Goal: Task Accomplishment & Management: Use online tool/utility

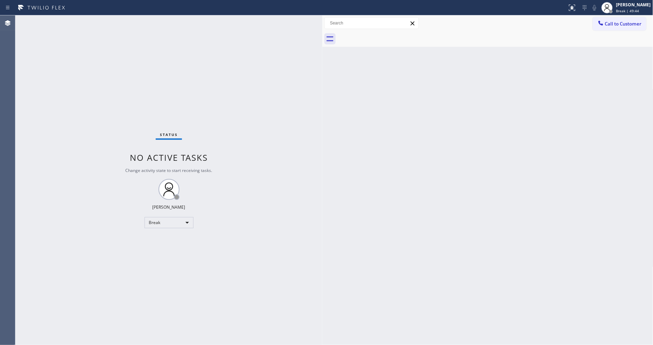
drag, startPoint x: 297, startPoint y: 215, endPoint x: 250, endPoint y: 330, distance: 123.6
click at [296, 215] on div "Status No active tasks Change activity state to start receiving tasks. [PERSON_…" at bounding box center [168, 180] width 307 height 330
click at [158, 222] on div "Break" at bounding box center [168, 222] width 49 height 11
click at [158, 242] on li "Available" at bounding box center [168, 241] width 48 height 8
click at [286, 242] on div "Status No active tasks You are ready to start receiving tasks. [PERSON_NAME] Av…" at bounding box center [168, 180] width 307 height 330
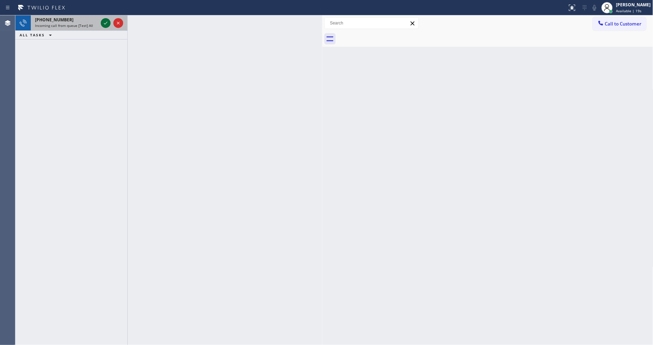
drag, startPoint x: 105, startPoint y: 19, endPoint x: 104, endPoint y: 27, distance: 7.9
click at [105, 19] on icon at bounding box center [105, 23] width 8 height 8
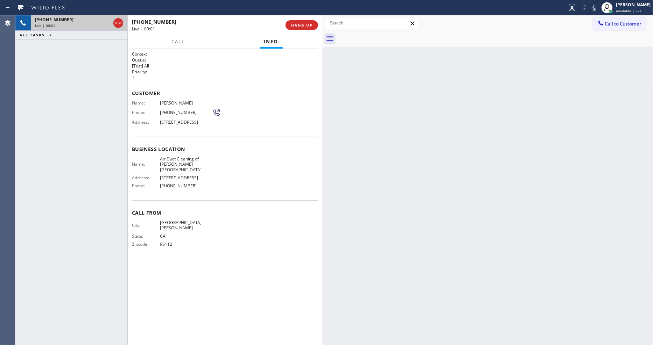
click at [402, 204] on div "Back to Dashboard Change Sender ID Customers Technicians Select a contact Outbo…" at bounding box center [487, 180] width 331 height 330
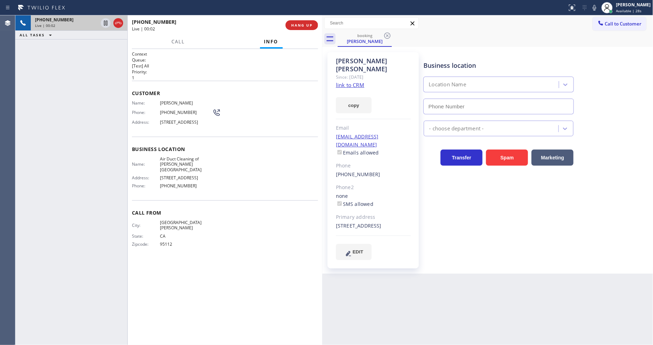
type input "[PHONE_NUMBER]"
click at [343, 81] on link "link to CRM" at bounding box center [350, 84] width 28 height 7
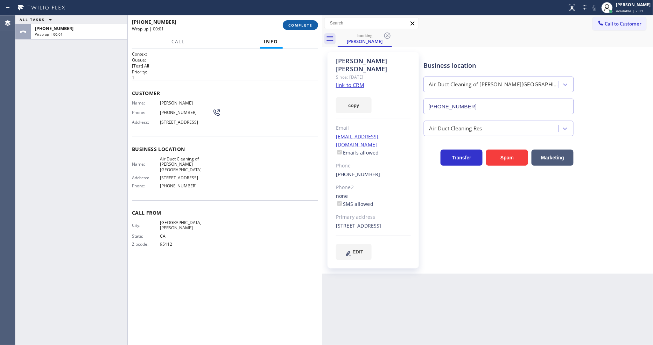
click at [303, 24] on span "COMPLETE" at bounding box center [300, 25] width 24 height 5
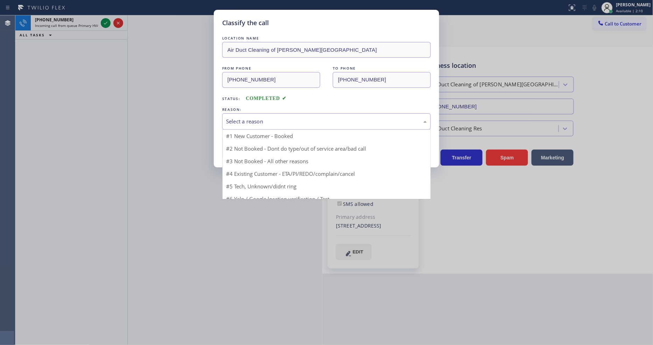
click at [269, 118] on div "Select a reason" at bounding box center [326, 122] width 201 height 8
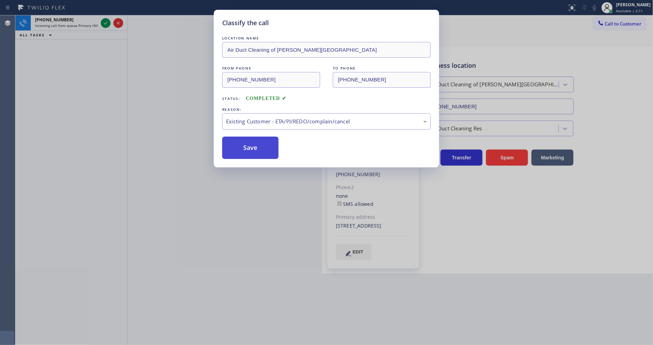
click at [261, 142] on button "Save" at bounding box center [250, 148] width 56 height 22
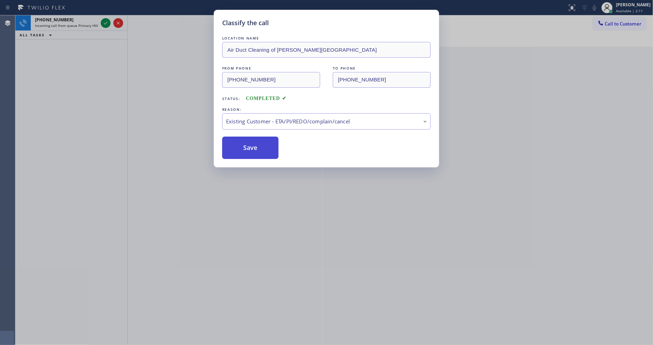
click at [261, 142] on button "Save" at bounding box center [250, 148] width 56 height 22
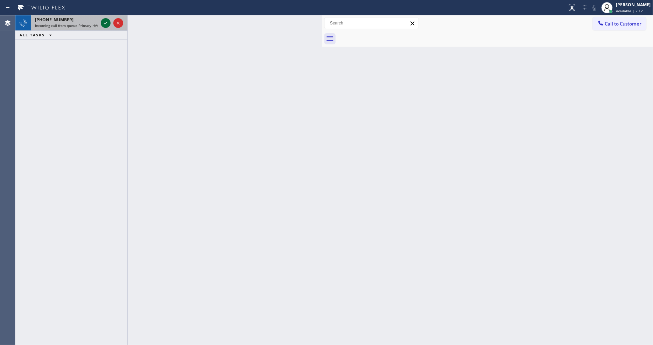
click at [102, 23] on icon at bounding box center [105, 23] width 8 height 8
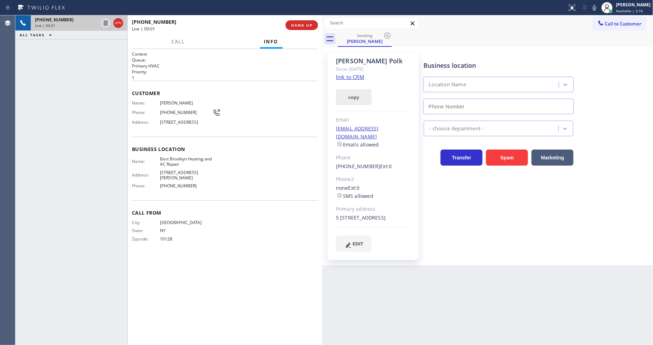
type input "[PHONE_NUMBER]"
click at [364, 78] on link "link to CRM" at bounding box center [350, 76] width 28 height 7
click at [105, 23] on icon at bounding box center [105, 23] width 8 height 8
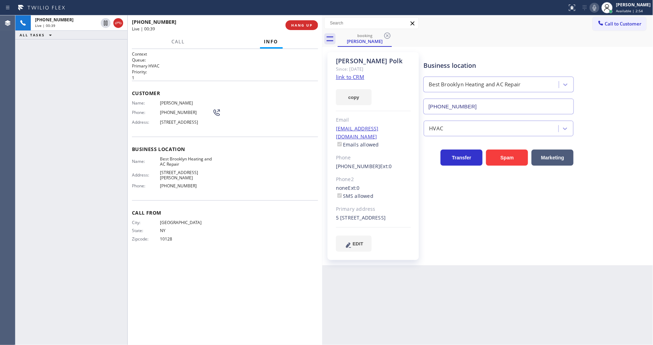
click at [597, 8] on icon at bounding box center [594, 7] width 8 height 8
click at [103, 23] on icon at bounding box center [105, 23] width 8 height 8
click at [604, 7] on div "Status report No issues detected If you experience an issue, please download th…" at bounding box center [608, 7] width 88 height 15
click at [598, 8] on icon at bounding box center [594, 7] width 8 height 8
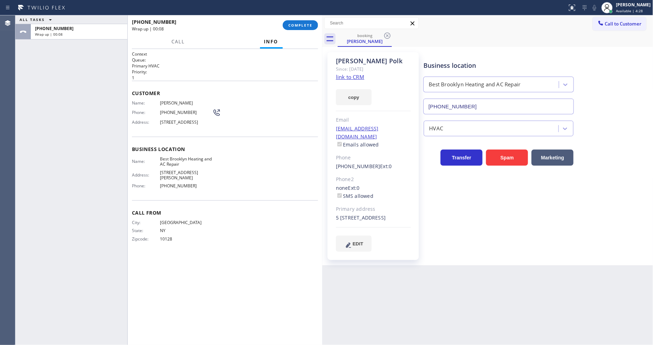
drag, startPoint x: 295, startPoint y: 18, endPoint x: 295, endPoint y: 31, distance: 13.3
click at [295, 23] on div "[PHONE_NUMBER] Wrap up | 00:08 COMPLETE" at bounding box center [225, 25] width 186 height 18
click at [295, 27] on span "COMPLETE" at bounding box center [300, 25] width 24 height 5
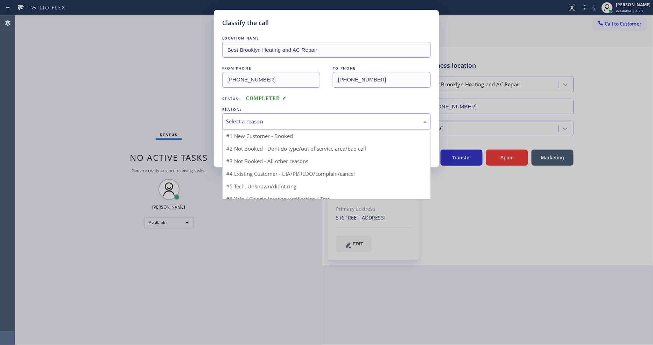
click at [270, 118] on div "Select a reason" at bounding box center [326, 122] width 201 height 8
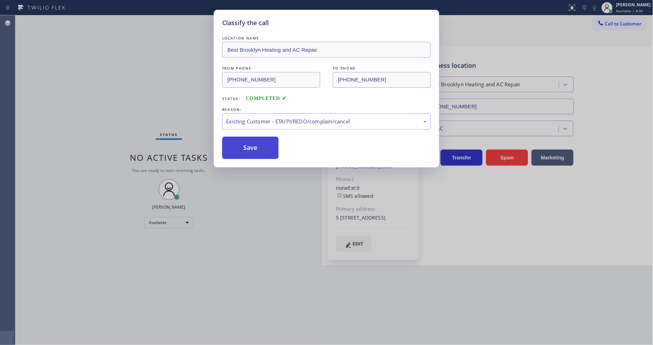
click at [259, 145] on button "Save" at bounding box center [250, 148] width 56 height 22
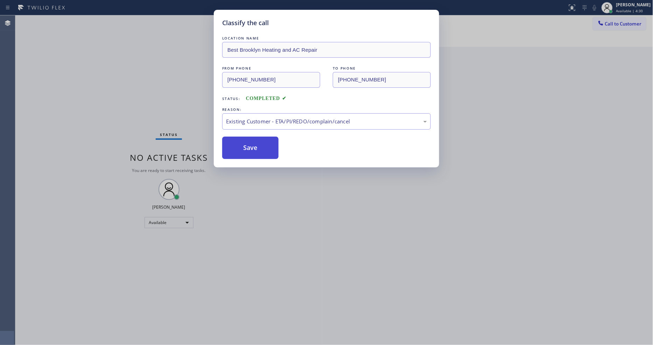
click at [259, 145] on button "Save" at bounding box center [250, 148] width 56 height 22
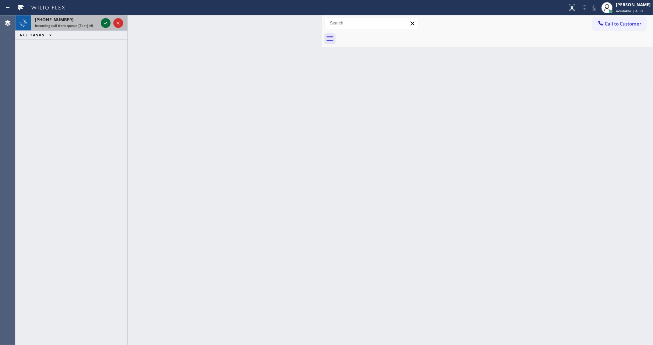
click at [104, 21] on icon at bounding box center [105, 23] width 8 height 8
click at [105, 19] on icon at bounding box center [105, 23] width 8 height 8
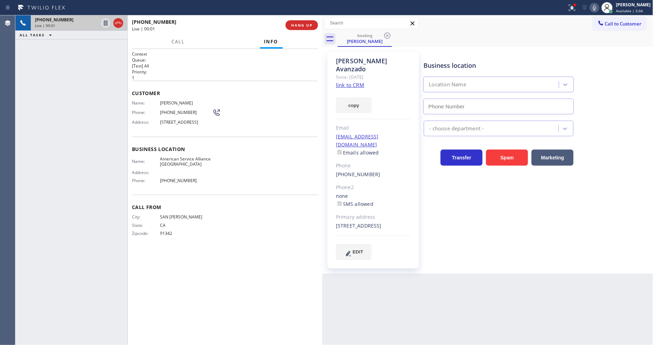
type input "[PHONE_NUMBER]"
click at [338, 81] on link "link to CRM" at bounding box center [350, 84] width 28 height 7
click at [304, 25] on span "HANG UP" at bounding box center [301, 25] width 21 height 5
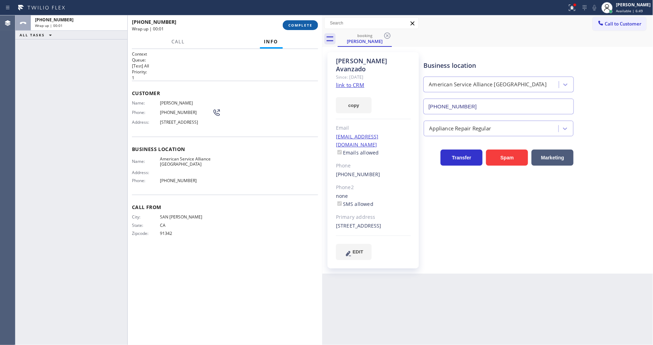
click at [304, 25] on span "COMPLETE" at bounding box center [300, 25] width 24 height 5
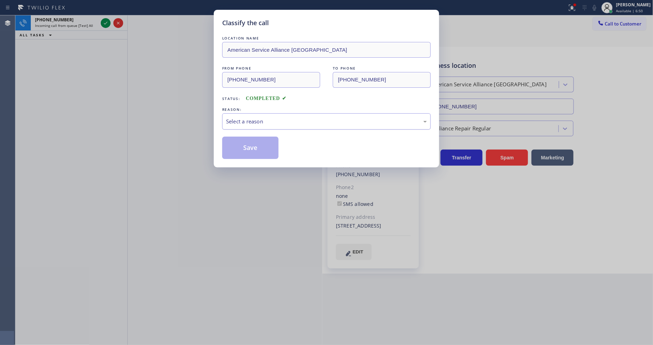
click at [271, 122] on div "Select a reason" at bounding box center [326, 122] width 201 height 8
click at [260, 140] on button "Save" at bounding box center [250, 148] width 56 height 22
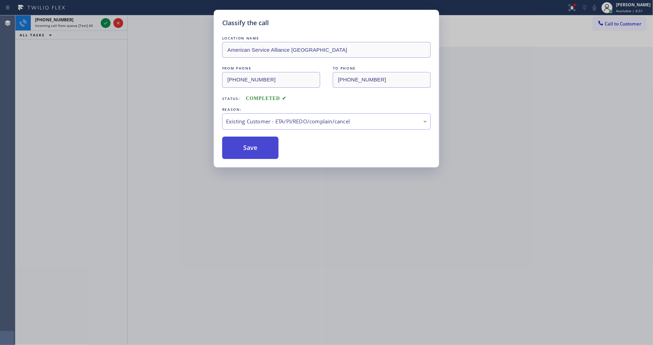
click at [260, 140] on button "Save" at bounding box center [250, 148] width 56 height 22
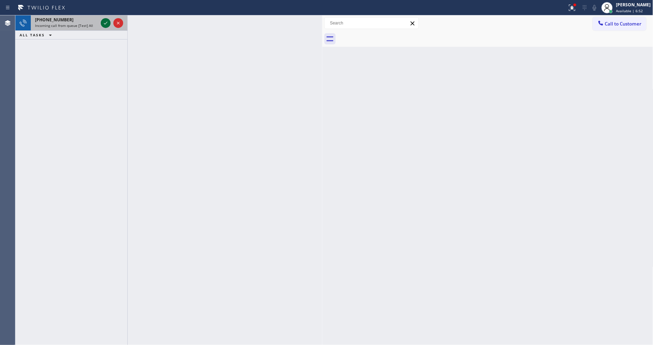
click at [106, 23] on icon at bounding box center [105, 23] width 3 height 3
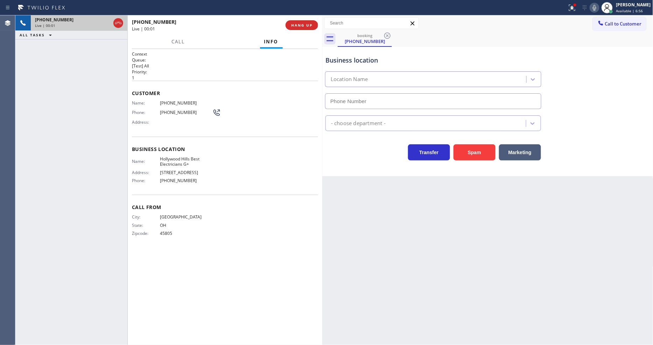
type input "[PHONE_NUMBER]"
drag, startPoint x: 469, startPoint y: 273, endPoint x: 441, endPoint y: 223, distance: 58.0
click at [469, 273] on div "Back to Dashboard Change Sender ID Customers Technicians Select a contact Outbo…" at bounding box center [487, 180] width 331 height 330
click at [180, 156] on span "Hollywood Hills Best Electricians G+" at bounding box center [186, 161] width 52 height 11
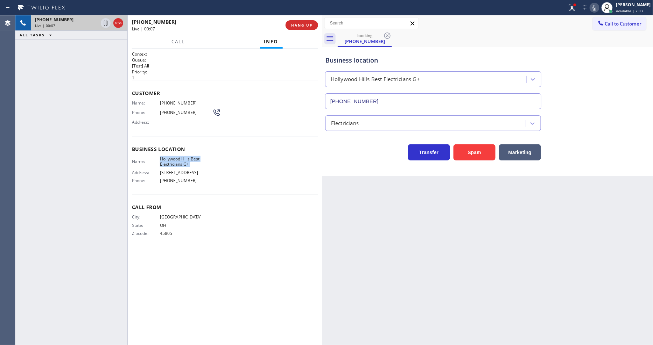
click at [180, 156] on span "Hollywood Hills Best Electricians G+" at bounding box center [186, 161] width 52 height 11
copy span "Hollywood Hills Best Electricians G+"
click at [176, 100] on span "[PHONE_NUMBER]" at bounding box center [186, 102] width 52 height 5
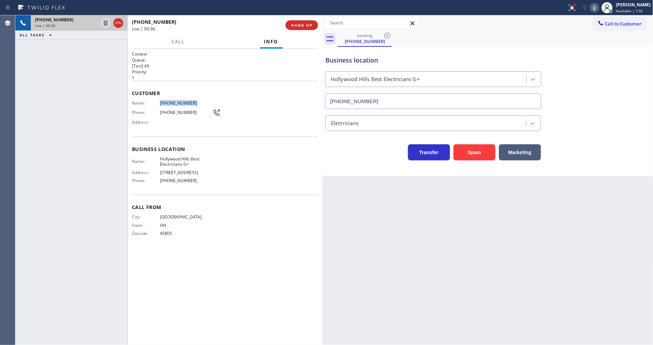
copy span "[PHONE_NUMBER]"
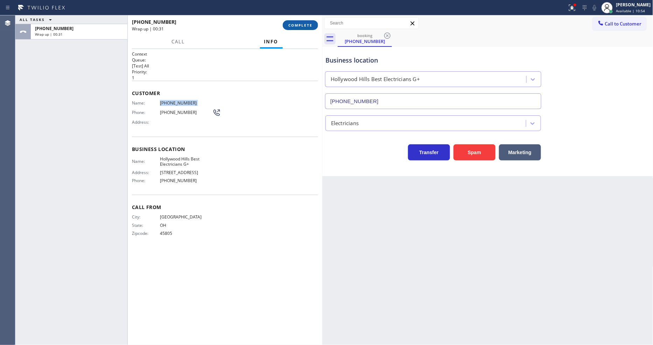
click at [296, 29] on button "COMPLETE" at bounding box center [300, 25] width 35 height 10
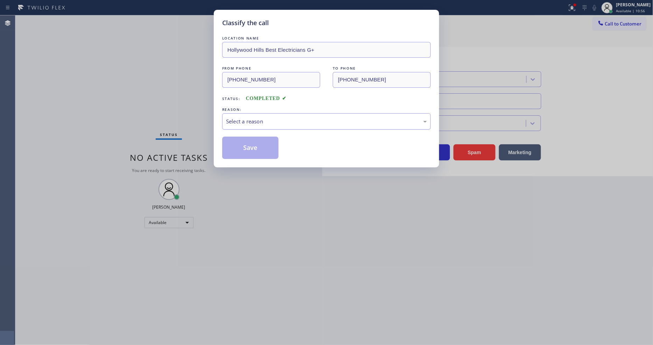
click at [241, 120] on div "Select a reason" at bounding box center [326, 122] width 201 height 8
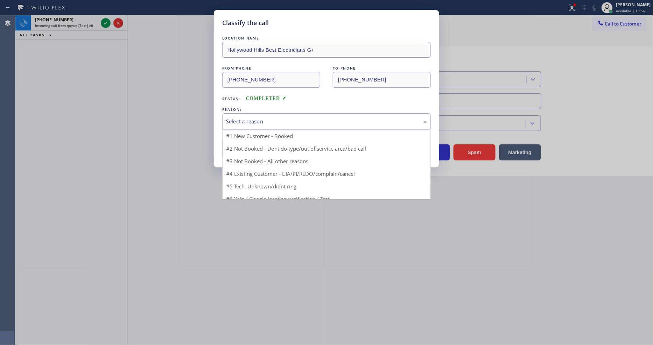
drag, startPoint x: 235, startPoint y: 137, endPoint x: 235, endPoint y: 141, distance: 3.5
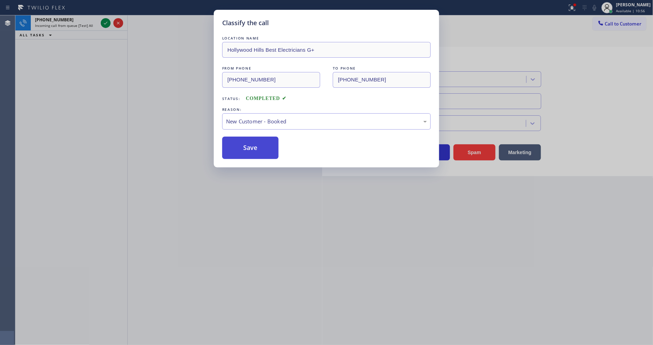
click at [233, 151] on button "Save" at bounding box center [250, 148] width 56 height 22
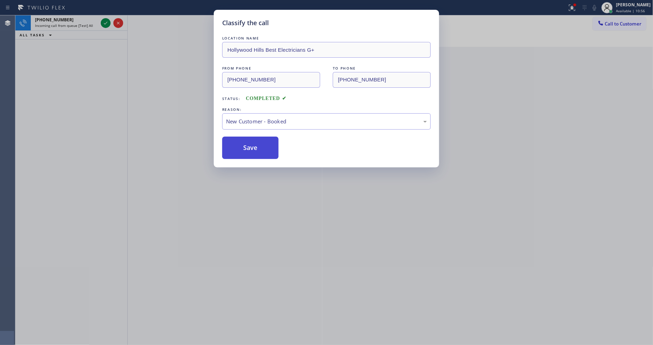
click at [233, 151] on button "Save" at bounding box center [250, 148] width 56 height 22
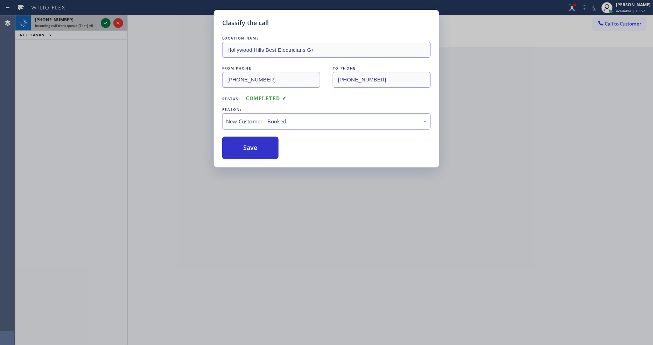
click at [103, 23] on icon at bounding box center [105, 23] width 8 height 8
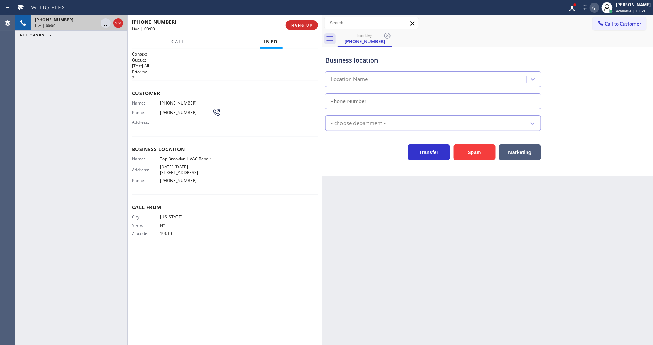
type input "[PHONE_NUMBER]"
click at [527, 258] on div "Back to Dashboard Change Sender ID Customers Technicians Select a contact Outbo…" at bounding box center [487, 180] width 331 height 330
click at [197, 158] on span "Top Brooklyn HVAC Repair" at bounding box center [186, 158] width 52 height 5
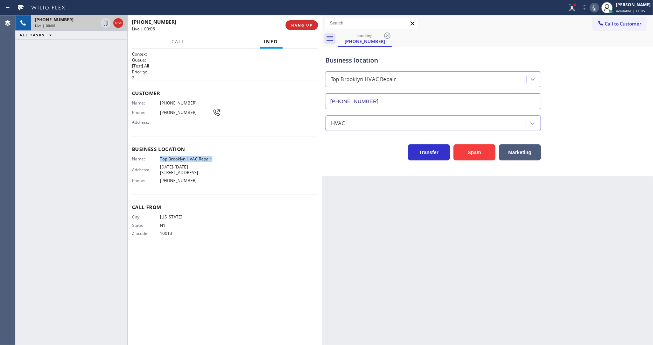
copy span "Top Brooklyn HVAC Repair"
click at [575, 10] on icon at bounding box center [572, 8] width 6 height 6
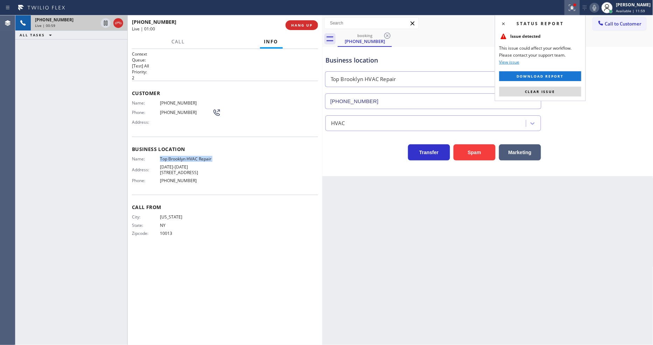
drag, startPoint x: 568, startPoint y: 92, endPoint x: 339, endPoint y: 181, distance: 245.5
click at [568, 92] on button "Clear issue" at bounding box center [540, 92] width 82 height 10
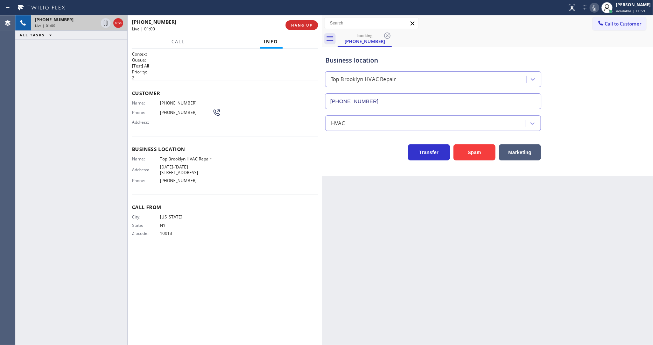
drag, startPoint x: 288, startPoint y: 205, endPoint x: 314, endPoint y: 207, distance: 26.3
click at [287, 205] on div "Call From City: [US_STATE][GEOGRAPHIC_DATA]: [US_STATE] Zipcode: 10013" at bounding box center [225, 221] width 186 height 53
click at [174, 100] on span "[PHONE_NUMBER]" at bounding box center [186, 102] width 52 height 5
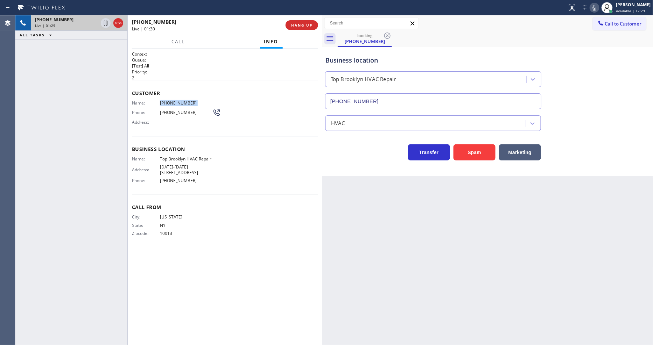
copy span "[PHONE_NUMBER]"
click at [105, 23] on icon at bounding box center [105, 23] width 8 height 8
click at [596, 7] on icon at bounding box center [593, 8] width 3 height 6
drag, startPoint x: 107, startPoint y: 23, endPoint x: 352, endPoint y: 28, distance: 244.9
click at [107, 23] on icon at bounding box center [105, 23] width 8 height 8
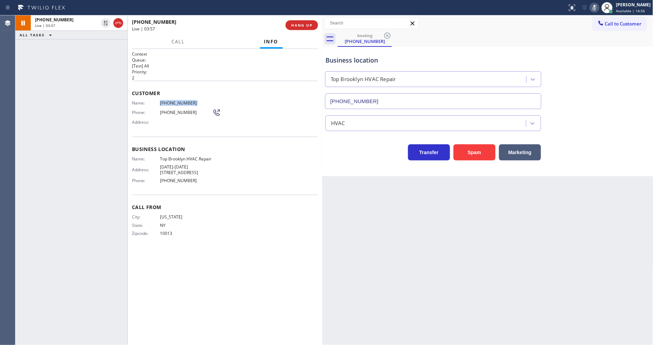
click at [598, 9] on icon at bounding box center [594, 7] width 8 height 8
click at [314, 32] on div "[PHONE_NUMBER] Live | 07:01 HANG UP" at bounding box center [225, 25] width 186 height 18
click at [312, 26] on span "HANG UP" at bounding box center [301, 25] width 21 height 5
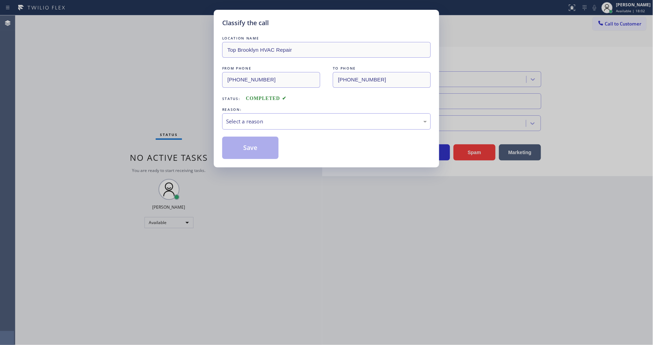
click at [243, 118] on div "Select a reason" at bounding box center [326, 122] width 201 height 8
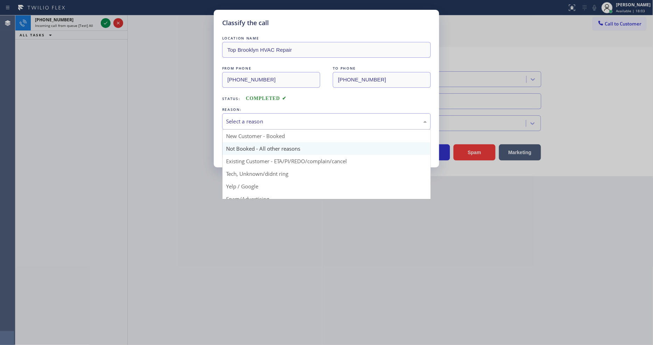
click at [238, 144] on button "Save" at bounding box center [250, 148] width 56 height 22
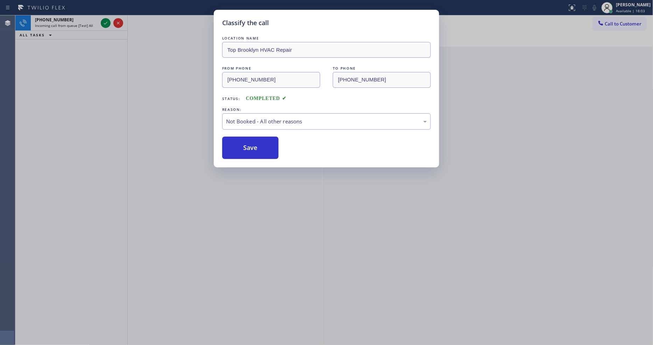
click at [238, 144] on button "Save" at bounding box center [250, 148] width 56 height 22
click at [106, 22] on div "Classify the call LOCATION NAME Top Brooklyn HVAC Repair FROM PHONE [PHONE_NUMB…" at bounding box center [326, 172] width 653 height 345
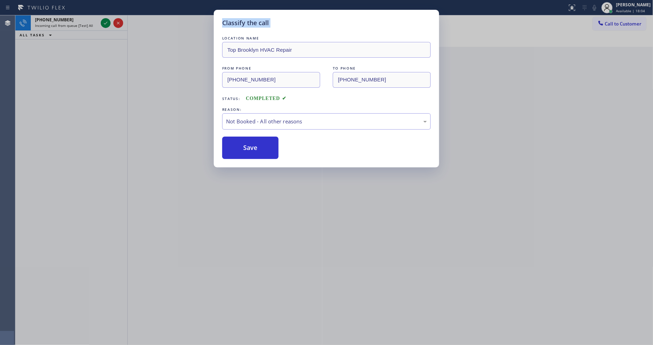
click at [106, 22] on div "Classify the call LOCATION NAME Top Brooklyn HVAC Repair FROM PHONE [PHONE_NUMB…" at bounding box center [326, 172] width 653 height 345
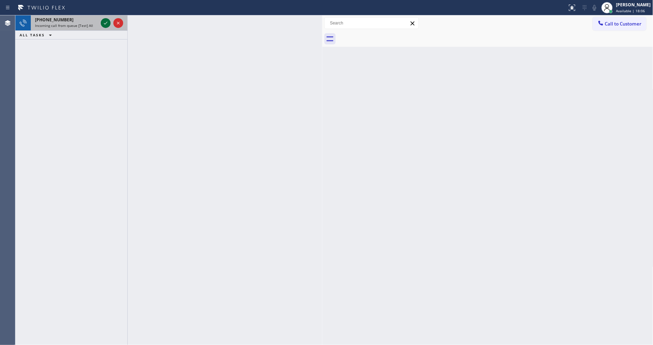
click at [104, 22] on icon at bounding box center [105, 23] width 8 height 8
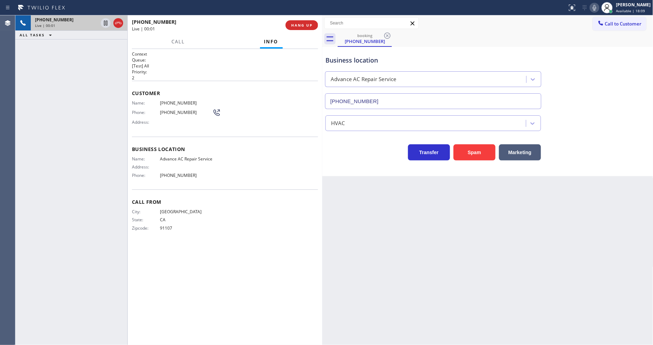
type input "[PHONE_NUMBER]"
drag, startPoint x: 97, startPoint y: 102, endPoint x: 175, endPoint y: 34, distance: 104.1
click at [97, 102] on div "[PHONE_NUMBER] Live | 00:13 ALL TASKS ALL TASKS ACTIVE TASKS TASKS IN WRAP UP" at bounding box center [71, 180] width 112 height 330
click at [299, 28] on button "HANG UP" at bounding box center [301, 25] width 33 height 10
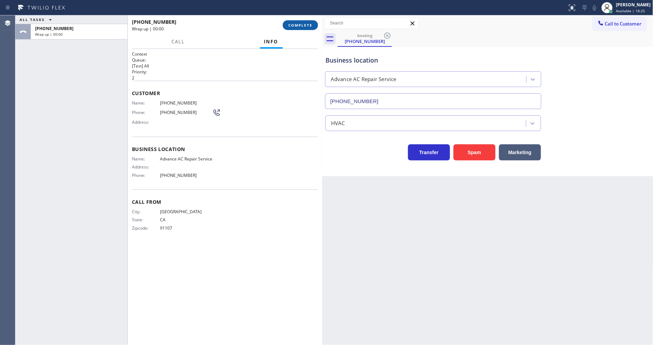
click at [299, 27] on span "COMPLETE" at bounding box center [300, 25] width 24 height 5
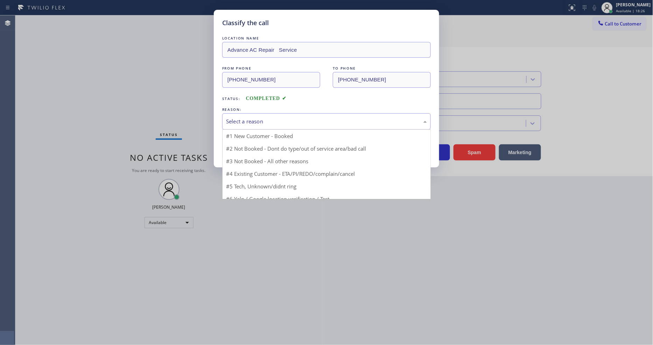
click at [268, 119] on div "Select a reason" at bounding box center [326, 122] width 201 height 8
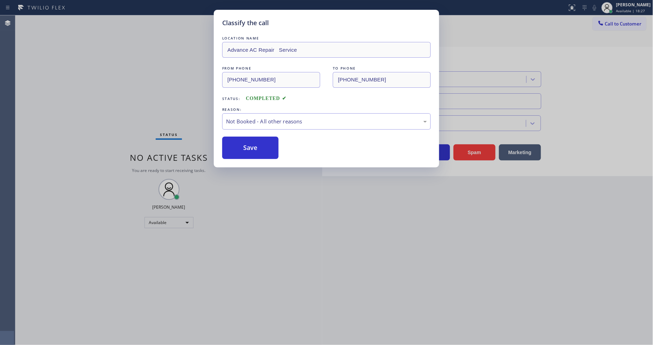
click at [253, 143] on button "Save" at bounding box center [250, 148] width 56 height 22
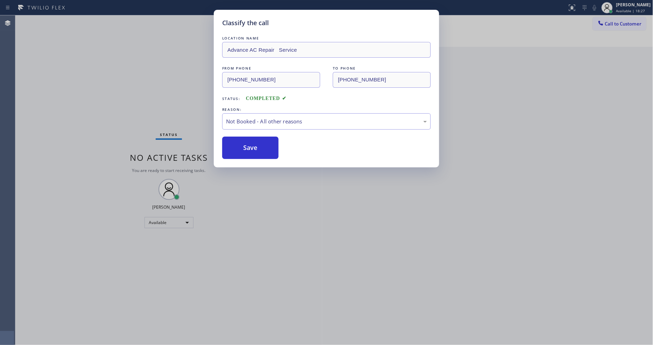
click at [253, 143] on button "Save" at bounding box center [250, 148] width 56 height 22
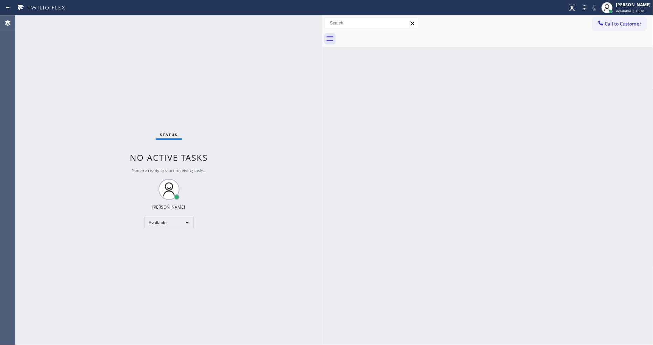
drag, startPoint x: 622, startPoint y: 24, endPoint x: 618, endPoint y: 23, distance: 4.0
click at [622, 23] on span "Call to Customer" at bounding box center [623, 24] width 37 height 6
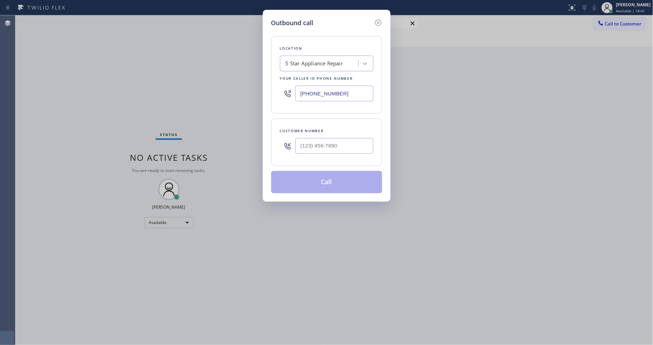
click at [309, 64] on div "5 Star Appliance Repair" at bounding box center [314, 64] width 58 height 8
paste input "Top Brooklyn HVAC Repair"
type input "Top Brooklyn HVAC Repair"
click at [306, 75] on div "Top Brooklyn HVAC Repair" at bounding box center [326, 78] width 93 height 13
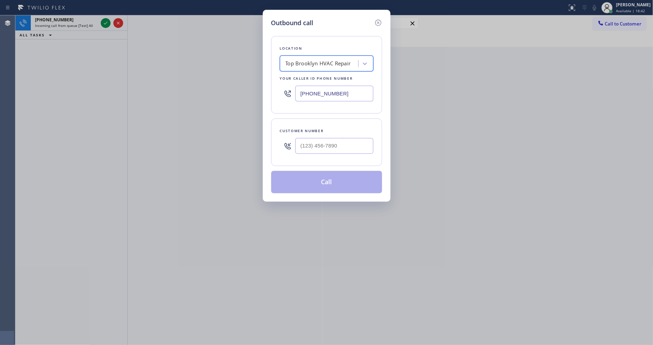
type input "[PHONE_NUMBER]"
click at [172, 153] on div "Outbound call Location Top [GEOGRAPHIC_DATA] HVAC Repair Your caller id phone n…" at bounding box center [326, 172] width 653 height 345
click at [315, 138] on input "(___) ___-____" at bounding box center [334, 146] width 78 height 16
paste input "347) 651-7633"
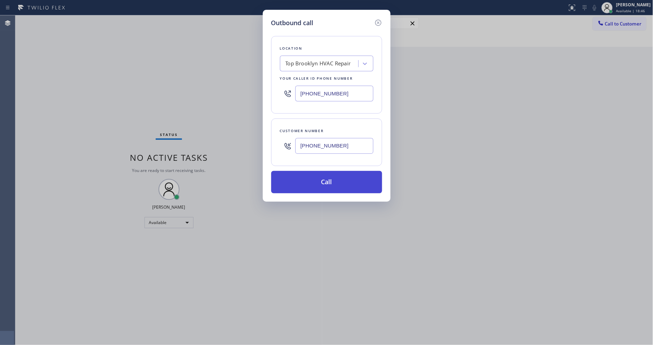
type input "[PHONE_NUMBER]"
click at [295, 180] on button "Call" at bounding box center [326, 182] width 111 height 22
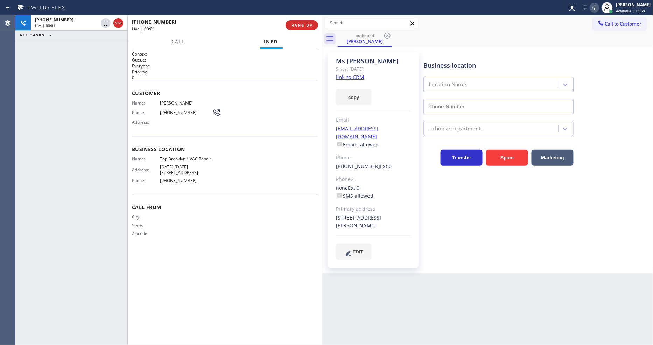
type input "[PHONE_NUMBER]"
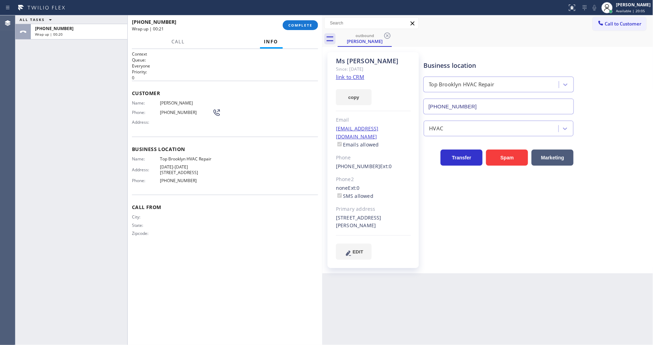
click at [157, 39] on div "Call Info" at bounding box center [225, 42] width 186 height 14
click at [298, 29] on button "COMPLETE" at bounding box center [300, 25] width 35 height 10
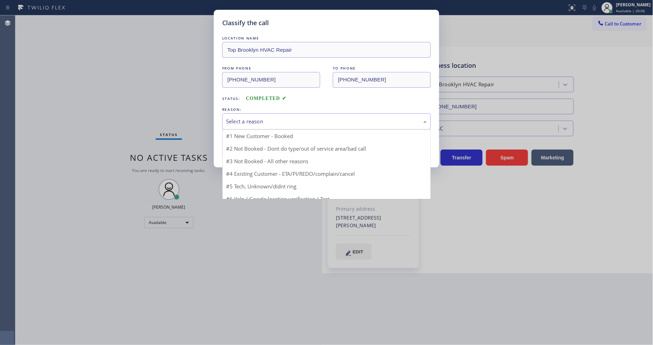
click at [247, 119] on div "Select a reason" at bounding box center [326, 122] width 201 height 8
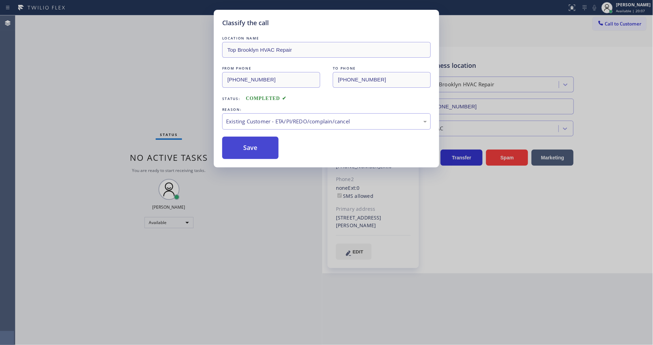
click at [242, 144] on button "Save" at bounding box center [250, 148] width 56 height 22
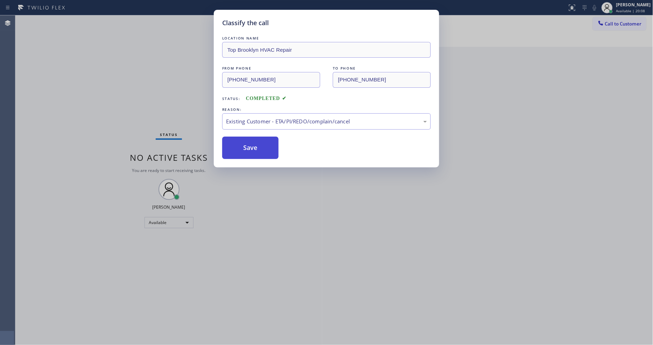
click at [242, 144] on button "Save" at bounding box center [250, 148] width 56 height 22
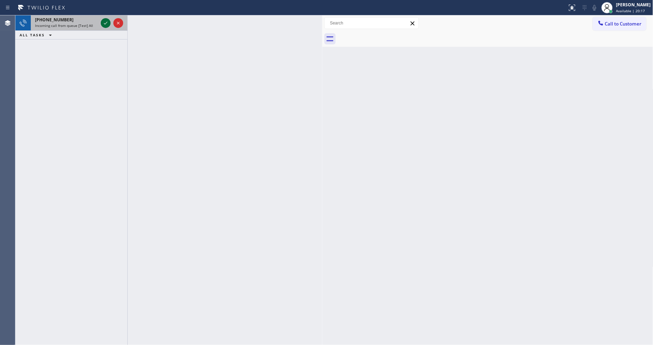
click at [105, 19] on icon at bounding box center [105, 23] width 8 height 8
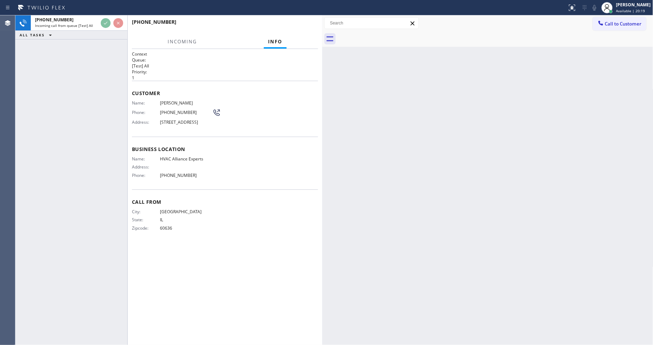
drag, startPoint x: 151, startPoint y: 220, endPoint x: 157, endPoint y: 209, distance: 12.0
click at [151, 220] on div "City: [GEOGRAPHIC_DATA]: [US_STATE] Zipcode: 60636" at bounding box center [172, 221] width 80 height 24
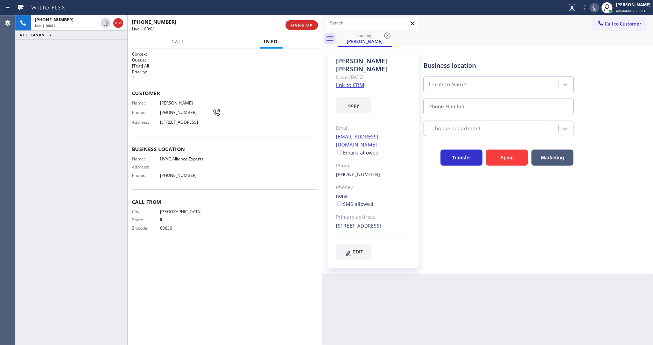
type input "[PHONE_NUMBER]"
click at [345, 81] on link "link to CRM" at bounding box center [350, 84] width 28 height 7
click at [170, 162] on span "HVAC Alliance Experts" at bounding box center [186, 158] width 52 height 5
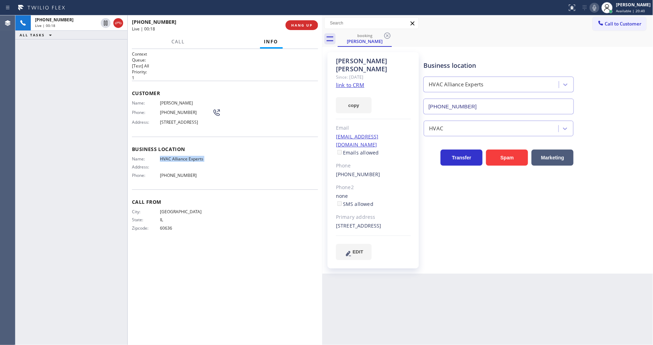
click at [181, 162] on span "HVAC Alliance Experts" at bounding box center [186, 158] width 52 height 5
click at [178, 111] on span "[PHONE_NUMBER]" at bounding box center [186, 112] width 52 height 5
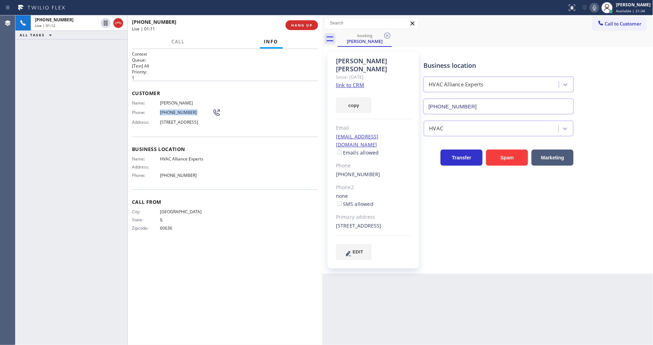
click at [178, 111] on span "[PHONE_NUMBER]" at bounding box center [186, 112] width 52 height 5
copy div "[PHONE_NUMBER]"
click at [106, 151] on div "[PHONE_NUMBER] Live | 01:13 ALL TASKS ALL TASKS ACTIVE TASKS TASKS IN WRAP UP" at bounding box center [71, 180] width 112 height 330
click at [186, 100] on span "[PERSON_NAME]" at bounding box center [186, 102] width 52 height 5
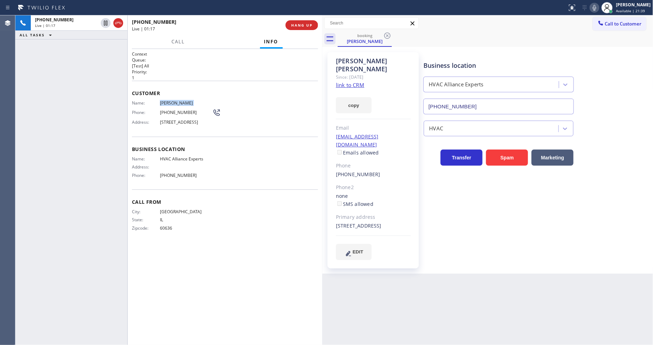
click at [186, 100] on span "[PERSON_NAME]" at bounding box center [186, 102] width 52 height 5
copy span "[PERSON_NAME]"
drag, startPoint x: 181, startPoint y: 128, endPoint x: 197, endPoint y: 128, distance: 15.4
click at [197, 125] on span "[STREET_ADDRESS]" at bounding box center [186, 122] width 52 height 5
copy span "60614"
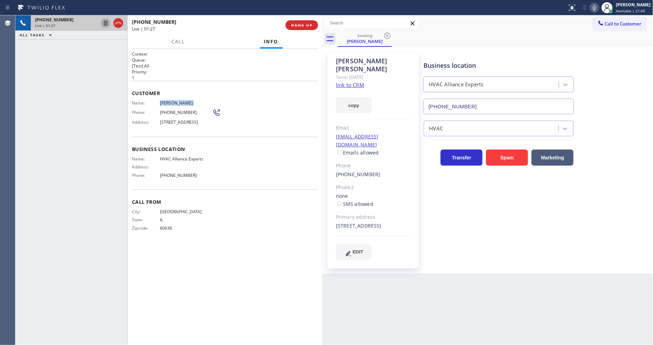
click at [104, 20] on icon at bounding box center [105, 23] width 8 height 8
drag, startPoint x: 602, startPoint y: 6, endPoint x: 522, endPoint y: 85, distance: 112.3
click at [598, 6] on icon at bounding box center [594, 7] width 8 height 8
click at [101, 21] on icon at bounding box center [105, 23] width 8 height 8
click at [597, 10] on icon at bounding box center [594, 7] width 8 height 8
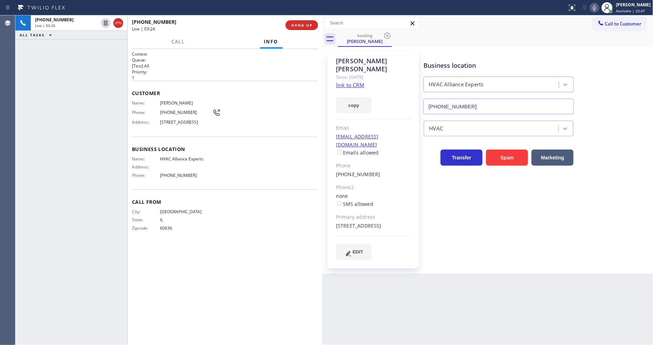
click at [173, 121] on span "[STREET_ADDRESS]" at bounding box center [186, 122] width 52 height 5
copy span "[STREET_ADDRESS]"
drag, startPoint x: 136, startPoint y: 135, endPoint x: 294, endPoint y: 131, distance: 158.1
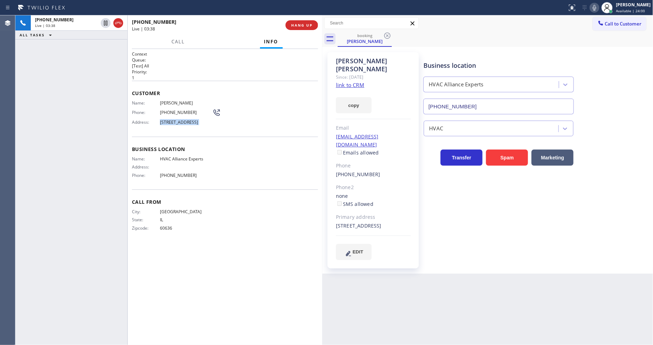
click at [136, 135] on div "Customer Name: [PERSON_NAME] Phone: [PHONE_NUMBER] Address: [STREET_ADDRESS]" at bounding box center [225, 109] width 186 height 56
click at [411, 128] on div "[PERSON_NAME] Since: [DATE] link to CRM copy Email [EMAIL_ADDRESS][DOMAIN_NAME]…" at bounding box center [372, 160] width 91 height 216
copy link "[EMAIL_ADDRESS][DOMAIN_NAME]"
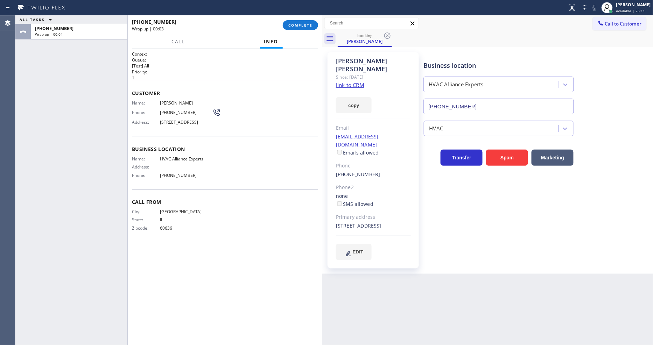
click at [621, 16] on div "Call to Customer Outbound call Location Top [GEOGRAPHIC_DATA] HVAC Repair Your …" at bounding box center [487, 23] width 331 height 16
click at [615, 4] on div at bounding box center [606, 7] width 15 height 15
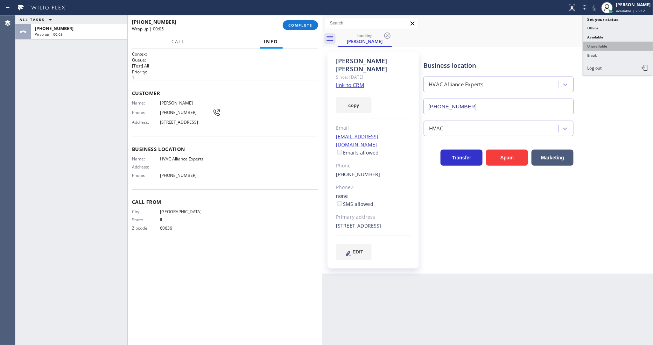
click at [596, 47] on button "Unavailable" at bounding box center [618, 46] width 70 height 9
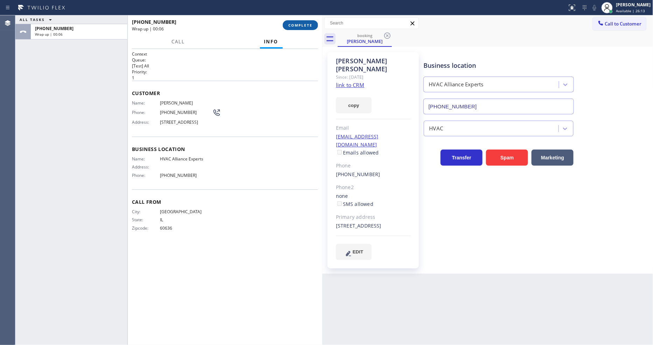
click at [301, 26] on span "COMPLETE" at bounding box center [300, 25] width 24 height 5
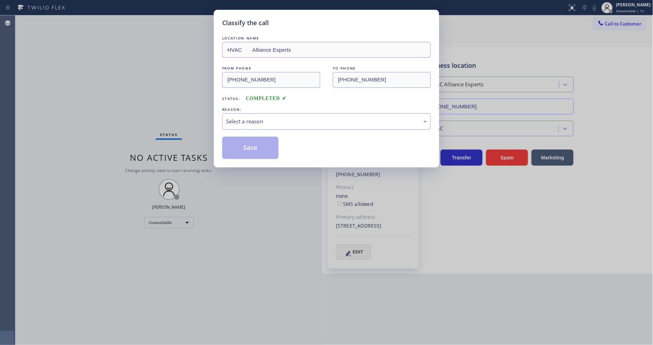
click at [254, 123] on div "Select a reason" at bounding box center [326, 122] width 201 height 8
click at [246, 146] on button "Save" at bounding box center [250, 148] width 56 height 22
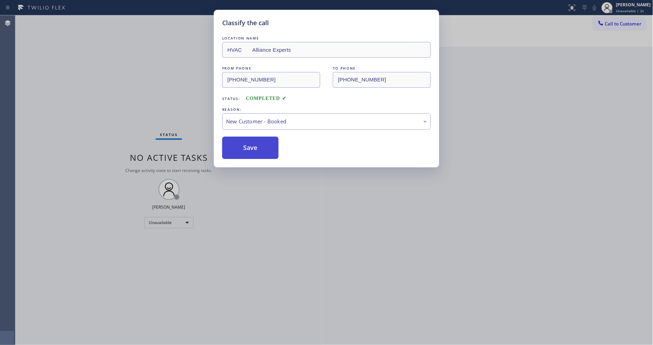
click at [246, 146] on button "Save" at bounding box center [250, 148] width 56 height 22
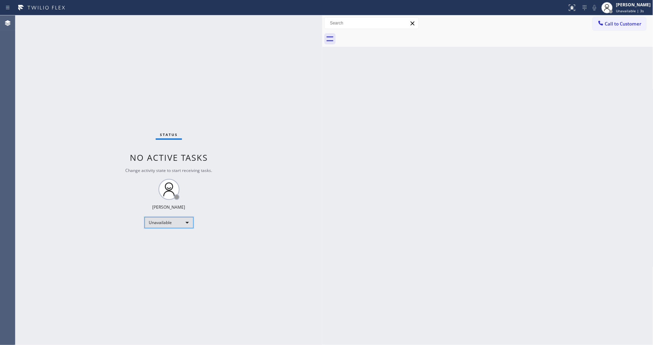
click at [163, 225] on div "Unavailable" at bounding box center [168, 222] width 49 height 11
click at [163, 238] on li "Available" at bounding box center [168, 241] width 48 height 8
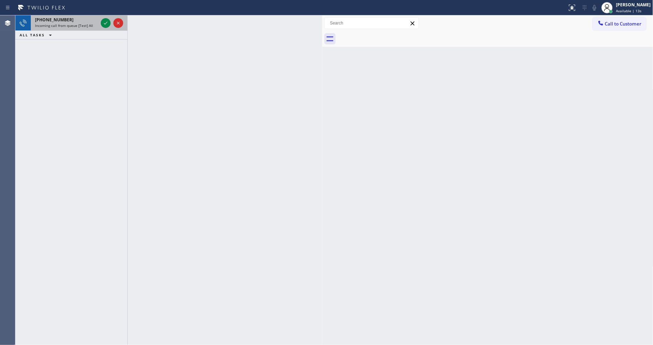
click at [104, 18] on div at bounding box center [111, 22] width 25 height 15
click at [104, 22] on icon at bounding box center [105, 23] width 8 height 8
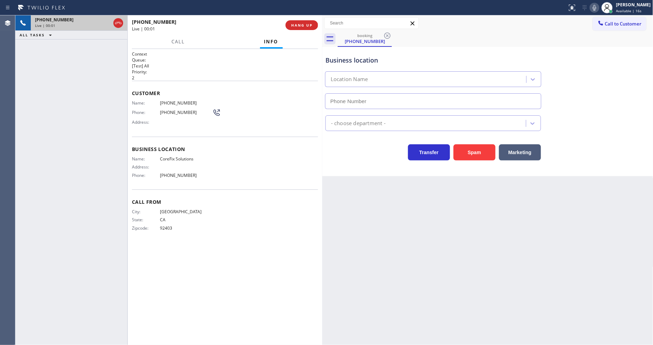
type input "[PHONE_NUMBER]"
click at [169, 238] on div "Call From City: [GEOGRAPHIC_DATA]: [US_STATE] Zipcode: 92403" at bounding box center [225, 216] width 186 height 53
click at [305, 23] on span "HANG UP" at bounding box center [301, 25] width 21 height 5
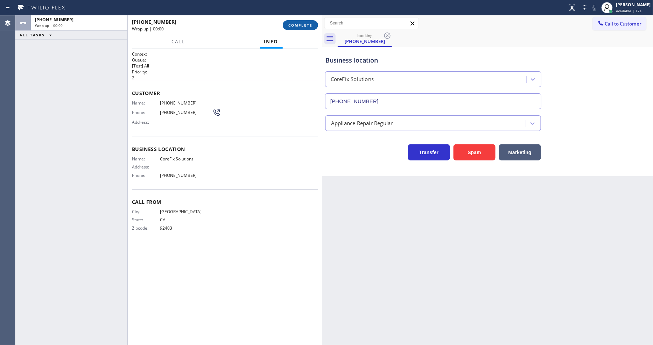
click at [305, 23] on span "COMPLETE" at bounding box center [300, 25] width 24 height 5
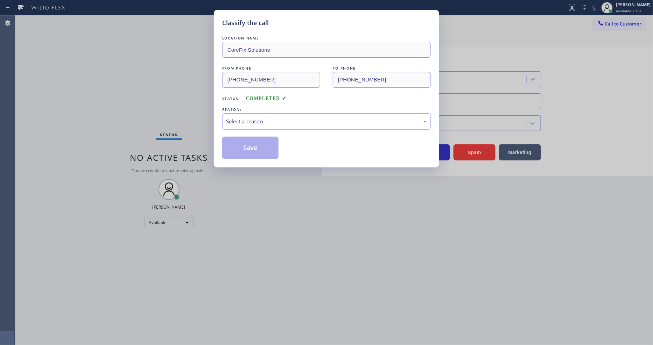
click at [274, 118] on div "Select a reason" at bounding box center [326, 122] width 201 height 8
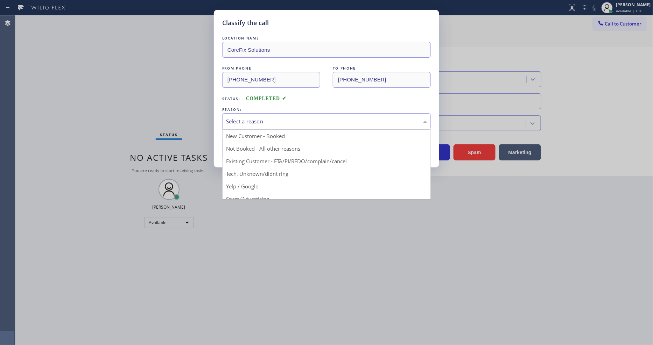
drag, startPoint x: 244, startPoint y: 182, endPoint x: 249, endPoint y: 158, distance: 24.6
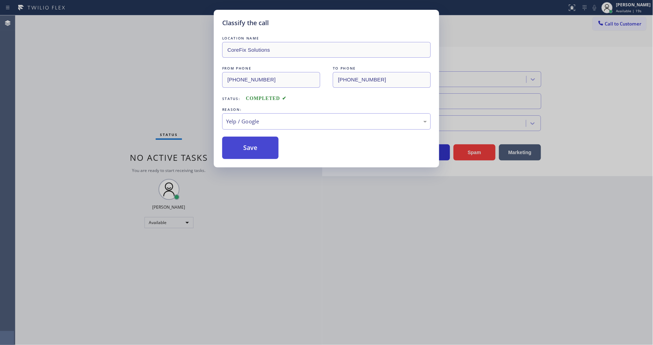
click at [251, 144] on button "Save" at bounding box center [250, 148] width 56 height 22
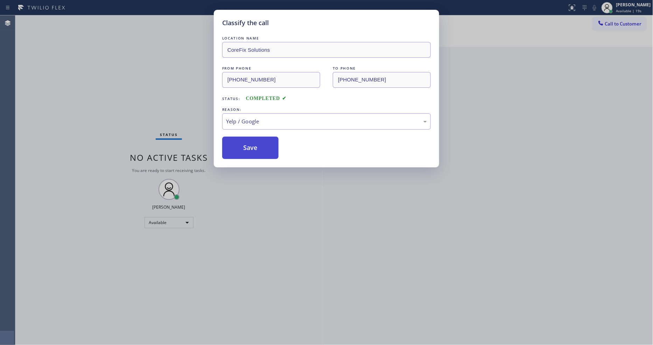
click at [251, 144] on button "Save" at bounding box center [250, 148] width 56 height 22
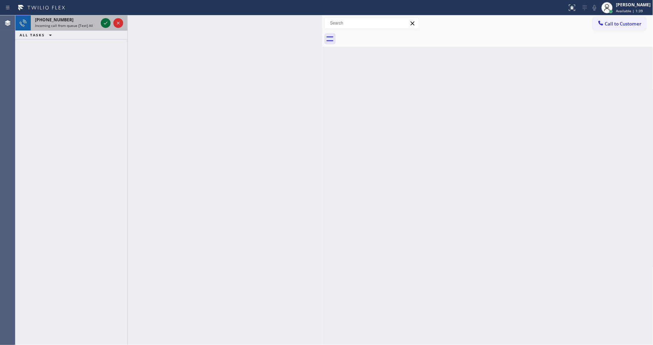
click at [108, 24] on icon at bounding box center [105, 23] width 8 height 8
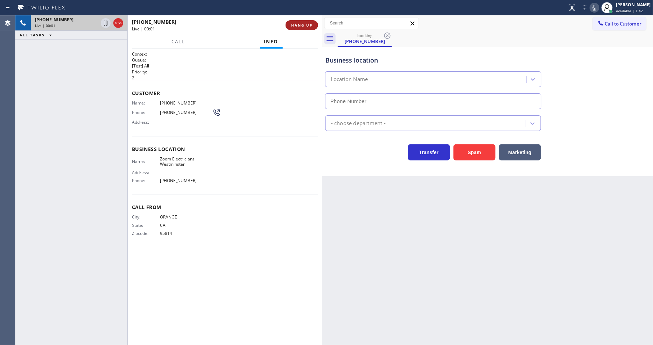
click at [311, 27] on span "HANG UP" at bounding box center [301, 25] width 21 height 5
type input "[PHONE_NUMBER]"
click at [311, 27] on span "HANG UP" at bounding box center [301, 25] width 21 height 5
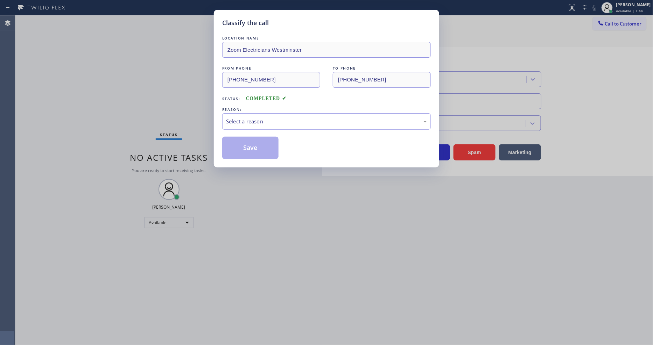
click at [280, 107] on div "REASON:" at bounding box center [326, 109] width 208 height 7
click at [268, 124] on div "Select a reason" at bounding box center [326, 121] width 208 height 16
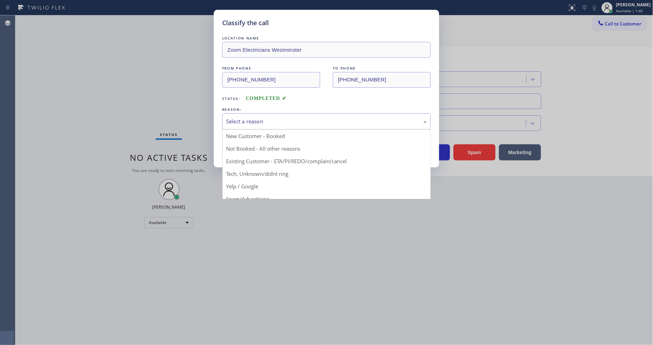
drag, startPoint x: 253, startPoint y: 184, endPoint x: 255, endPoint y: 153, distance: 30.8
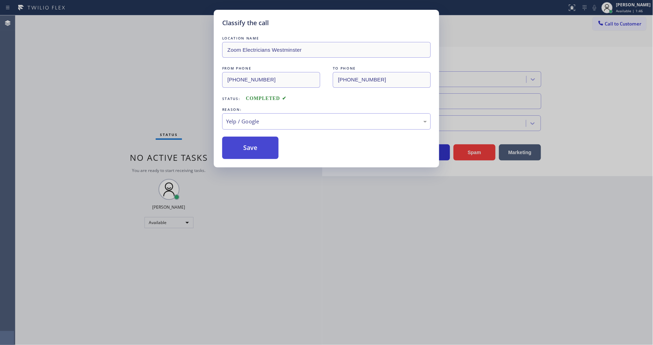
click at [255, 153] on button "Save" at bounding box center [250, 148] width 56 height 22
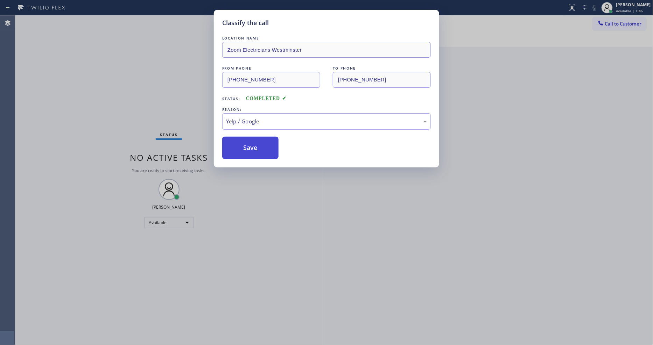
click at [255, 153] on button "Save" at bounding box center [250, 148] width 56 height 22
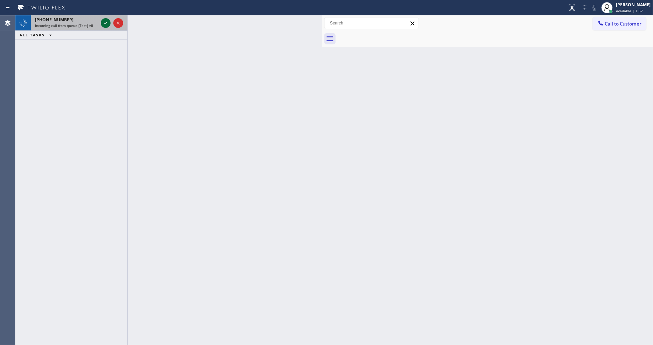
click at [107, 23] on icon at bounding box center [105, 23] width 8 height 8
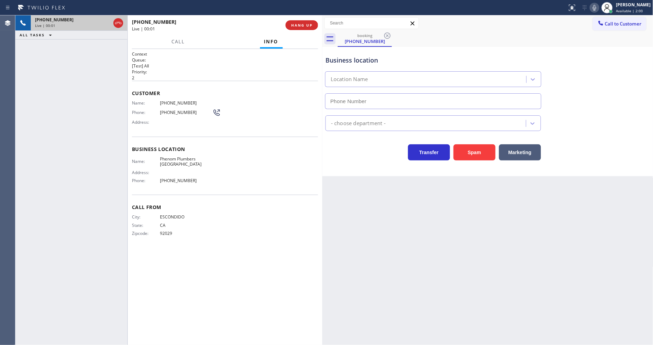
type input "[PHONE_NUMBER]"
click at [76, 168] on div "[PHONE_NUMBER] Live | 00:01 ALL TASKS ALL TASKS ACTIVE TASKS TASKS IN WRAP UP" at bounding box center [71, 180] width 112 height 330
click at [294, 27] on span "HANG UP" at bounding box center [301, 25] width 21 height 5
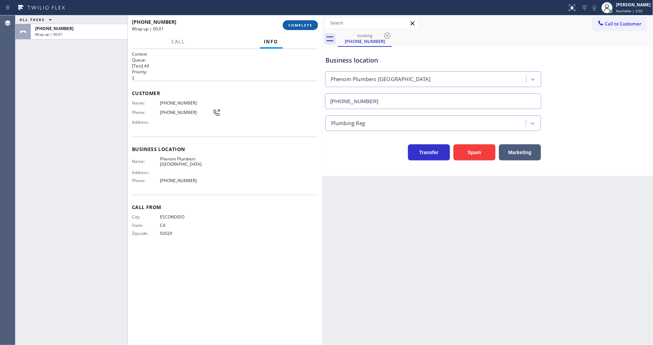
click at [294, 27] on span "COMPLETE" at bounding box center [300, 25] width 24 height 5
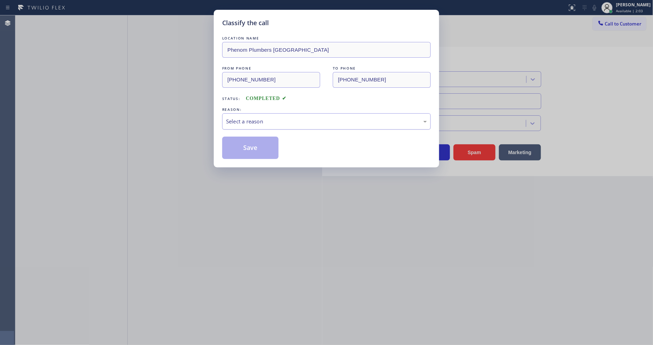
click at [275, 120] on div "Select a reason" at bounding box center [326, 122] width 201 height 8
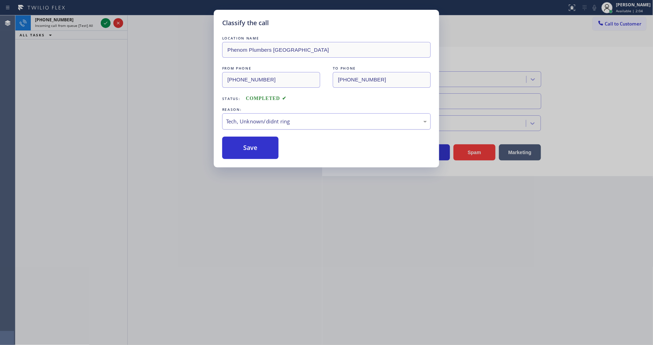
click at [256, 119] on div "Tech, Unknown/didnt ring" at bounding box center [326, 122] width 201 height 8
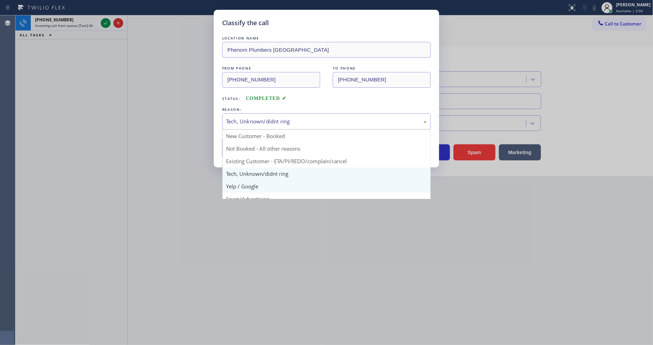
drag, startPoint x: 247, startPoint y: 182, endPoint x: 250, endPoint y: 156, distance: 25.7
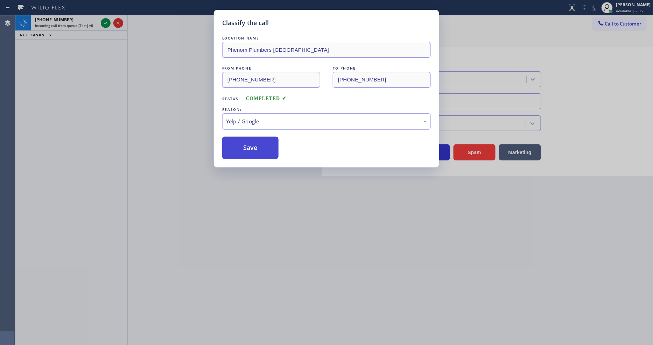
click at [251, 144] on button "Save" at bounding box center [250, 148] width 56 height 22
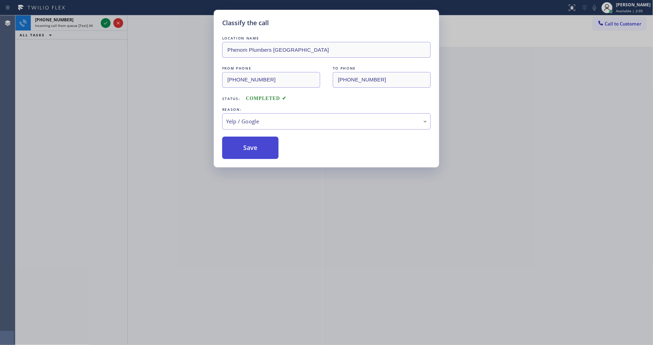
click at [251, 144] on button "Save" at bounding box center [250, 148] width 56 height 22
drag, startPoint x: 251, startPoint y: 144, endPoint x: 256, endPoint y: 122, distance: 23.4
click at [251, 144] on button "Save" at bounding box center [250, 148] width 56 height 22
click at [102, 22] on icon at bounding box center [105, 23] width 8 height 8
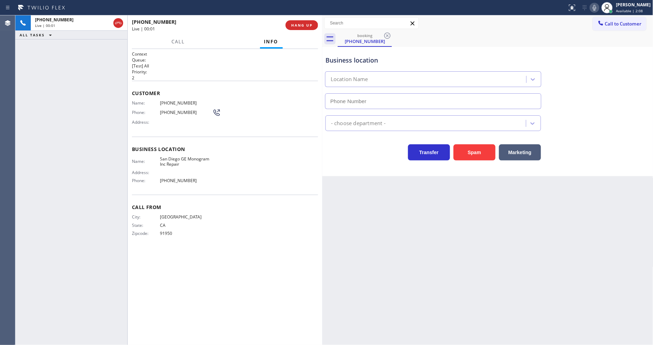
type input "[PHONE_NUMBER]"
drag, startPoint x: 446, startPoint y: 261, endPoint x: 427, endPoint y: 258, distance: 18.7
click at [446, 261] on div "Back to Dashboard Change Sender ID Customers Technicians Select a contact Outbo…" at bounding box center [487, 180] width 331 height 330
click at [116, 112] on div "[PHONE_NUMBER] Live | 00:09 ALL TASKS ALL TASKS ACTIVE TASKS TASKS IN WRAP UP" at bounding box center [71, 180] width 112 height 330
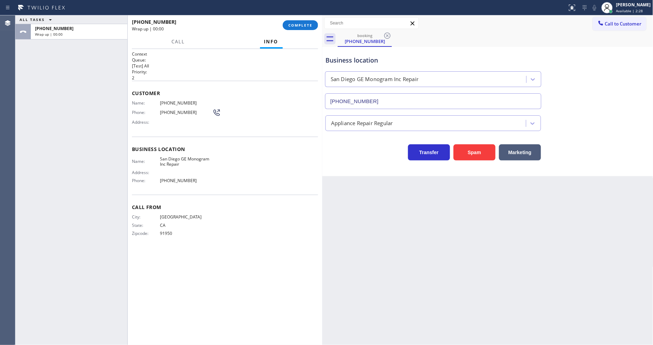
click at [290, 19] on div "[PHONE_NUMBER] Wrap up | 00:00 COMPLETE" at bounding box center [225, 25] width 186 height 18
drag, startPoint x: 302, startPoint y: 19, endPoint x: 322, endPoint y: 73, distance: 57.8
click at [302, 19] on div "[PHONE_NUMBER] Wrap up | 00:01 COMPLETE" at bounding box center [225, 25] width 186 height 18
click at [311, 23] on span "COMPLETE" at bounding box center [300, 25] width 24 height 5
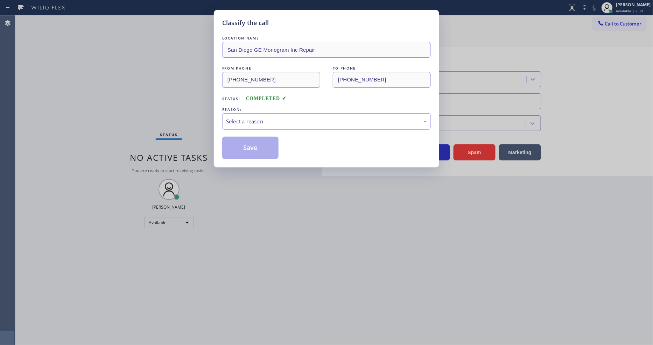
click at [253, 121] on div "Select a reason" at bounding box center [326, 122] width 201 height 8
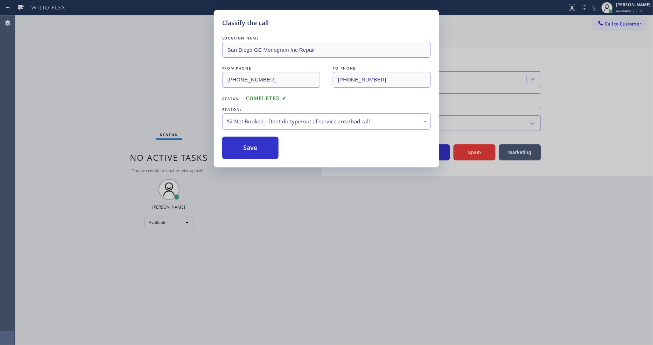
click at [246, 150] on button "Save" at bounding box center [250, 148] width 56 height 22
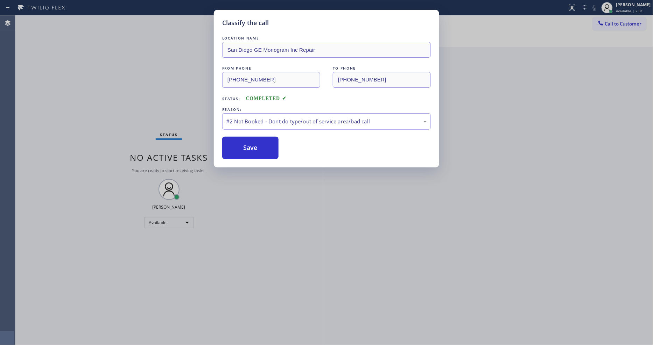
click at [246, 150] on button "Save" at bounding box center [250, 148] width 56 height 22
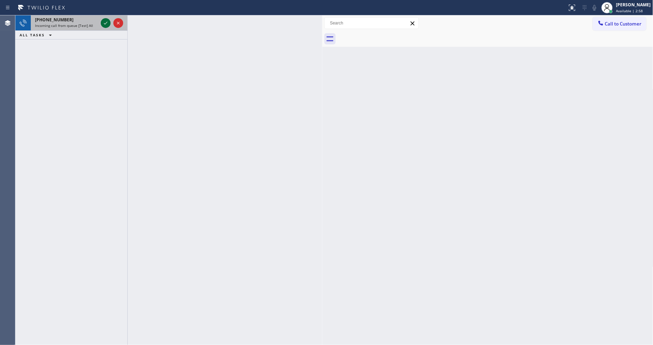
click at [106, 23] on icon at bounding box center [105, 23] width 3 height 3
click at [107, 23] on div at bounding box center [106, 23] width 10 height 8
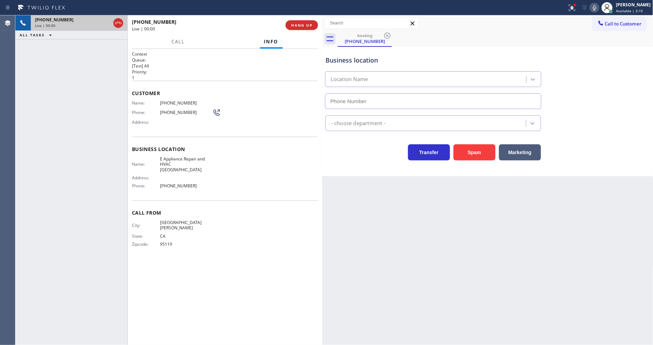
type input "[PHONE_NUMBER]"
click at [298, 24] on span "HANG UP" at bounding box center [301, 25] width 21 height 5
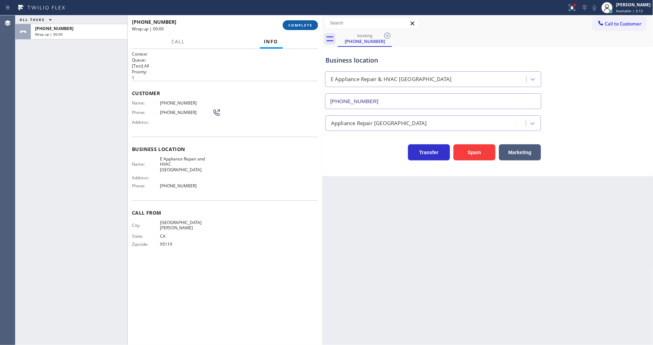
click at [298, 24] on span "COMPLETE" at bounding box center [300, 25] width 24 height 5
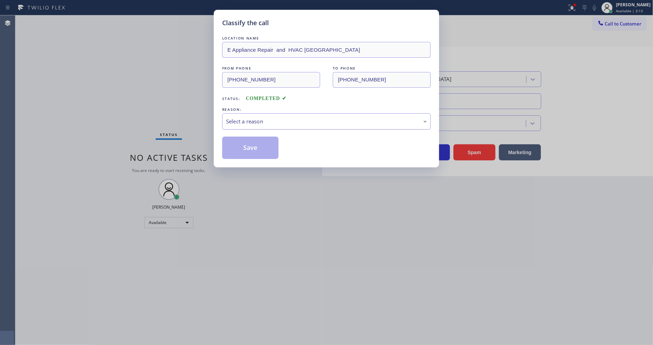
click at [269, 113] on div "Select a reason" at bounding box center [326, 121] width 208 height 16
drag, startPoint x: 255, startPoint y: 184, endPoint x: 262, endPoint y: 143, distance: 41.0
click at [262, 143] on button "Save" at bounding box center [250, 148] width 56 height 22
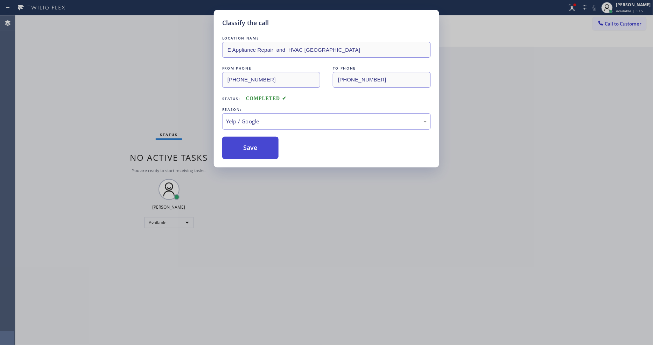
click at [262, 143] on button "Save" at bounding box center [250, 148] width 56 height 22
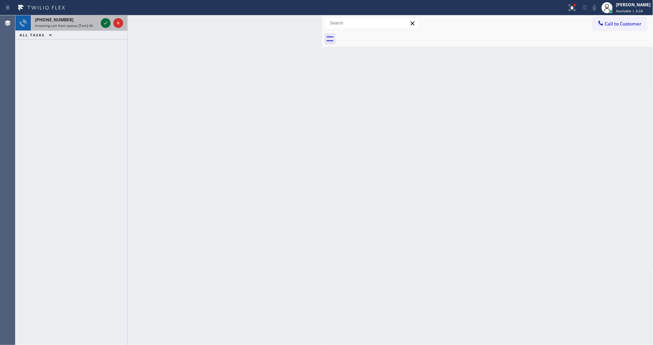
click at [106, 21] on icon at bounding box center [105, 23] width 8 height 8
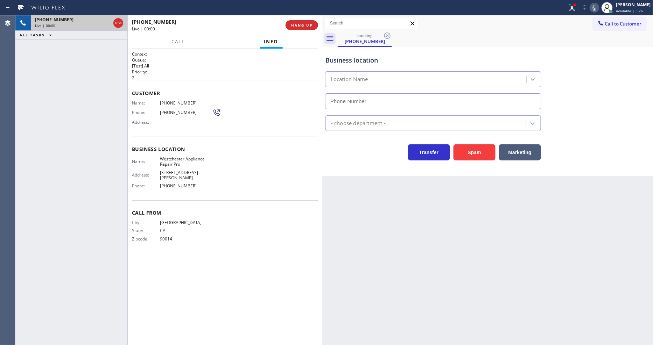
type input "[PHONE_NUMBER]"
click at [301, 25] on span "HANG UP" at bounding box center [301, 25] width 21 height 5
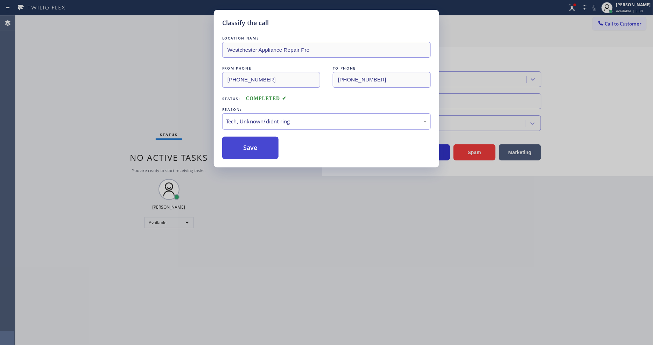
click at [257, 140] on button "Save" at bounding box center [250, 148] width 56 height 22
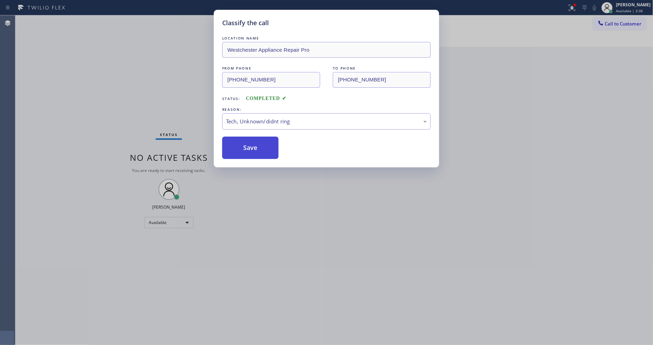
click at [257, 140] on button "Save" at bounding box center [250, 148] width 56 height 22
click at [225, 333] on div "Status No active tasks You are ready to start receiving tasks. [PERSON_NAME] Av…" at bounding box center [168, 180] width 307 height 330
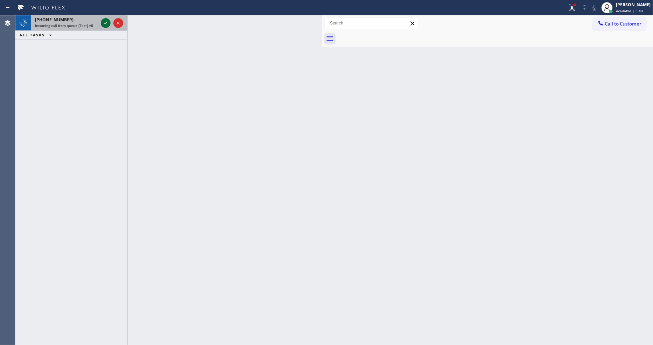
click at [103, 20] on icon at bounding box center [105, 23] width 8 height 8
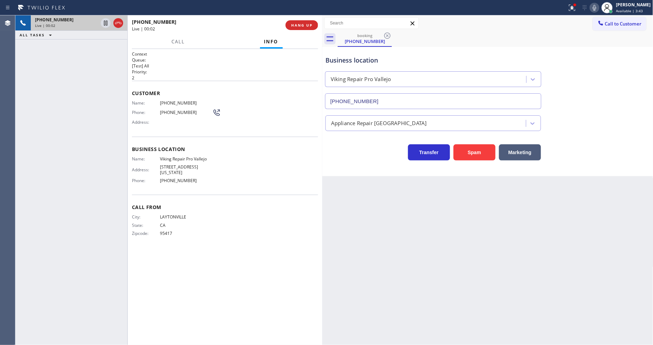
type input "[PHONE_NUMBER]"
click at [314, 26] on button "HANG UP" at bounding box center [301, 25] width 33 height 10
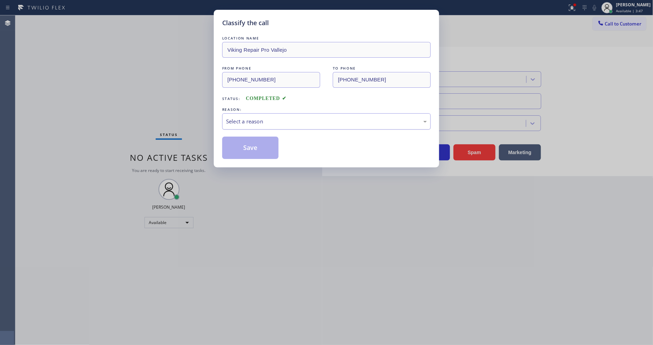
click at [271, 118] on div "Select a reason" at bounding box center [326, 122] width 201 height 8
click at [243, 144] on button "Save" at bounding box center [250, 148] width 56 height 22
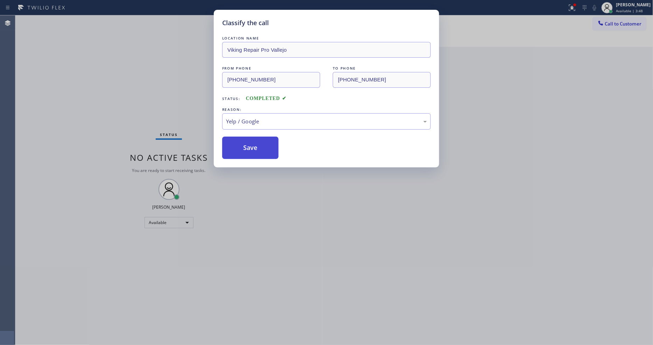
click at [243, 144] on button "Save" at bounding box center [250, 148] width 56 height 22
drag, startPoint x: 243, startPoint y: 144, endPoint x: 388, endPoint y: 80, distance: 157.7
click at [243, 143] on button "Save" at bounding box center [250, 148] width 56 height 22
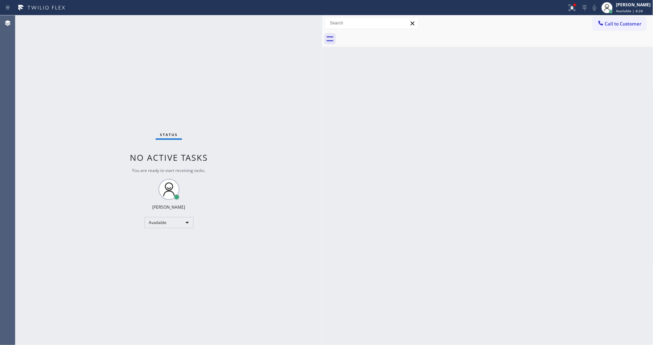
drag, startPoint x: 467, startPoint y: 215, endPoint x: 306, endPoint y: 299, distance: 181.1
click at [466, 215] on div "Back to Dashboard Change Sender ID Customers Technicians Select a contact Outbo…" at bounding box center [487, 180] width 331 height 330
drag, startPoint x: 151, startPoint y: 137, endPoint x: 226, endPoint y: 326, distance: 203.5
click at [151, 137] on div "Status No active tasks You are ready to start receiving tasks. [PERSON_NAME] Av…" at bounding box center [168, 180] width 307 height 330
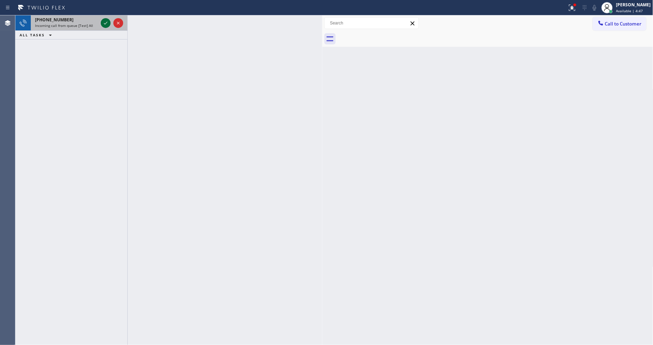
click at [105, 25] on icon at bounding box center [105, 23] width 8 height 8
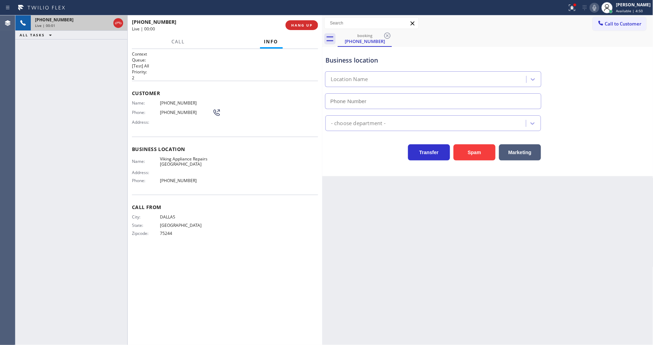
type input "[PHONE_NUMBER]"
click at [446, 232] on div "Back to Dashboard Change Sender ID Customers Technicians Select a contact Outbo…" at bounding box center [487, 180] width 331 height 330
click at [297, 25] on span "HANG UP" at bounding box center [301, 25] width 21 height 5
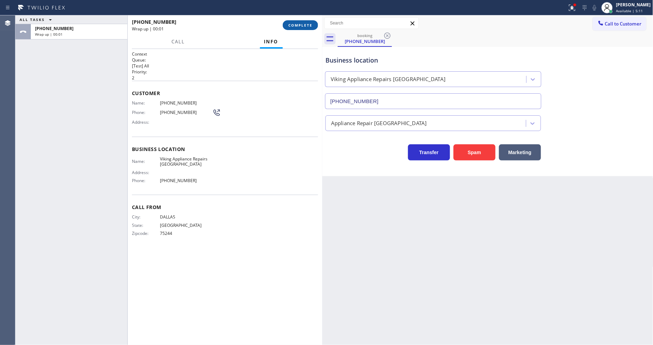
click at [297, 25] on span "COMPLETE" at bounding box center [300, 25] width 24 height 5
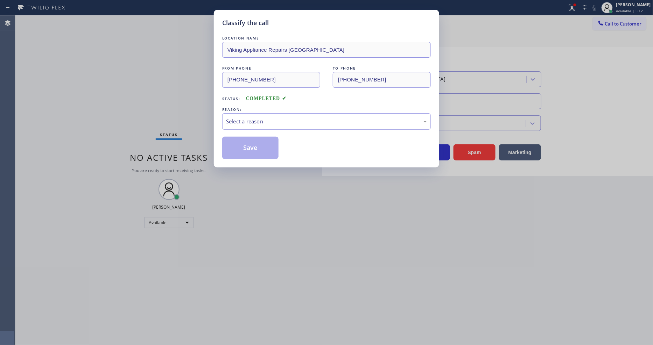
click at [263, 120] on div "Select a reason" at bounding box center [326, 122] width 201 height 8
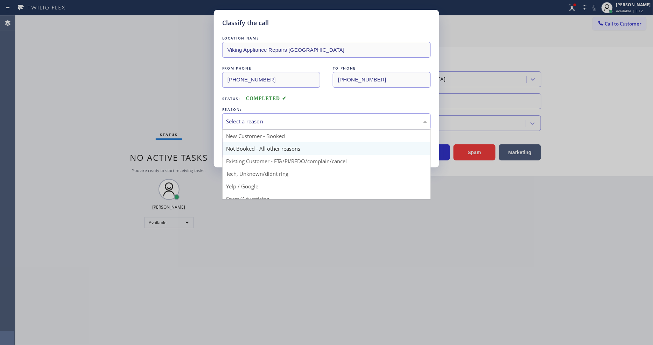
click at [255, 142] on button "Save" at bounding box center [250, 148] width 56 height 22
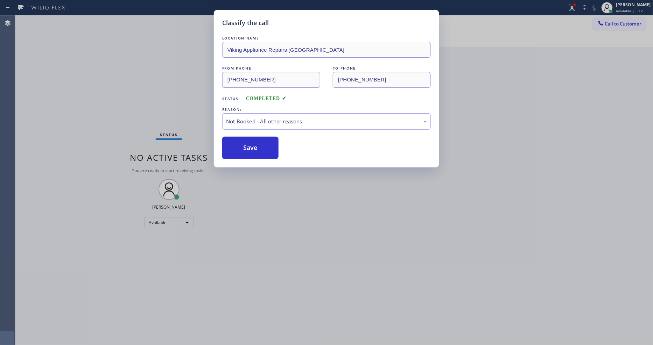
click at [255, 142] on button "Save" at bounding box center [250, 148] width 56 height 22
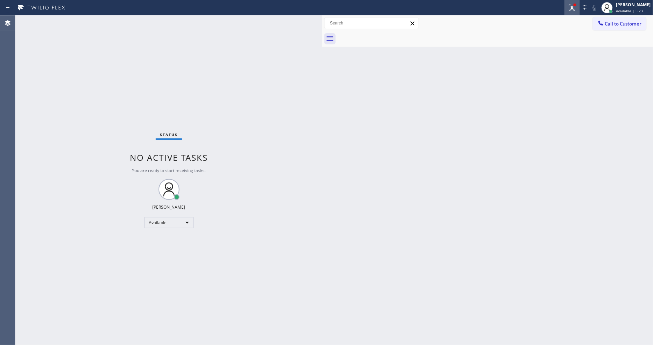
click at [572, 7] on div at bounding box center [571, 7] width 15 height 8
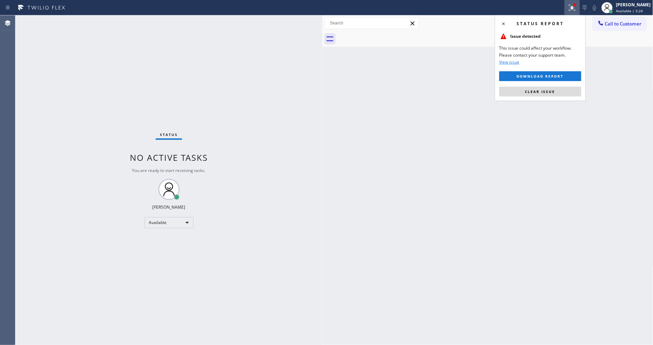
drag, startPoint x: 528, startPoint y: 92, endPoint x: 502, endPoint y: 107, distance: 30.8
click at [528, 92] on span "Clear issue" at bounding box center [540, 91] width 30 height 5
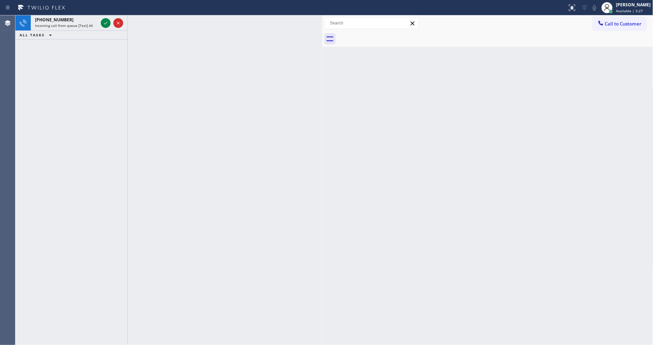
click at [107, 24] on icon at bounding box center [105, 23] width 8 height 8
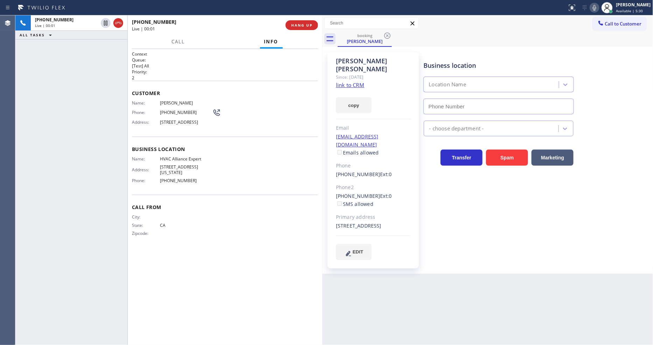
type input "[PHONE_NUMBER]"
click at [346, 81] on link "link to CRM" at bounding box center [350, 84] width 28 height 7
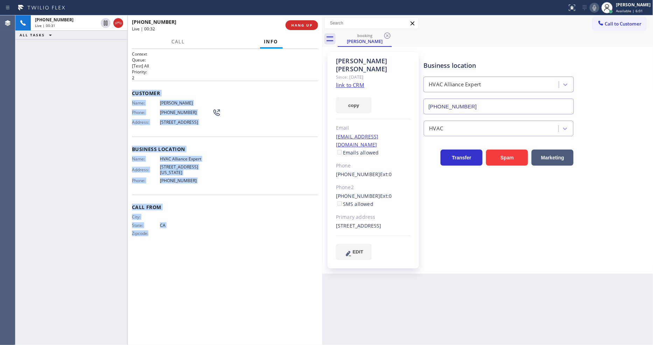
drag, startPoint x: 131, startPoint y: 90, endPoint x: 200, endPoint y: 284, distance: 205.6
click at [199, 282] on div "Context Queue: [Test] All Priority: 2 Customer Name: [PERSON_NAME] Phone: [PHON…" at bounding box center [225, 197] width 194 height 296
copy div "Customer Name: [PERSON_NAME] Phone: [PHONE_NUMBER] Address: [STREET_ADDRESS] Bu…"
drag, startPoint x: 106, startPoint y: 24, endPoint x: 173, endPoint y: 18, distance: 67.4
click at [106, 24] on icon at bounding box center [105, 23] width 8 height 8
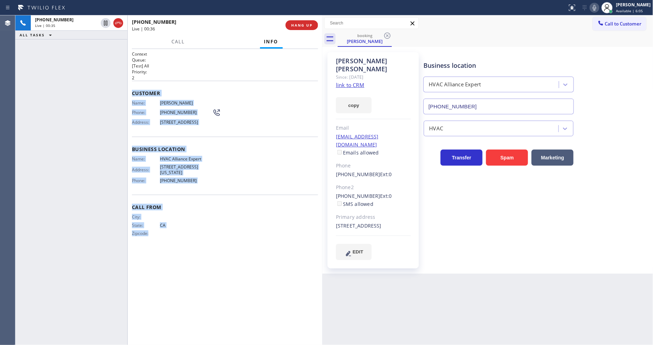
click at [598, 7] on icon at bounding box center [594, 7] width 8 height 8
drag, startPoint x: 175, startPoint y: 41, endPoint x: 184, endPoint y: 126, distance: 85.8
click at [175, 41] on span "Call" at bounding box center [177, 41] width 13 height 6
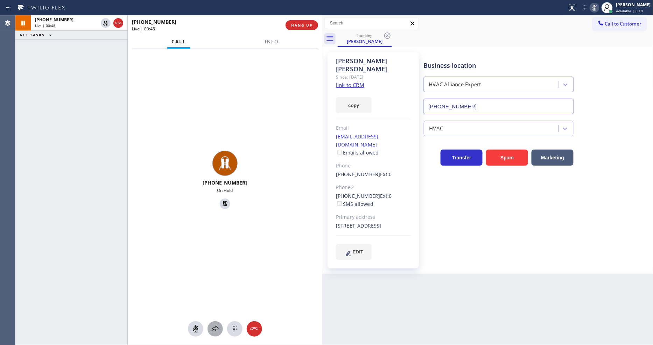
click at [214, 333] on icon at bounding box center [215, 329] width 8 height 8
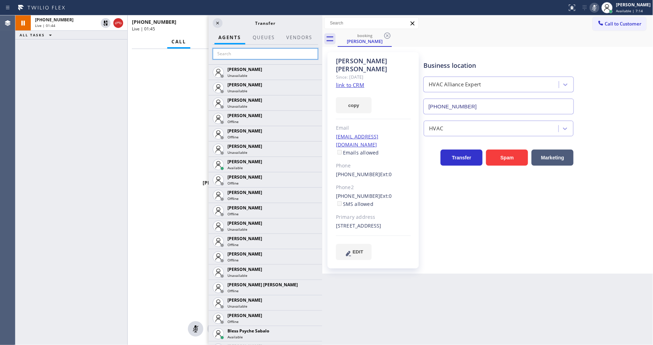
click at [240, 52] on input "text" at bounding box center [265, 53] width 105 height 11
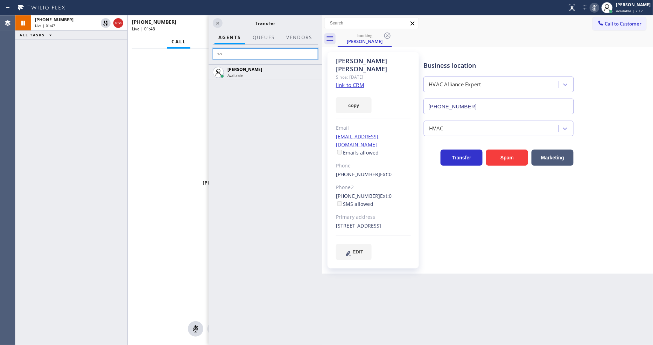
type input "s"
type input "jes"
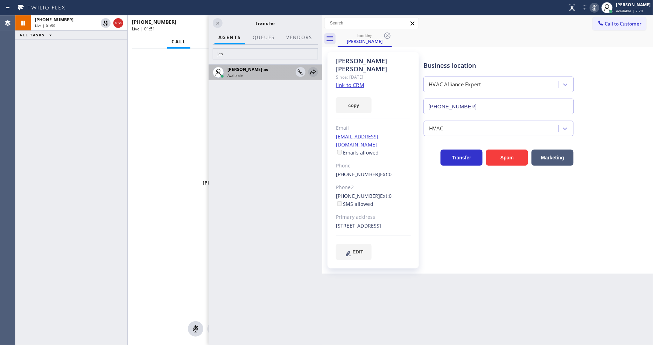
click at [312, 71] on icon at bounding box center [313, 72] width 8 height 8
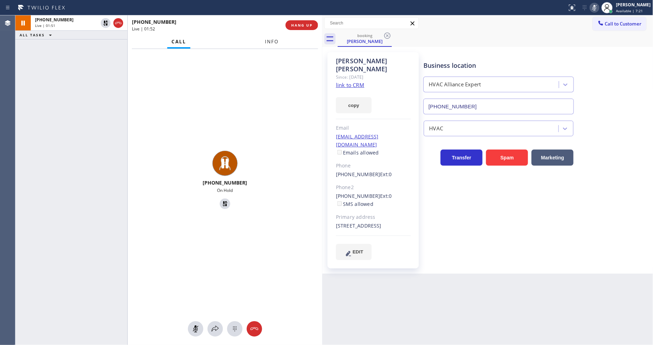
click at [274, 39] on span "Info" at bounding box center [272, 41] width 14 height 6
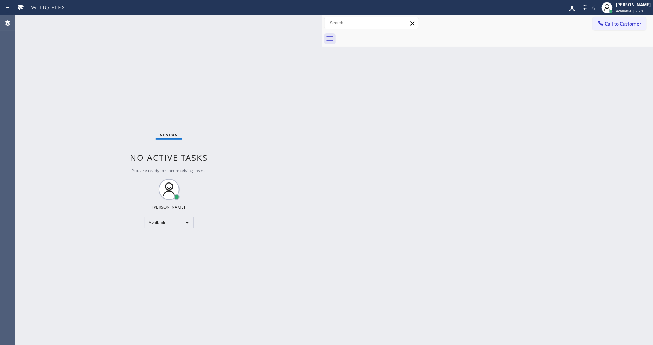
click at [180, 46] on div "Status No active tasks You are ready to start receiving tasks. [PERSON_NAME] Av…" at bounding box center [168, 180] width 307 height 330
drag, startPoint x: 184, startPoint y: 260, endPoint x: 205, endPoint y: 343, distance: 85.5
click at [183, 260] on div "Status No active tasks You are ready to start receiving tasks. [PERSON_NAME] Av…" at bounding box center [168, 180] width 307 height 330
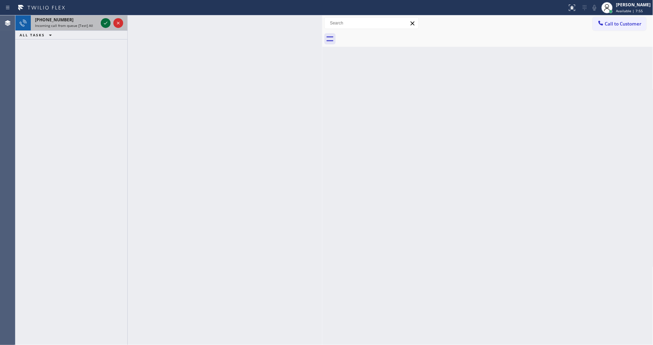
click at [106, 22] on icon at bounding box center [105, 23] width 8 height 8
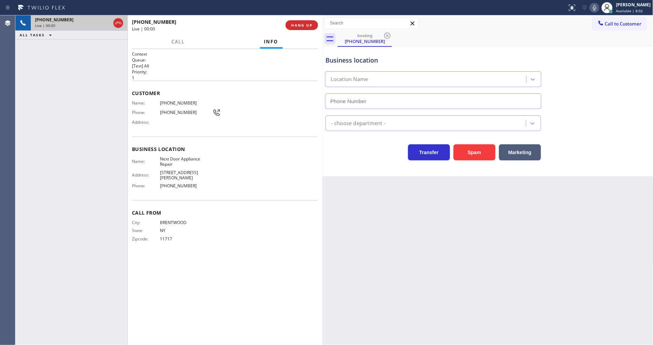
type input "[PHONE_NUMBER]"
click at [431, 205] on div "Back to Dashboard Change Sender ID Customers Technicians Select a contact Outbo…" at bounding box center [487, 180] width 331 height 330
click at [460, 202] on div "Back to Dashboard Change Sender ID Customers Technicians Select a contact Outbo…" at bounding box center [487, 180] width 331 height 330
click at [186, 159] on span "Next Door Appliance Repair" at bounding box center [186, 161] width 52 height 11
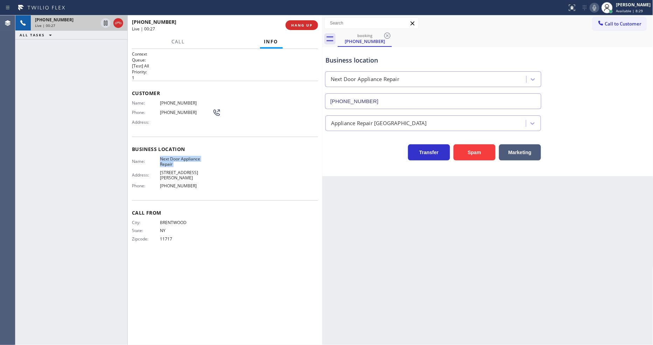
click at [186, 159] on span "Next Door Appliance Repair" at bounding box center [186, 161] width 52 height 11
click at [166, 69] on h2 "Priority:" at bounding box center [225, 72] width 186 height 6
click at [299, 24] on span "HANG UP" at bounding box center [301, 25] width 21 height 5
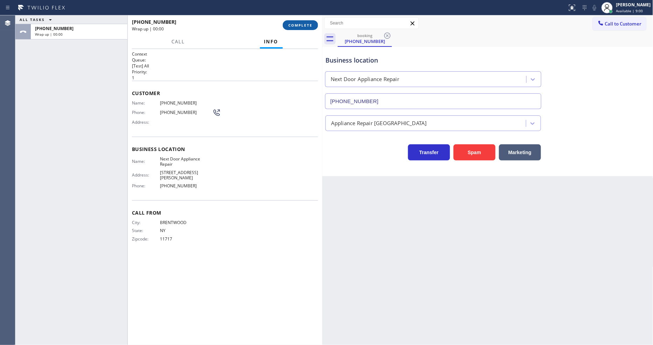
click at [299, 24] on span "COMPLETE" at bounding box center [300, 25] width 24 height 5
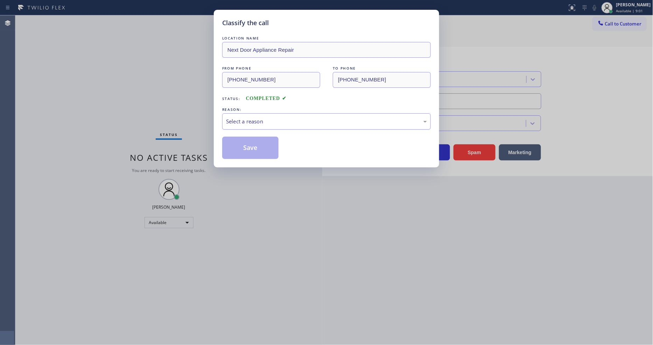
click at [242, 118] on div "Select a reason" at bounding box center [326, 122] width 201 height 8
click at [240, 142] on button "Save" at bounding box center [250, 148] width 56 height 22
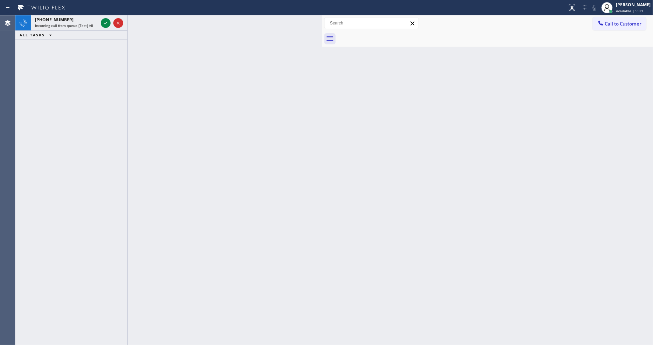
click at [106, 23] on icon at bounding box center [105, 23] width 8 height 8
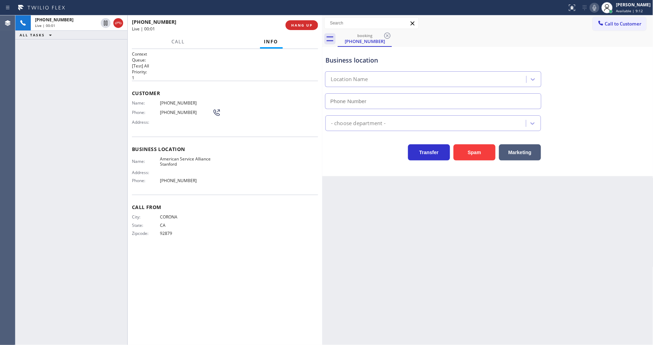
type input "[PHONE_NUMBER]"
click at [304, 25] on span "HANG UP" at bounding box center [301, 25] width 21 height 5
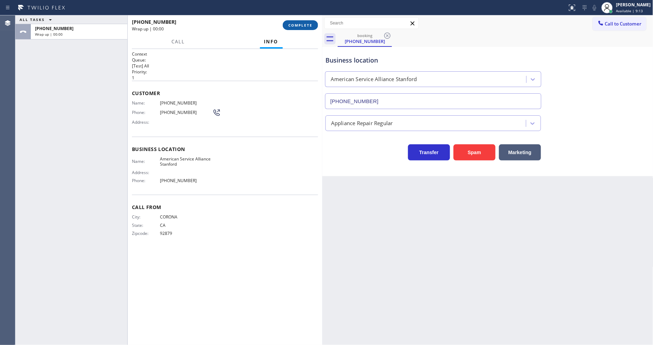
click at [304, 25] on span "COMPLETE" at bounding box center [300, 25] width 24 height 5
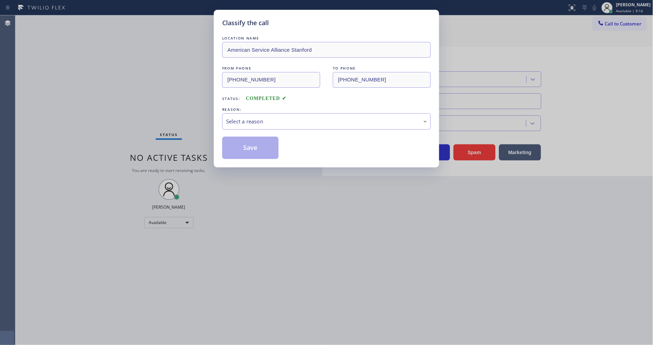
click at [272, 118] on div "Select a reason" at bounding box center [326, 122] width 201 height 8
click at [259, 143] on button "Save" at bounding box center [250, 148] width 56 height 22
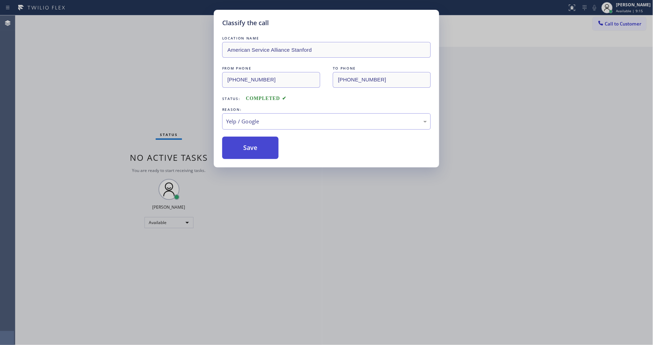
click at [259, 143] on button "Save" at bounding box center [250, 148] width 56 height 22
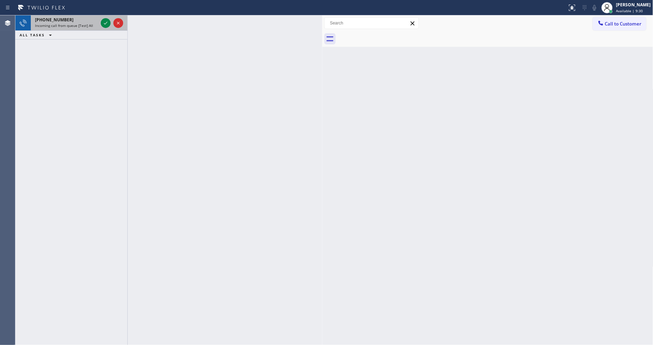
drag, startPoint x: 108, startPoint y: 23, endPoint x: 106, endPoint y: 28, distance: 5.1
click at [108, 23] on icon at bounding box center [105, 23] width 8 height 8
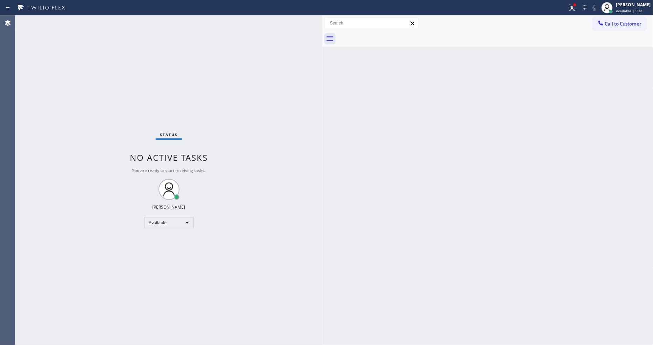
click at [105, 23] on div "Status No active tasks You are ready to start receiving tasks. [PERSON_NAME] Av…" at bounding box center [168, 180] width 307 height 330
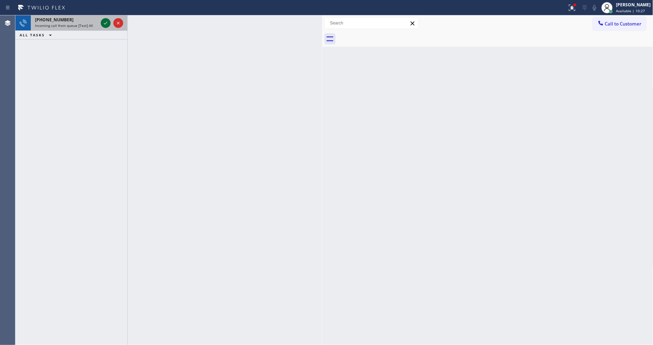
drag, startPoint x: 103, startPoint y: 20, endPoint x: 100, endPoint y: 26, distance: 6.3
click at [103, 20] on icon at bounding box center [105, 23] width 8 height 8
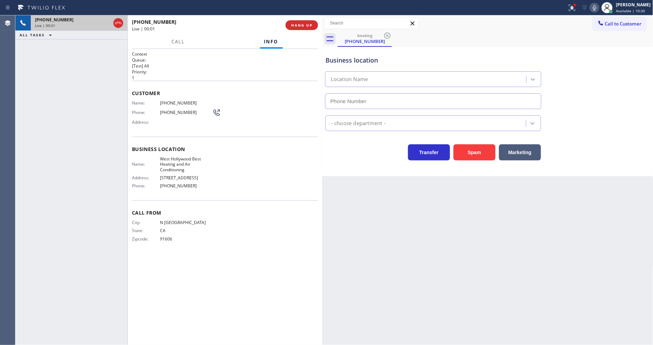
type input "[PHONE_NUMBER]"
click at [521, 223] on div "Back to Dashboard Change Sender ID Customers Technicians Select a contact Outbo…" at bounding box center [487, 180] width 331 height 330
click at [289, 220] on div "City: N [GEOGRAPHIC_DATA]: [US_STATE] Zipcode: 91606" at bounding box center [225, 232] width 186 height 24
click at [466, 191] on div "Back to Dashboard Change Sender ID Customers Technicians Select a contact Outbo…" at bounding box center [487, 180] width 331 height 330
click at [576, 6] on icon at bounding box center [572, 7] width 8 height 8
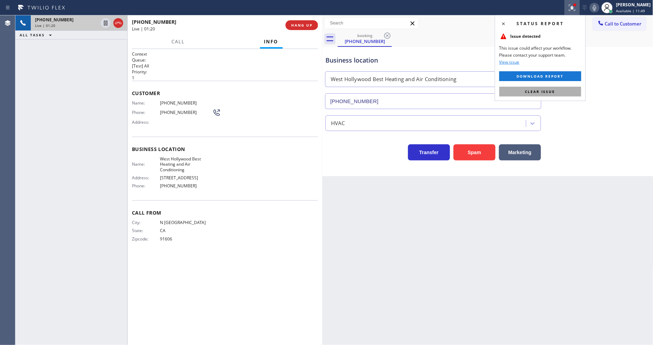
click at [570, 90] on button "Clear issue" at bounding box center [540, 92] width 82 height 10
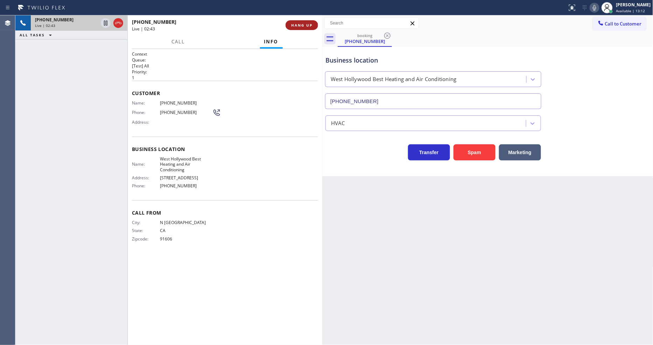
click at [311, 28] on button "HANG UP" at bounding box center [301, 25] width 33 height 10
click at [311, 26] on span "COMPLETE" at bounding box center [300, 25] width 24 height 5
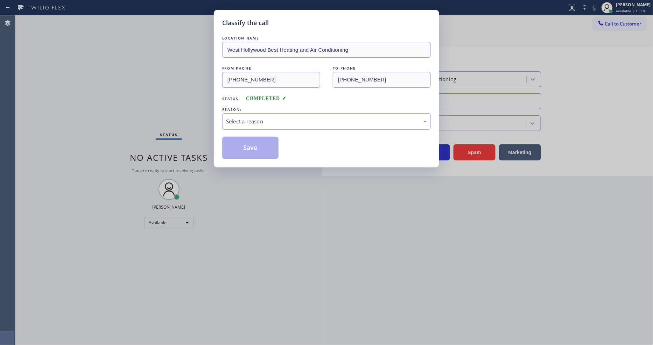
click at [288, 121] on div "Select a reason" at bounding box center [326, 122] width 201 height 8
click at [269, 146] on button "Save" at bounding box center [250, 148] width 56 height 22
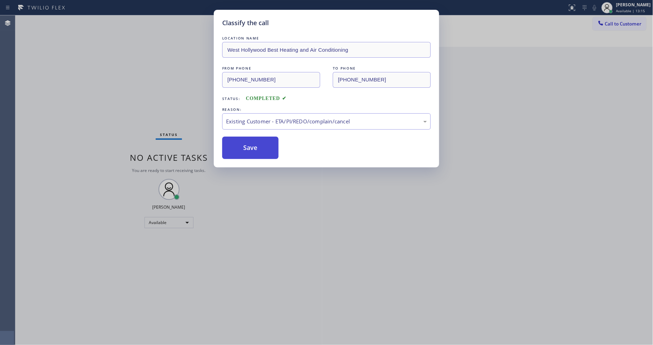
click at [269, 146] on button "Save" at bounding box center [250, 148] width 56 height 22
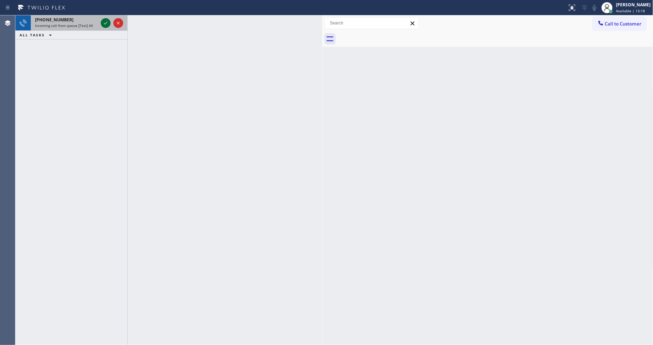
click at [108, 22] on icon at bounding box center [105, 23] width 8 height 8
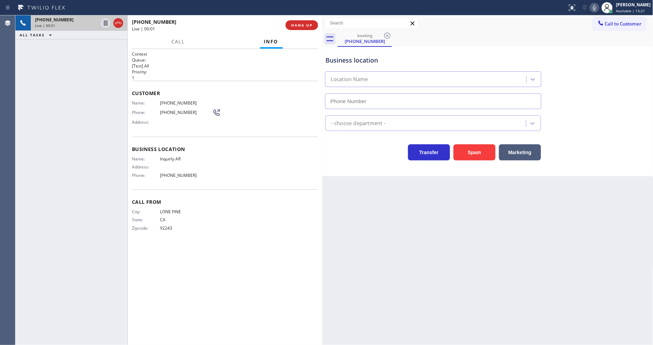
click at [152, 82] on div "Customer Name: [PHONE_NUMBER] Phone: [PHONE_NUMBER] Address:" at bounding box center [225, 109] width 186 height 56
type input "[PHONE_NUMBER]"
click at [306, 26] on span "HANG UP" at bounding box center [301, 25] width 21 height 5
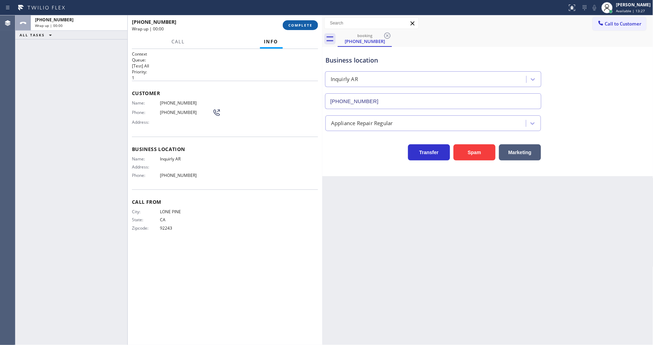
click at [306, 26] on span "COMPLETE" at bounding box center [300, 25] width 24 height 5
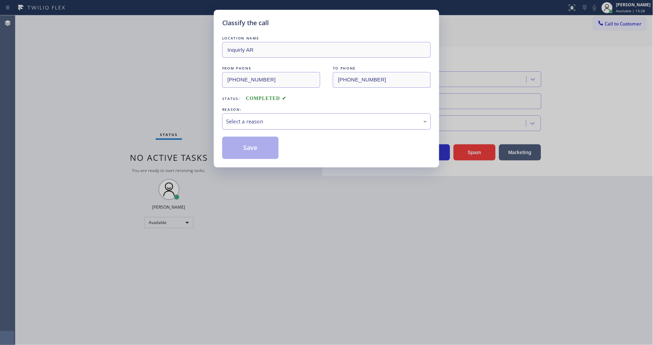
click at [277, 118] on div "Select a reason" at bounding box center [326, 122] width 201 height 8
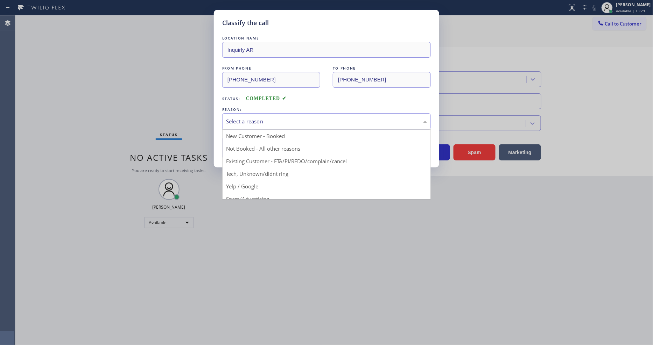
drag, startPoint x: 269, startPoint y: 173, endPoint x: 263, endPoint y: 142, distance: 32.4
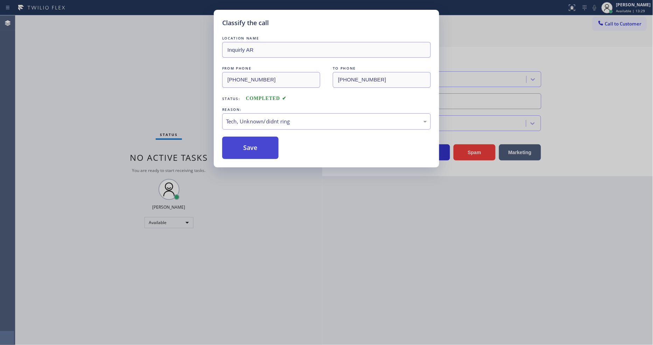
click at [263, 141] on button "Save" at bounding box center [250, 148] width 56 height 22
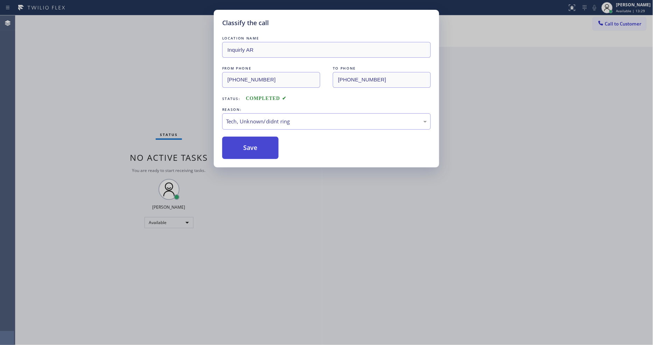
click at [263, 141] on button "Save" at bounding box center [250, 148] width 56 height 22
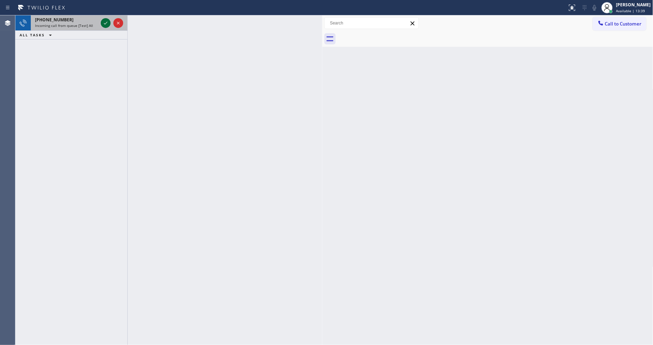
click at [105, 22] on icon at bounding box center [105, 23] width 8 height 8
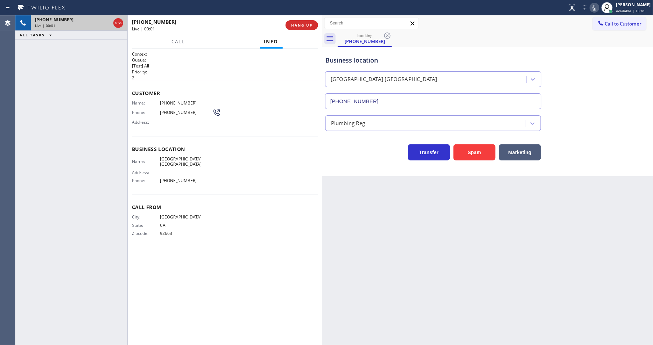
type input "[PHONE_NUMBER]"
click at [295, 23] on span "HANG UP" at bounding box center [301, 25] width 21 height 5
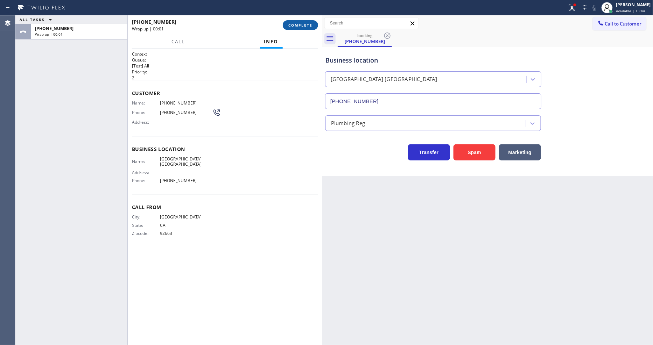
click at [302, 27] on span "COMPLETE" at bounding box center [300, 25] width 24 height 5
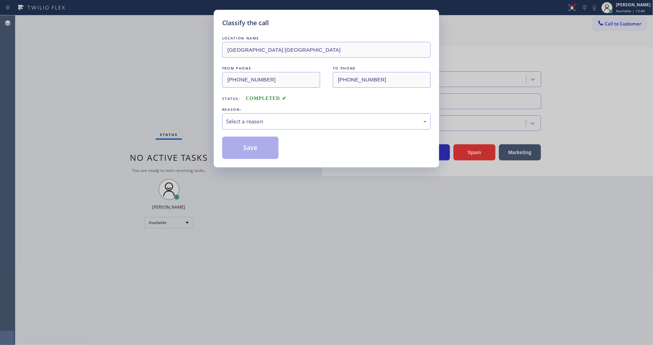
click at [289, 113] on div "Select a reason" at bounding box center [326, 121] width 208 height 16
click at [266, 152] on button "Save" at bounding box center [250, 148] width 56 height 22
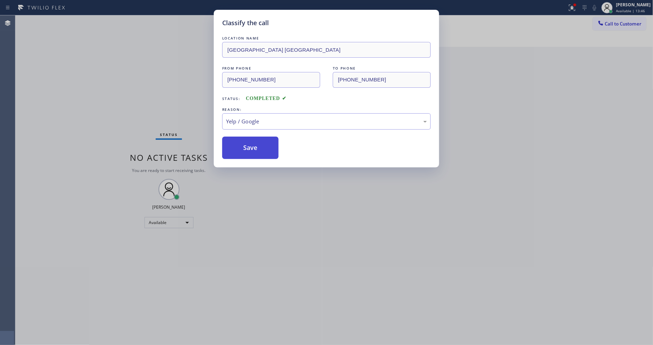
click at [266, 152] on button "Save" at bounding box center [250, 148] width 56 height 22
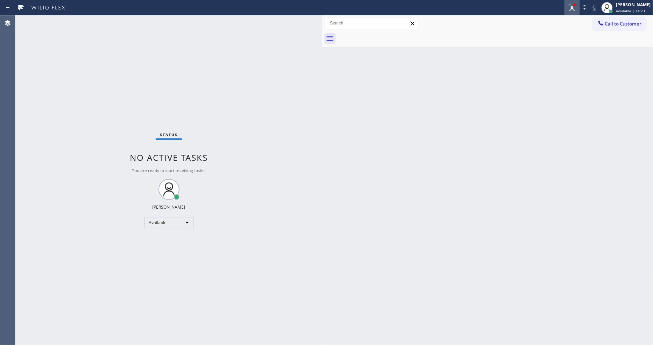
click at [576, 9] on icon at bounding box center [572, 7] width 8 height 8
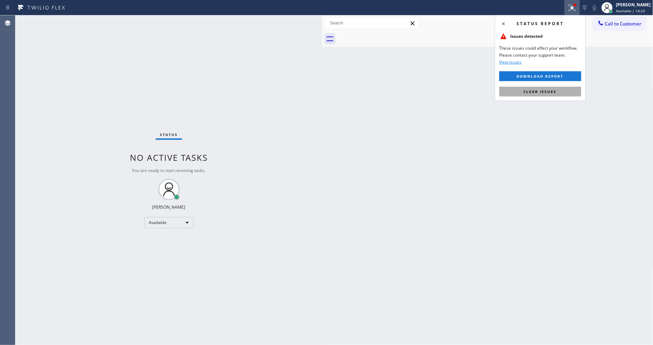
click at [554, 93] on span "Clear issues" at bounding box center [540, 91] width 33 height 5
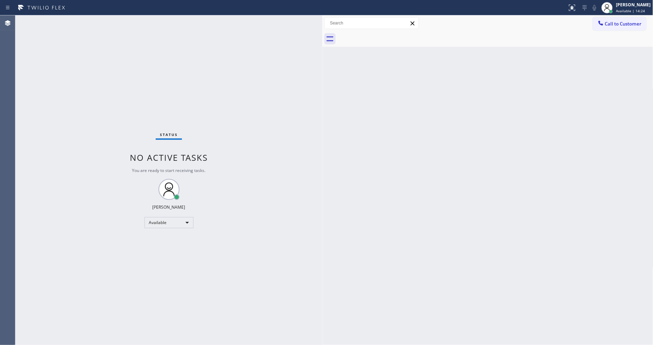
click at [271, 268] on div "Status No active tasks You are ready to start receiving tasks. [PERSON_NAME] Av…" at bounding box center [168, 180] width 307 height 330
click at [85, 21] on div "Status No active tasks You are ready to start receiving tasks. [PERSON_NAME] Av…" at bounding box center [168, 180] width 307 height 330
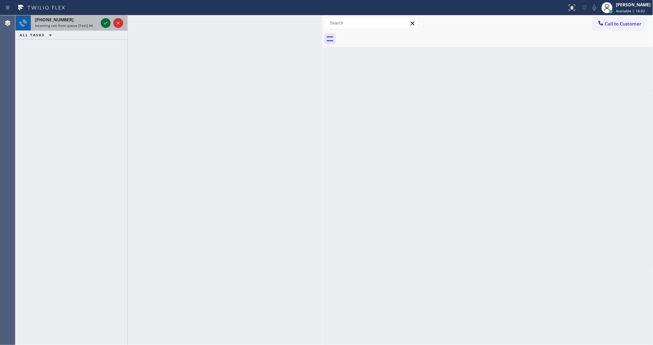
click at [103, 23] on icon at bounding box center [105, 23] width 8 height 8
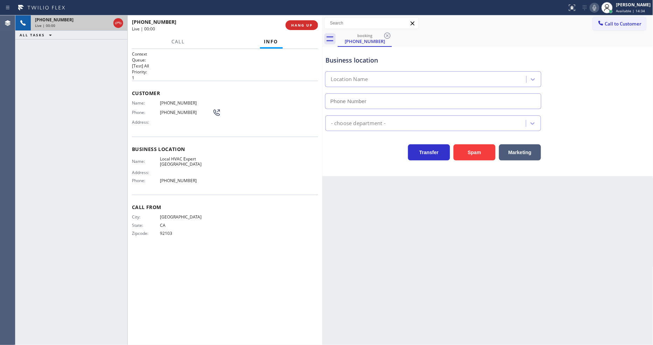
type input "[PHONE_NUMBER]"
click at [308, 24] on span "HANG UP" at bounding box center [301, 25] width 21 height 5
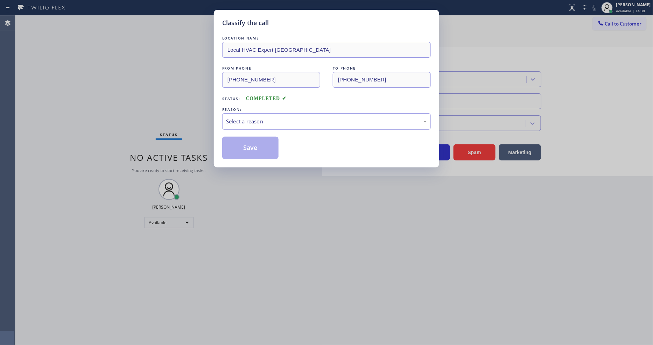
drag, startPoint x: 274, startPoint y: 118, endPoint x: 273, endPoint y: 125, distance: 7.1
click at [273, 118] on div "Select a reason" at bounding box center [326, 122] width 201 height 8
click at [255, 145] on button "Save" at bounding box center [250, 148] width 56 height 22
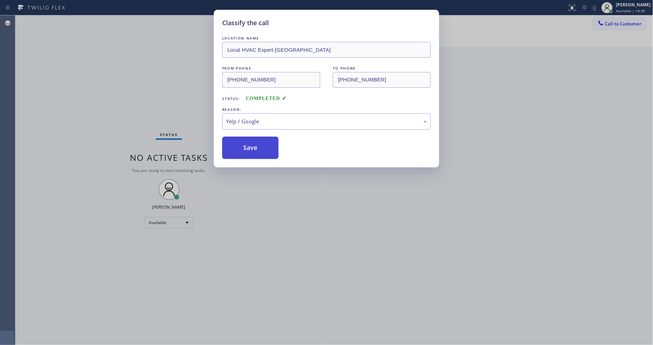
click at [255, 145] on button "Save" at bounding box center [250, 148] width 56 height 22
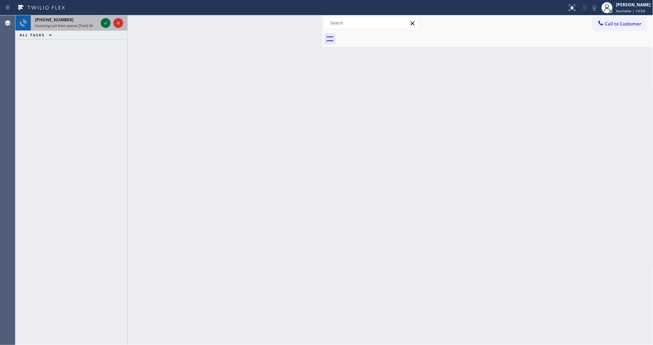
click at [105, 23] on icon at bounding box center [105, 23] width 3 height 3
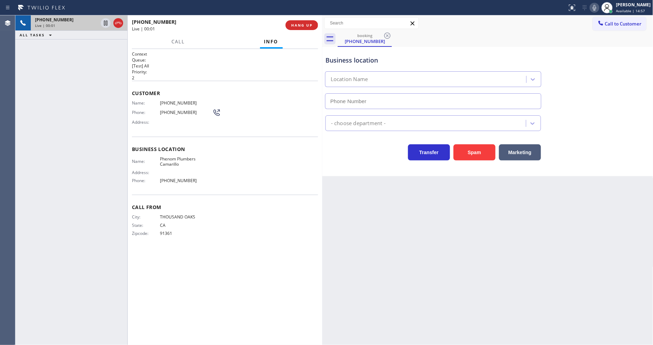
type input "[PHONE_NUMBER]"
click at [295, 23] on span "HANG UP" at bounding box center [301, 25] width 21 height 5
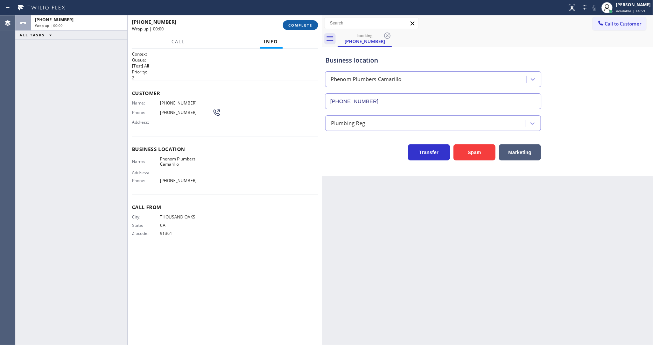
click at [295, 23] on span "COMPLETE" at bounding box center [300, 25] width 24 height 5
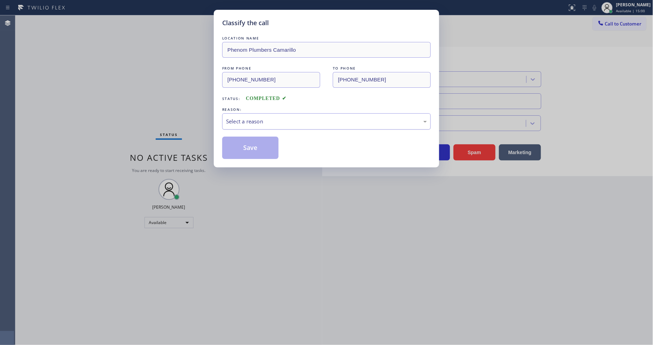
click at [274, 118] on div "Select a reason" at bounding box center [326, 122] width 201 height 8
click at [261, 139] on button "Save" at bounding box center [250, 148] width 56 height 22
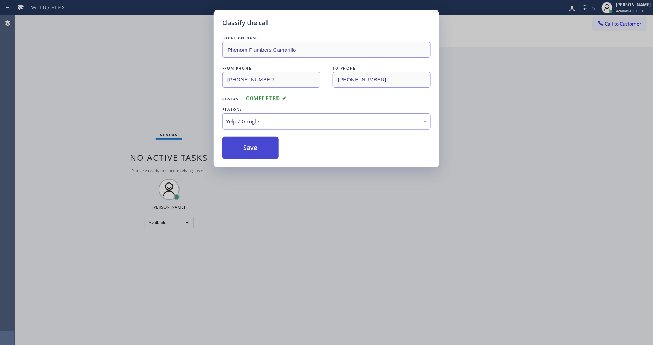
click at [261, 139] on button "Save" at bounding box center [250, 148] width 56 height 22
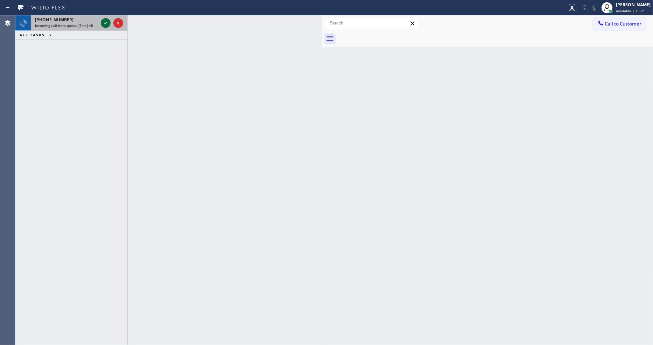
click at [104, 20] on icon at bounding box center [105, 23] width 8 height 8
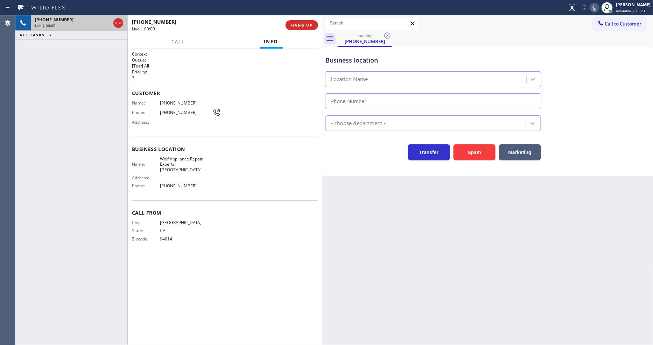
type input "[PHONE_NUMBER]"
click at [305, 29] on div "[PHONE_NUMBER] Live | 00:01 HANG UP" at bounding box center [225, 25] width 186 height 18
click at [306, 26] on span "HANG UP" at bounding box center [301, 25] width 21 height 5
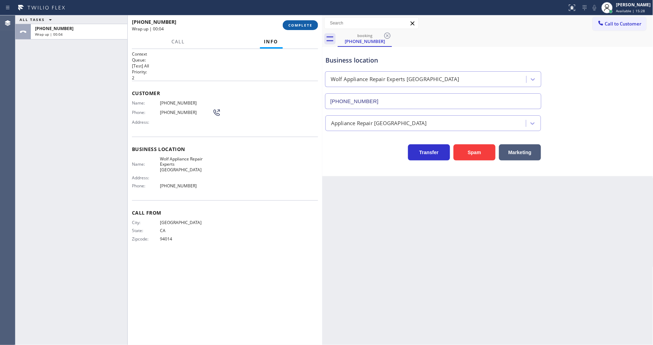
click at [306, 26] on span "COMPLETE" at bounding box center [300, 25] width 24 height 5
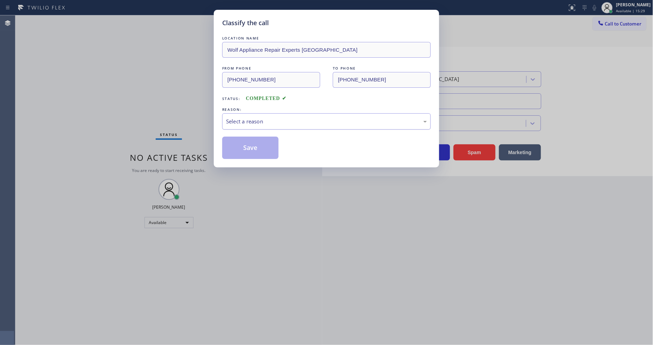
click at [246, 123] on div "Select a reason" at bounding box center [326, 121] width 208 height 16
click at [251, 141] on button "Save" at bounding box center [250, 148] width 56 height 22
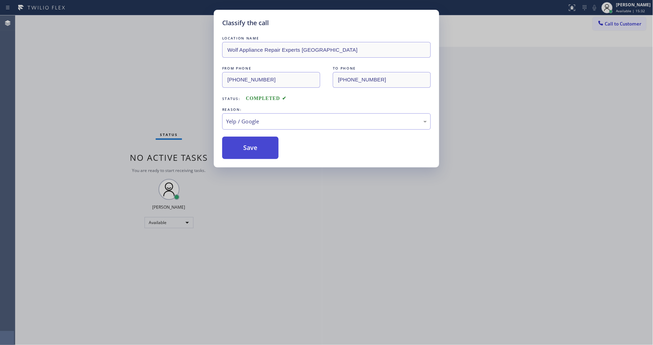
click at [251, 141] on button "Save" at bounding box center [250, 148] width 56 height 22
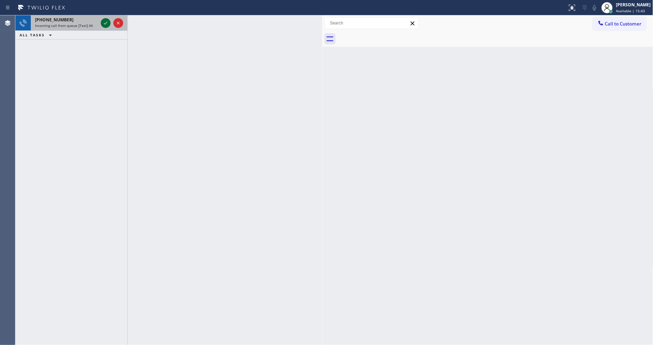
click at [105, 19] on icon at bounding box center [105, 23] width 8 height 8
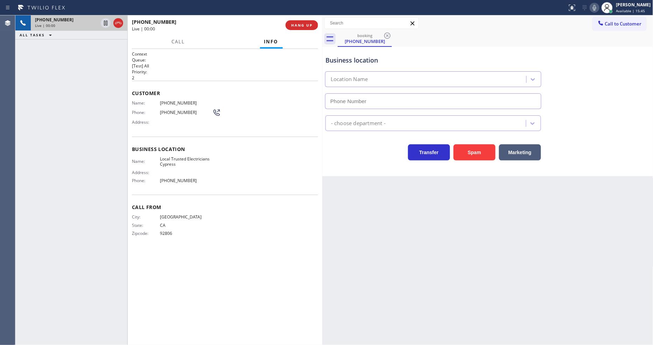
type input "[PHONE_NUMBER]"
click at [307, 26] on span "HANG UP" at bounding box center [301, 25] width 21 height 5
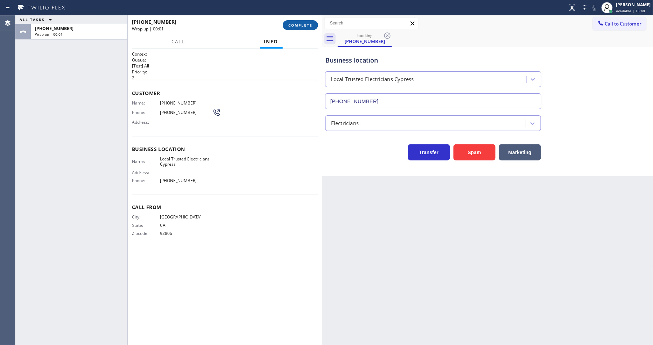
click at [307, 26] on span "COMPLETE" at bounding box center [300, 25] width 24 height 5
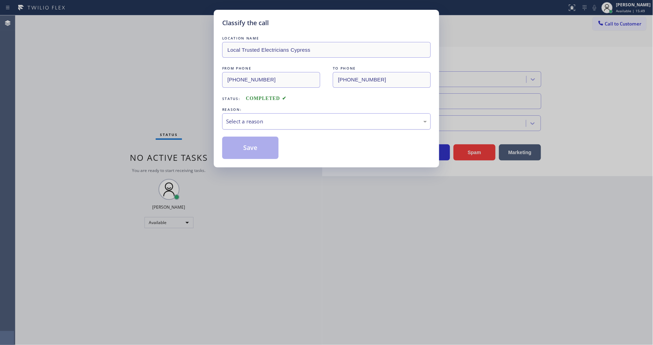
click at [312, 118] on div "Select a reason" at bounding box center [326, 122] width 201 height 8
click at [253, 154] on button "Save" at bounding box center [250, 148] width 56 height 22
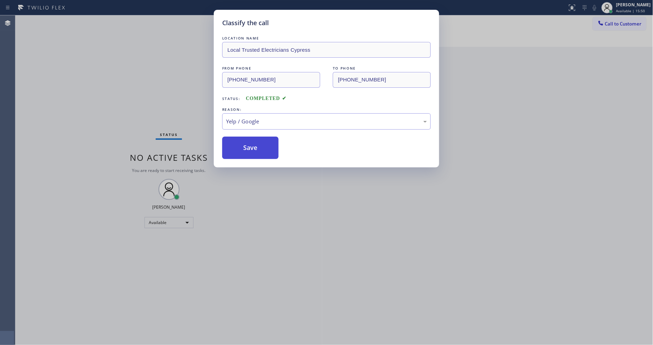
click at [253, 154] on button "Save" at bounding box center [250, 148] width 56 height 22
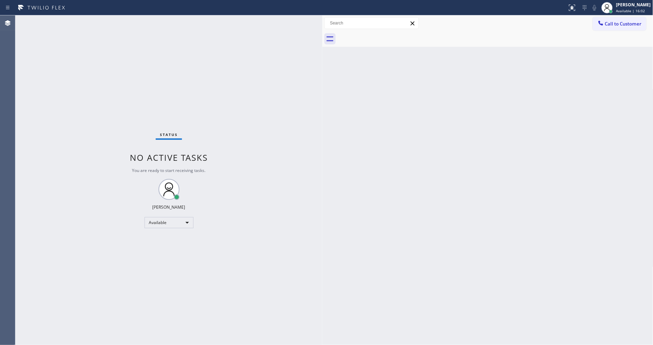
drag, startPoint x: 487, startPoint y: 220, endPoint x: 540, endPoint y: 271, distance: 74.2
click at [487, 220] on div "Back to Dashboard Change Sender ID Customers Technicians Select a contact Outbo…" at bounding box center [487, 180] width 331 height 330
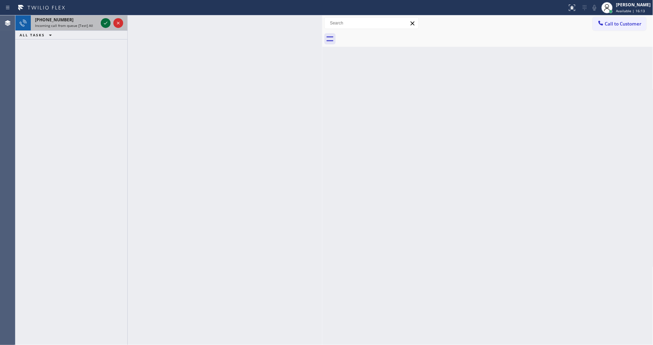
click at [104, 22] on icon at bounding box center [105, 23] width 8 height 8
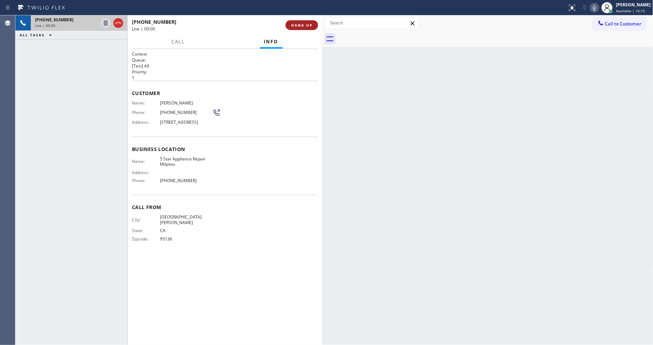
click at [293, 26] on span "HANG UP" at bounding box center [301, 25] width 21 height 5
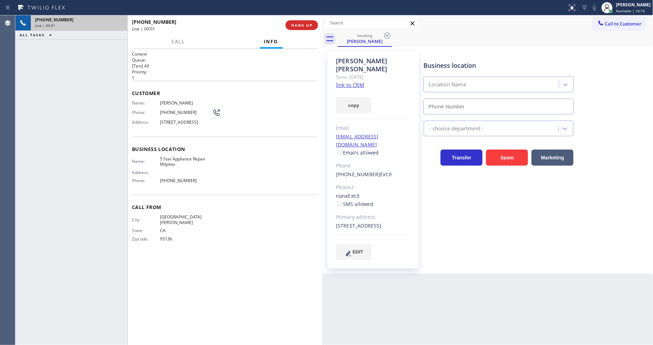
click at [356, 81] on link "link to CRM" at bounding box center [350, 84] width 28 height 7
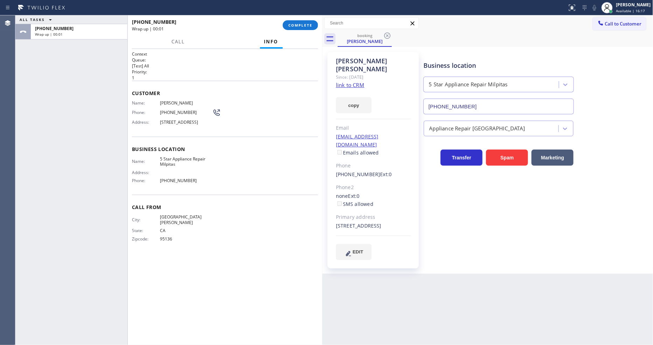
type input "[PHONE_NUMBER]"
click at [123, 50] on div "ALL TASKS ALL TASKS ACTIVE TASKS TASKS IN WRAP UP [PHONE_NUMBER] Wrap up | 00:16" at bounding box center [71, 180] width 112 height 330
click at [289, 23] on span "COMPLETE" at bounding box center [300, 25] width 24 height 5
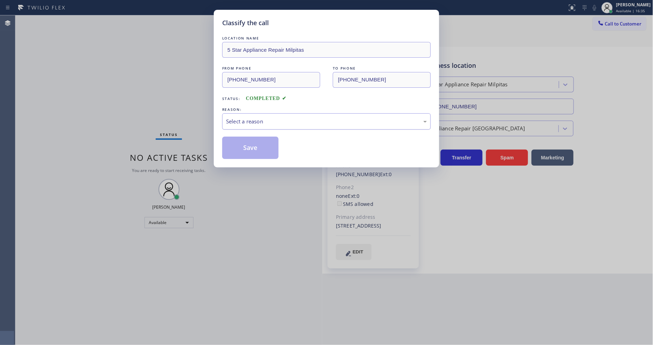
click at [240, 114] on div "Select a reason" at bounding box center [326, 121] width 208 height 16
click at [240, 139] on button "Save" at bounding box center [250, 148] width 56 height 22
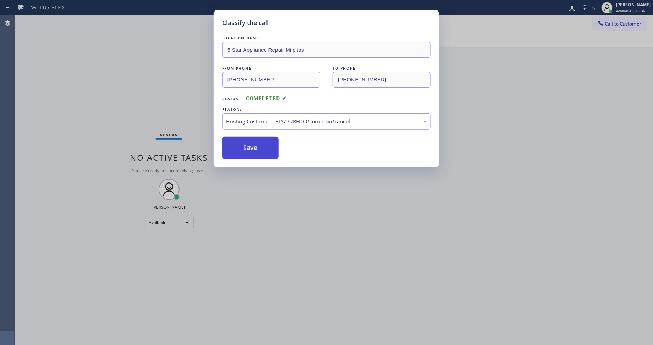
click at [240, 139] on button "Save" at bounding box center [250, 148] width 56 height 22
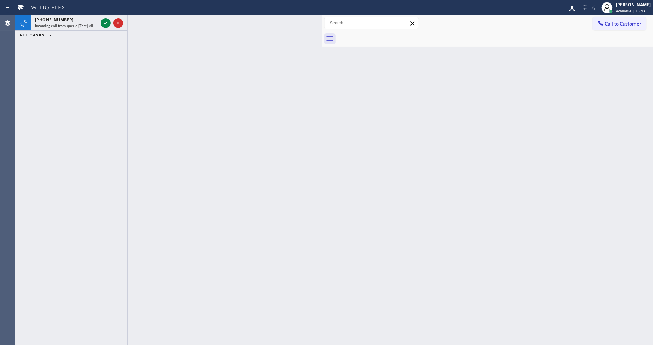
click at [106, 23] on icon at bounding box center [105, 23] width 3 height 3
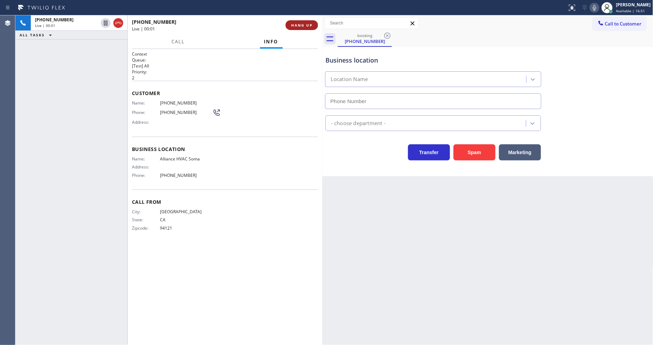
click at [304, 28] on button "HANG UP" at bounding box center [301, 25] width 33 height 10
click at [304, 27] on span "HANG UP" at bounding box center [301, 25] width 21 height 5
type input "[PHONE_NUMBER]"
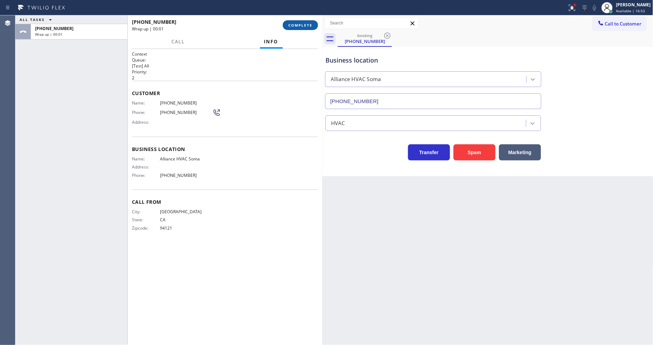
click at [306, 28] on button "COMPLETE" at bounding box center [300, 25] width 35 height 10
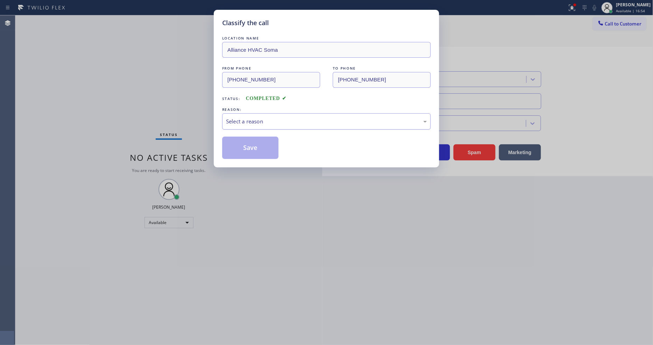
click at [255, 124] on div "Select a reason" at bounding box center [326, 121] width 208 height 16
drag, startPoint x: 249, startPoint y: 181, endPoint x: 260, endPoint y: 136, distance: 46.7
click at [260, 137] on button "Save" at bounding box center [250, 148] width 56 height 22
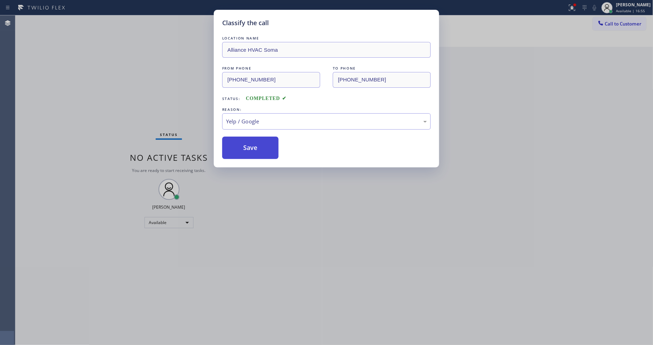
click at [259, 138] on button "Save" at bounding box center [250, 148] width 56 height 22
click at [259, 139] on button "Save" at bounding box center [250, 148] width 56 height 22
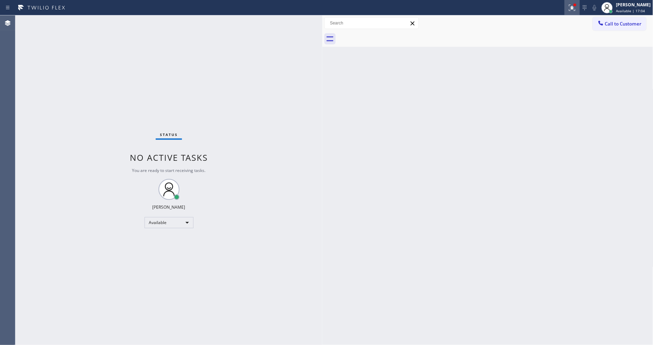
click at [576, 11] on icon at bounding box center [572, 7] width 8 height 8
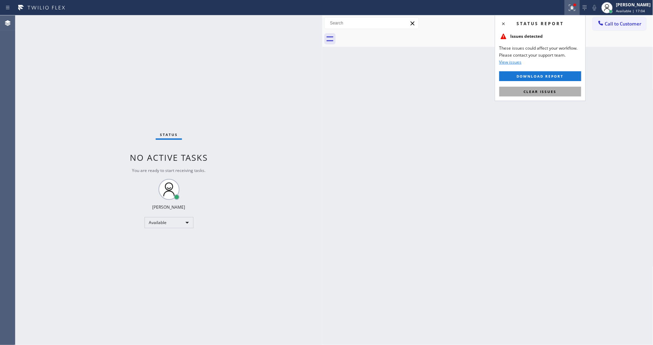
click at [568, 91] on button "Clear issues" at bounding box center [540, 92] width 82 height 10
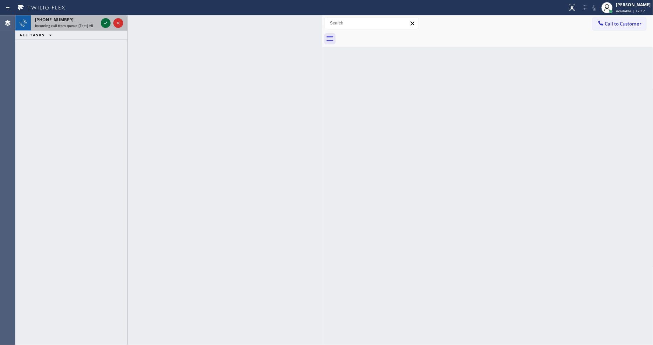
click at [106, 26] on icon at bounding box center [105, 23] width 8 height 8
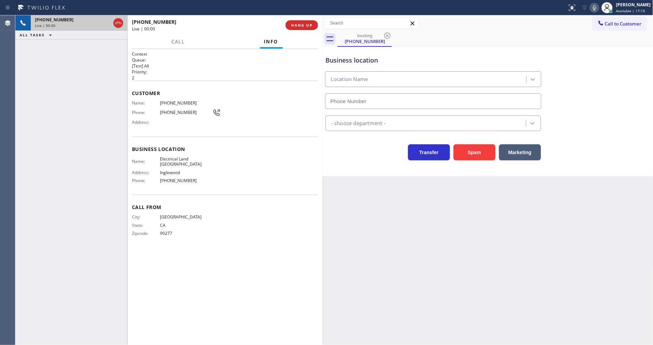
type input "[PHONE_NUMBER]"
click at [295, 26] on span "HANG UP" at bounding box center [301, 25] width 21 height 5
click at [295, 25] on span "HANG UP" at bounding box center [301, 25] width 21 height 5
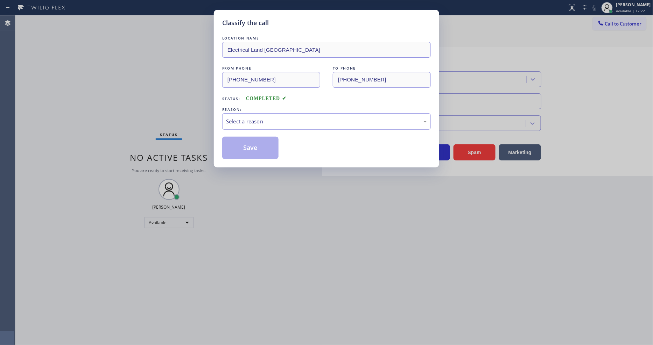
click at [275, 121] on div "Select a reason" at bounding box center [326, 122] width 201 height 8
click at [258, 142] on button "Save" at bounding box center [250, 148] width 56 height 22
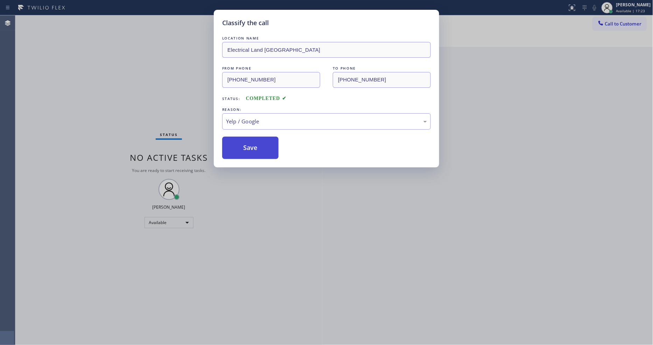
click at [258, 142] on button "Save" at bounding box center [250, 148] width 56 height 22
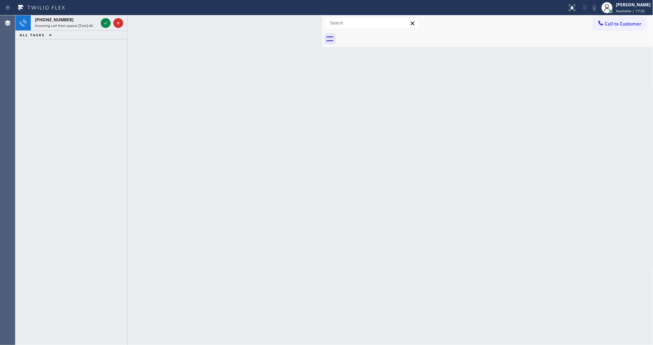
drag, startPoint x: 107, startPoint y: 25, endPoint x: 98, endPoint y: 111, distance: 86.5
click at [107, 25] on icon at bounding box center [105, 23] width 8 height 8
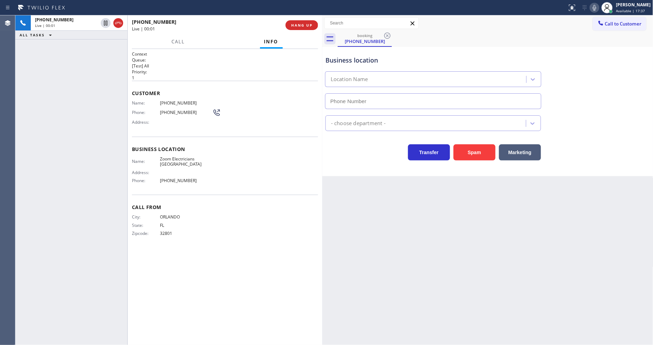
type input "[PHONE_NUMBER]"
click at [311, 24] on span "HANG UP" at bounding box center [301, 25] width 21 height 5
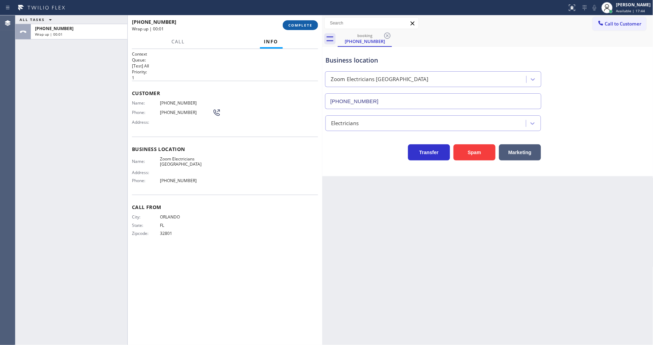
click at [311, 24] on span "COMPLETE" at bounding box center [300, 25] width 24 height 5
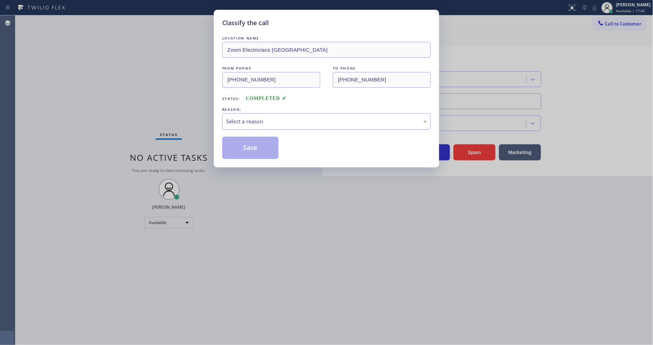
click at [272, 123] on div "Select a reason" at bounding box center [326, 122] width 201 height 8
click at [269, 150] on button "Save" at bounding box center [250, 148] width 56 height 22
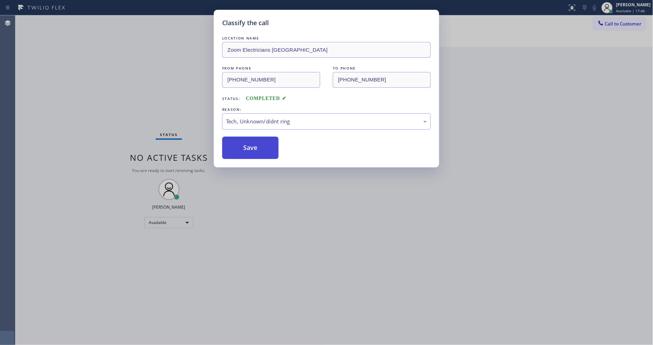
click at [269, 150] on button "Save" at bounding box center [250, 148] width 56 height 22
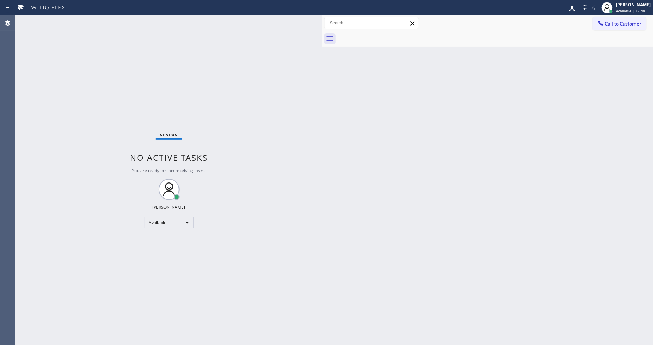
click at [422, 117] on div "Back to Dashboard Change Sender ID Customers Technicians Select a contact Outbo…" at bounding box center [487, 180] width 331 height 330
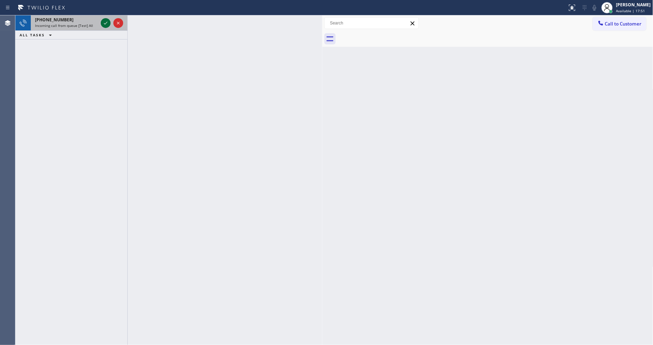
click at [104, 23] on icon at bounding box center [105, 23] width 8 height 8
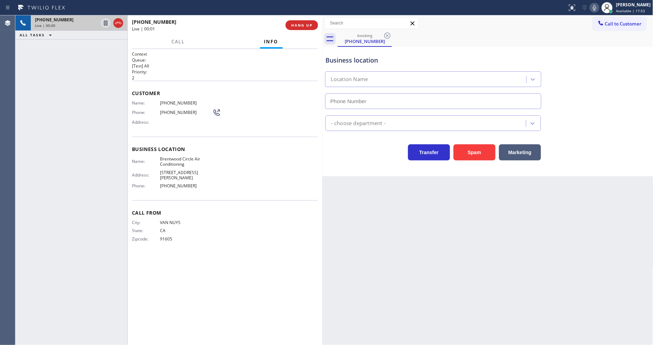
type input "[PHONE_NUMBER]"
click at [313, 27] on button "HANG UP" at bounding box center [301, 25] width 33 height 10
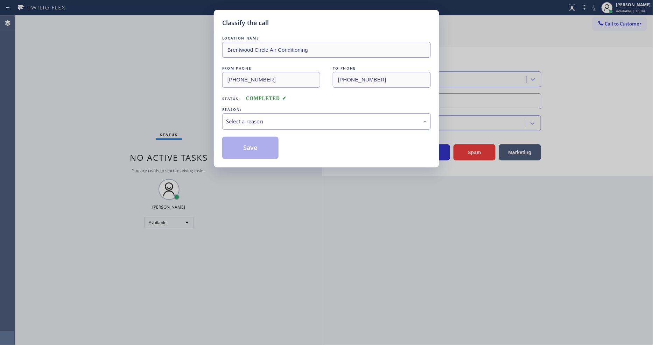
click at [276, 118] on div "Select a reason" at bounding box center [326, 122] width 201 height 8
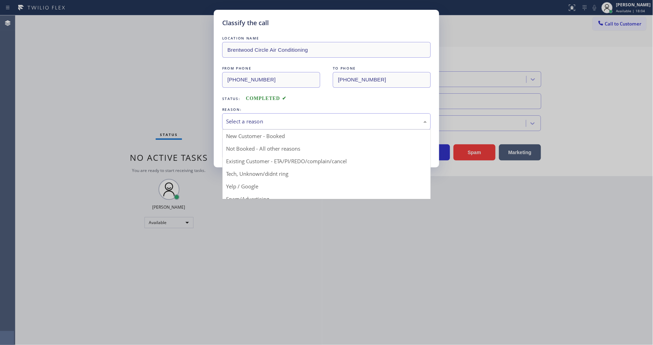
drag, startPoint x: 264, startPoint y: 168, endPoint x: 265, endPoint y: 150, distance: 17.9
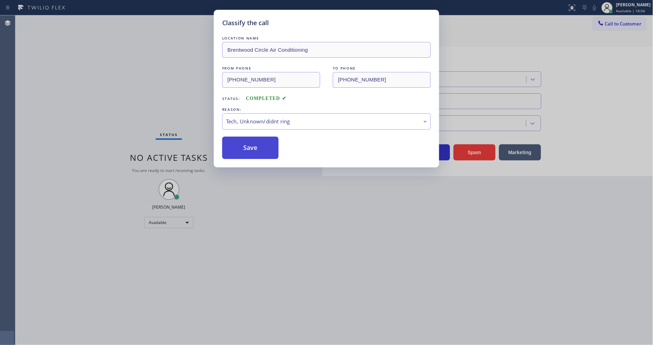
click at [265, 142] on button "Save" at bounding box center [250, 148] width 56 height 22
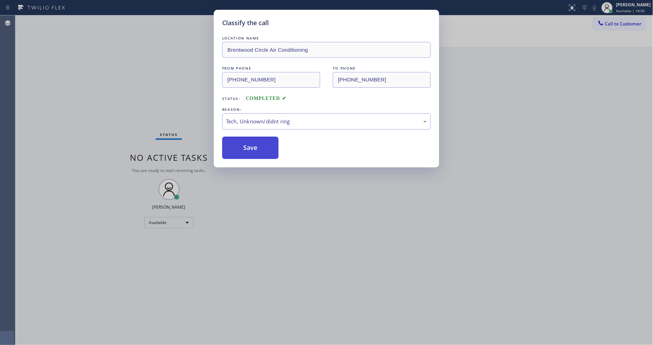
click at [265, 142] on button "Save" at bounding box center [250, 148] width 56 height 22
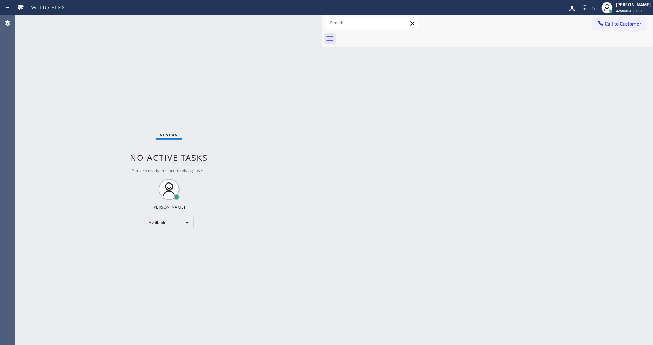
click at [481, 199] on div "Back to Dashboard Change Sender ID Customers Technicians Select a contact Outbo…" at bounding box center [487, 180] width 331 height 330
drag, startPoint x: 517, startPoint y: 205, endPoint x: 408, endPoint y: 235, distance: 112.6
click at [515, 205] on div "Back to Dashboard Change Sender ID Customers Technicians Select a contact Outbo…" at bounding box center [487, 180] width 331 height 330
click at [459, 264] on div "Back to Dashboard Change Sender ID Customers Technicians Select a contact Outbo…" at bounding box center [487, 180] width 331 height 330
drag, startPoint x: 601, startPoint y: 214, endPoint x: 407, endPoint y: 268, distance: 200.4
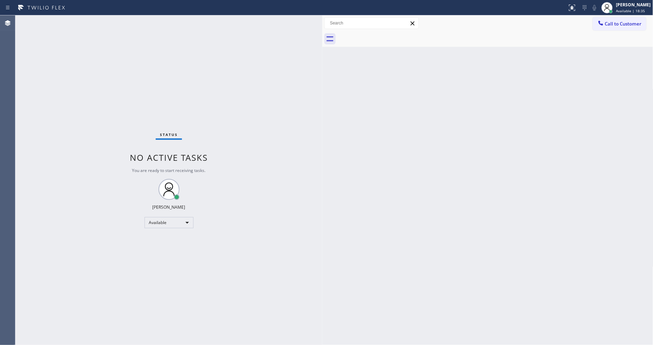
click at [601, 214] on div "Back to Dashboard Change Sender ID Customers Technicians Select a contact Outbo…" at bounding box center [487, 180] width 331 height 330
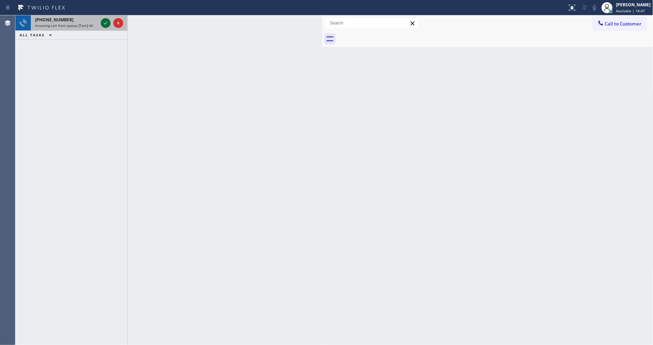
click at [105, 19] on icon at bounding box center [105, 23] width 8 height 8
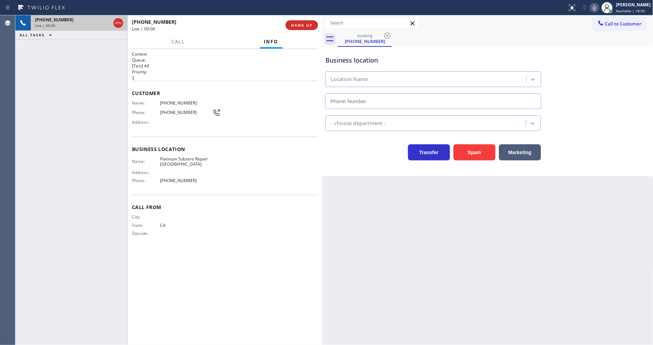
type input "[PHONE_NUMBER]"
click at [305, 17] on div "[PHONE_NUMBER] Live | 00:01 HANG UP" at bounding box center [225, 25] width 186 height 18
click at [303, 28] on button "HANG UP" at bounding box center [301, 25] width 33 height 10
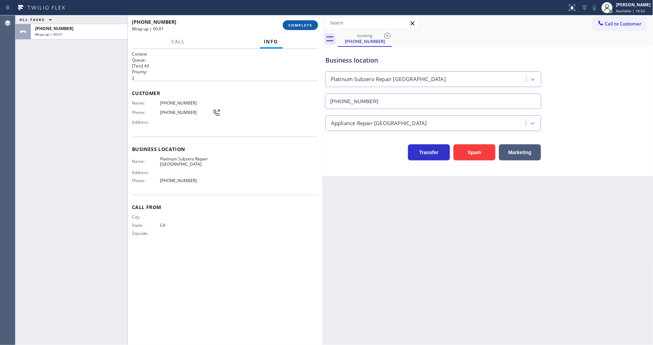
click at [303, 25] on span "COMPLETE" at bounding box center [300, 25] width 24 height 5
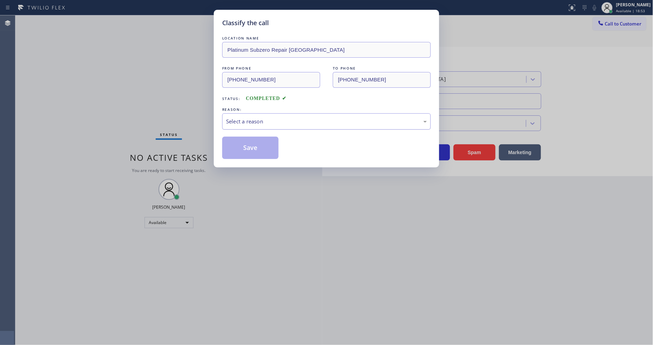
click at [271, 118] on div "Select a reason" at bounding box center [326, 122] width 201 height 8
click at [257, 149] on button "Save" at bounding box center [250, 148] width 56 height 22
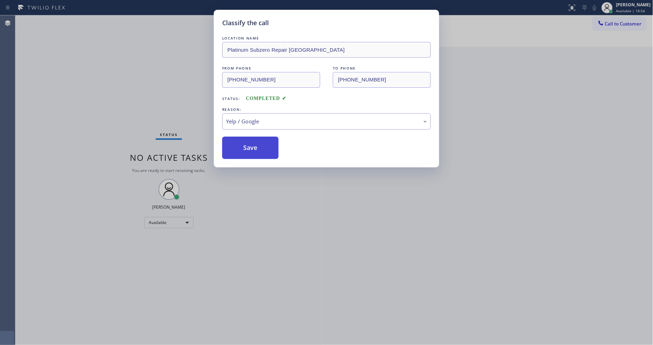
click at [257, 149] on button "Save" at bounding box center [250, 148] width 56 height 22
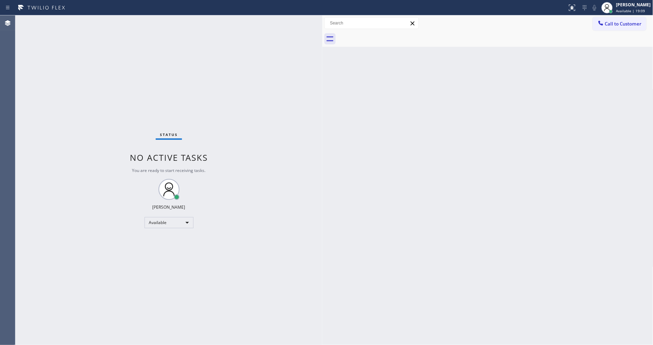
click at [103, 22] on div "Status No active tasks You are ready to start receiving tasks. [PERSON_NAME] Av…" at bounding box center [168, 180] width 307 height 330
click at [100, 25] on div "Status No active tasks You are ready to start receiving tasks. [PERSON_NAME] Av…" at bounding box center [168, 180] width 307 height 330
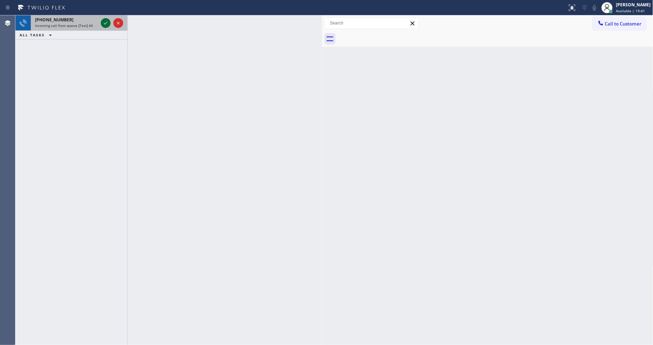
click at [103, 25] on icon at bounding box center [105, 23] width 8 height 8
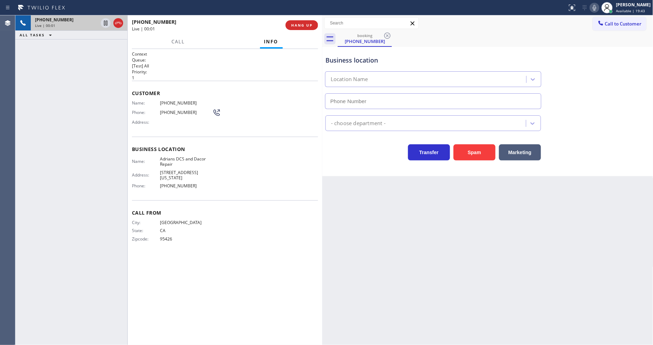
type input "[PHONE_NUMBER]"
click at [308, 24] on span "HANG UP" at bounding box center [301, 25] width 21 height 5
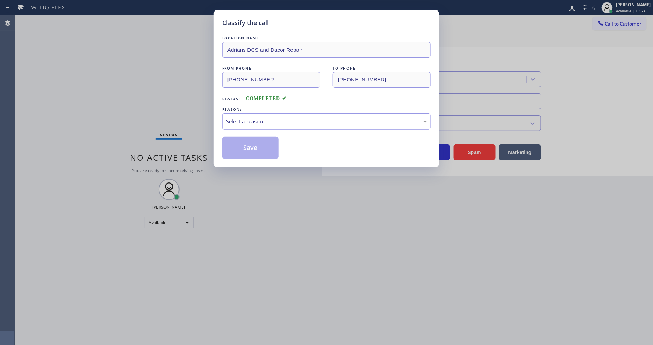
click at [246, 121] on div "Select a reason" at bounding box center [326, 122] width 201 height 8
click at [245, 147] on button "Save" at bounding box center [250, 148] width 56 height 22
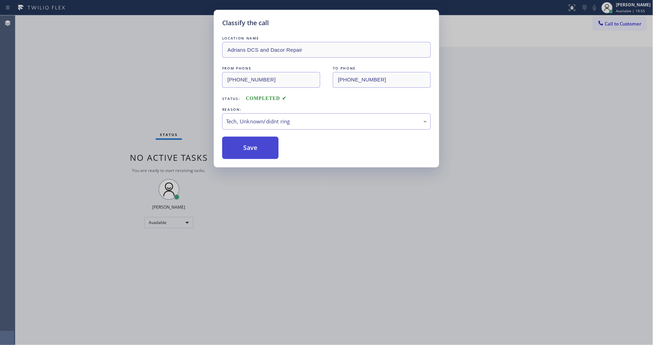
click at [245, 146] on button "Save" at bounding box center [250, 148] width 56 height 22
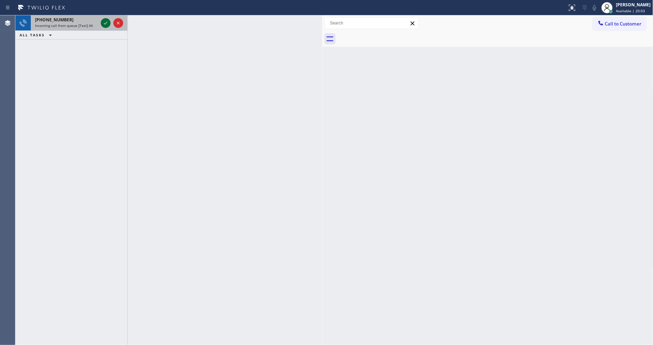
click at [105, 26] on icon at bounding box center [105, 23] width 8 height 8
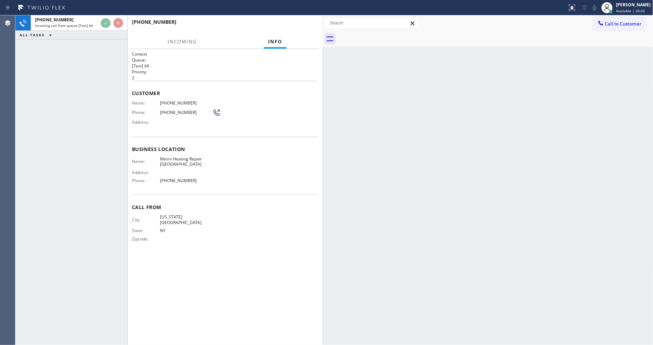
click at [96, 88] on div "[PHONE_NUMBER] Incoming call from queue [Test] All ALL TASKS ALL TASKS ACTIVE T…" at bounding box center [71, 180] width 112 height 330
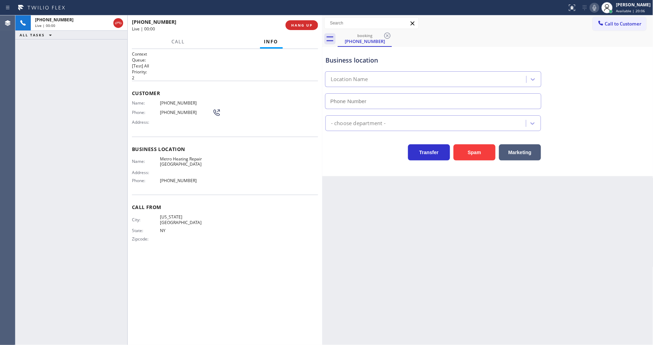
type input "[PHONE_NUMBER]"
click at [291, 21] on button "HANG UP" at bounding box center [301, 25] width 33 height 10
click at [294, 24] on span "COMPLETE" at bounding box center [300, 25] width 24 height 5
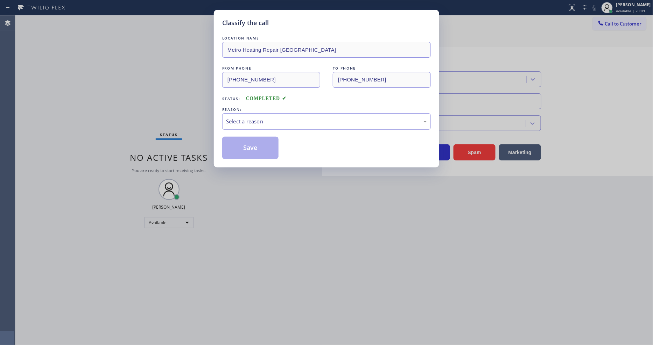
click at [242, 121] on div "Select a reason" at bounding box center [326, 122] width 201 height 8
click at [245, 149] on button "Save" at bounding box center [250, 148] width 56 height 22
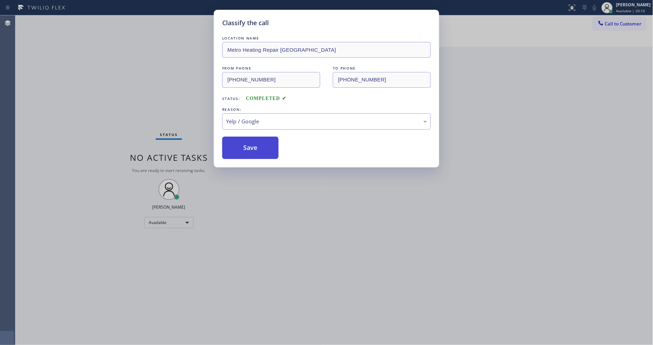
click at [245, 149] on button "Save" at bounding box center [250, 148] width 56 height 22
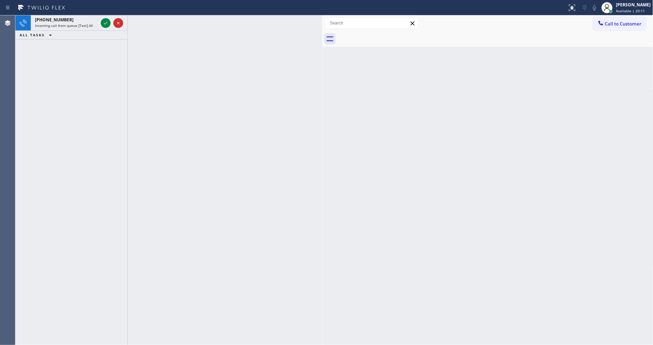
drag, startPoint x: 104, startPoint y: 21, endPoint x: 83, endPoint y: 92, distance: 74.0
click at [104, 21] on icon at bounding box center [105, 23] width 8 height 8
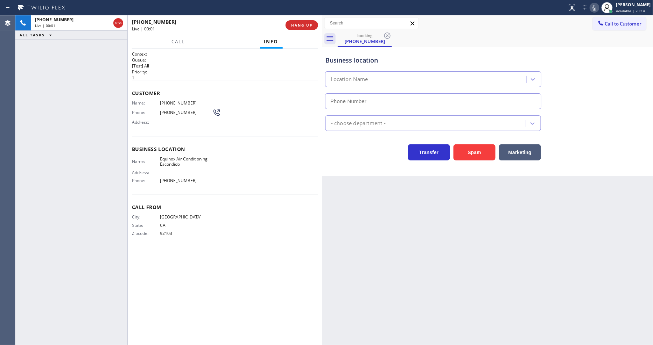
type input "[PHONE_NUMBER]"
click at [292, 24] on span "HANG UP" at bounding box center [301, 25] width 21 height 5
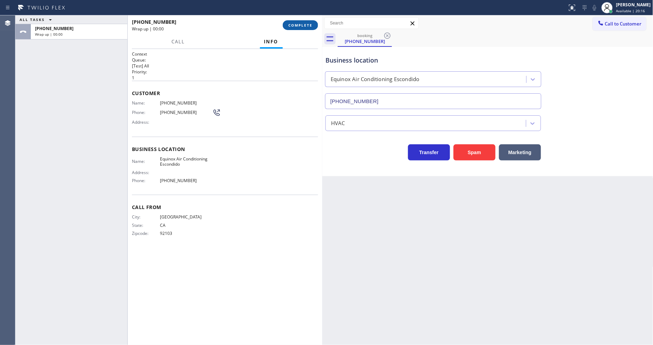
click at [292, 24] on span "COMPLETE" at bounding box center [300, 25] width 24 height 5
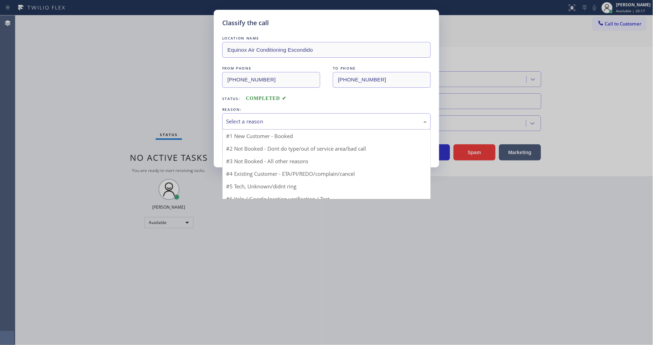
click at [247, 123] on div "Select a reason" at bounding box center [326, 122] width 201 height 8
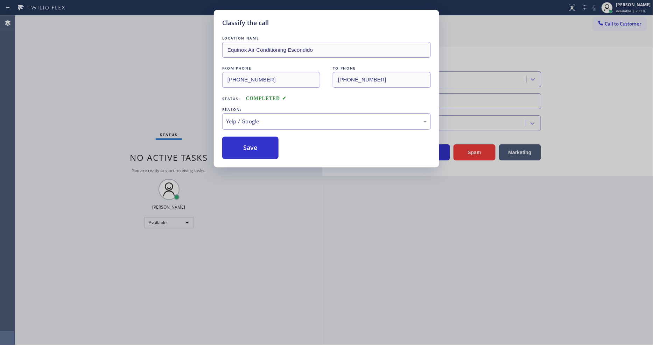
click at [246, 159] on div "Classify the call LOCATION NAME Equinox Air Conditioning Escondido FROM PHONE […" at bounding box center [326, 89] width 225 height 158
drag, startPoint x: 246, startPoint y: 159, endPoint x: 247, endPoint y: 153, distance: 5.6
click at [246, 158] on div "Classify the call LOCATION NAME Equinox Air Conditioning Escondido FROM PHONE […" at bounding box center [326, 89] width 225 height 158
click at [247, 153] on button "Save" at bounding box center [250, 148] width 56 height 22
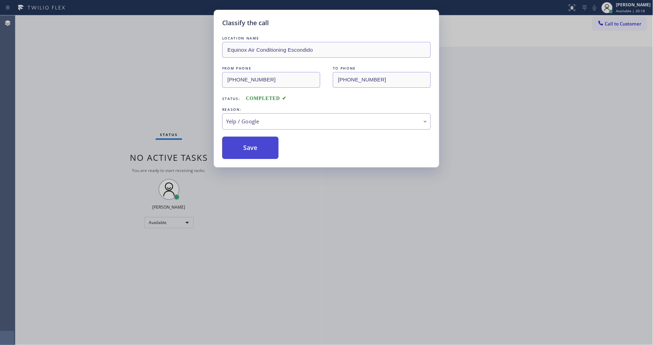
click at [247, 151] on button "Save" at bounding box center [250, 148] width 56 height 22
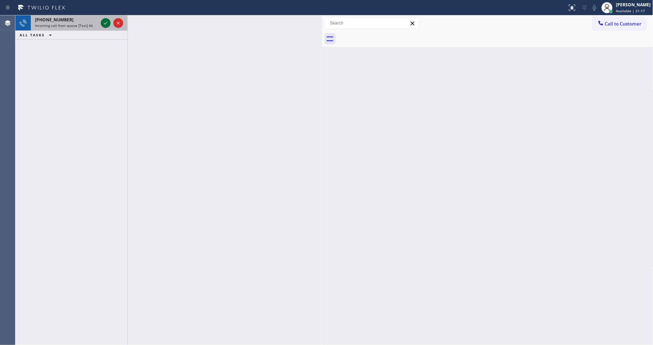
click at [105, 22] on icon at bounding box center [105, 23] width 8 height 8
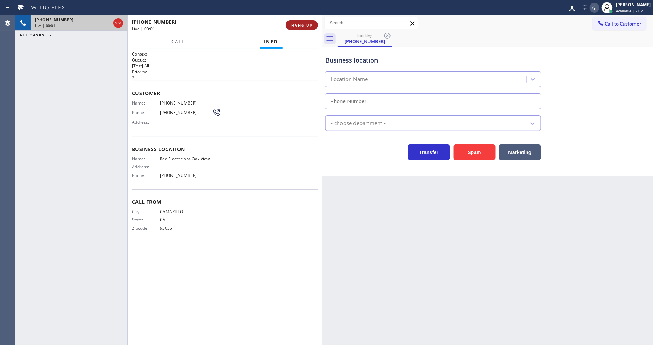
type input "[PHONE_NUMBER]"
click at [300, 26] on span "HANG UP" at bounding box center [301, 25] width 21 height 5
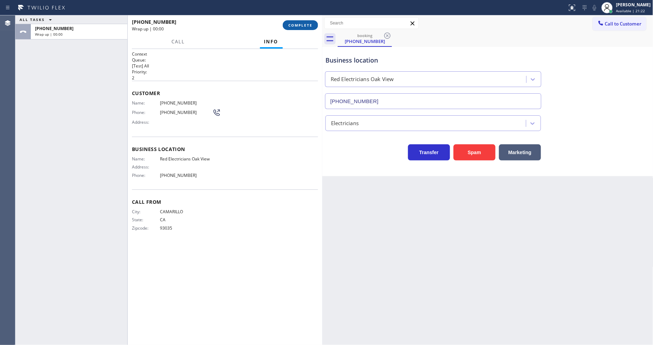
click at [300, 26] on span "COMPLETE" at bounding box center [300, 25] width 24 height 5
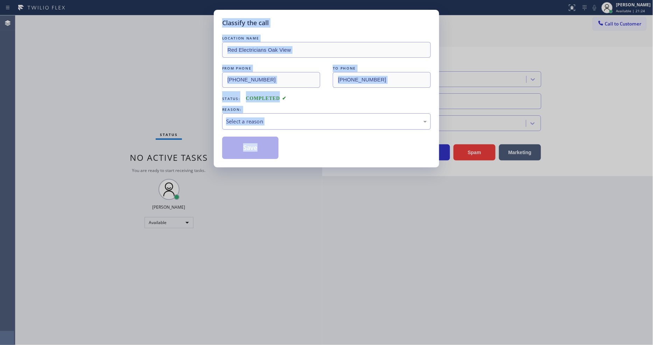
click at [270, 121] on div "Select a reason" at bounding box center [326, 122] width 201 height 8
click at [262, 145] on button "Save" at bounding box center [250, 148] width 56 height 22
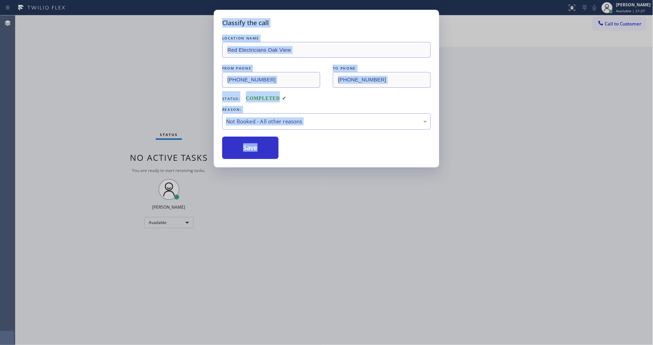
click at [262, 145] on button "Save" at bounding box center [250, 148] width 56 height 22
click at [328, 151] on div "Save" at bounding box center [326, 148] width 208 height 22
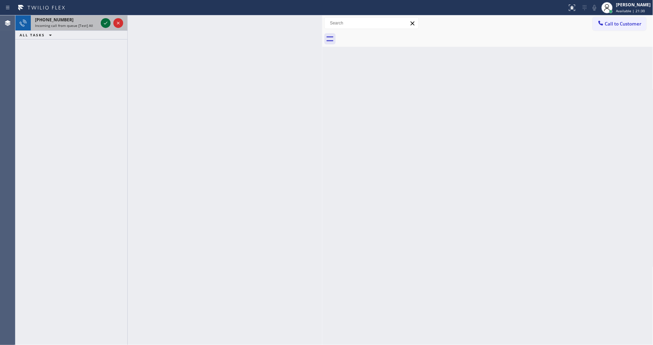
click at [102, 21] on icon at bounding box center [105, 23] width 8 height 8
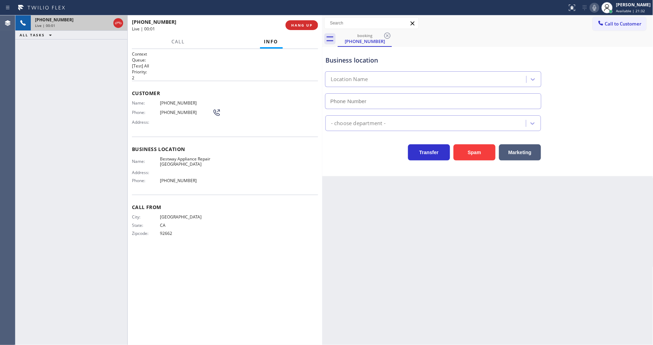
type input "[PHONE_NUMBER]"
click at [297, 25] on span "HANG UP" at bounding box center [301, 25] width 21 height 5
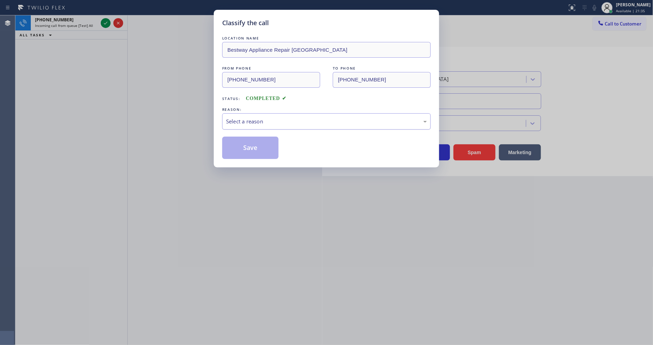
click at [283, 120] on div "Select a reason" at bounding box center [326, 122] width 201 height 8
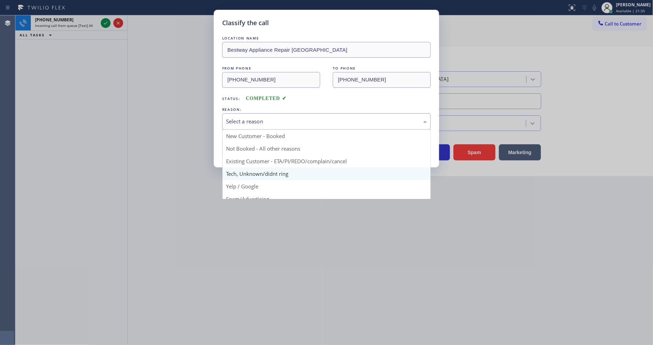
drag, startPoint x: 262, startPoint y: 172, endPoint x: 262, endPoint y: 144, distance: 27.6
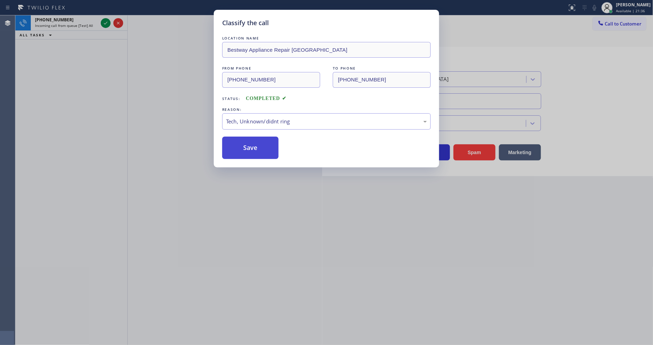
click at [262, 143] on button "Save" at bounding box center [250, 148] width 56 height 22
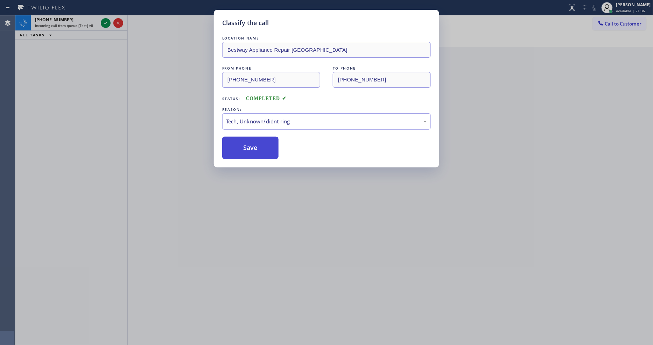
click at [262, 143] on button "Save" at bounding box center [250, 148] width 56 height 22
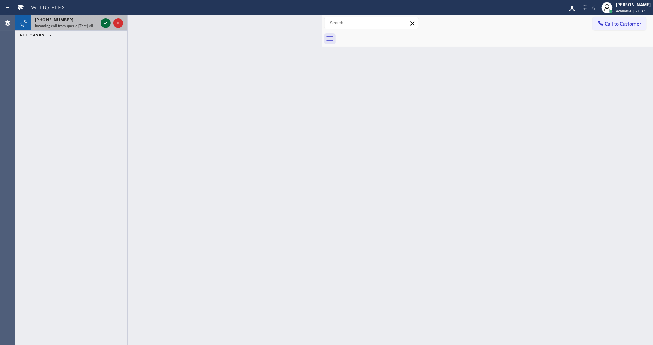
click at [106, 23] on icon at bounding box center [105, 23] width 3 height 3
drag, startPoint x: 101, startPoint y: 18, endPoint x: 104, endPoint y: 22, distance: 5.0
click at [101, 18] on div at bounding box center [111, 22] width 25 height 15
click at [104, 22] on icon at bounding box center [105, 23] width 8 height 8
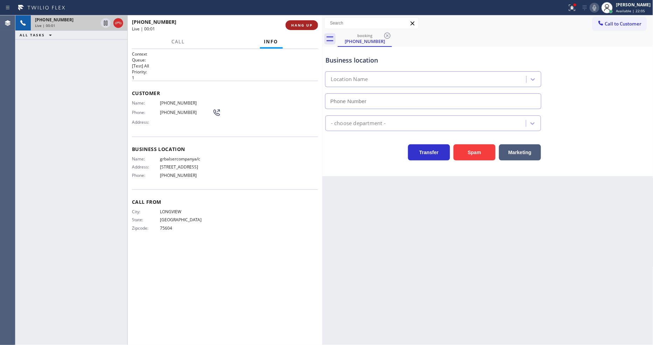
click at [304, 24] on span "HANG UP" at bounding box center [301, 25] width 21 height 5
type input "[PHONE_NUMBER]"
click at [304, 24] on span "HANG UP" at bounding box center [301, 25] width 21 height 5
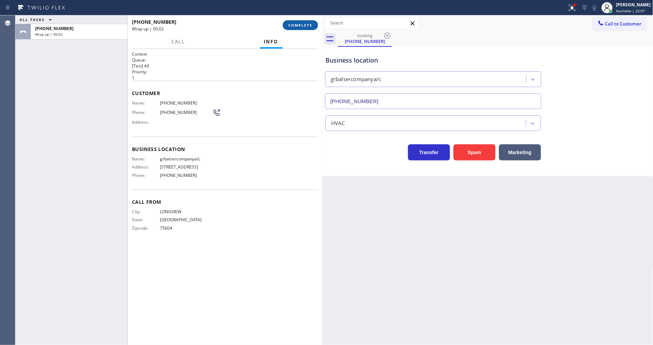
click at [305, 22] on button "COMPLETE" at bounding box center [300, 25] width 35 height 10
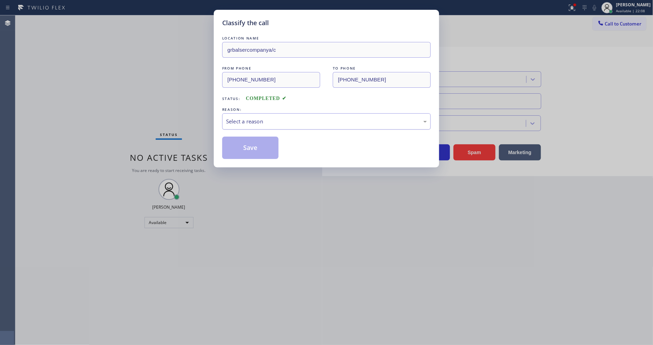
click at [264, 118] on div "Select a reason" at bounding box center [326, 122] width 201 height 8
click at [251, 145] on button "Save" at bounding box center [250, 148] width 56 height 22
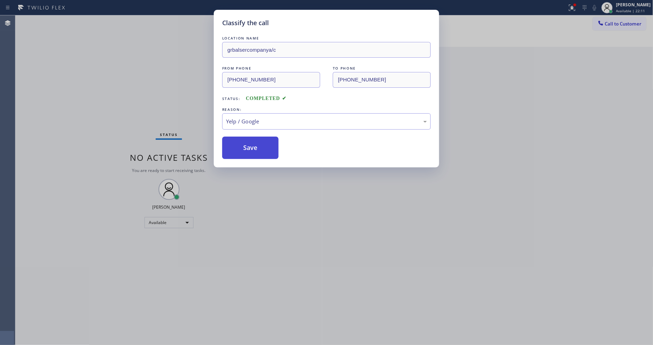
click at [251, 145] on button "Save" at bounding box center [250, 148] width 56 height 22
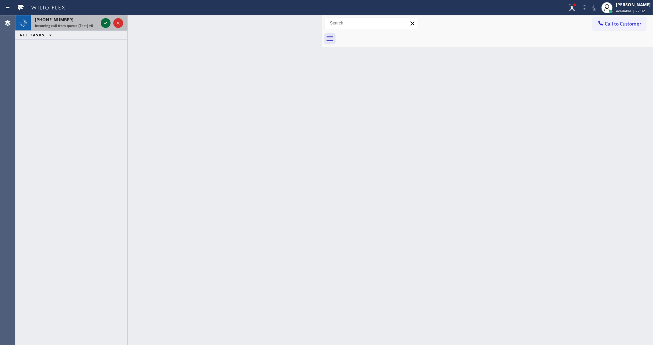
click at [106, 23] on icon at bounding box center [105, 23] width 3 height 3
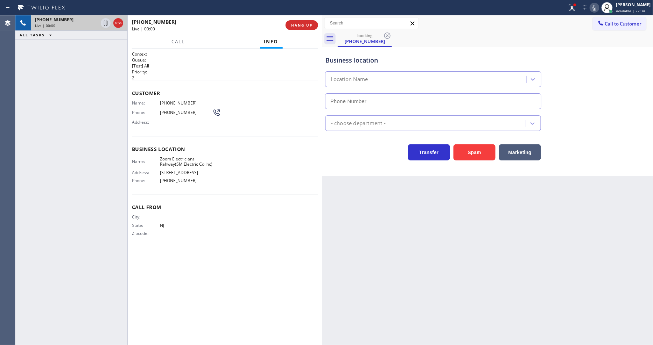
type input "[PHONE_NUMBER]"
click at [298, 25] on span "HANG UP" at bounding box center [301, 25] width 21 height 5
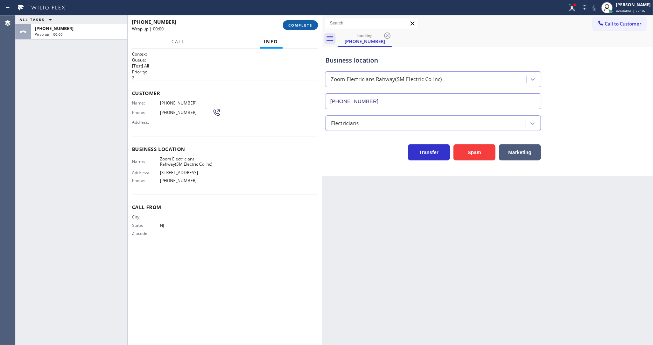
click at [298, 25] on span "COMPLETE" at bounding box center [300, 25] width 24 height 5
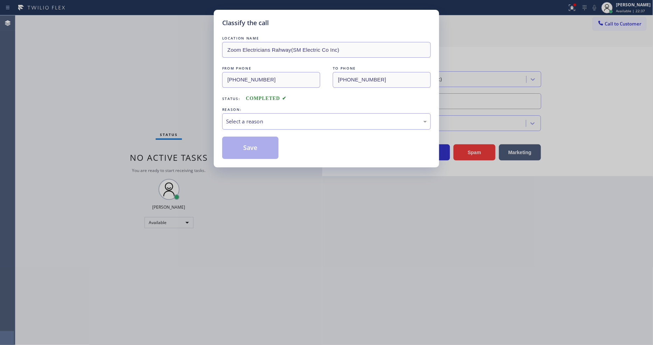
click at [280, 121] on div "Select a reason" at bounding box center [326, 122] width 201 height 8
click at [263, 147] on button "Save" at bounding box center [250, 148] width 56 height 22
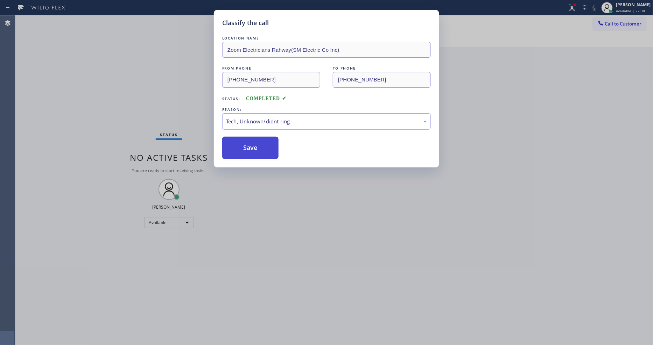
click at [263, 147] on button "Save" at bounding box center [250, 148] width 56 height 22
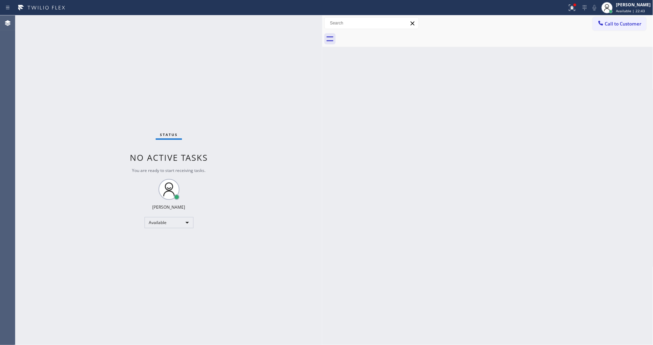
click at [369, 190] on div "Back to Dashboard Change Sender ID Customers Technicians Select a contact Outbo…" at bounding box center [487, 180] width 331 height 330
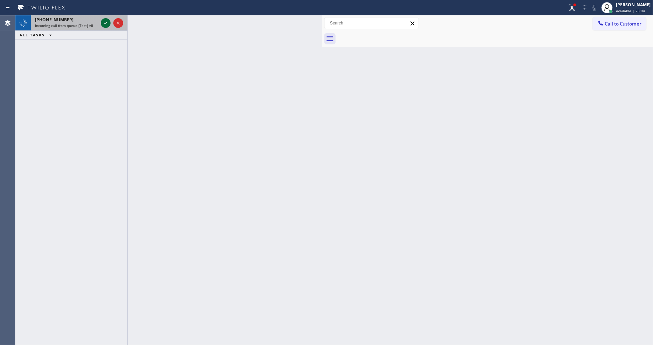
click at [106, 22] on icon at bounding box center [105, 23] width 8 height 8
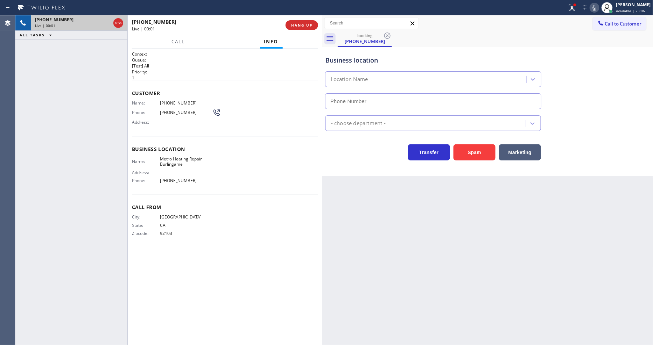
type input "[PHONE_NUMBER]"
click at [302, 24] on span "HANG UP" at bounding box center [301, 25] width 21 height 5
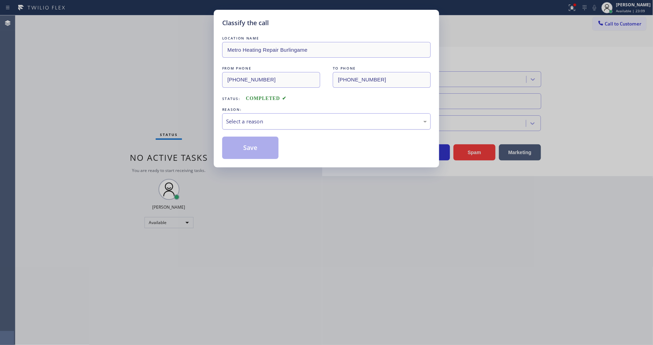
click at [260, 121] on div "Select a reason" at bounding box center [326, 122] width 201 height 8
click at [245, 147] on button "Save" at bounding box center [250, 148] width 56 height 22
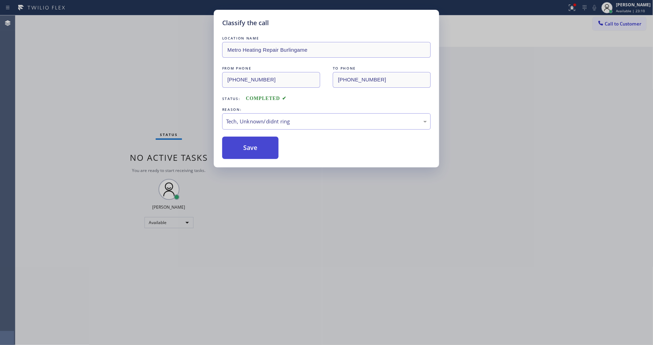
click at [245, 147] on button "Save" at bounding box center [250, 148] width 56 height 22
click at [245, 145] on button "Save" at bounding box center [250, 148] width 56 height 22
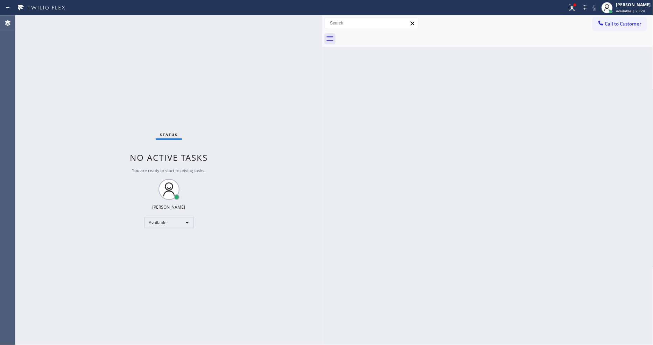
click at [91, 19] on div "Status No active tasks You are ready to start receiving tasks. [PERSON_NAME] Av…" at bounding box center [168, 180] width 307 height 330
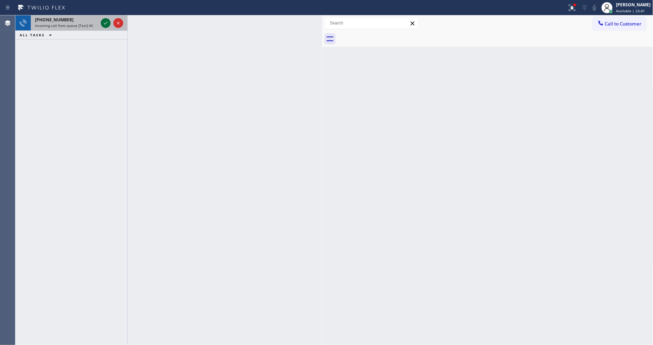
click at [104, 20] on icon at bounding box center [105, 23] width 8 height 8
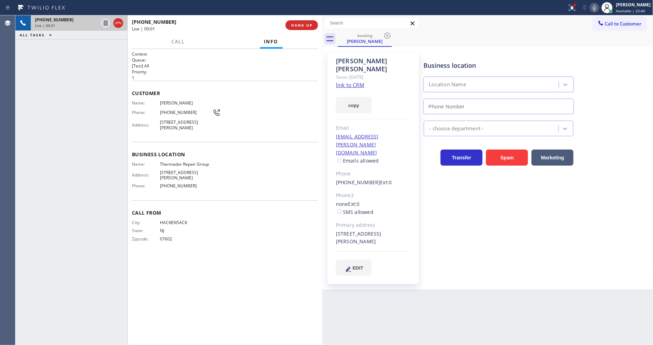
type input "[PHONE_NUMBER]"
click at [345, 81] on link "link to CRM" at bounding box center [350, 84] width 28 height 7
click at [105, 20] on icon at bounding box center [105, 23] width 8 height 8
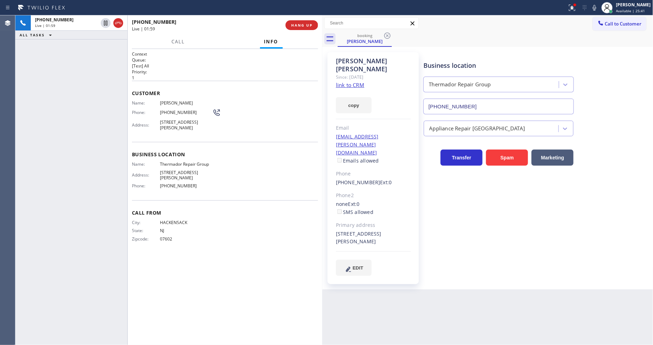
drag, startPoint x: 599, startPoint y: 12, endPoint x: 587, endPoint y: 0, distance: 16.3
click at [598, 11] on icon at bounding box center [594, 7] width 8 height 8
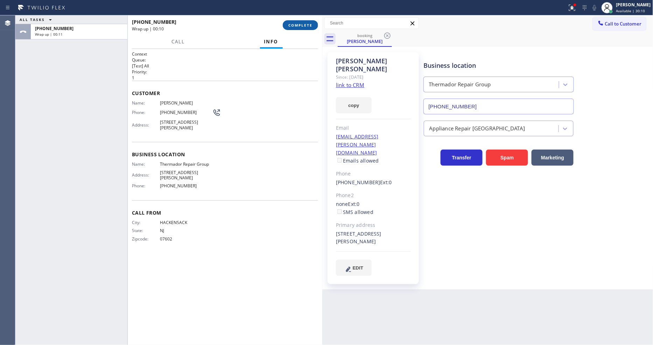
click at [312, 28] on button "COMPLETE" at bounding box center [300, 25] width 35 height 10
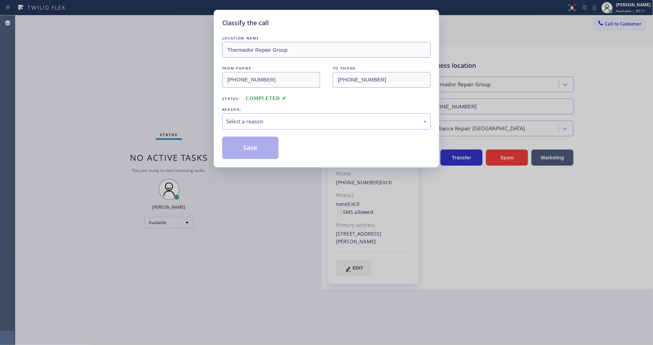
click at [280, 118] on div "Select a reason" at bounding box center [326, 122] width 201 height 8
click at [256, 148] on button "Save" at bounding box center [250, 148] width 56 height 22
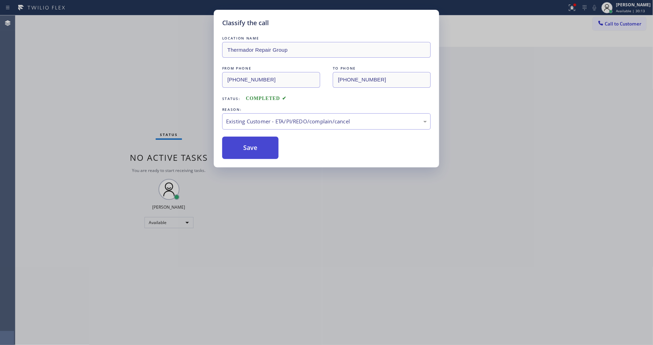
click at [256, 148] on button "Save" at bounding box center [250, 148] width 56 height 22
click at [256, 148] on div "Status No active tasks You are ready to start receiving tasks. [PERSON_NAME] Av…" at bounding box center [168, 180] width 307 height 330
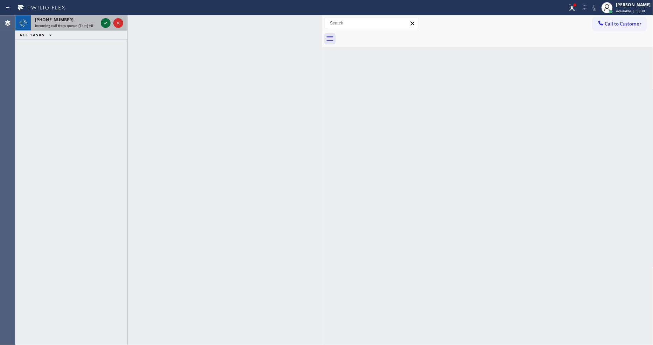
click at [107, 24] on icon at bounding box center [105, 23] width 8 height 8
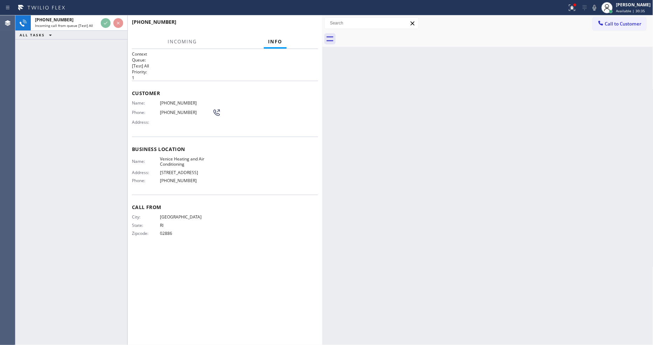
click at [64, 172] on div "[PHONE_NUMBER] Incoming call from queue [Test] All ALL TASKS ALL TASKS ACTIVE T…" at bounding box center [71, 180] width 112 height 330
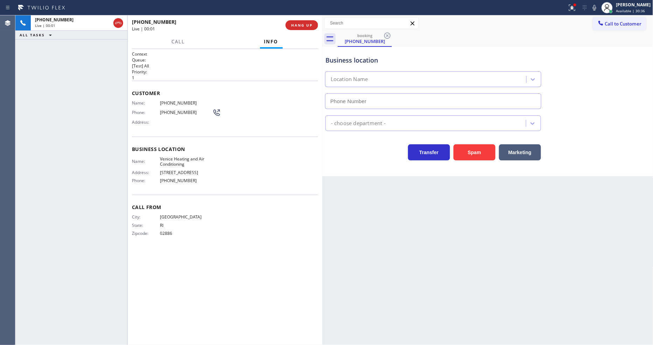
type input "[PHONE_NUMBER]"
click at [303, 23] on span "HANG UP" at bounding box center [301, 25] width 21 height 5
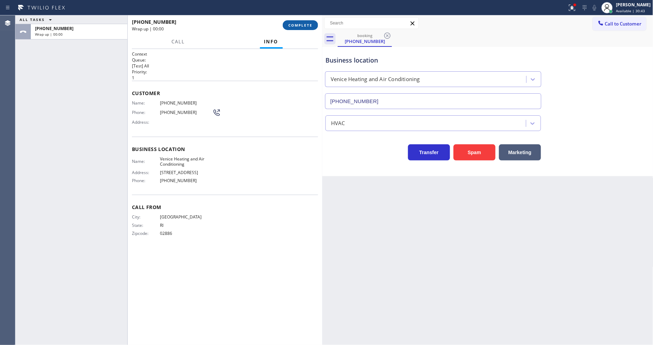
click at [303, 23] on span "COMPLETE" at bounding box center [300, 25] width 24 height 5
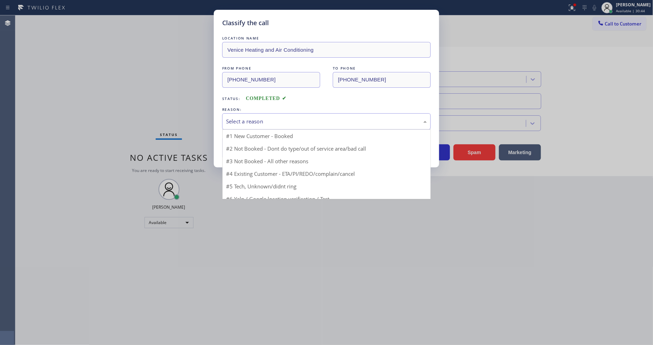
click at [264, 119] on div "Select a reason" at bounding box center [326, 122] width 201 height 8
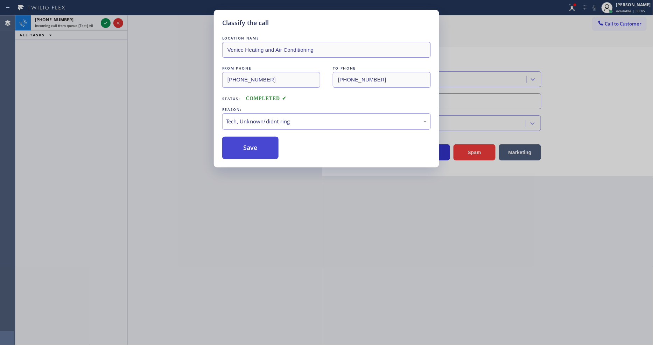
click at [260, 145] on button "Save" at bounding box center [250, 148] width 56 height 22
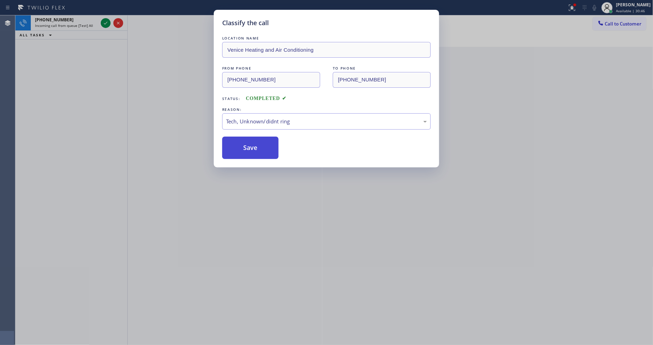
click at [260, 145] on button "Save" at bounding box center [250, 148] width 56 height 22
click at [105, 23] on icon at bounding box center [105, 23] width 8 height 8
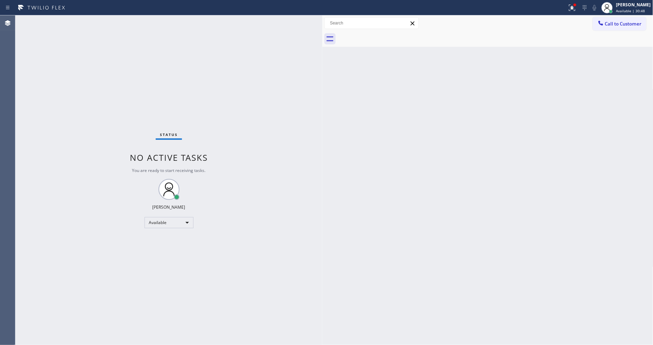
click at [105, 23] on div "Status No active tasks You are ready to start receiving tasks. [PERSON_NAME] Av…" at bounding box center [168, 180] width 307 height 330
click at [575, 7] on g at bounding box center [572, 8] width 6 height 6
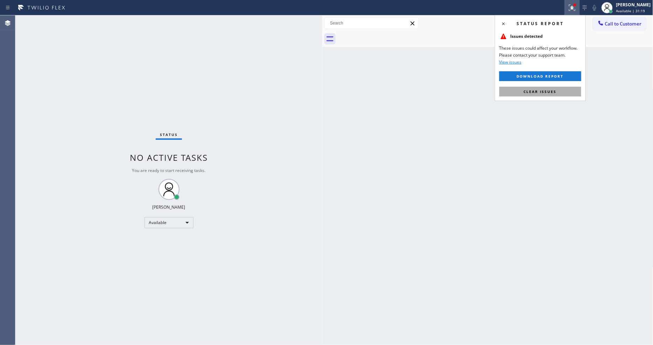
click at [551, 93] on span "Clear issues" at bounding box center [540, 91] width 33 height 5
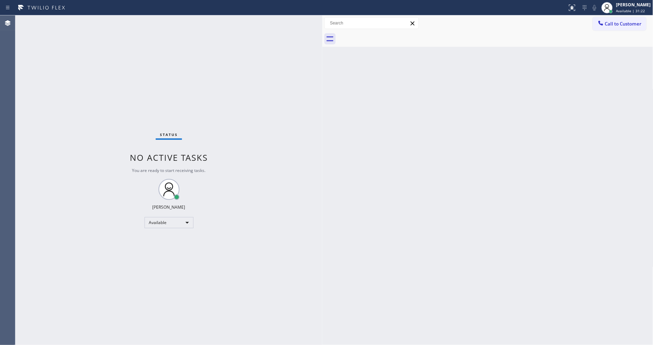
click at [618, 24] on span "Call to Customer" at bounding box center [623, 24] width 37 height 6
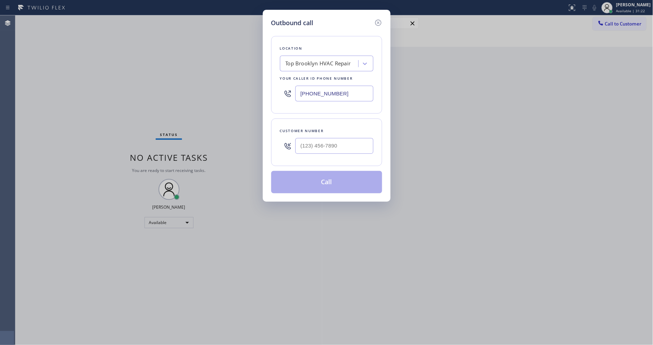
click at [312, 61] on div "Top Brooklyn HVAC Repair" at bounding box center [317, 64] width 65 height 8
paste input "Thermador Repair Group"
type input "Thermador Repair Group"
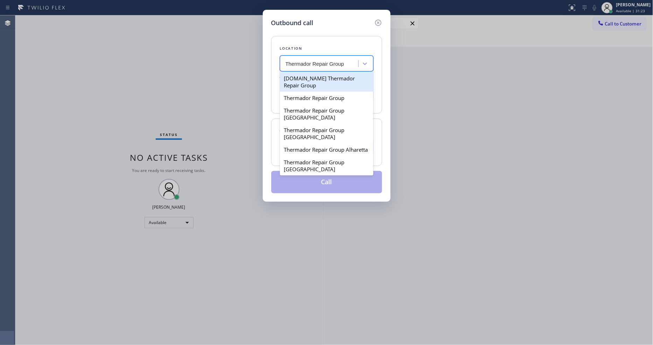
click at [310, 75] on div "[DOMAIN_NAME] Thermador Repair Group" at bounding box center [326, 82] width 93 height 20
type input "[PHONE_NUMBER]"
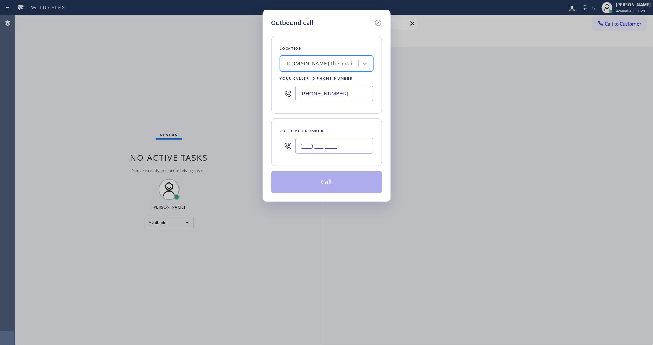
click at [313, 146] on input "(___) ___-____" at bounding box center [334, 146] width 78 height 16
paste input "201) 370-2012"
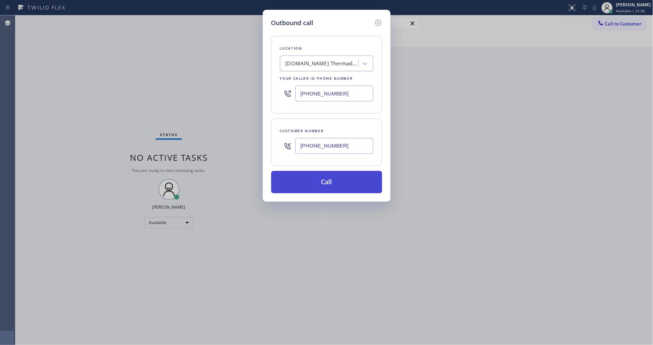
type input "[PHONE_NUMBER]"
click at [304, 182] on button "Call" at bounding box center [326, 182] width 111 height 22
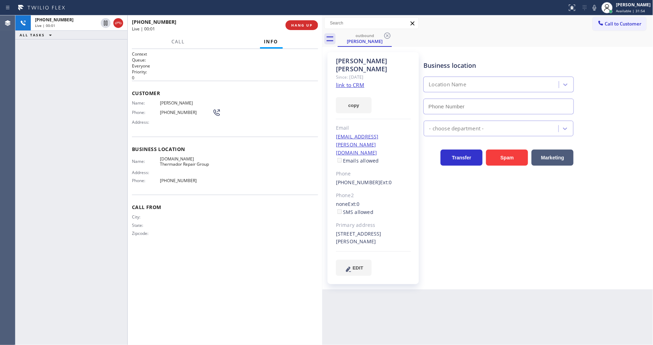
type input "[PHONE_NUMBER]"
click at [449, 205] on div "Business location Thermador Repair Group [PHONE_NUMBER] Appliance Repair High E…" at bounding box center [536, 164] width 229 height 220
click at [263, 222] on div "City: State: Zipcode:" at bounding box center [225, 226] width 186 height 24
click at [239, 59] on h2 "Queue:" at bounding box center [225, 60] width 186 height 6
drag, startPoint x: 178, startPoint y: 158, endPoint x: 190, endPoint y: 167, distance: 15.2
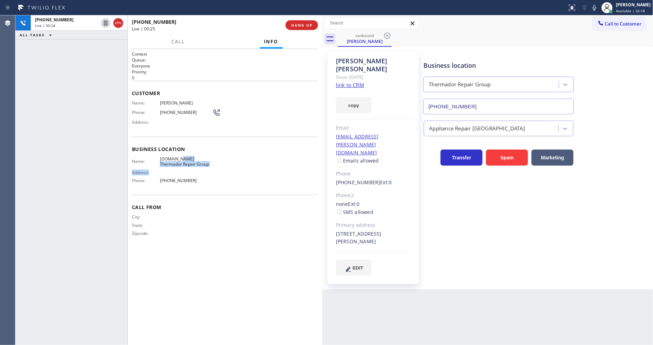
click at [190, 167] on div "Name: [DOMAIN_NAME] Thermador Repair Group Address: Phone: [PHONE_NUMBER]" at bounding box center [172, 171] width 80 height 30
click at [179, 110] on span "[PHONE_NUMBER]" at bounding box center [186, 112] width 52 height 5
click at [306, 26] on span "HANG UP" at bounding box center [301, 25] width 21 height 5
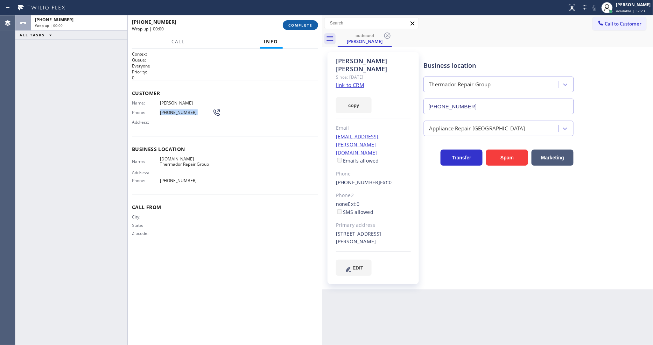
click at [306, 27] on span "COMPLETE" at bounding box center [300, 25] width 24 height 5
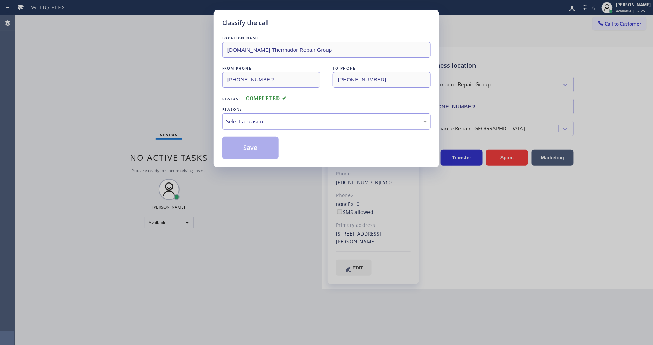
click at [257, 118] on div "Select a reason" at bounding box center [326, 122] width 201 height 8
click at [261, 131] on div "LOCATION NAME [DOMAIN_NAME] Thermador Repair Group FROM PHONE [PHONE_NUMBER] TO…" at bounding box center [326, 97] width 208 height 125
click at [253, 118] on div "Tech, Unknown/didnt ring" at bounding box center [326, 122] width 201 height 8
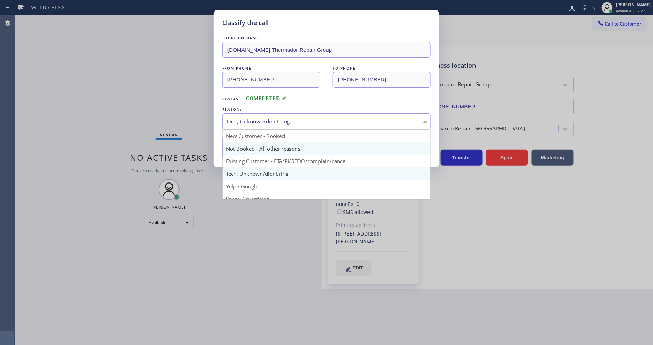
click at [250, 143] on button "Save" at bounding box center [250, 148] width 56 height 22
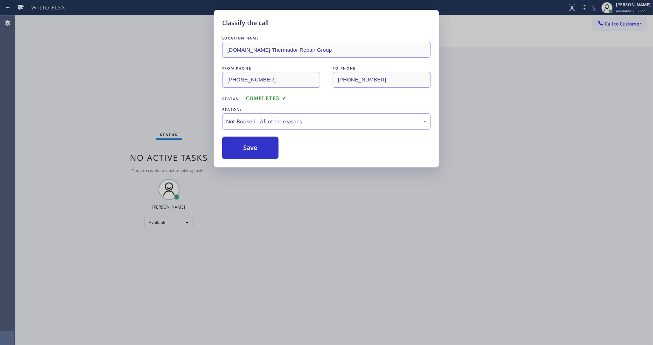
click at [250, 143] on button "Save" at bounding box center [250, 148] width 56 height 22
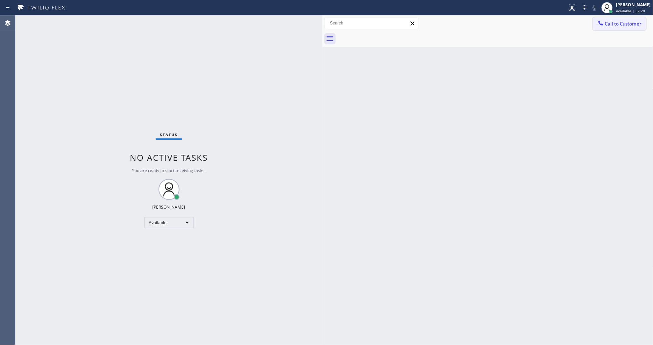
click at [623, 24] on span "Call to Customer" at bounding box center [623, 24] width 37 height 6
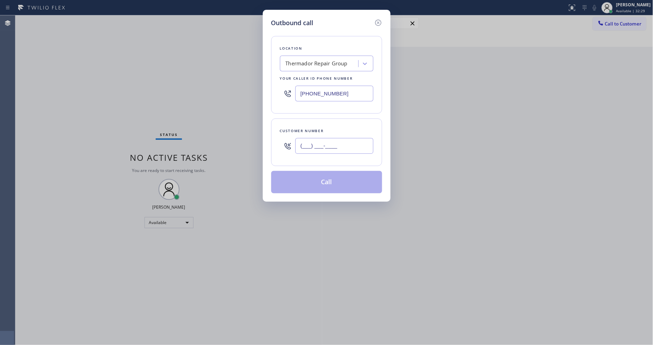
click at [330, 145] on input "(___) ___-____" at bounding box center [334, 146] width 78 height 16
paste input "201) 370-2012"
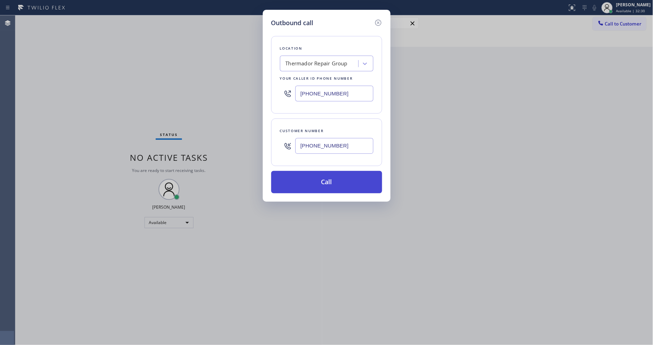
type input "[PHONE_NUMBER]"
click at [321, 177] on button "Call" at bounding box center [326, 182] width 111 height 22
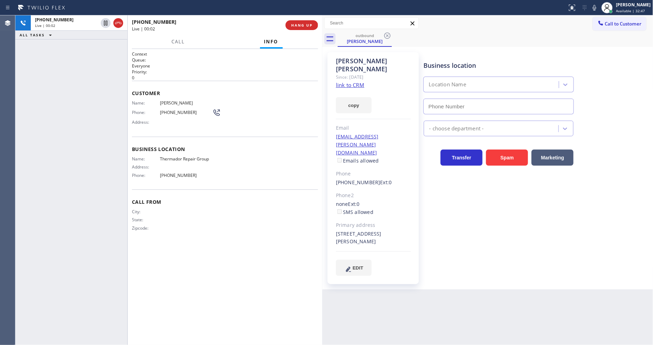
type input "[PHONE_NUMBER]"
drag, startPoint x: 466, startPoint y: 217, endPoint x: 462, endPoint y: 215, distance: 4.4
click at [466, 217] on div "Business location Thermador Repair Group [PHONE_NUMBER] Appliance Repair High E…" at bounding box center [536, 164] width 229 height 220
click at [184, 156] on span "Thermador Repair Group" at bounding box center [186, 158] width 52 height 5
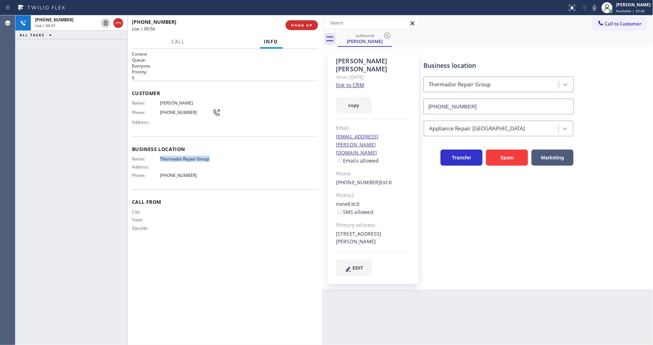
click at [184, 156] on span "Thermador Repair Group" at bounding box center [186, 158] width 52 height 5
click at [174, 100] on span "[PERSON_NAME]" at bounding box center [186, 102] width 52 height 5
click at [166, 110] on span "[PHONE_NUMBER]" at bounding box center [186, 112] width 52 height 5
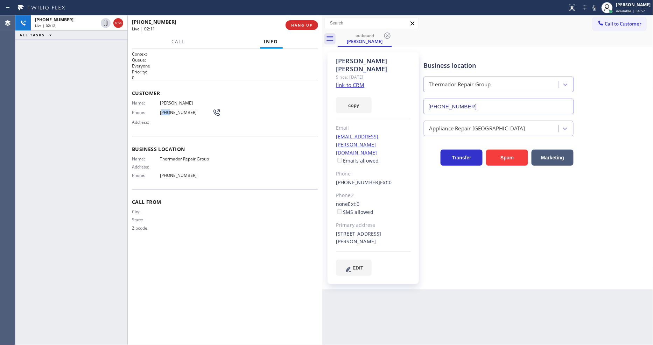
click at [166, 110] on span "[PHONE_NUMBER]" at bounding box center [186, 112] width 52 height 5
click at [158, 264] on div "Context Queue: Everyone Priority: 0 Customer Name: [PERSON_NAME] Phone: [PHONE_…" at bounding box center [225, 197] width 186 height 292
click at [404, 133] on div "[EMAIL_ADDRESS][PERSON_NAME][DOMAIN_NAME] Emails allowed" at bounding box center [373, 149] width 75 height 32
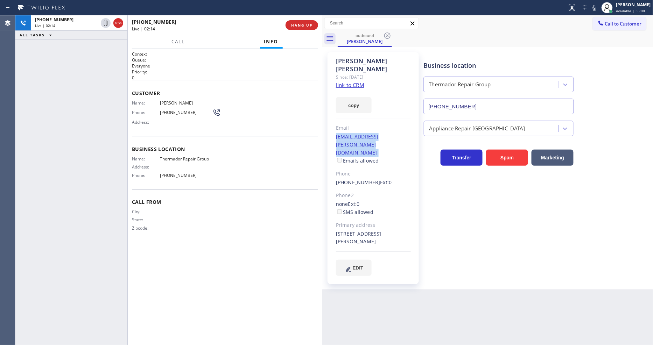
click at [404, 133] on div "[EMAIL_ADDRESS][PERSON_NAME][DOMAIN_NAME] Emails allowed" at bounding box center [373, 149] width 75 height 32
click at [306, 23] on span "HANG UP" at bounding box center [301, 25] width 21 height 5
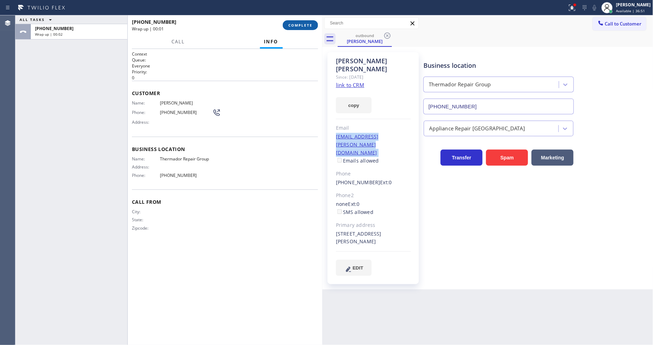
click at [301, 29] on button "COMPLETE" at bounding box center [300, 25] width 35 height 10
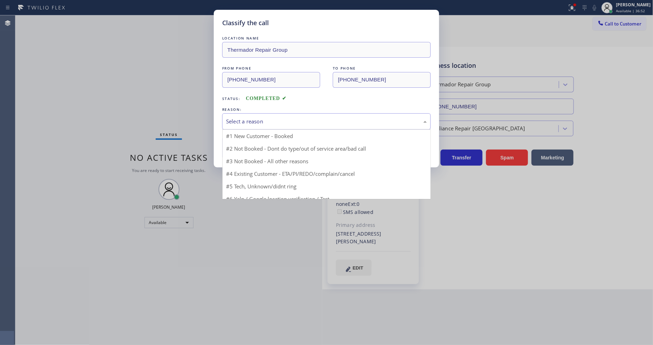
click at [239, 118] on div "Select a reason" at bounding box center [326, 122] width 201 height 8
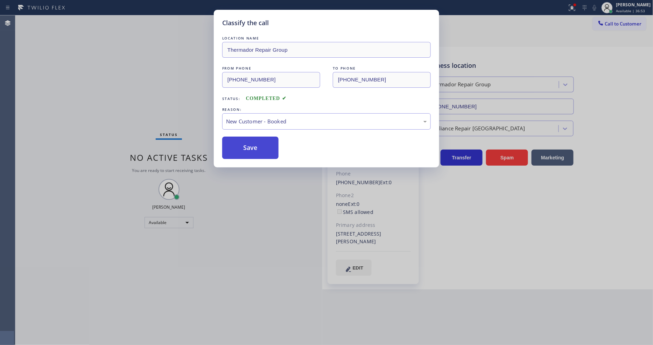
click at [235, 141] on button "Save" at bounding box center [250, 148] width 56 height 22
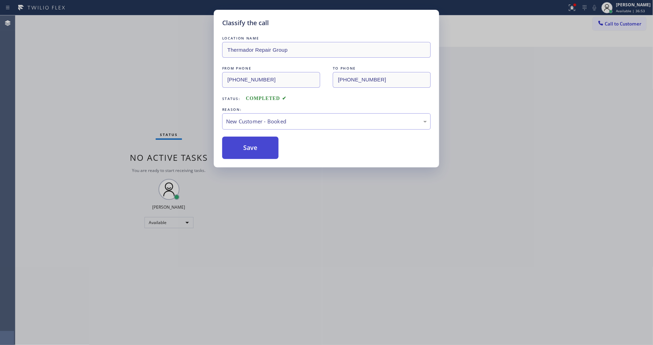
click at [235, 141] on button "Save" at bounding box center [250, 148] width 56 height 22
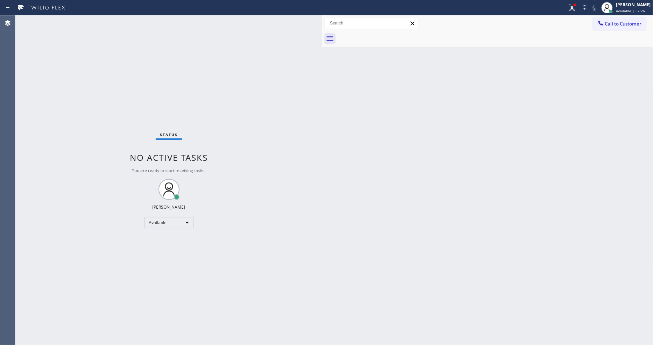
drag, startPoint x: 416, startPoint y: 209, endPoint x: 396, endPoint y: 214, distance: 20.6
click at [416, 209] on div "Back to Dashboard Change Sender ID Customers Technicians Select a contact Outbo…" at bounding box center [487, 180] width 331 height 330
click at [633, 27] on button "Call to Customer" at bounding box center [619, 23] width 54 height 13
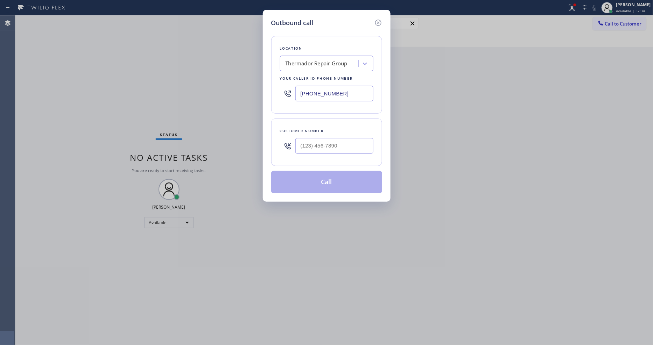
click at [333, 62] on div "Thermador Repair Group" at bounding box center [316, 64] width 62 height 8
paste input "Top Brooklyn HVAC Repair"
type input "Top Brooklyn HVAC Repair"
click at [309, 76] on div "Top Brooklyn HVAC Repair" at bounding box center [326, 78] width 93 height 13
type input "[PHONE_NUMBER]"
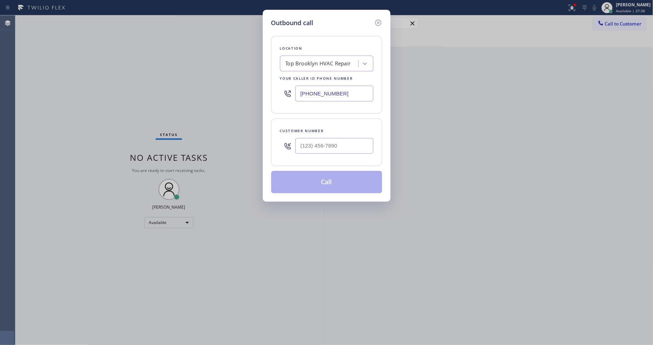
drag, startPoint x: 174, startPoint y: 81, endPoint x: 256, endPoint y: 108, distance: 86.4
click at [174, 81] on div "Outbound call Location Top [GEOGRAPHIC_DATA] HVAC Repair Your caller id phone n…" at bounding box center [326, 172] width 653 height 345
click at [321, 149] on input "(___) ___-____" at bounding box center [334, 146] width 78 height 16
paste input "347) 651-7633"
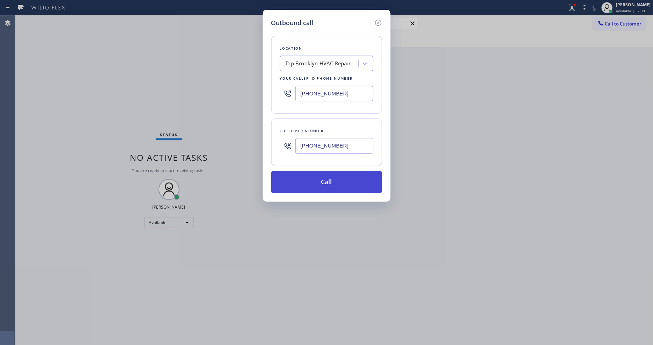
type input "[PHONE_NUMBER]"
click at [307, 185] on button "Call" at bounding box center [326, 182] width 111 height 22
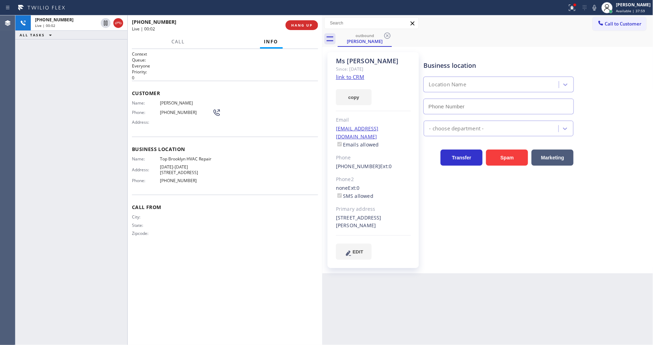
type input "[PHONE_NUMBER]"
click at [344, 73] on link "link to CRM" at bounding box center [350, 76] width 28 height 7
click at [299, 26] on span "HANG UP" at bounding box center [301, 25] width 21 height 5
click at [299, 26] on span "COMPLETE" at bounding box center [300, 25] width 24 height 5
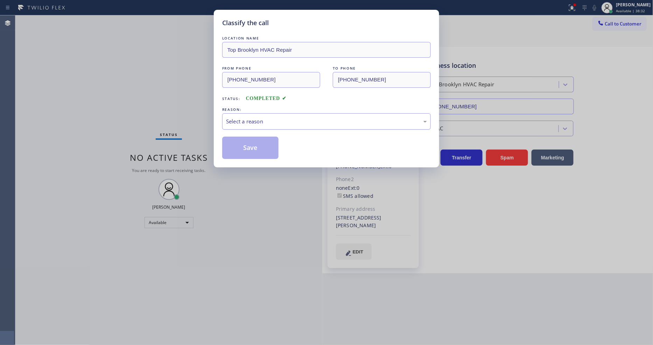
click at [260, 119] on div "Select a reason" at bounding box center [326, 122] width 201 height 8
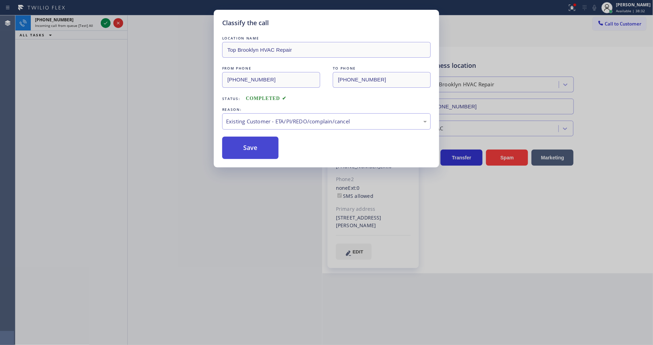
click at [255, 151] on button "Save" at bounding box center [250, 148] width 56 height 22
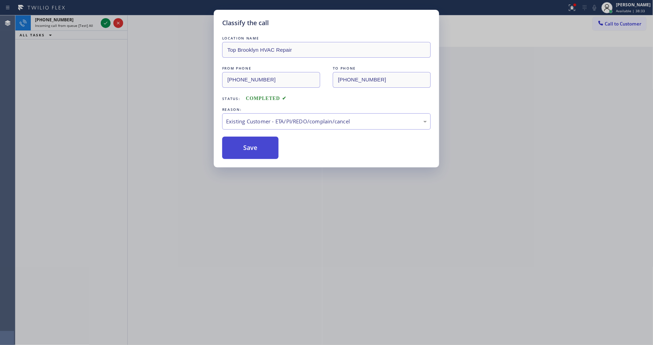
click at [255, 151] on button "Save" at bounding box center [250, 148] width 56 height 22
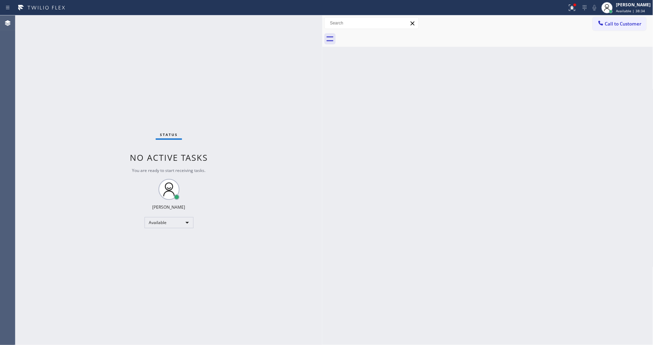
click at [101, 23] on div "Status No active tasks You are ready to start receiving tasks. [PERSON_NAME] Av…" at bounding box center [168, 180] width 307 height 330
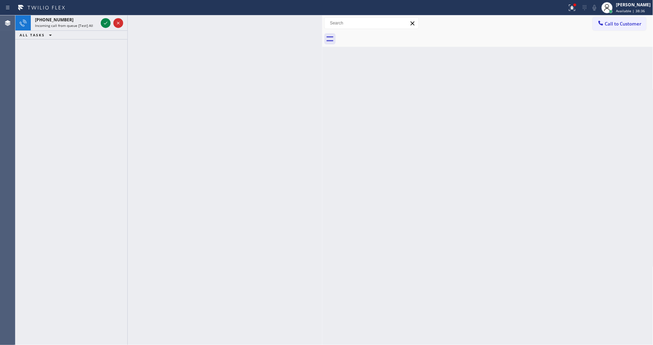
click at [105, 25] on icon at bounding box center [105, 23] width 8 height 8
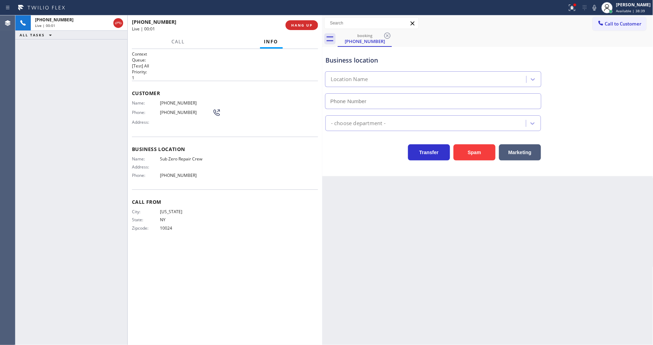
type input "[PHONE_NUMBER]"
click at [186, 157] on span "Sub Zero Repair Crew" at bounding box center [186, 158] width 52 height 5
click at [186, 158] on span "Sub Zero Repair Crew" at bounding box center [186, 158] width 52 height 5
drag, startPoint x: 572, startPoint y: 8, endPoint x: 581, endPoint y: 2, distance: 10.8
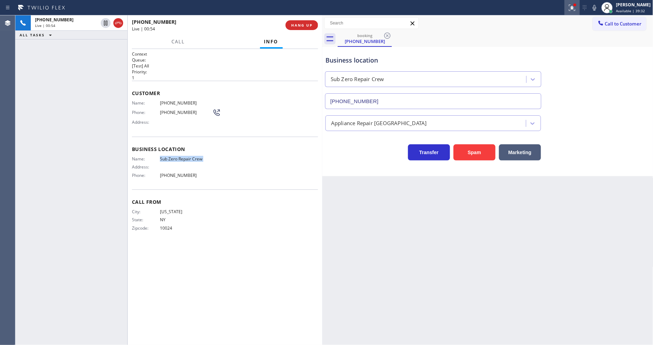
click at [572, 8] on div at bounding box center [571, 7] width 15 height 8
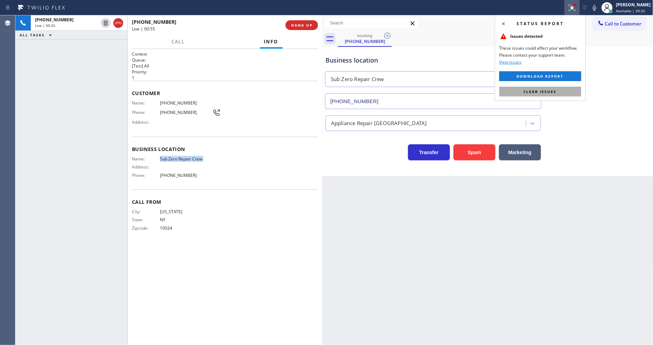
click at [540, 91] on span "Clear issues" at bounding box center [540, 91] width 33 height 5
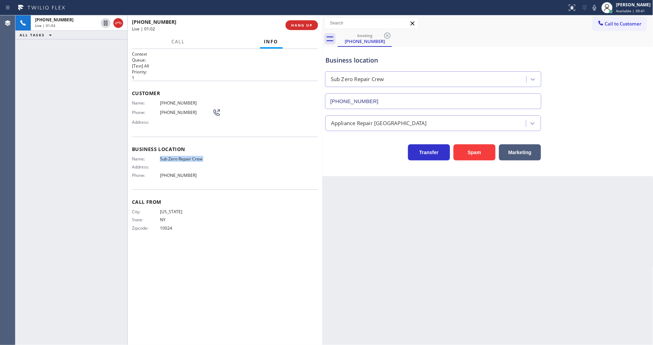
click at [341, 226] on div "Back to Dashboard Change Sender ID Customers Technicians Select a contact Outbo…" at bounding box center [487, 180] width 331 height 330
click at [104, 22] on icon at bounding box center [105, 23] width 3 height 5
click at [596, 8] on icon at bounding box center [594, 7] width 8 height 8
click at [172, 103] on span "[PHONE_NUMBER]" at bounding box center [186, 102] width 52 height 5
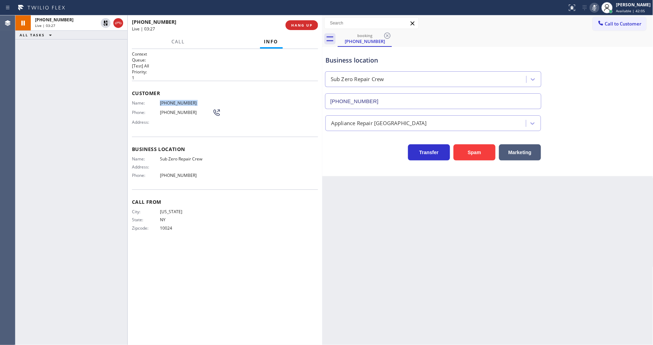
click at [172, 103] on span "[PHONE_NUMBER]" at bounding box center [186, 102] width 52 height 5
drag, startPoint x: 106, startPoint y: 23, endPoint x: 244, endPoint y: 43, distance: 139.5
click at [106, 23] on icon at bounding box center [105, 23] width 8 height 8
click at [596, 6] on icon at bounding box center [593, 8] width 3 height 6
click at [308, 29] on button "HANG UP" at bounding box center [301, 25] width 33 height 10
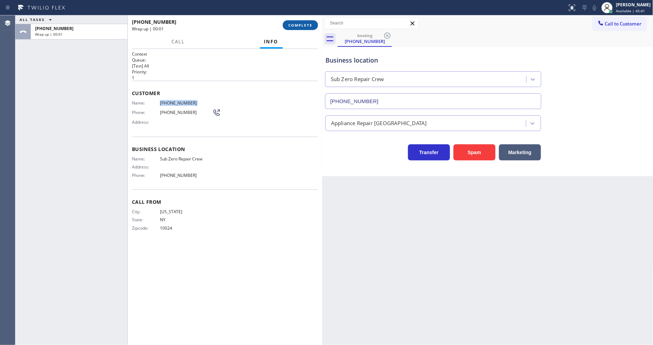
click at [308, 29] on button "COMPLETE" at bounding box center [300, 25] width 35 height 10
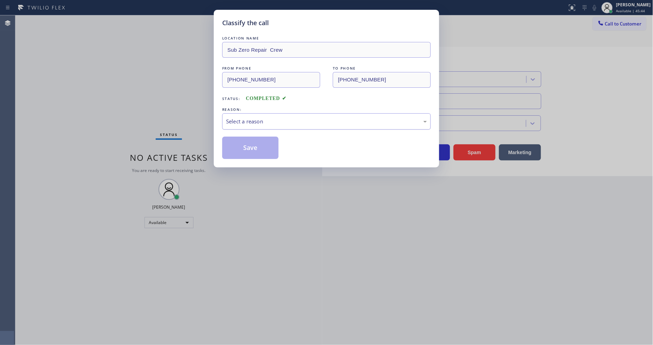
click at [281, 118] on div "Select a reason" at bounding box center [326, 122] width 201 height 8
click at [271, 144] on button "Save" at bounding box center [250, 148] width 56 height 22
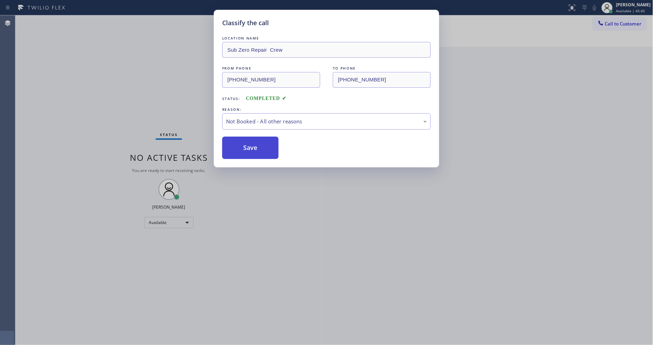
click at [271, 144] on button "Save" at bounding box center [250, 148] width 56 height 22
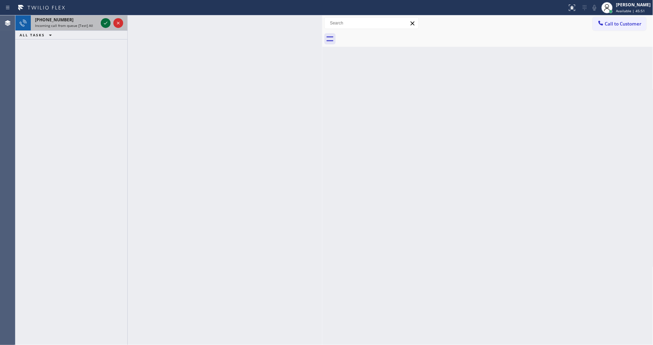
click at [103, 22] on icon at bounding box center [105, 23] width 8 height 8
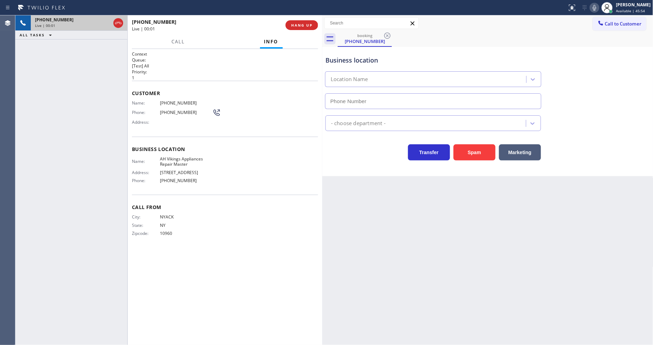
type input "[PHONE_NUMBER]"
click at [298, 27] on span "HANG UP" at bounding box center [301, 25] width 21 height 5
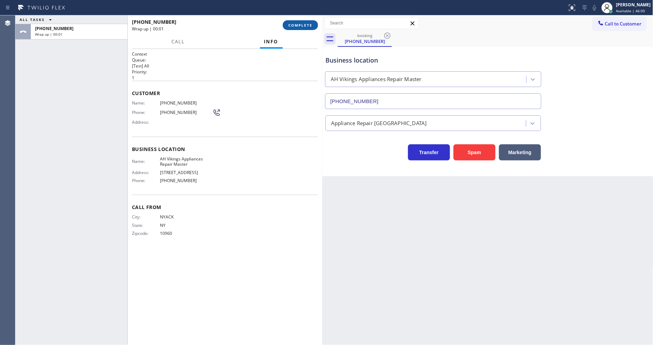
click at [298, 27] on span "COMPLETE" at bounding box center [300, 25] width 24 height 5
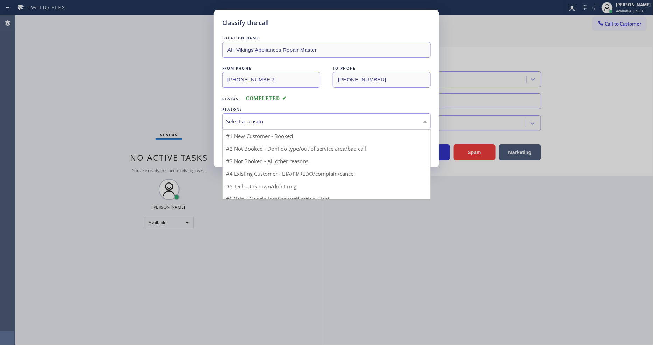
click at [272, 121] on div "Select a reason" at bounding box center [326, 122] width 201 height 8
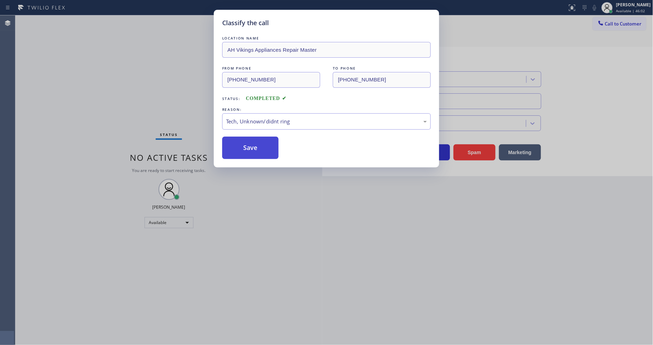
click at [248, 149] on button "Save" at bounding box center [250, 148] width 56 height 22
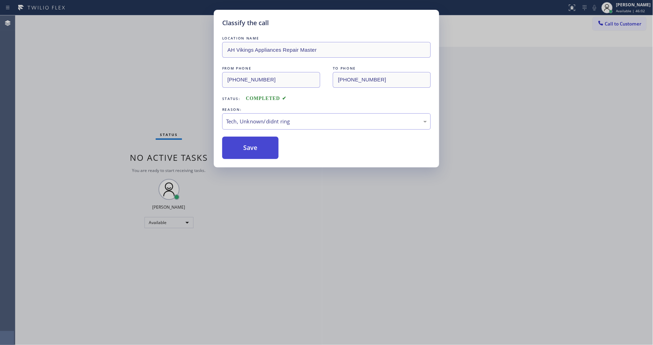
click at [248, 149] on button "Save" at bounding box center [250, 148] width 56 height 22
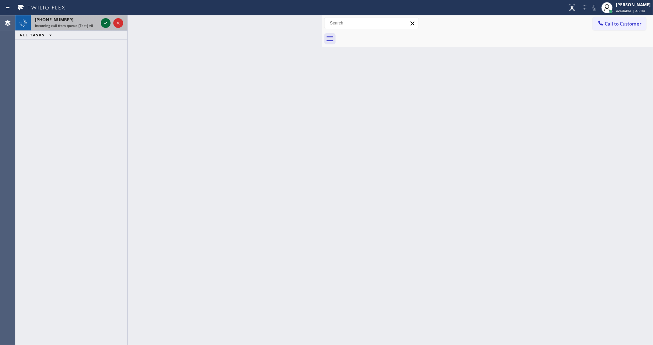
click at [107, 23] on icon at bounding box center [105, 23] width 8 height 8
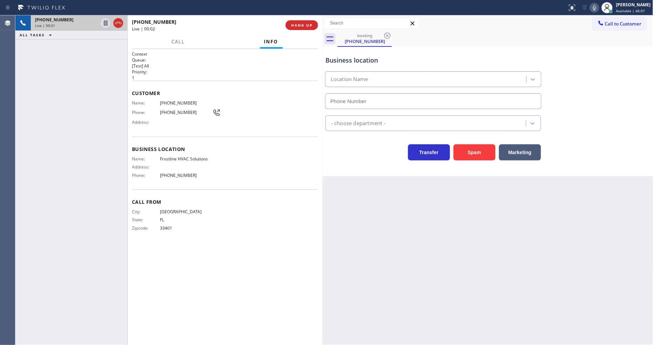
click at [469, 225] on div "Back to Dashboard Change Sender ID Customers Technicians Select a contact Outbo…" at bounding box center [487, 180] width 331 height 330
type input "[PHONE_NUMBER]"
click at [311, 26] on span "HANG UP" at bounding box center [301, 25] width 21 height 5
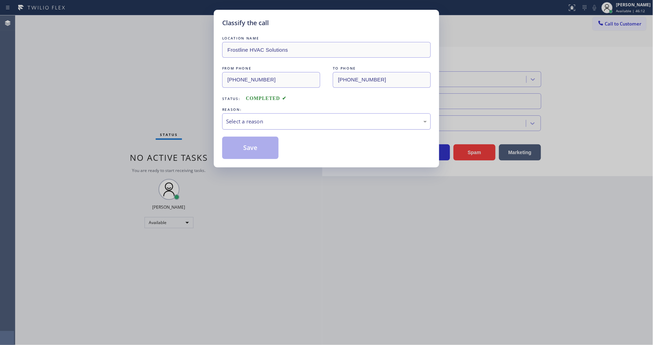
click at [254, 121] on div "Select a reason" at bounding box center [326, 122] width 201 height 8
click at [249, 151] on button "Save" at bounding box center [250, 148] width 56 height 22
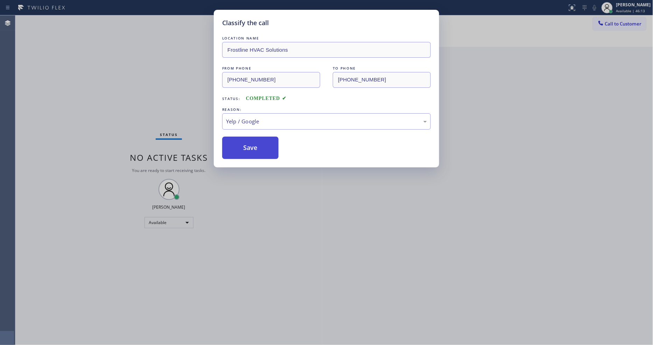
click at [249, 151] on button "Save" at bounding box center [250, 148] width 56 height 22
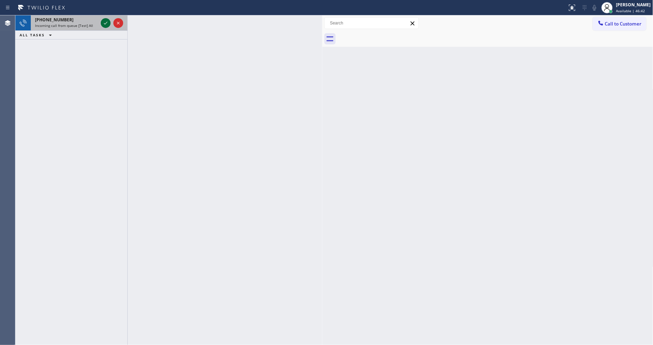
click at [106, 25] on icon at bounding box center [105, 23] width 8 height 8
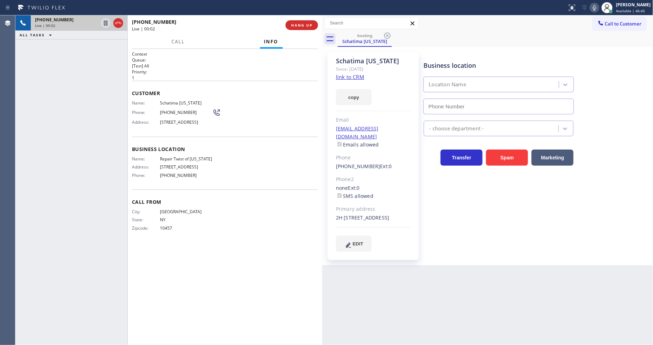
type input "[PHONE_NUMBER]"
click at [345, 76] on link "link to CRM" at bounding box center [350, 76] width 28 height 7
drag, startPoint x: 111, startPoint y: 20, endPoint x: 106, endPoint y: 22, distance: 5.1
click at [108, 21] on div at bounding box center [111, 22] width 25 height 15
click at [106, 22] on icon at bounding box center [105, 23] width 8 height 8
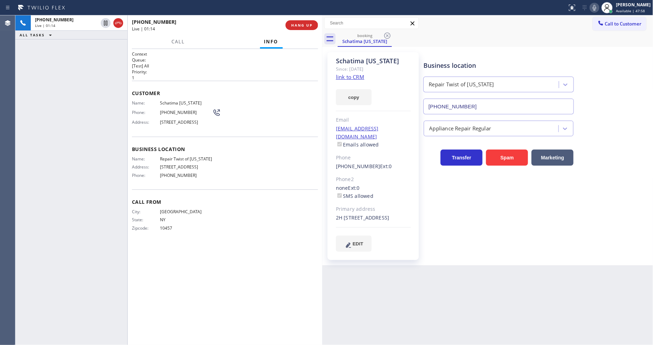
click at [598, 5] on icon at bounding box center [594, 7] width 8 height 8
drag, startPoint x: 106, startPoint y: 22, endPoint x: 289, endPoint y: 30, distance: 183.5
click at [106, 22] on icon at bounding box center [105, 23] width 5 height 5
click at [597, 8] on rect at bounding box center [594, 7] width 5 height 5
click at [457, 254] on div "Business location Repair Twist of [US_STATE] [PHONE_NUMBER] Appliance Repair Re…" at bounding box center [536, 159] width 229 height 210
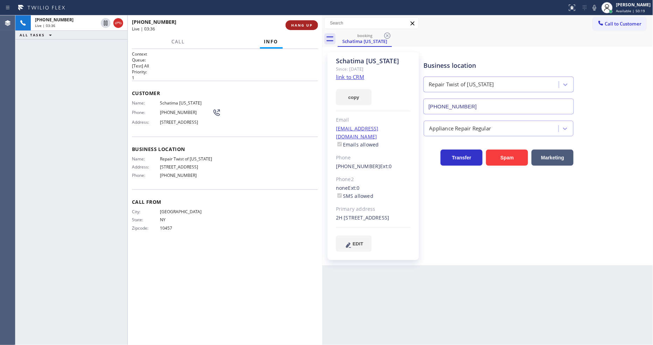
click at [306, 25] on span "HANG UP" at bounding box center [301, 25] width 21 height 5
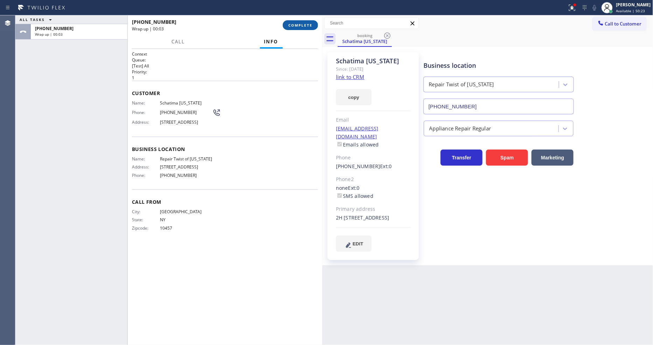
click at [296, 23] on span "COMPLETE" at bounding box center [300, 25] width 24 height 5
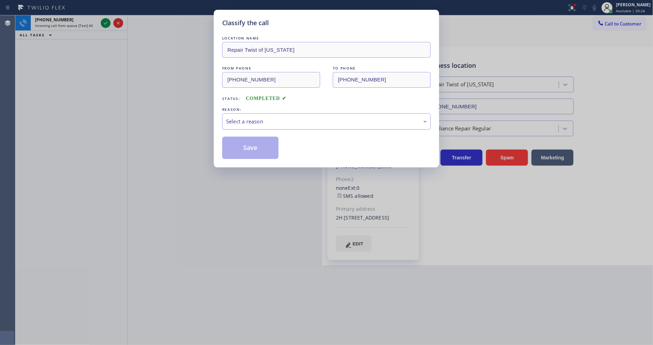
click at [267, 118] on div "Select a reason" at bounding box center [326, 122] width 201 height 8
click at [253, 143] on button "Save" at bounding box center [250, 148] width 56 height 22
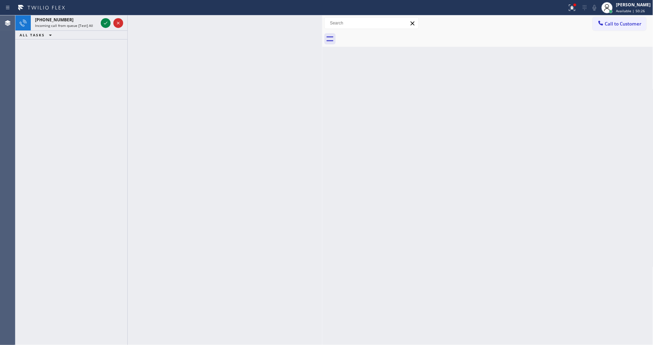
click at [103, 22] on icon at bounding box center [105, 23] width 8 height 8
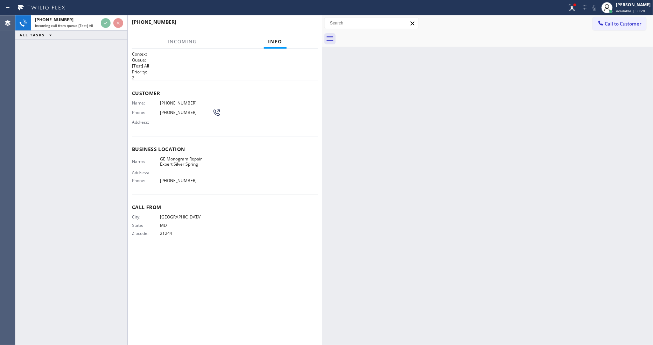
click at [194, 232] on span "21244" at bounding box center [186, 233] width 52 height 5
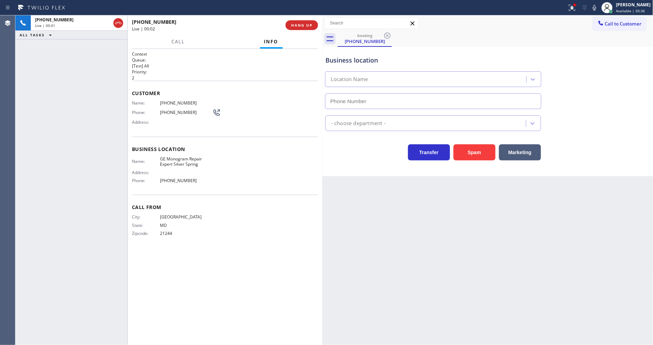
type input "[PHONE_NUMBER]"
click at [424, 207] on div "Back to Dashboard Change Sender ID Customers Technicians Select a contact Outbo…" at bounding box center [487, 180] width 331 height 330
click at [195, 163] on span "GE Monogram Repair Expert Silver Spring" at bounding box center [186, 161] width 52 height 11
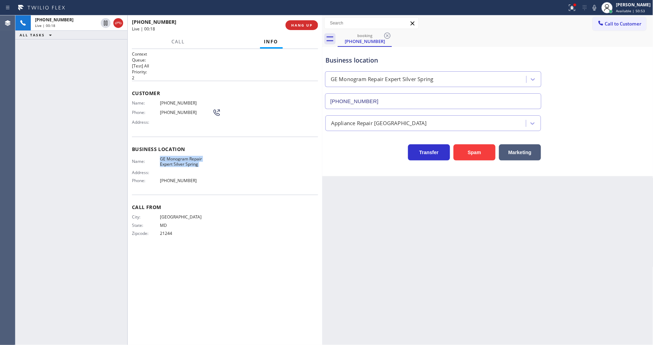
click at [434, 230] on div "Back to Dashboard Change Sender ID Customers Technicians Select a contact Outbo…" at bounding box center [487, 180] width 331 height 330
click at [195, 159] on span "GE Monogram Repair Expert Silver Spring" at bounding box center [186, 161] width 52 height 11
click at [181, 100] on span "[PHONE_NUMBER]" at bounding box center [186, 102] width 52 height 5
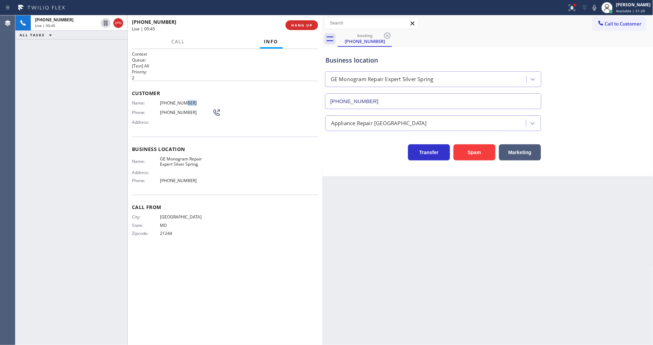
click at [181, 100] on span "[PHONE_NUMBER]" at bounding box center [186, 102] width 52 height 5
click at [105, 21] on icon at bounding box center [105, 23] width 8 height 8
click at [598, 6] on icon at bounding box center [594, 7] width 8 height 8
click at [173, 100] on span "[PHONE_NUMBER]" at bounding box center [186, 102] width 52 height 5
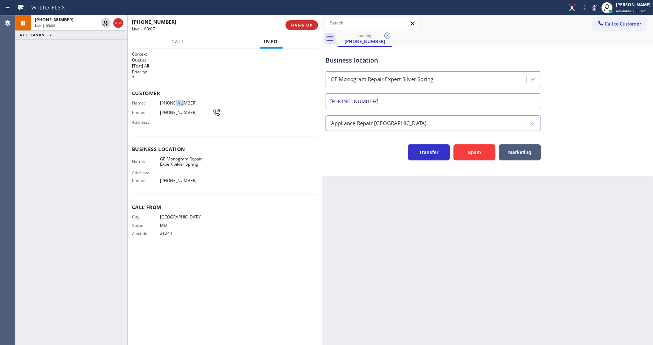
click at [173, 100] on span "[PHONE_NUMBER]" at bounding box center [186, 102] width 52 height 5
click at [106, 19] on icon at bounding box center [105, 23] width 8 height 8
click at [596, 5] on icon at bounding box center [593, 8] width 3 height 6
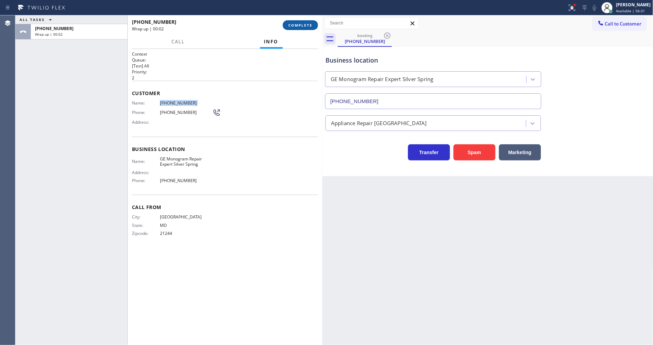
click at [292, 28] on button "COMPLETE" at bounding box center [300, 25] width 35 height 10
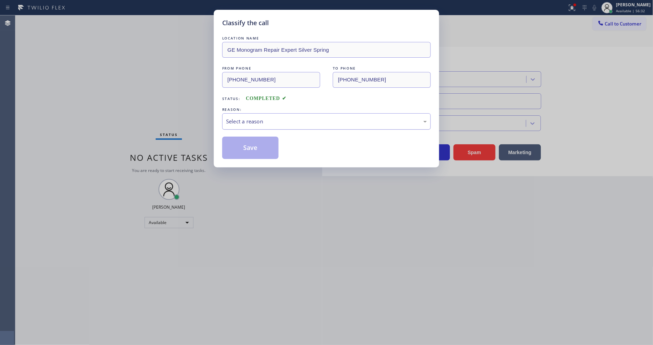
click at [244, 121] on div "Select a reason" at bounding box center [326, 122] width 201 height 8
click at [245, 143] on button "Save" at bounding box center [250, 148] width 56 height 22
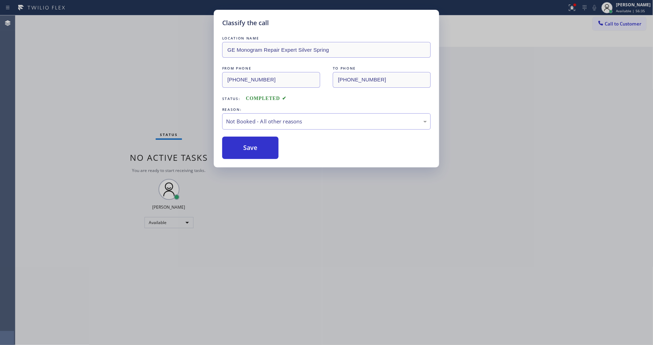
click at [245, 143] on button "Save" at bounding box center [250, 148] width 56 height 22
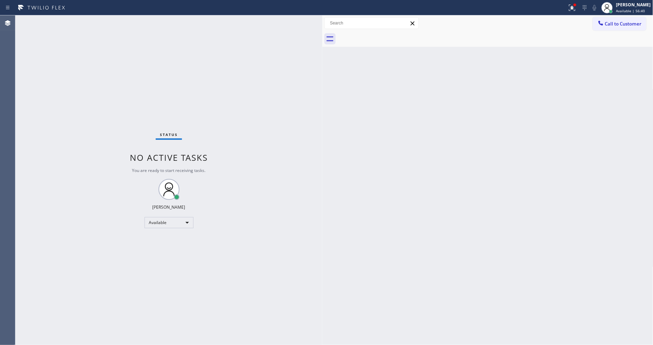
click at [341, 257] on div "Back to Dashboard Change Sender ID Customers Technicians Select a contact Outbo…" at bounding box center [487, 180] width 331 height 330
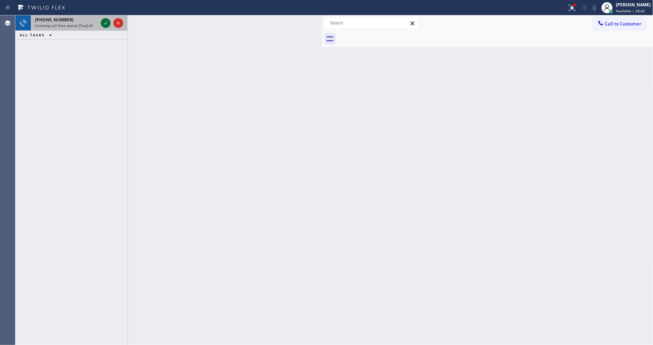
click at [101, 23] on div at bounding box center [106, 23] width 10 height 8
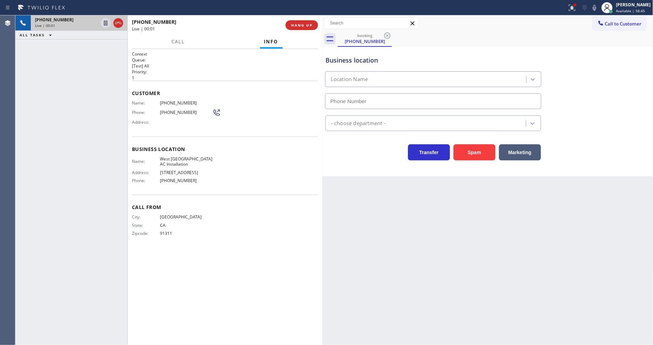
type input "[PHONE_NUMBER]"
click at [295, 28] on button "HANG UP" at bounding box center [301, 25] width 33 height 10
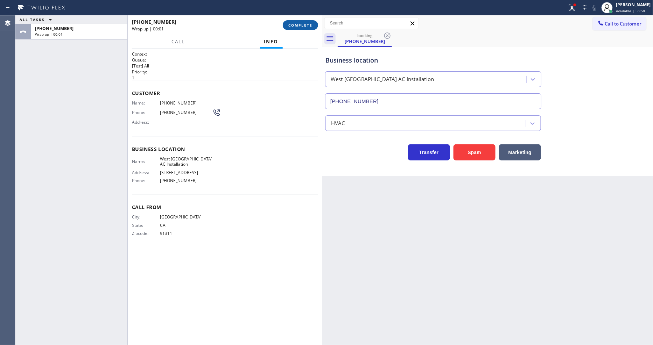
click at [296, 27] on span "COMPLETE" at bounding box center [300, 25] width 24 height 5
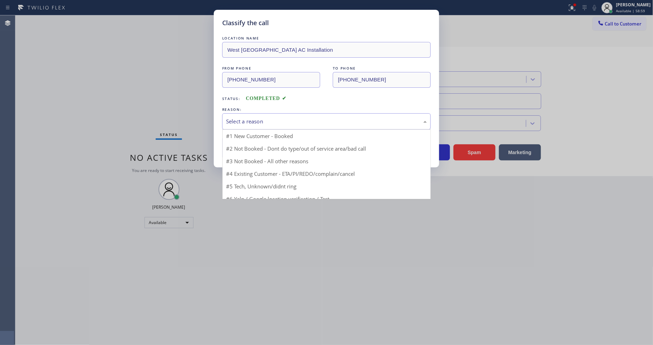
click at [247, 122] on div "Select a reason" at bounding box center [326, 122] width 201 height 8
click at [259, 118] on div "Yelp / Google" at bounding box center [326, 122] width 201 height 8
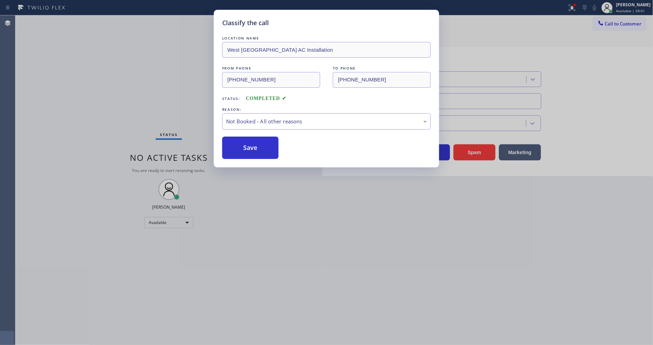
click at [249, 145] on button "Save" at bounding box center [250, 148] width 56 height 22
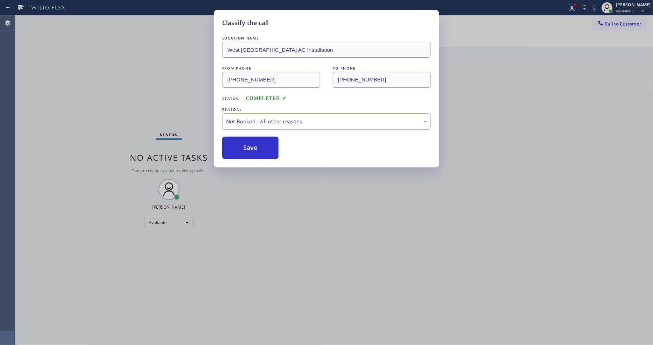
click at [249, 145] on button "Save" at bounding box center [250, 148] width 56 height 22
drag, startPoint x: 249, startPoint y: 145, endPoint x: 425, endPoint y: 73, distance: 189.8
click at [250, 144] on button "Save" at bounding box center [250, 148] width 56 height 22
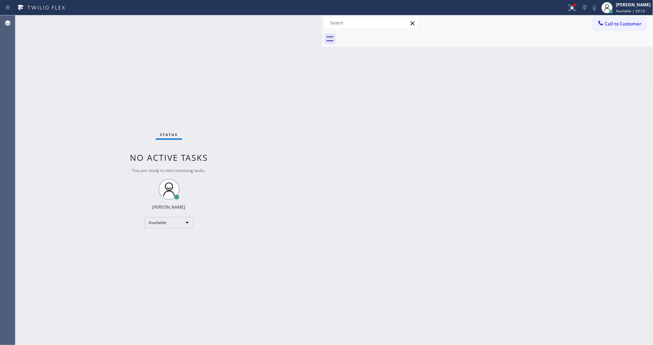
click at [123, 54] on div "Status No active tasks You are ready to start receiving tasks. [PERSON_NAME] Av…" at bounding box center [168, 180] width 307 height 330
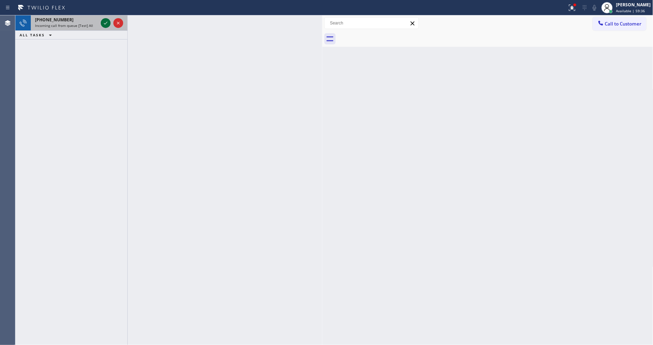
click at [103, 23] on icon at bounding box center [105, 23] width 8 height 8
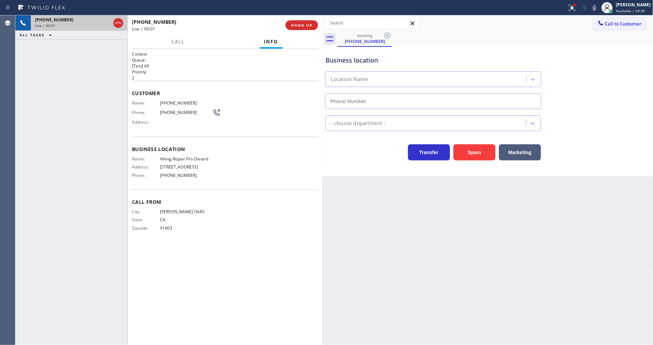
type input "[PHONE_NUMBER]"
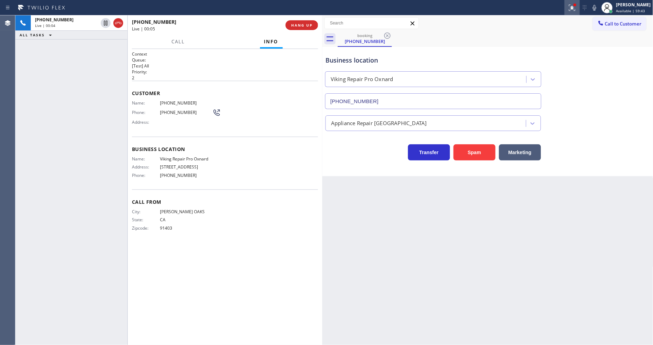
click at [574, 5] on icon at bounding box center [572, 7] width 8 height 8
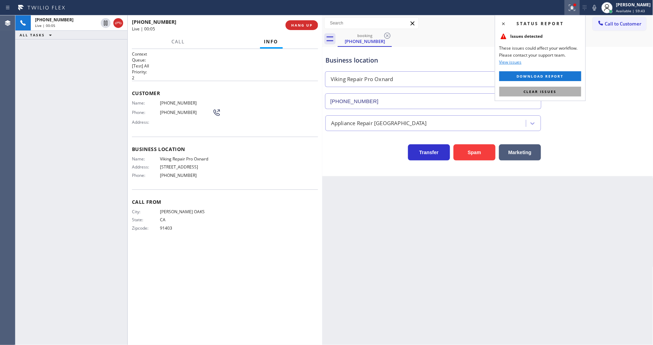
click at [559, 92] on button "Clear issues" at bounding box center [540, 92] width 82 height 10
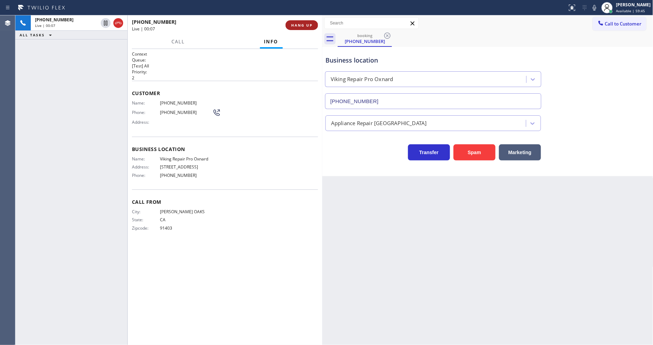
click at [303, 27] on span "HANG UP" at bounding box center [301, 25] width 21 height 5
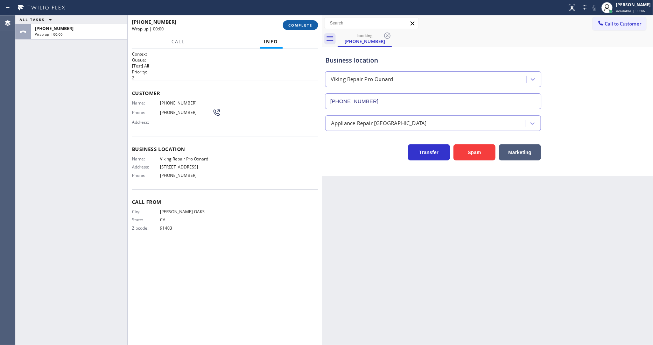
click at [303, 27] on span "COMPLETE" at bounding box center [300, 25] width 24 height 5
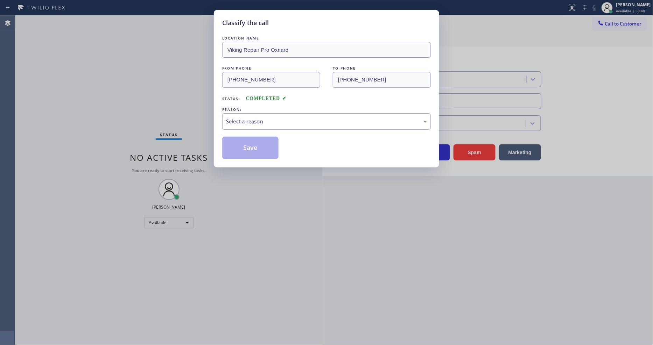
click at [247, 119] on div "Select a reason" at bounding box center [326, 122] width 201 height 8
click at [250, 141] on button "Save" at bounding box center [250, 148] width 56 height 22
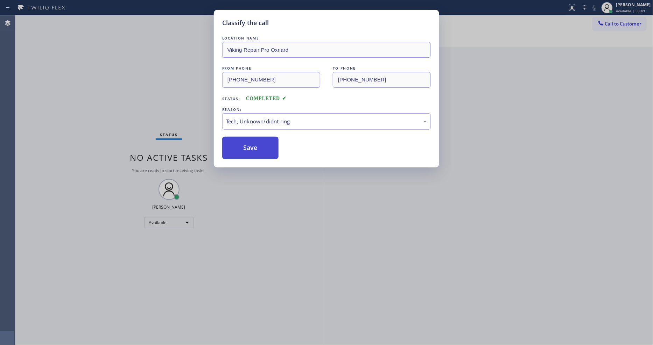
click at [250, 141] on button "Save" at bounding box center [250, 148] width 56 height 22
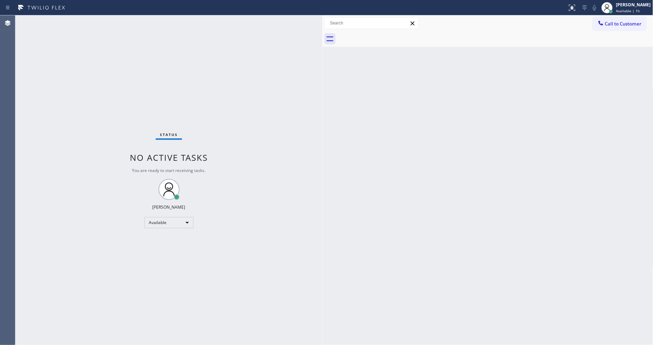
click at [180, 88] on div "Status No active tasks You are ready to start receiving tasks. [PERSON_NAME] Av…" at bounding box center [168, 180] width 307 height 330
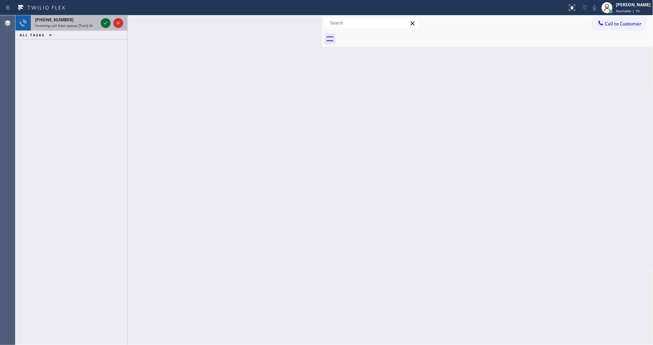
click at [106, 22] on icon at bounding box center [105, 23] width 8 height 8
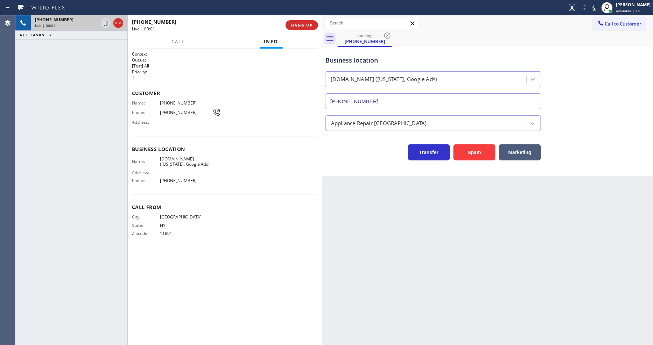
type input "[PHONE_NUMBER]"
click at [181, 163] on span "[DOMAIN_NAME] ([US_STATE], Google Ads)" at bounding box center [186, 161] width 52 height 11
click at [461, 243] on div "Back to Dashboard Change Sender ID Customers Technicians Select a contact Outbo…" at bounding box center [487, 180] width 331 height 330
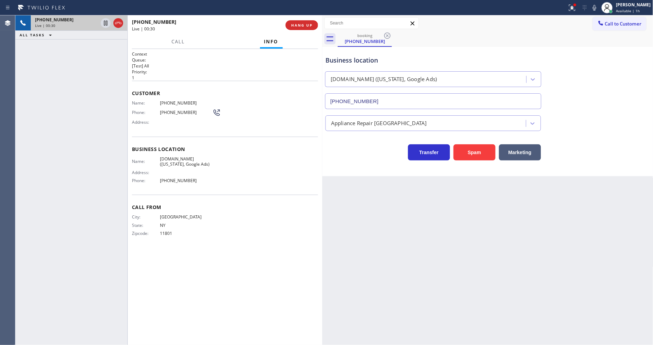
click at [166, 101] on span "[PHONE_NUMBER]" at bounding box center [186, 102] width 52 height 5
click at [197, 181] on div "Name: [DOMAIN_NAME] ([US_STATE], Google Ads) Address: Phone: [PHONE_NUMBER]" at bounding box center [172, 171] width 80 height 30
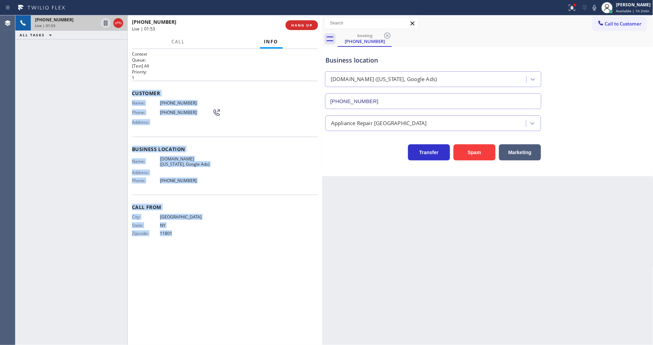
drag, startPoint x: 131, startPoint y: 90, endPoint x: 246, endPoint y: 347, distance: 281.2
click at [246, 345] on html "Status report Issue detected This issue could affect your workflow. Please cont…" at bounding box center [326, 172] width 653 height 345
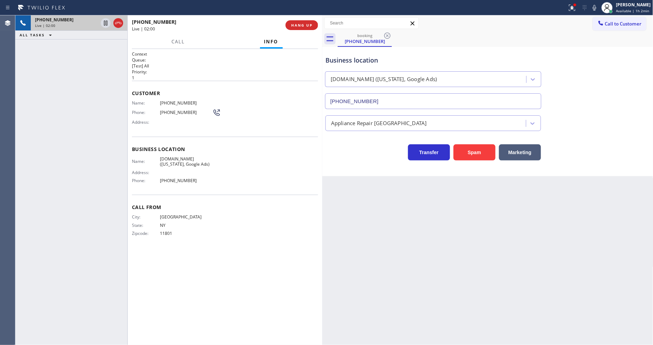
click at [504, 292] on div "Back to Dashboard Change Sender ID Customers Technicians Select a contact Outbo…" at bounding box center [487, 180] width 331 height 330
click at [250, 217] on div "City: [GEOGRAPHIC_DATA]: [US_STATE] Zipcode: 11801" at bounding box center [225, 226] width 186 height 24
click at [436, 236] on div "Back to Dashboard Change Sender ID Customers Technicians Select a contact Outbo…" at bounding box center [487, 180] width 331 height 330
click at [175, 100] on span "[PHONE_NUMBER]" at bounding box center [186, 102] width 52 height 5
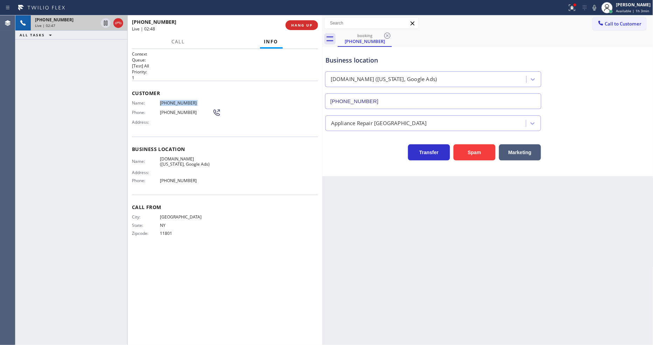
click at [175, 100] on span "[PHONE_NUMBER]" at bounding box center [186, 102] width 52 height 5
click at [72, 173] on div "[PHONE_NUMBER] Live | 02:50 ALL TASKS ALL TASKS ACTIVE TASKS TASKS IN WRAP UP" at bounding box center [71, 180] width 112 height 330
drag, startPoint x: 592, startPoint y: 101, endPoint x: 566, endPoint y: 29, distance: 76.3
click at [592, 101] on div "Business location [DOMAIN_NAME] ([US_STATE], Google Ads) [PHONE_NUMBER]" at bounding box center [487, 77] width 327 height 63
click at [597, 8] on icon at bounding box center [594, 7] width 8 height 8
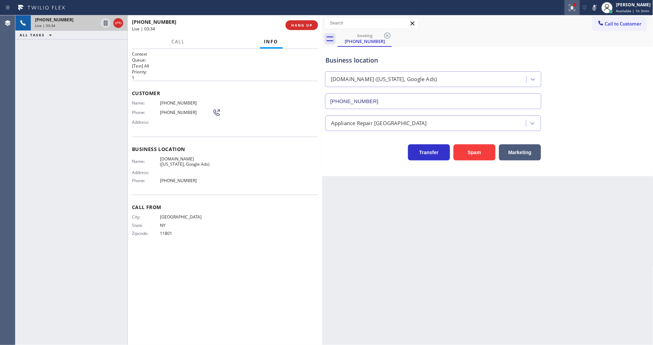
click at [574, 6] on icon at bounding box center [572, 7] width 4 height 2
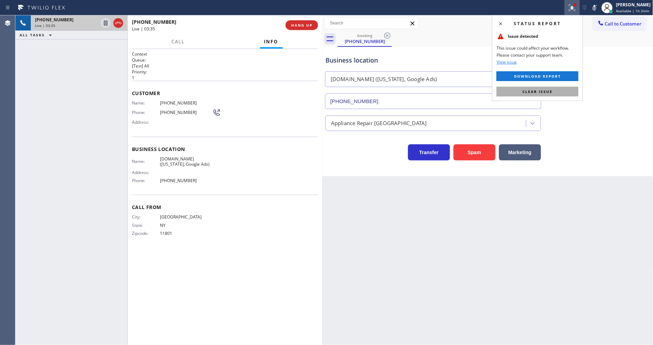
click at [553, 89] on button "Clear issue" at bounding box center [537, 92] width 82 height 10
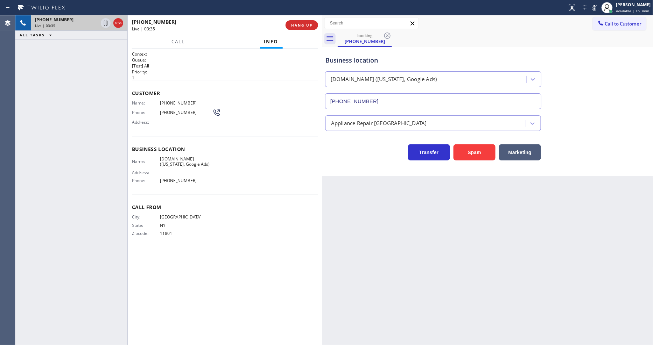
click at [596, 7] on icon at bounding box center [594, 7] width 8 height 8
click at [595, 7] on icon at bounding box center [594, 7] width 8 height 8
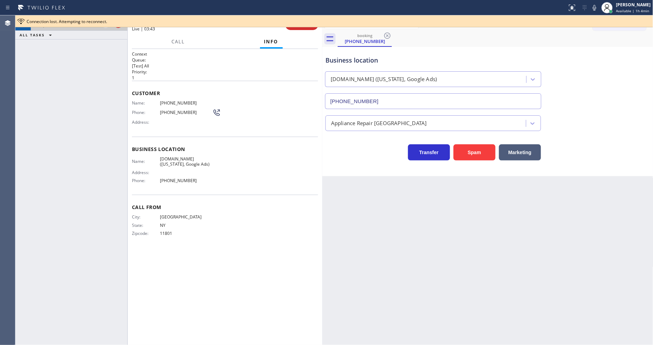
click at [264, 235] on div "City: [GEOGRAPHIC_DATA]: [US_STATE] Zipcode: 11801" at bounding box center [225, 226] width 186 height 24
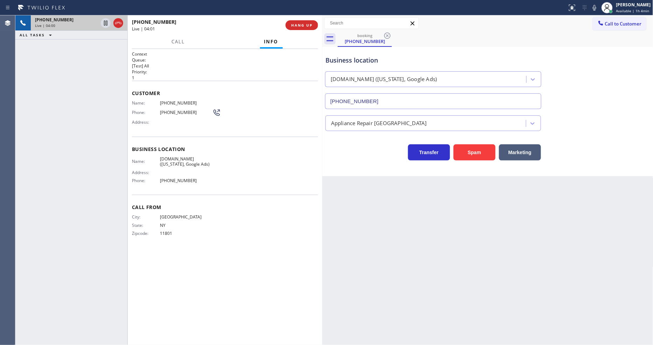
click at [85, 171] on div "[PHONE_NUMBER] Live | 04:00 ALL TASKS ALL TASKS ACTIVE TASKS TASKS IN WRAP UP" at bounding box center [71, 180] width 112 height 330
click at [262, 149] on span "Business location" at bounding box center [225, 149] width 186 height 7
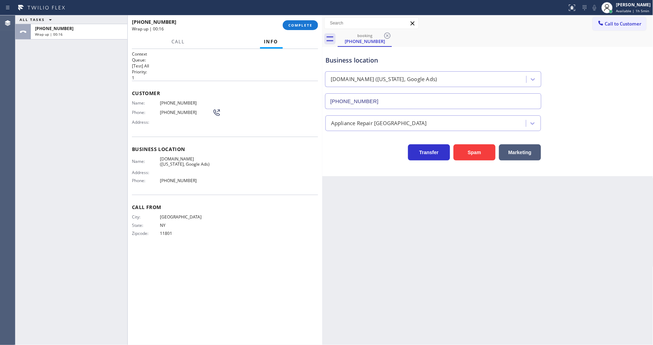
click at [306, 26] on span "COMPLETE" at bounding box center [300, 25] width 24 height 5
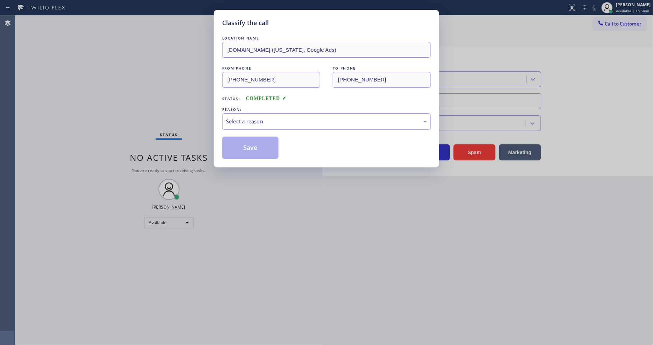
click at [262, 121] on div "Select a reason" at bounding box center [326, 122] width 201 height 8
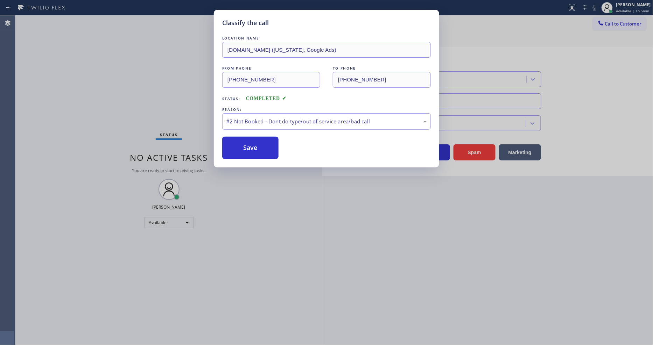
click at [251, 148] on button "Save" at bounding box center [250, 148] width 56 height 22
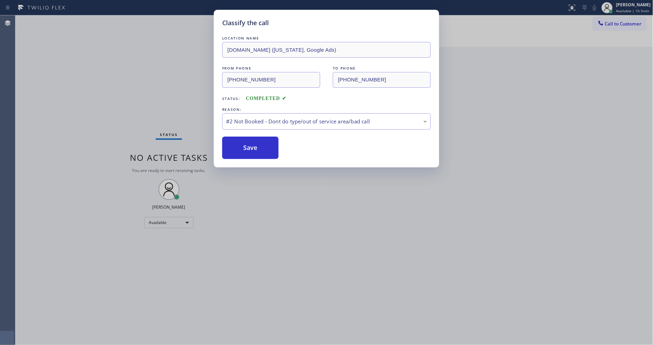
click at [251, 148] on button "Save" at bounding box center [250, 148] width 56 height 22
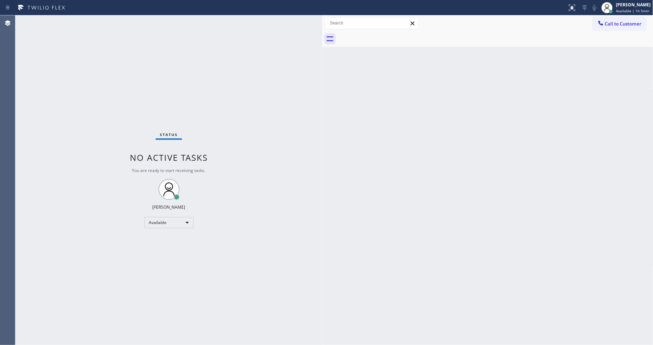
click at [519, 198] on div "Back to Dashboard Change Sender ID Customers Technicians Select a contact Outbo…" at bounding box center [487, 180] width 331 height 330
click at [282, 257] on div "Status No active tasks You are ready to start receiving tasks. [PERSON_NAME] Av…" at bounding box center [168, 180] width 307 height 330
click at [107, 276] on div "Status No active tasks You are ready to start receiving tasks. [PERSON_NAME] Av…" at bounding box center [168, 180] width 307 height 330
click at [106, 22] on div "Status No active tasks You are ready to start receiving tasks. [PERSON_NAME] Av…" at bounding box center [168, 180] width 307 height 330
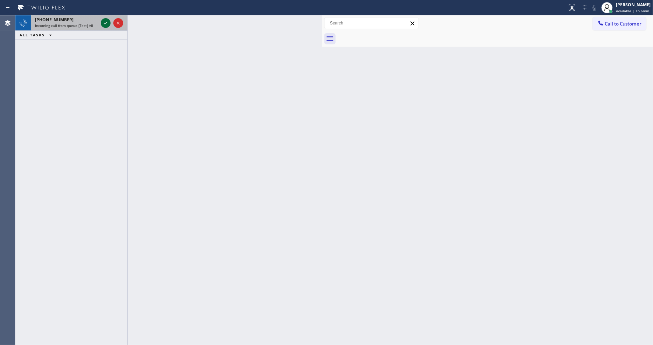
click at [106, 22] on icon at bounding box center [105, 23] width 8 height 8
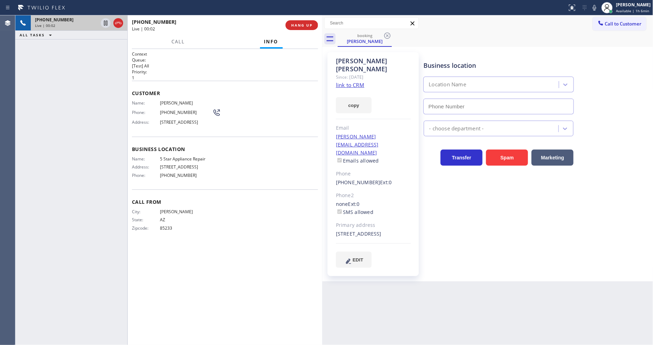
type input "[PHONE_NUMBER]"
click at [349, 73] on div "Since: [DATE]" at bounding box center [373, 77] width 75 height 8
click at [349, 81] on link "link to CRM" at bounding box center [350, 84] width 28 height 7
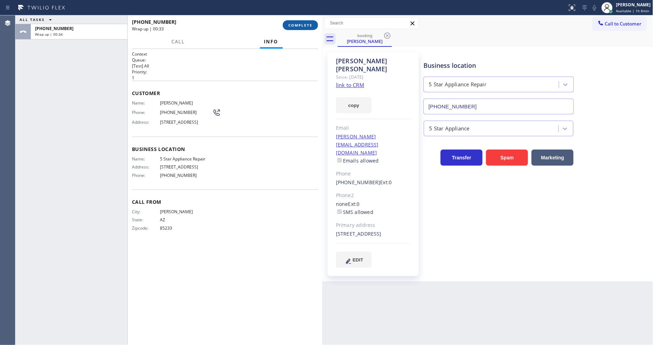
click at [289, 27] on span "COMPLETE" at bounding box center [300, 25] width 24 height 5
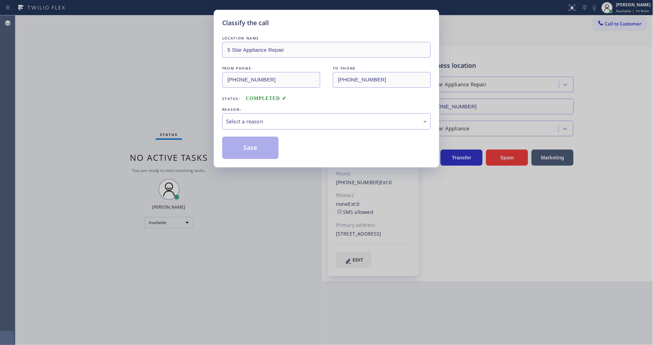
click at [268, 120] on div "Select a reason" at bounding box center [326, 122] width 201 height 8
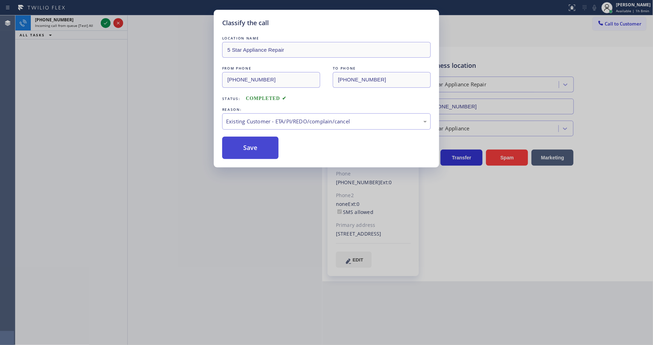
click at [258, 147] on button "Save" at bounding box center [250, 148] width 56 height 22
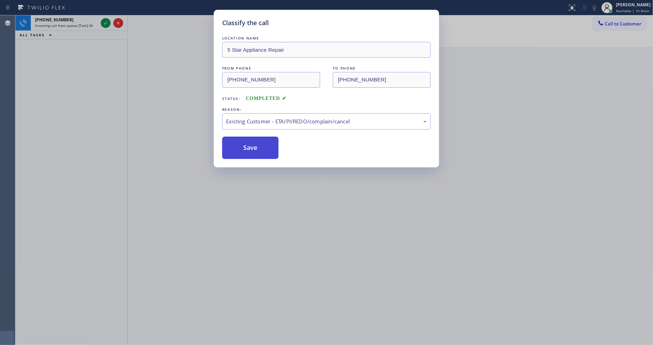
click at [258, 147] on button "Save" at bounding box center [250, 148] width 56 height 22
click at [258, 146] on button "Save" at bounding box center [250, 148] width 56 height 22
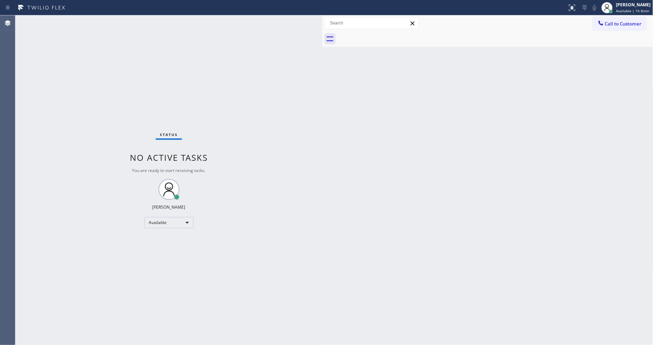
click at [105, 22] on div "Status No active tasks You are ready to start receiving tasks. [PERSON_NAME] Av…" at bounding box center [168, 180] width 307 height 330
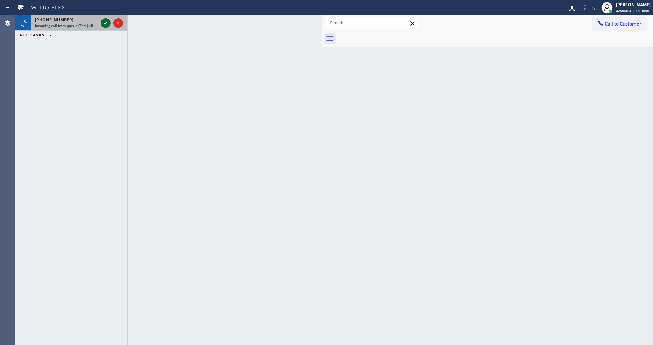
click at [104, 22] on icon at bounding box center [105, 23] width 8 height 8
drag, startPoint x: 103, startPoint y: 21, endPoint x: 77, endPoint y: 120, distance: 102.3
click at [103, 21] on icon at bounding box center [105, 23] width 8 height 8
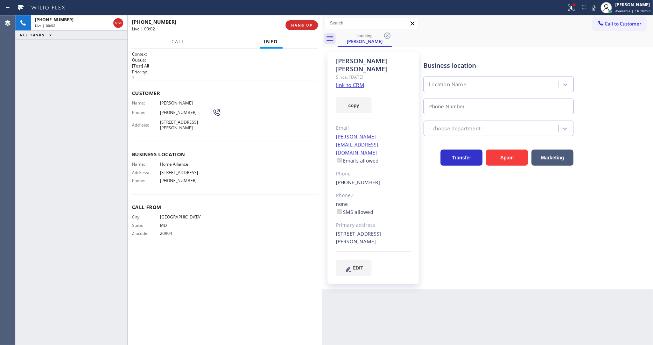
drag, startPoint x: 452, startPoint y: 240, endPoint x: 385, endPoint y: 70, distance: 182.2
click at [463, 236] on div "Business location Location Name - choose department - Transfer Spam Marketing" at bounding box center [536, 164] width 229 height 220
click at [357, 81] on link "link to CRM" at bounding box center [350, 84] width 28 height 7
type input "[PHONE_NUMBER]"
click at [300, 23] on span "HANG UP" at bounding box center [301, 25] width 21 height 5
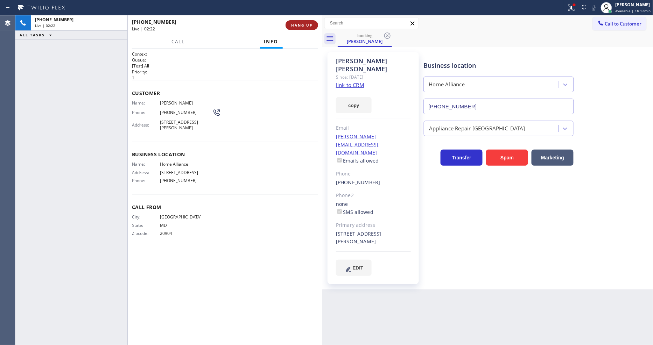
click at [300, 23] on span "HANG UP" at bounding box center [301, 25] width 21 height 5
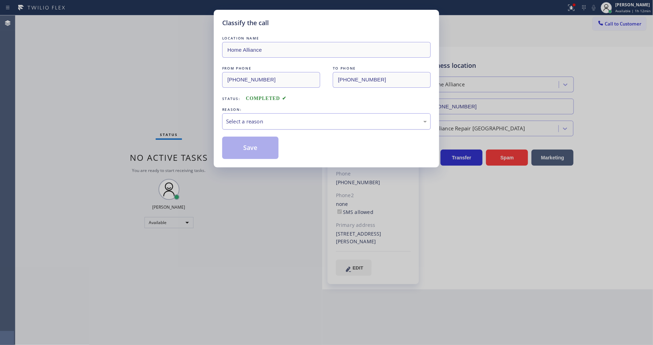
drag, startPoint x: 257, startPoint y: 115, endPoint x: 257, endPoint y: 120, distance: 4.9
click at [257, 118] on div "Select a reason" at bounding box center [326, 122] width 201 height 8
click at [260, 147] on button "Save" at bounding box center [250, 148] width 56 height 22
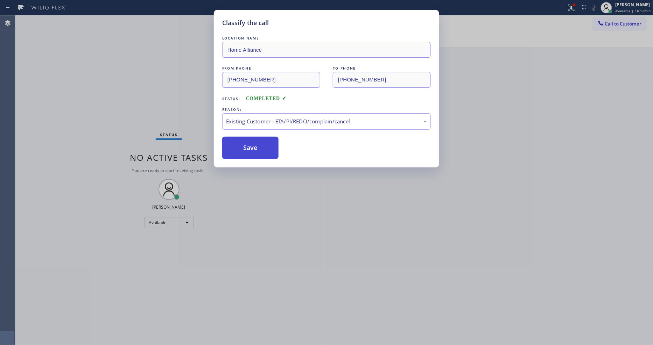
click at [260, 147] on button "Save" at bounding box center [250, 148] width 56 height 22
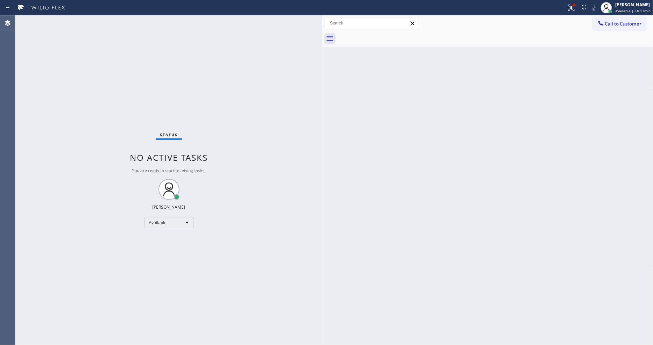
click at [484, 202] on div "Back to Dashboard Change Sender ID Customers Technicians Select a contact Outbo…" at bounding box center [487, 180] width 331 height 330
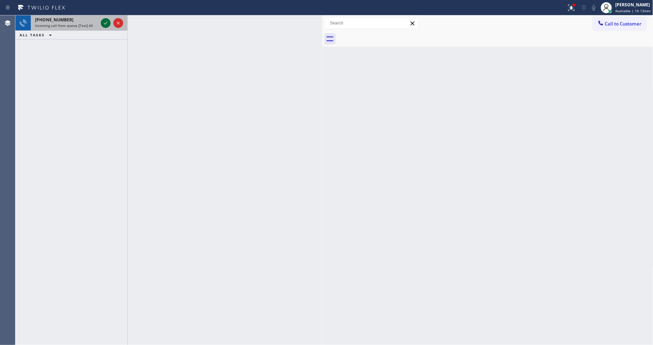
click at [106, 27] on icon at bounding box center [105, 23] width 8 height 8
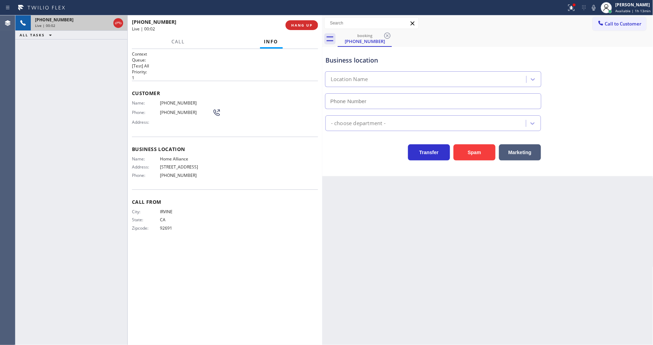
type input "[PHONE_NUMBER]"
click at [573, 10] on icon at bounding box center [571, 7] width 8 height 8
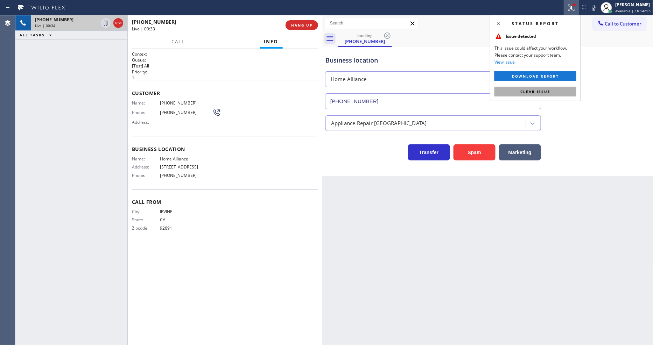
click at [558, 88] on button "Clear issue" at bounding box center [535, 92] width 82 height 10
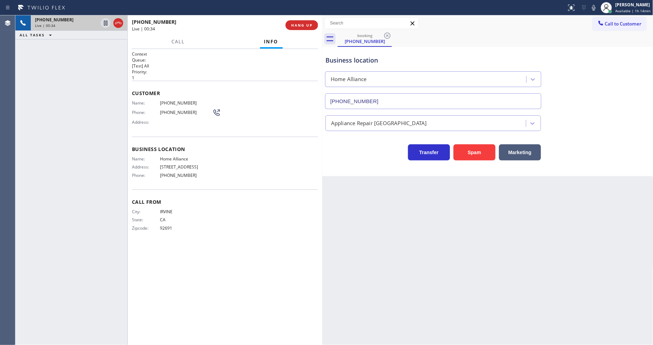
drag, startPoint x: 155, startPoint y: 153, endPoint x: 142, endPoint y: 133, distance: 23.7
click at [154, 153] on div "Business location Name: Home Alliance Address: [STREET_ADDRESS] Phone: [PHONE_N…" at bounding box center [225, 163] width 186 height 53
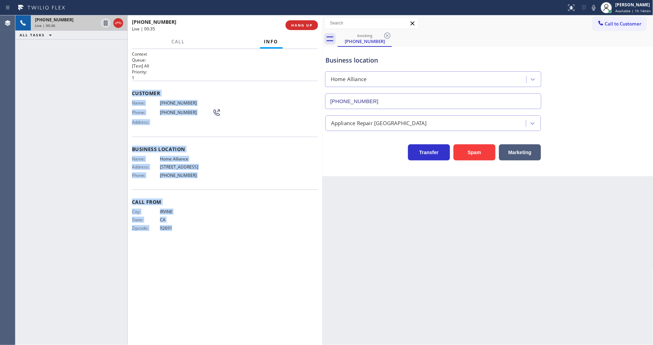
drag, startPoint x: 132, startPoint y: 88, endPoint x: 205, endPoint y: 264, distance: 190.5
click at [205, 264] on div "Context Queue: [Test] All Priority: 1 Customer Name: [PHONE_NUMBER] Phone: [PHO…" at bounding box center [225, 197] width 186 height 292
click at [430, 204] on div "Back to Dashboard Change Sender ID Customers Technicians Select a contact Outbo…" at bounding box center [487, 180] width 331 height 330
click at [181, 100] on span "[PHONE_NUMBER]" at bounding box center [186, 102] width 52 height 5
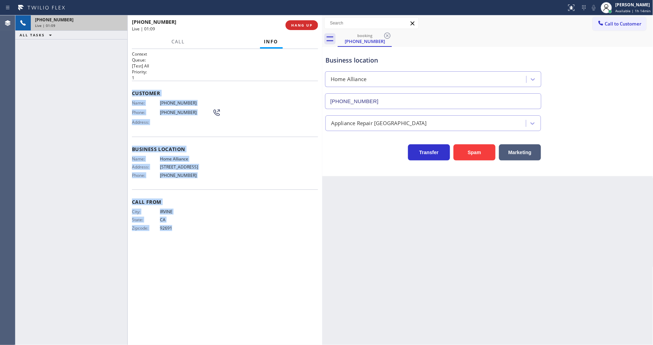
click at [181, 100] on span "[PHONE_NUMBER]" at bounding box center [186, 102] width 52 height 5
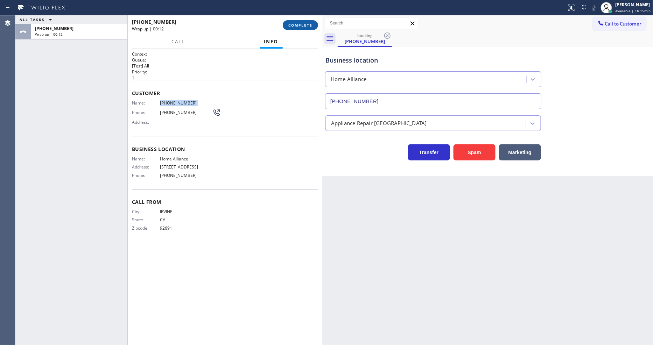
click at [288, 30] on button "COMPLETE" at bounding box center [300, 25] width 35 height 10
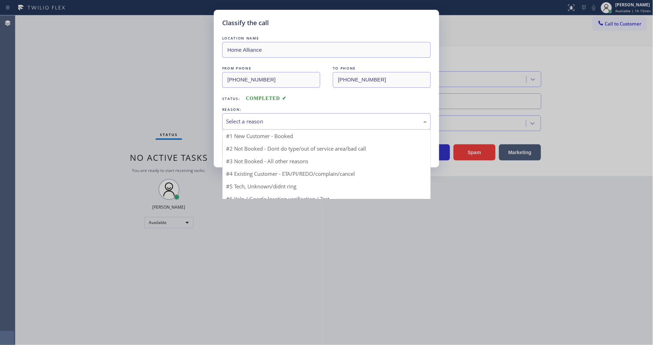
click at [257, 118] on div "Select a reason" at bounding box center [326, 122] width 201 height 8
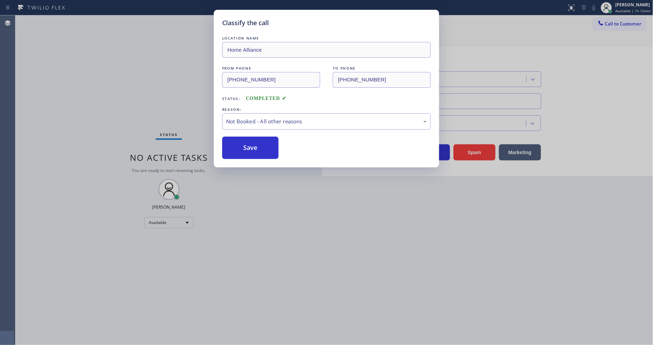
click at [246, 144] on button "Save" at bounding box center [250, 148] width 56 height 22
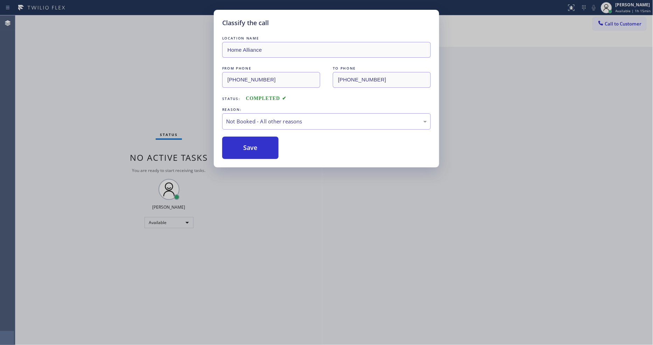
click at [246, 144] on button "Save" at bounding box center [250, 148] width 56 height 22
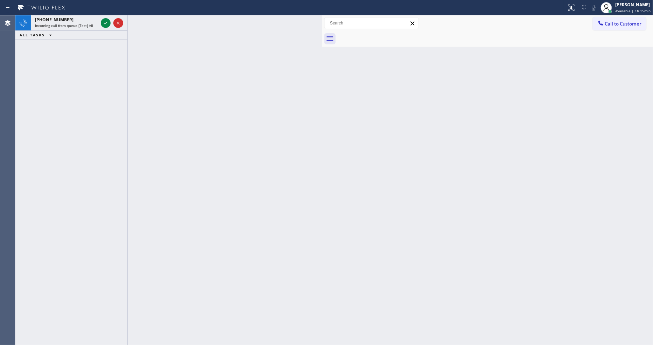
drag, startPoint x: 106, startPoint y: 23, endPoint x: 94, endPoint y: 114, distance: 91.5
click at [106, 23] on icon at bounding box center [105, 23] width 8 height 8
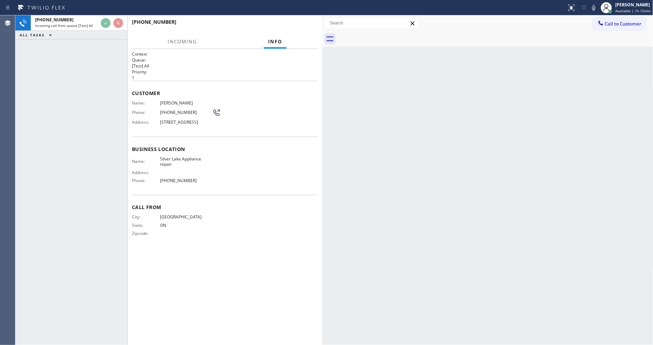
click at [426, 197] on div "Back to Dashboard Change Sender ID Customers Technicians Select a contact Outbo…" at bounding box center [487, 180] width 331 height 330
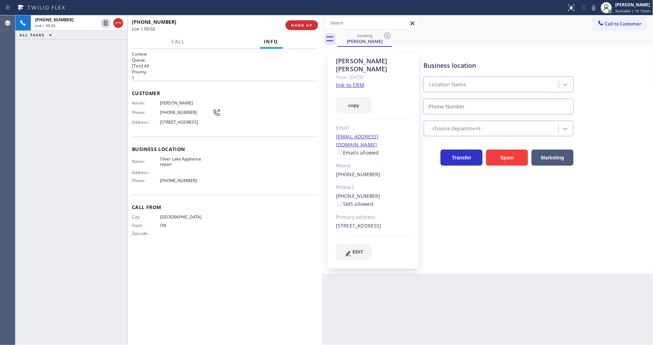
click at [337, 81] on link "link to CRM" at bounding box center [350, 84] width 28 height 7
type input "[PHONE_NUMBER]"
click at [306, 26] on span "HANG UP" at bounding box center [301, 25] width 21 height 5
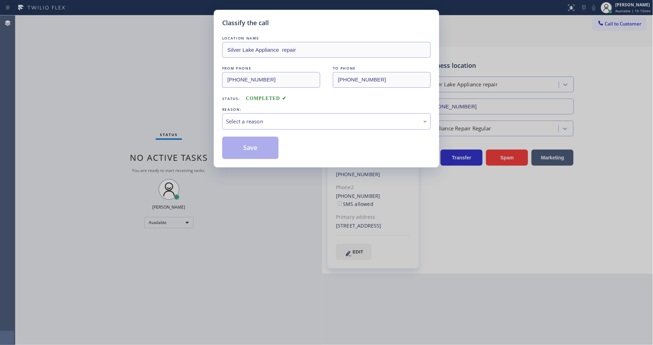
click at [306, 23] on div "Classify the call" at bounding box center [326, 22] width 208 height 9
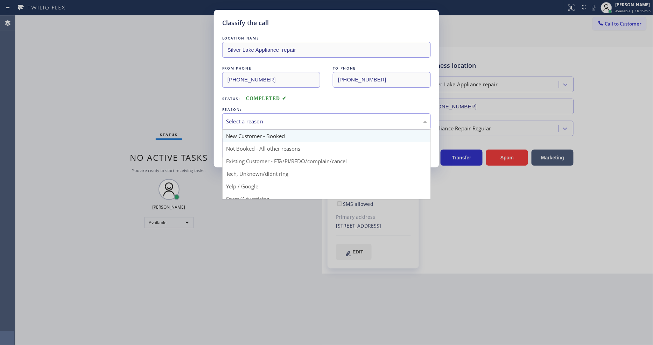
drag, startPoint x: 263, startPoint y: 120, endPoint x: 256, endPoint y: 137, distance: 18.3
click at [263, 120] on div "Select a reason" at bounding box center [326, 122] width 201 height 8
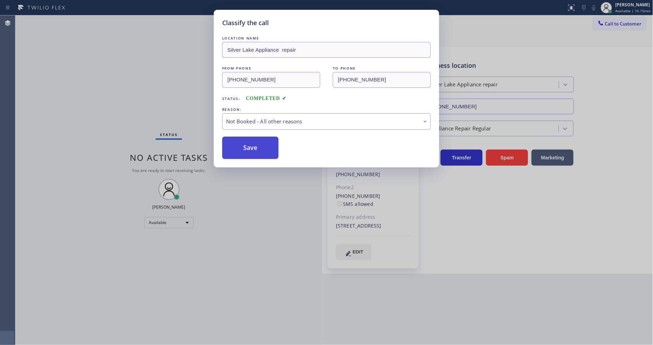
click at [254, 143] on button "Save" at bounding box center [250, 148] width 56 height 22
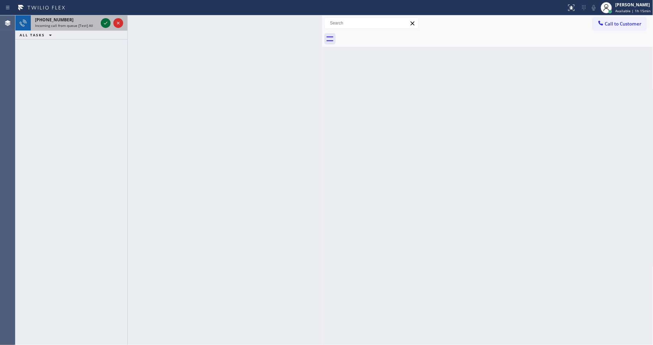
click at [106, 24] on icon at bounding box center [105, 23] width 8 height 8
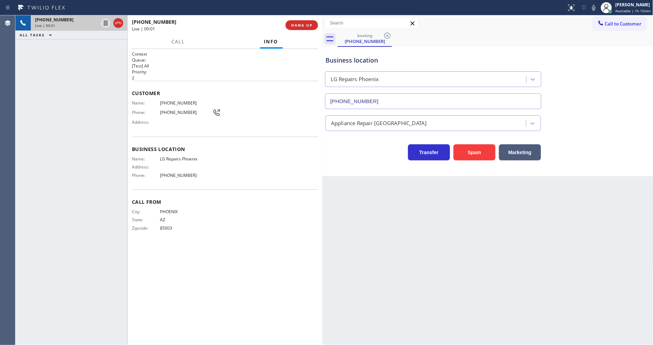
type input "[PHONE_NUMBER]"
click at [191, 157] on span "LG Repairs Phoenix" at bounding box center [186, 158] width 52 height 5
click at [164, 226] on span "85003" at bounding box center [186, 228] width 52 height 5
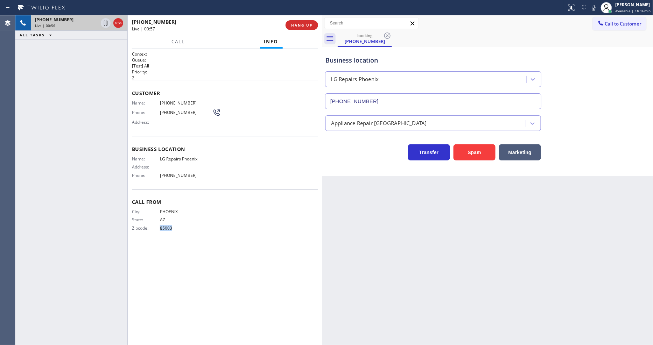
click at [164, 226] on span "85003" at bounding box center [186, 228] width 52 height 5
click at [176, 103] on span "[PHONE_NUMBER]" at bounding box center [186, 102] width 52 height 5
click at [170, 100] on span "[PHONE_NUMBER]" at bounding box center [186, 102] width 52 height 5
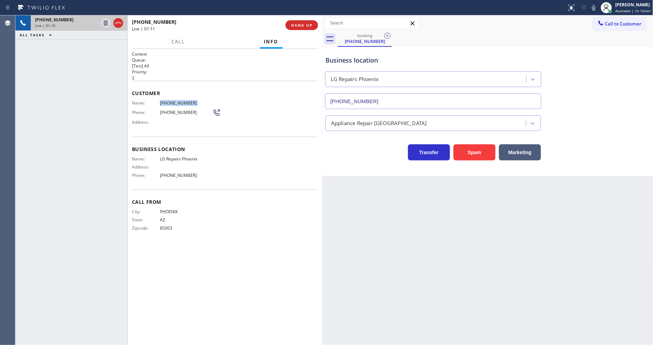
click at [170, 100] on span "[PHONE_NUMBER]" at bounding box center [186, 102] width 52 height 5
click at [169, 226] on span "85003" at bounding box center [186, 228] width 52 height 5
click at [168, 226] on span "85003" at bounding box center [186, 228] width 52 height 5
click at [300, 26] on span "HANG UP" at bounding box center [301, 25] width 21 height 5
click at [300, 24] on span "HANG UP" at bounding box center [301, 25] width 21 height 5
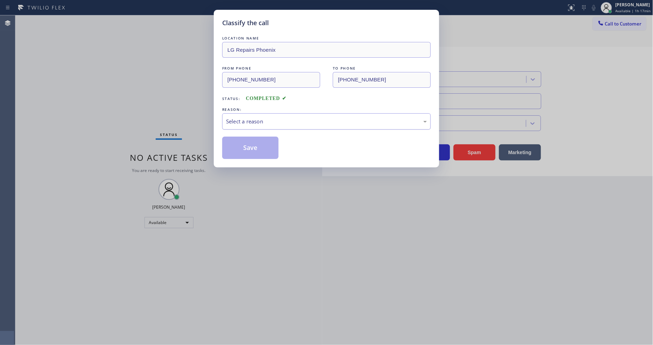
drag, startPoint x: 267, startPoint y: 117, endPoint x: 264, endPoint y: 123, distance: 6.9
click at [266, 118] on div "Select a reason" at bounding box center [326, 122] width 201 height 8
click at [255, 146] on button "Save" at bounding box center [250, 148] width 56 height 22
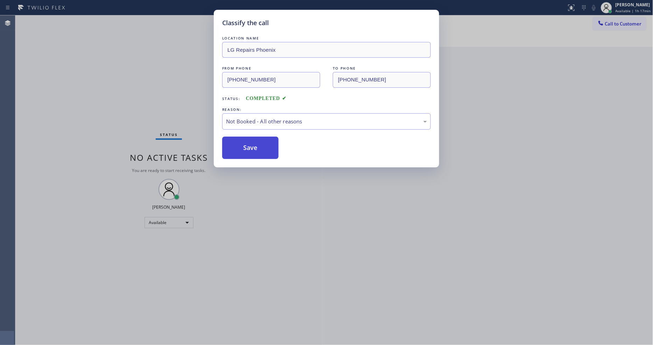
click at [255, 146] on button "Save" at bounding box center [250, 148] width 56 height 22
click at [254, 146] on button "Save" at bounding box center [250, 148] width 56 height 22
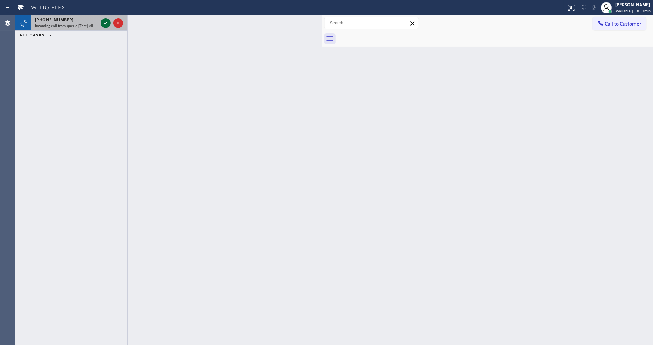
click at [104, 19] on icon at bounding box center [105, 23] width 8 height 8
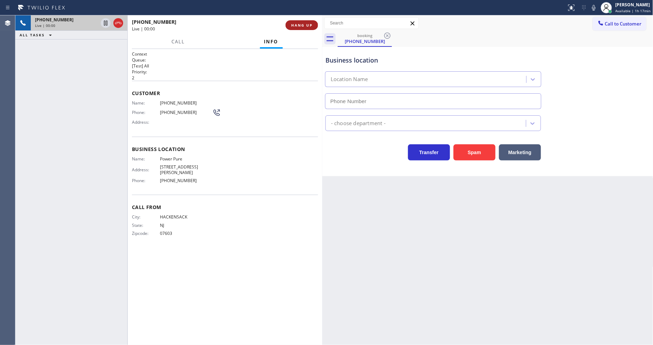
type input "[PHONE_NUMBER]"
click at [298, 27] on span "HANG UP" at bounding box center [301, 25] width 21 height 5
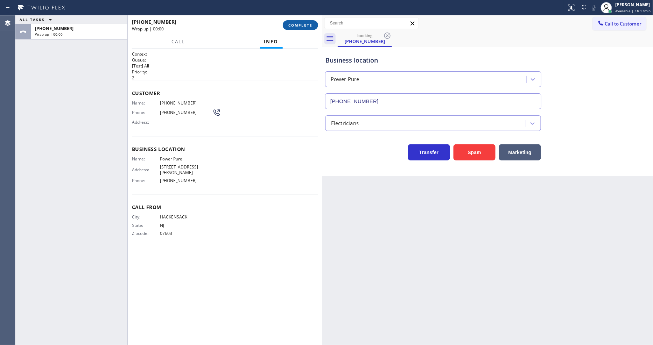
click at [298, 25] on span "COMPLETE" at bounding box center [300, 25] width 24 height 5
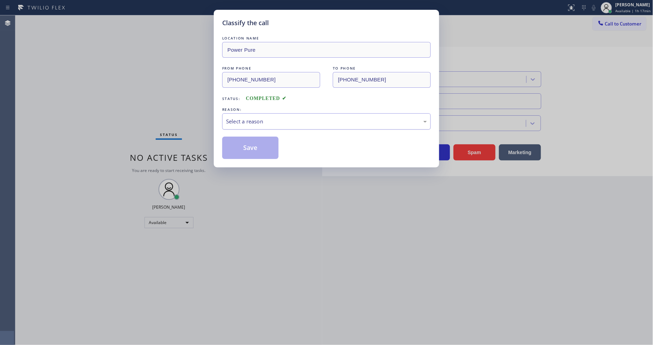
click at [259, 118] on div "Select a reason" at bounding box center [326, 122] width 201 height 8
click at [258, 148] on button "Save" at bounding box center [250, 148] width 56 height 22
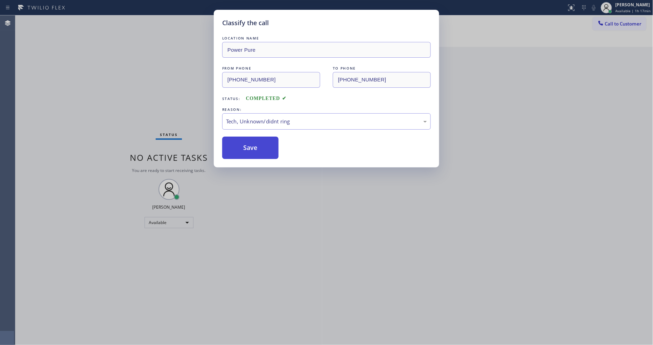
click at [258, 148] on button "Save" at bounding box center [250, 148] width 56 height 22
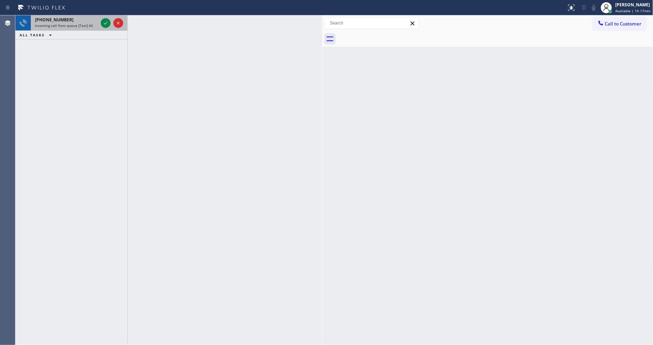
click at [106, 17] on div at bounding box center [111, 22] width 25 height 15
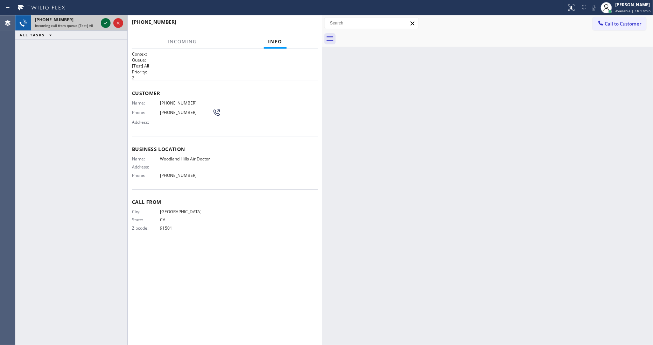
click at [105, 22] on icon at bounding box center [105, 23] width 8 height 8
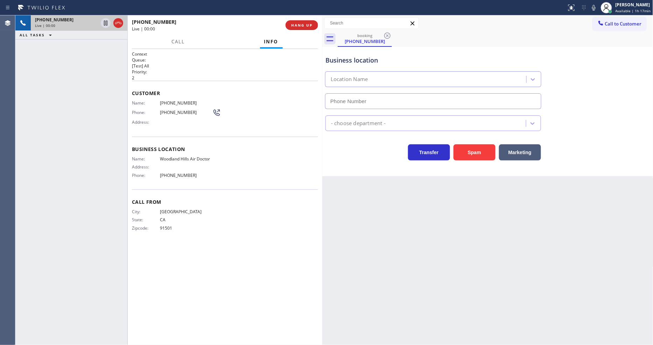
type input "[PHONE_NUMBER]"
click at [176, 157] on span "Woodland Hills Air Doctor" at bounding box center [186, 158] width 52 height 5
click at [184, 102] on span "[PHONE_NUMBER]" at bounding box center [186, 102] width 52 height 5
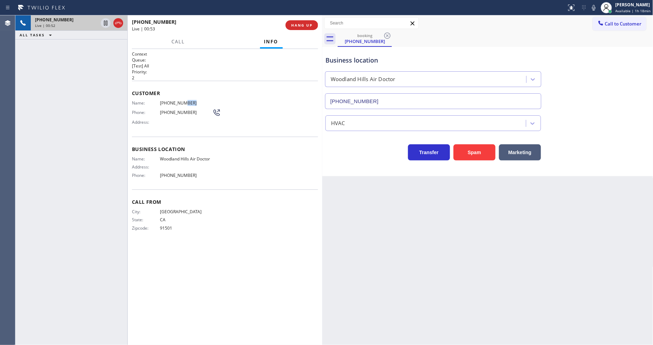
click at [184, 102] on span "[PHONE_NUMBER]" at bounding box center [186, 102] width 52 height 5
click at [262, 119] on div "Name: [PHONE_NUMBER] Phone: [PHONE_NUMBER] Address:" at bounding box center [225, 114] width 186 height 28
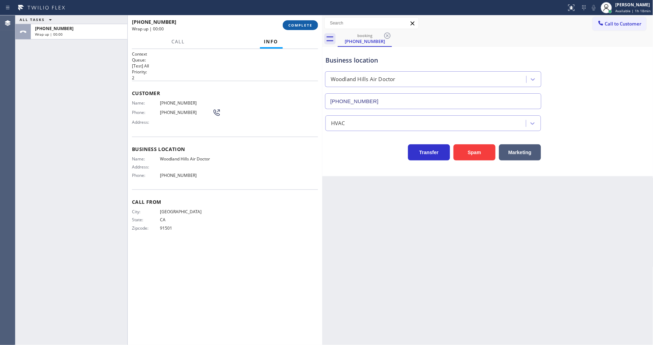
click at [304, 26] on span "COMPLETE" at bounding box center [300, 25] width 24 height 5
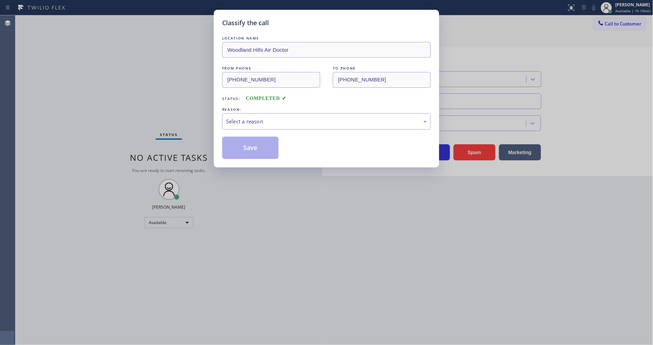
click at [241, 125] on div "Select a reason" at bounding box center [326, 121] width 208 height 16
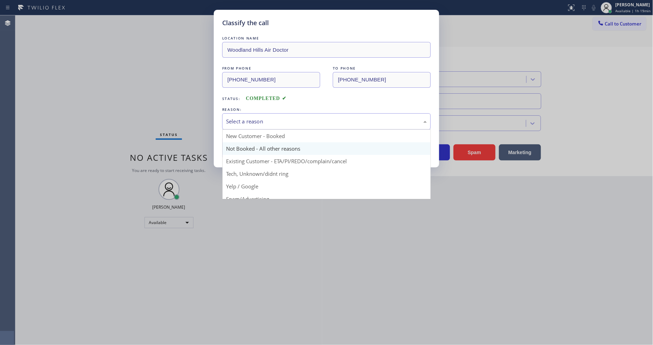
click at [242, 148] on button "Save" at bounding box center [250, 148] width 56 height 22
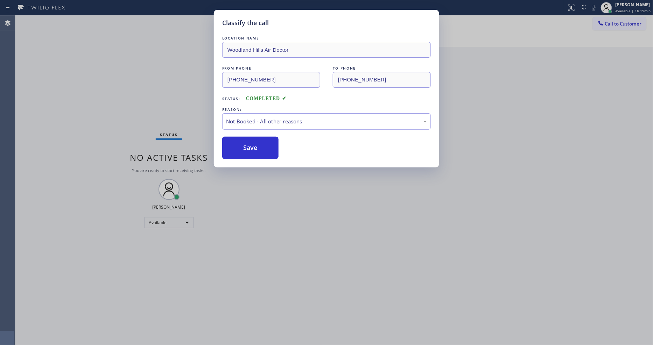
click at [242, 148] on button "Save" at bounding box center [250, 148] width 56 height 22
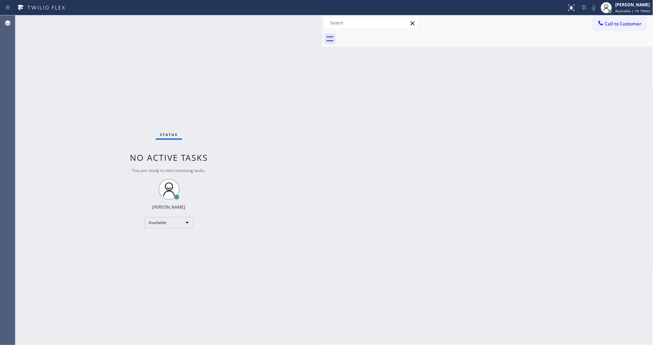
click at [102, 41] on div "Status No active tasks You are ready to start receiving tasks. [PERSON_NAME] Av…" at bounding box center [168, 180] width 307 height 330
click at [325, 261] on div "Back to Dashboard Change Sender ID Customers Technicians Select a contact Outbo…" at bounding box center [487, 180] width 331 height 330
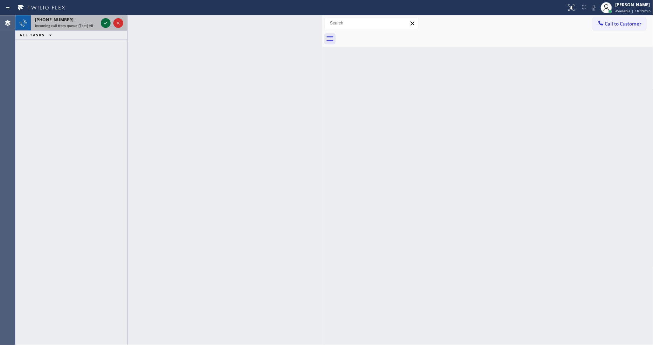
click at [106, 21] on icon at bounding box center [105, 23] width 8 height 8
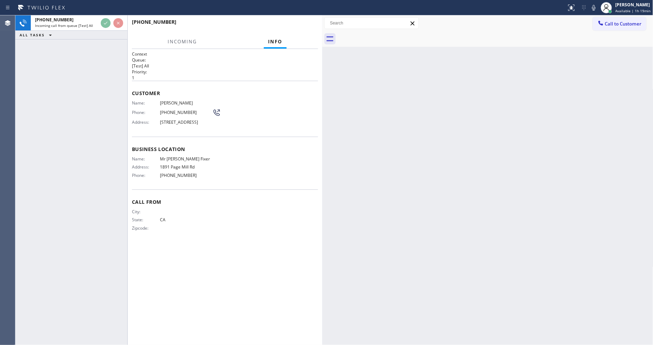
click at [276, 90] on span "Customer" at bounding box center [225, 93] width 186 height 7
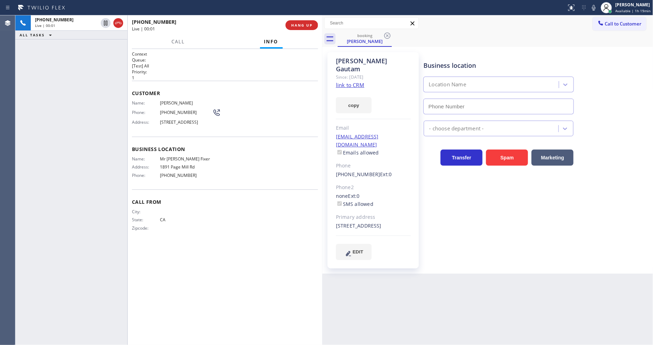
type input "[PHONE_NUMBER]"
click at [353, 81] on link "link to CRM" at bounding box center [350, 84] width 28 height 7
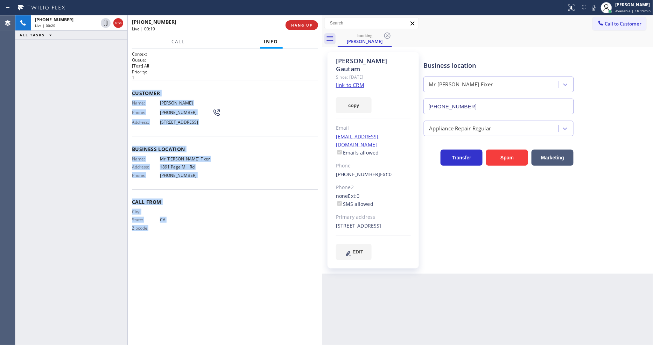
drag, startPoint x: 131, startPoint y: 92, endPoint x: 189, endPoint y: 276, distance: 192.8
click at [189, 276] on div "Context Queue: [Test] All Priority: 1 Customer Name: [PERSON_NAME] Phone: [PHON…" at bounding box center [225, 197] width 194 height 296
click at [107, 23] on icon at bounding box center [105, 23] width 3 height 5
click at [182, 38] on span "Call" at bounding box center [177, 41] width 13 height 6
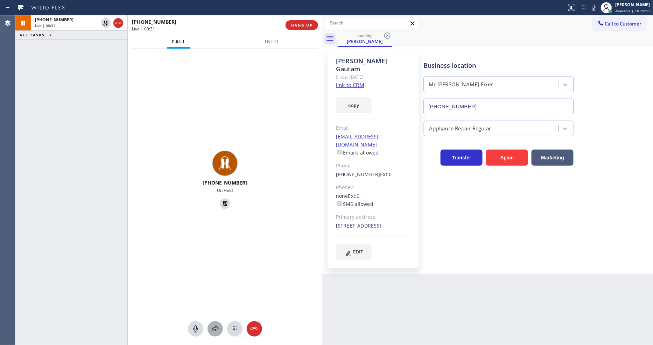
click at [216, 326] on icon at bounding box center [215, 329] width 8 height 8
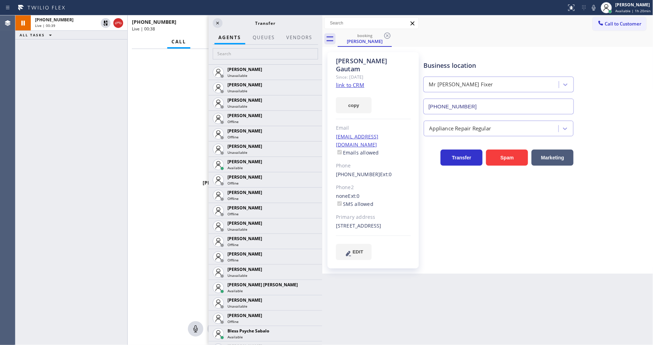
click at [597, 8] on icon at bounding box center [593, 7] width 8 height 8
click at [106, 21] on icon at bounding box center [105, 23] width 5 height 5
click at [596, 11] on icon at bounding box center [593, 7] width 8 height 8
click at [216, 24] on icon at bounding box center [217, 23] width 8 height 8
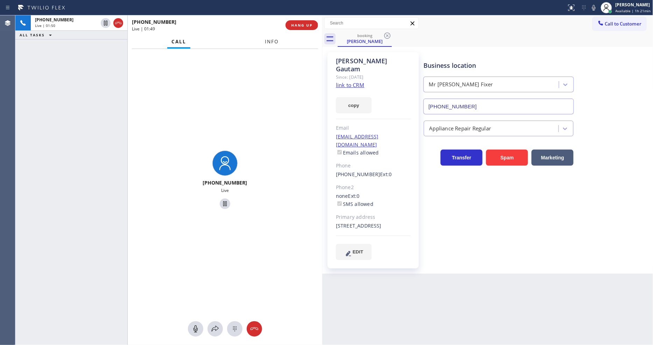
click at [268, 42] on span "Info" at bounding box center [272, 41] width 14 height 6
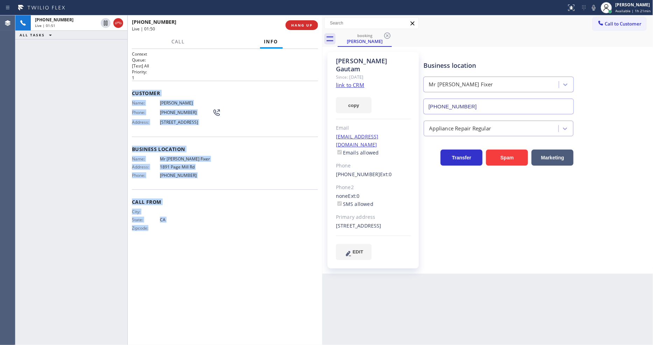
click at [268, 95] on div "Customer Name: [PERSON_NAME] Phone: [PHONE_NUMBER] Address: [STREET_ADDRESS]" at bounding box center [225, 109] width 186 height 56
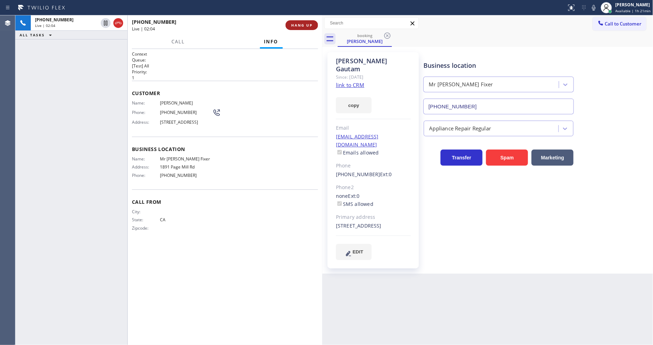
click at [303, 27] on span "HANG UP" at bounding box center [301, 25] width 21 height 5
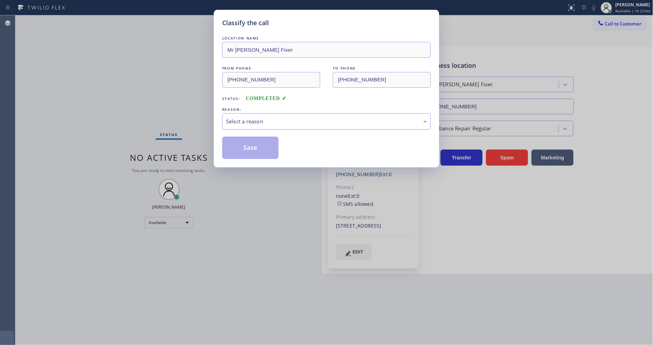
click at [272, 118] on div "Select a reason" at bounding box center [326, 122] width 201 height 8
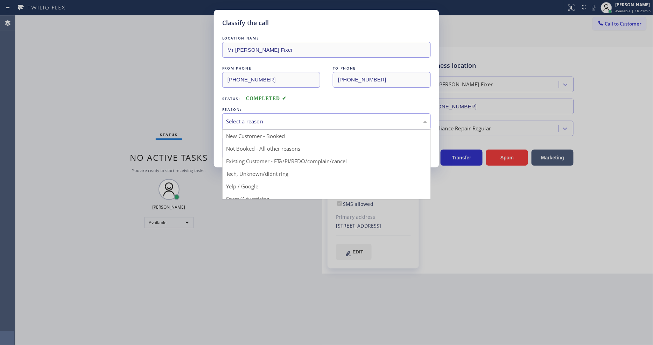
drag, startPoint x: 266, startPoint y: 156, endPoint x: 258, endPoint y: 142, distance: 16.6
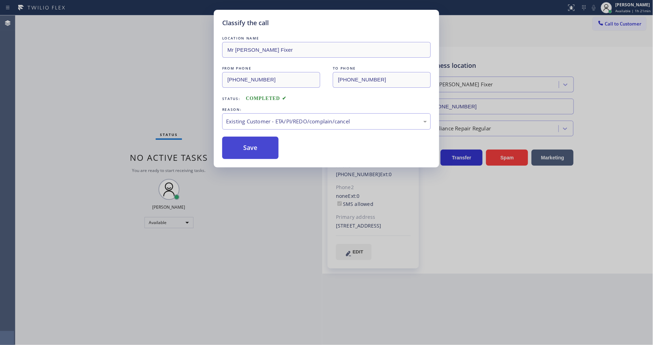
click at [258, 142] on button "Save" at bounding box center [250, 148] width 56 height 22
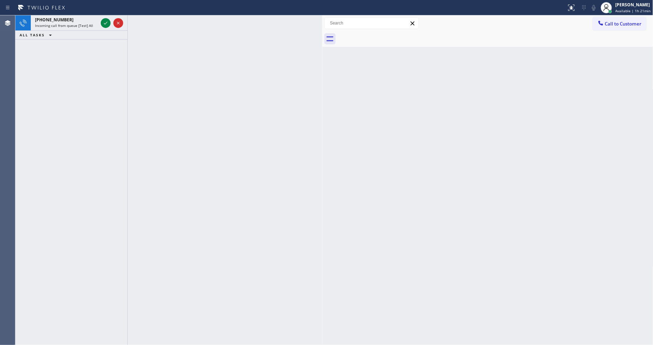
drag, startPoint x: 105, startPoint y: 21, endPoint x: 95, endPoint y: 88, distance: 68.3
click at [105, 21] on icon at bounding box center [105, 23] width 8 height 8
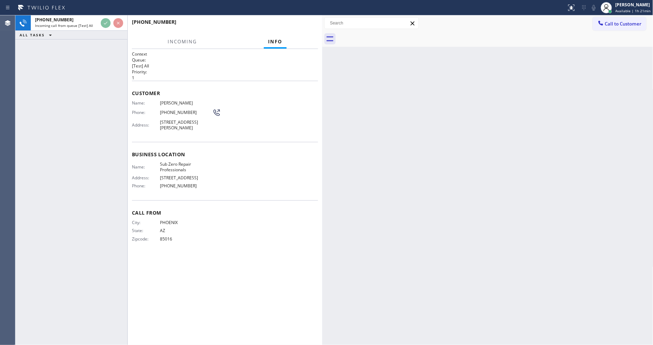
click at [172, 85] on div "Customer Name: [PERSON_NAME] Phone: [PHONE_NUMBER] Address: [STREET_ADDRESS][PE…" at bounding box center [225, 111] width 186 height 61
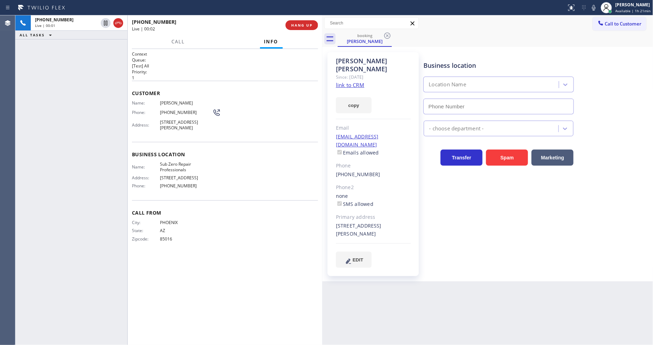
type input "[PHONE_NUMBER]"
click at [340, 81] on link "link to CRM" at bounding box center [350, 84] width 28 height 7
click at [299, 26] on span "HANG UP" at bounding box center [301, 25] width 21 height 5
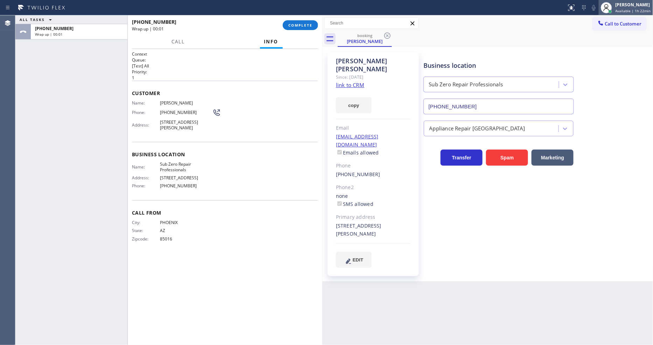
click at [606, 6] on icon at bounding box center [606, 7] width 8 height 8
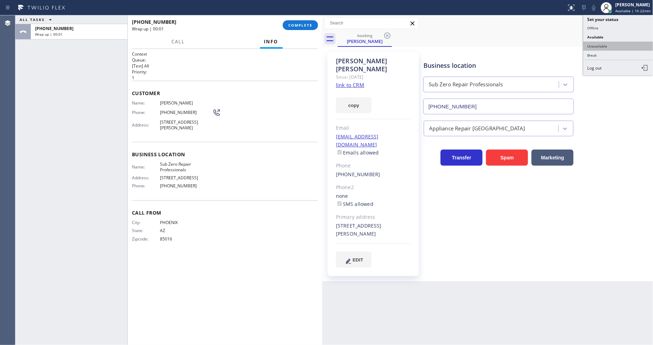
click at [606, 43] on button "Unavailable" at bounding box center [618, 46] width 70 height 9
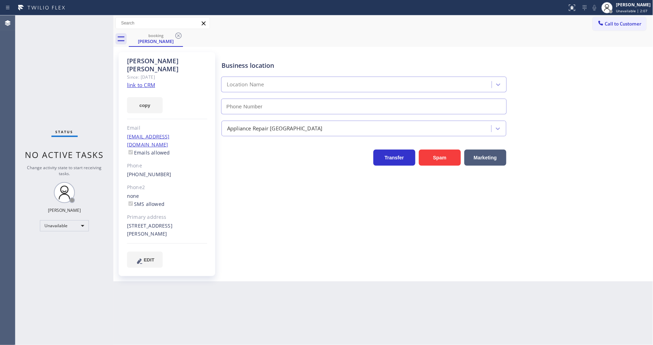
type input "[PHONE_NUMBER]"
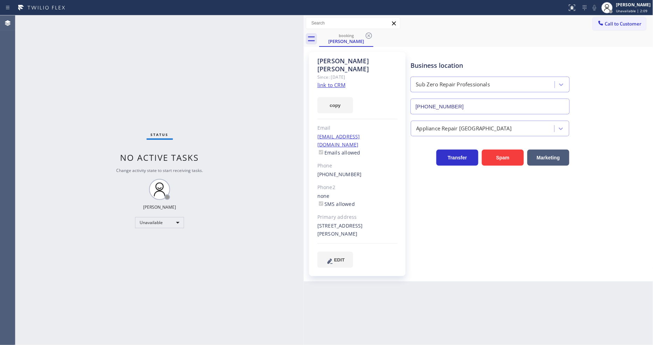
drag, startPoint x: 113, startPoint y: 34, endPoint x: 309, endPoint y: 53, distance: 196.7
click at [304, 54] on div at bounding box center [304, 180] width 0 height 330
click at [366, 35] on icon at bounding box center [368, 35] width 8 height 8
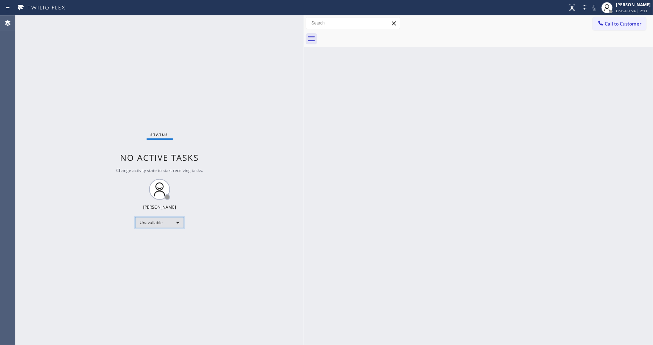
click at [164, 224] on div "Unavailable" at bounding box center [159, 222] width 49 height 11
click at [157, 239] on li "Available" at bounding box center [159, 241] width 48 height 8
click at [223, 248] on div "Status No active tasks You are ready to start receiving tasks. [PERSON_NAME] Av…" at bounding box center [159, 180] width 288 height 330
drag, startPoint x: 438, startPoint y: 178, endPoint x: 382, endPoint y: 192, distance: 58.2
click at [438, 178] on div "Back to Dashboard Change Sender ID Customers Technicians Select a contact Outbo…" at bounding box center [478, 180] width 349 height 330
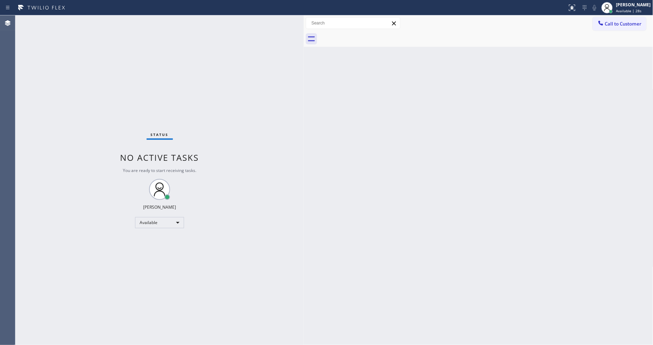
click at [327, 225] on div "Back to Dashboard Change Sender ID Customers Technicians Select a contact Outbo…" at bounding box center [478, 180] width 349 height 330
click at [86, 20] on div "Status No active tasks You are ready to start receiving tasks. [PERSON_NAME] Av…" at bounding box center [159, 180] width 288 height 330
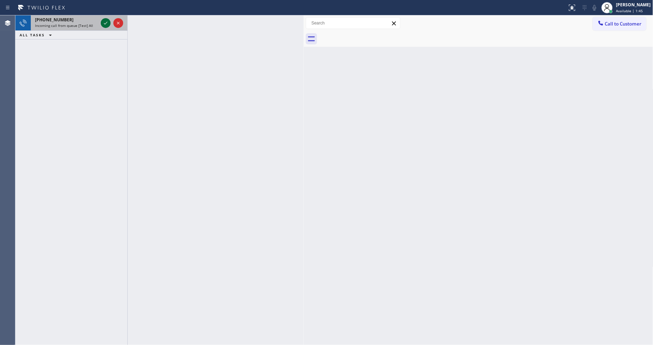
click at [106, 25] on icon at bounding box center [105, 23] width 8 height 8
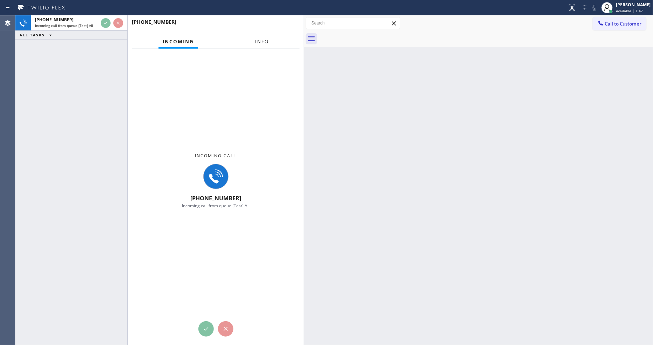
click at [260, 43] on button "Info" at bounding box center [262, 42] width 22 height 14
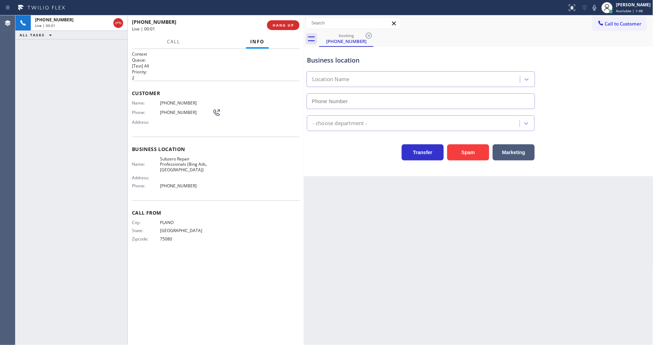
type input "(469) 218-5439"
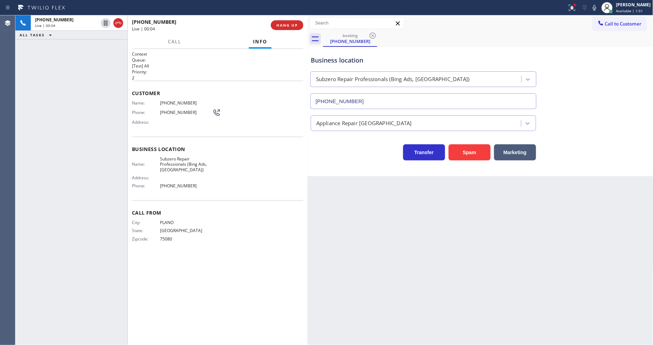
drag, startPoint x: 301, startPoint y: 71, endPoint x: 305, endPoint y: 71, distance: 3.9
click at [307, 71] on div at bounding box center [307, 180] width 0 height 330
click at [288, 20] on button "HANG UP" at bounding box center [287, 25] width 33 height 10
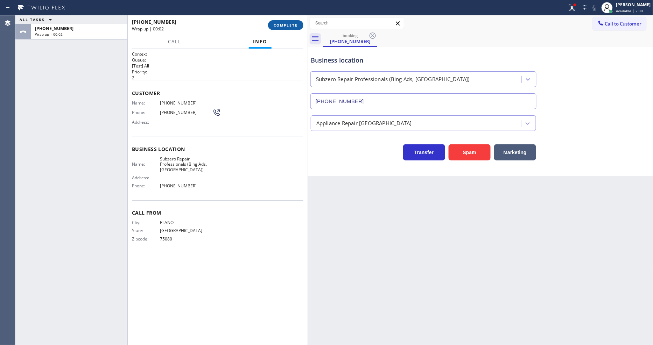
click at [287, 21] on button "COMPLETE" at bounding box center [285, 25] width 35 height 10
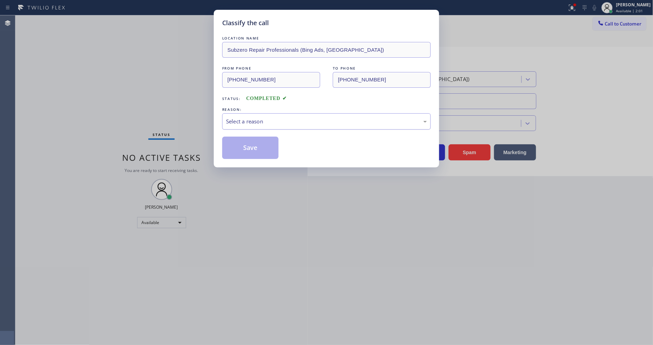
click at [326, 119] on div "Select a reason" at bounding box center [326, 122] width 201 height 8
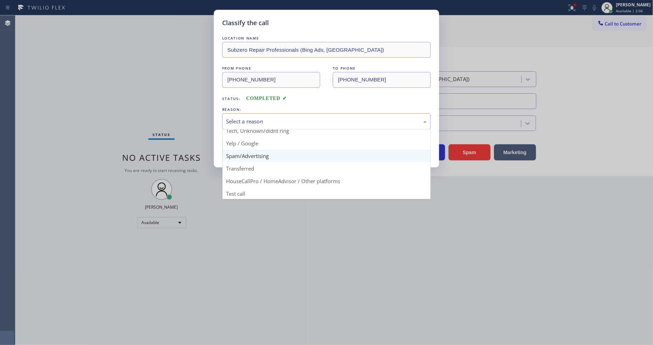
scroll to position [44, 0]
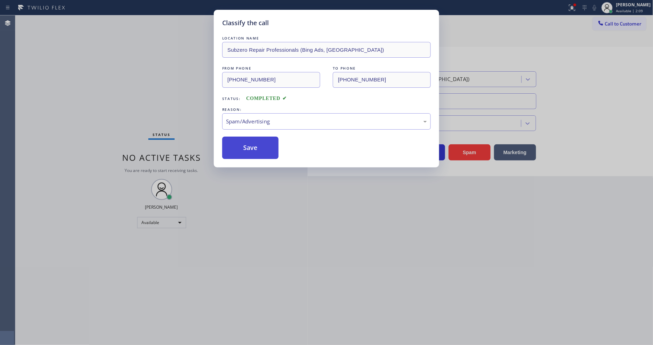
click at [251, 146] on button "Save" at bounding box center [250, 148] width 56 height 22
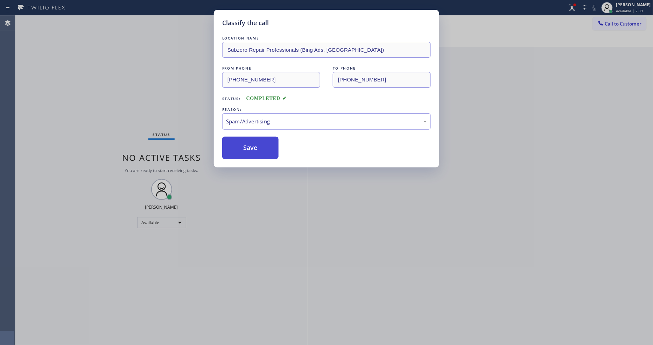
click at [251, 146] on button "Save" at bounding box center [250, 148] width 56 height 22
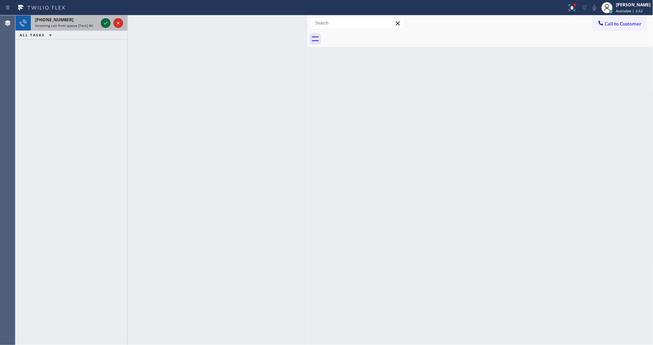
click at [104, 26] on icon at bounding box center [105, 23] width 8 height 8
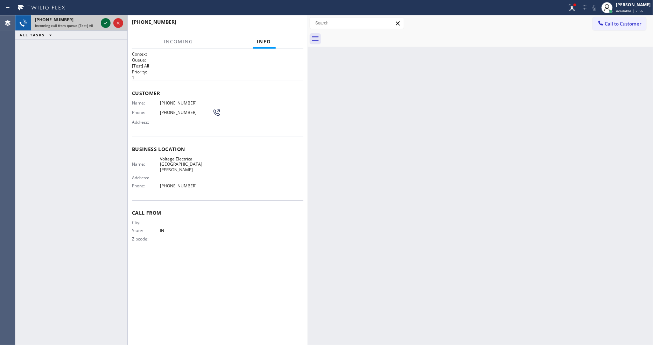
click at [106, 25] on icon at bounding box center [105, 23] width 8 height 8
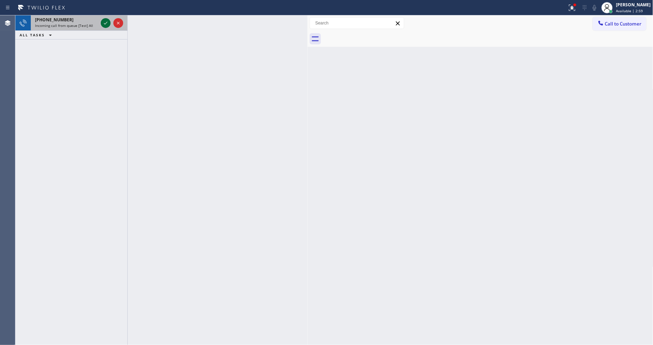
click at [104, 24] on icon at bounding box center [105, 23] width 8 height 8
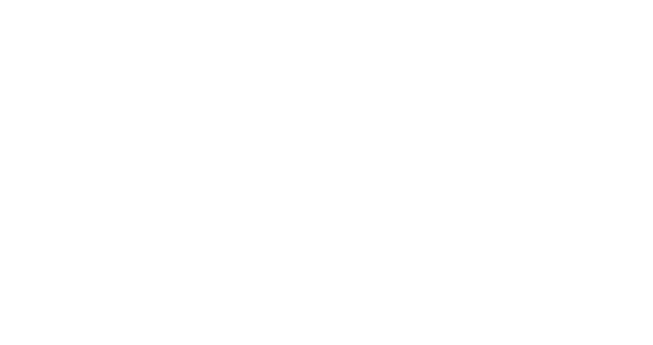
click at [229, 228] on div at bounding box center [326, 172] width 653 height 345
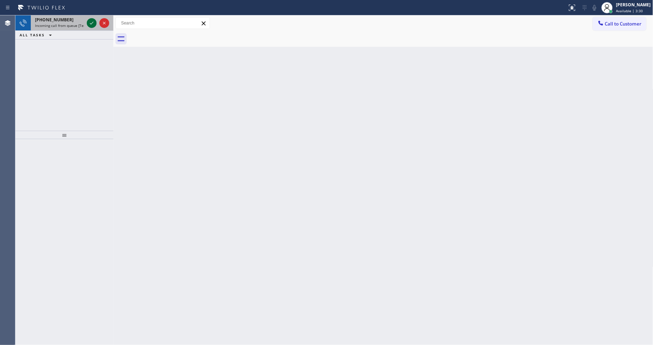
click at [88, 24] on icon at bounding box center [91, 23] width 8 height 8
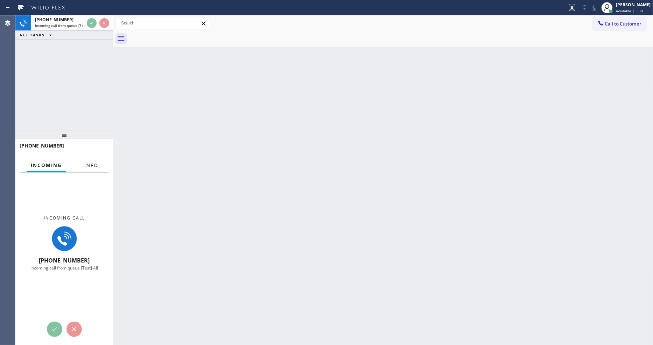
click at [88, 161] on button "Info" at bounding box center [91, 166] width 22 height 14
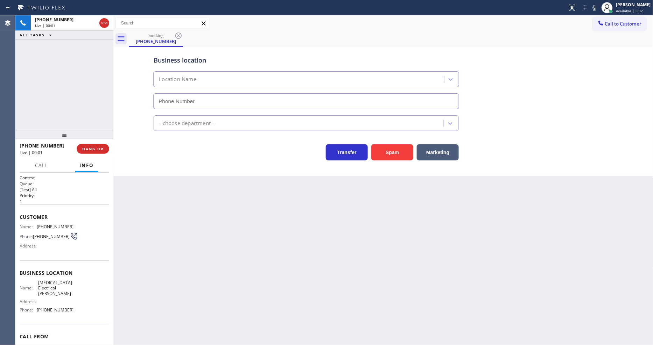
type input "(714) 463-1803"
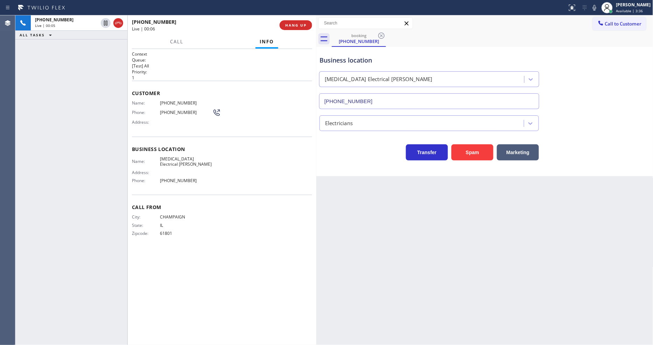
drag, startPoint x: 112, startPoint y: 80, endPoint x: 315, endPoint y: 83, distance: 202.9
click at [316, 83] on div at bounding box center [316, 180] width 0 height 330
click at [528, 227] on div "Back to Dashboard Change Sender ID Customers Technicians Select a contact Outbo…" at bounding box center [484, 180] width 337 height 330
click at [284, 236] on div "City: CHAMPAIGN State: IL Zipcode: 61801" at bounding box center [222, 226] width 180 height 24
click at [490, 236] on div "Back to Dashboard Change Sender ID Customers Technicians Select a contact Outbo…" at bounding box center [484, 180] width 337 height 330
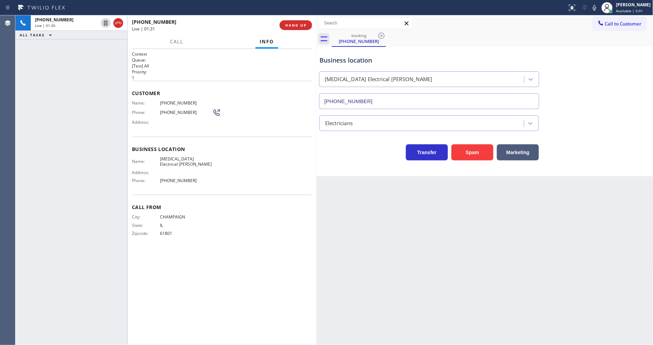
click at [282, 156] on div "Name: High Voltage Electrical Yorba Linda Address: Phone: (714) 463-1803" at bounding box center [222, 171] width 180 height 30
click at [201, 223] on span "IL" at bounding box center [186, 225] width 52 height 5
click at [504, 282] on div "Back to Dashboard Change Sender ID Customers Technicians Select a contact Outbo…" at bounding box center [484, 180] width 337 height 330
click at [427, 274] on div "Back to Dashboard Change Sender ID Customers Technicians Select a contact Outbo…" at bounding box center [484, 180] width 337 height 330
click at [135, 258] on div "Context Queue: [Test] All Priority: 1 Customer Name: (217) 550-1115 Phone: (217…" at bounding box center [222, 197] width 180 height 292
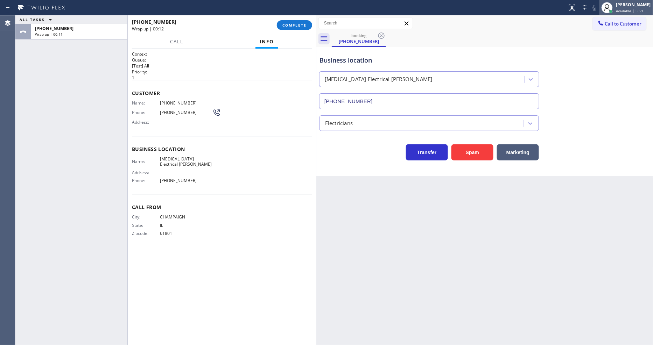
drag, startPoint x: 640, startPoint y: 8, endPoint x: 633, endPoint y: 20, distance: 13.7
click at [639, 9] on span "Available | 5:59" at bounding box center [629, 10] width 27 height 5
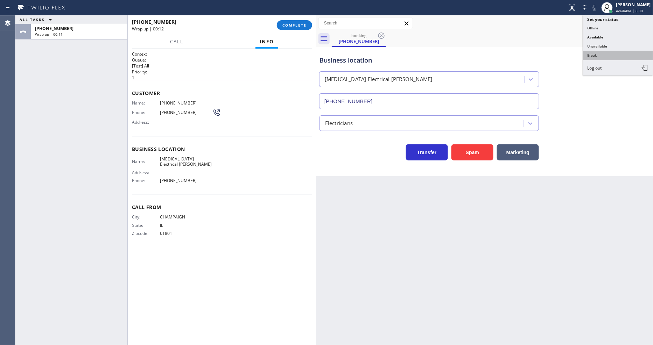
click at [606, 58] on button "Break" at bounding box center [618, 55] width 70 height 9
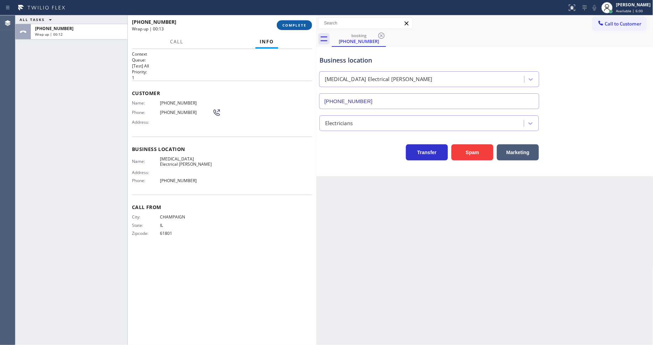
click at [288, 23] on span "COMPLETE" at bounding box center [294, 25] width 24 height 5
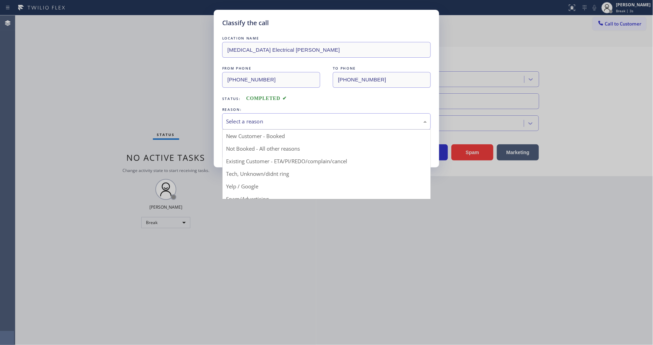
click at [250, 118] on div "Select a reason" at bounding box center [326, 122] width 201 height 8
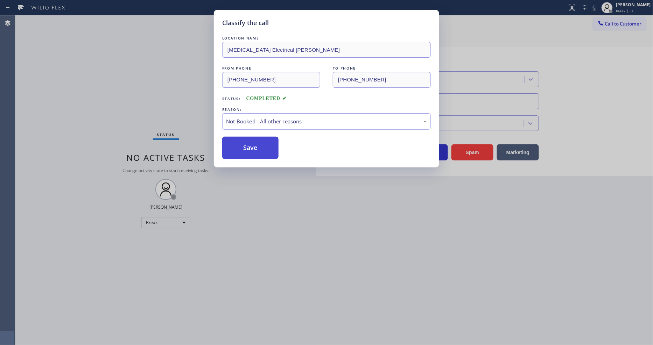
click at [241, 137] on button "Save" at bounding box center [250, 148] width 56 height 22
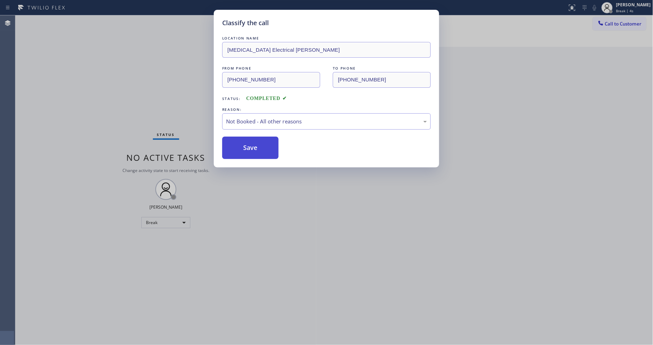
click at [241, 137] on button "Save" at bounding box center [250, 148] width 56 height 22
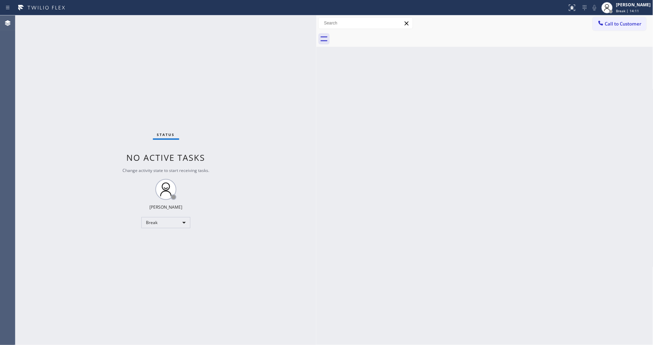
drag, startPoint x: 630, startPoint y: 15, endPoint x: 627, endPoint y: 23, distance: 8.7
click at [630, 15] on div "Lyka Montero Break | 14:11" at bounding box center [626, 7] width 54 height 15
click at [627, 36] on button "Available" at bounding box center [618, 37] width 70 height 9
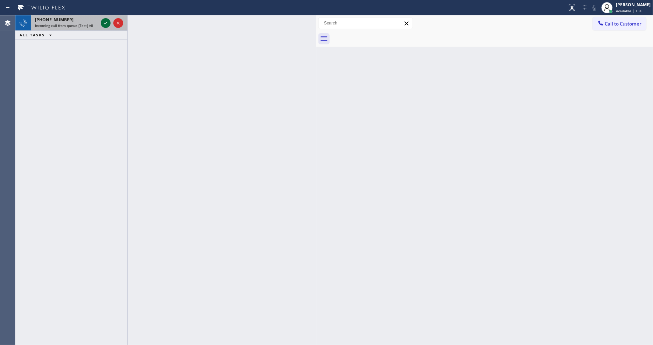
click at [106, 23] on icon at bounding box center [105, 23] width 3 height 3
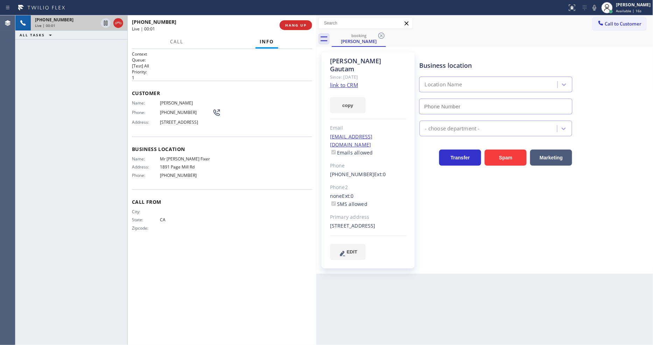
type input "[PHONE_NUMBER]"
click at [301, 26] on span "HANG UP" at bounding box center [295, 25] width 21 height 5
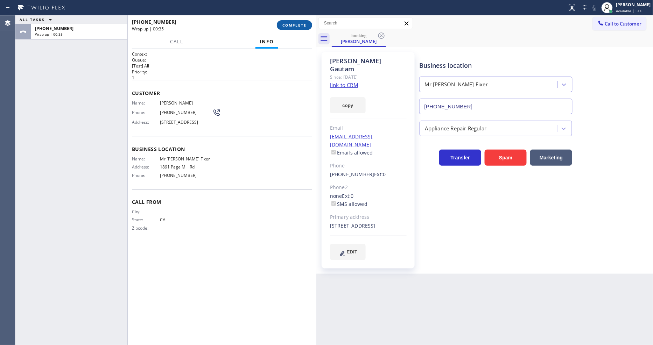
click at [287, 27] on span "COMPLETE" at bounding box center [294, 25] width 24 height 5
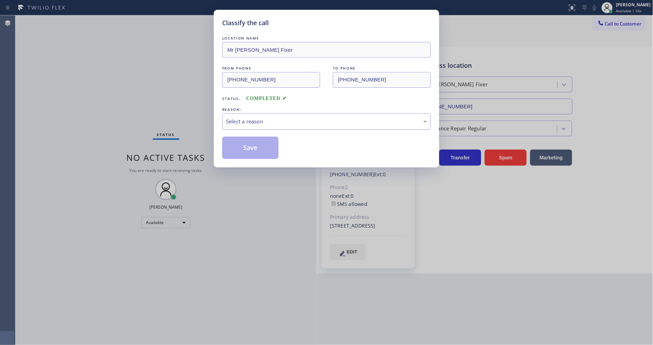
click at [278, 123] on div "Select a reason" at bounding box center [326, 122] width 201 height 8
click at [264, 147] on button "Save" at bounding box center [250, 148] width 56 height 22
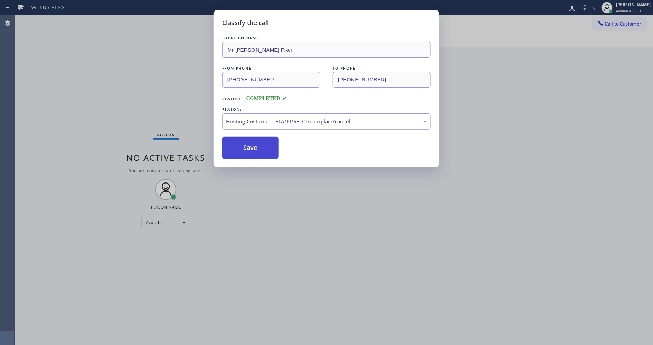
click at [264, 147] on button "Save" at bounding box center [250, 148] width 56 height 22
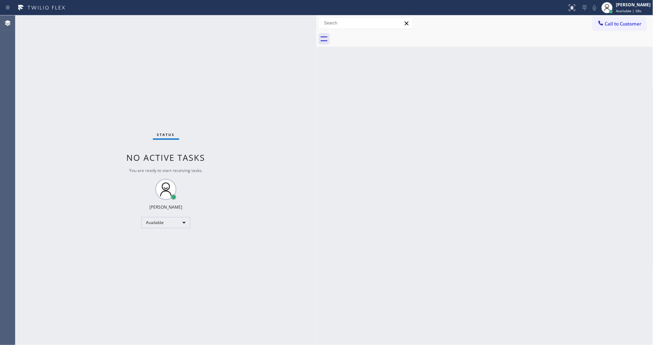
click at [466, 190] on div "Back to Dashboard Change Sender ID Customers Technicians Select a contact Outbo…" at bounding box center [484, 180] width 337 height 330
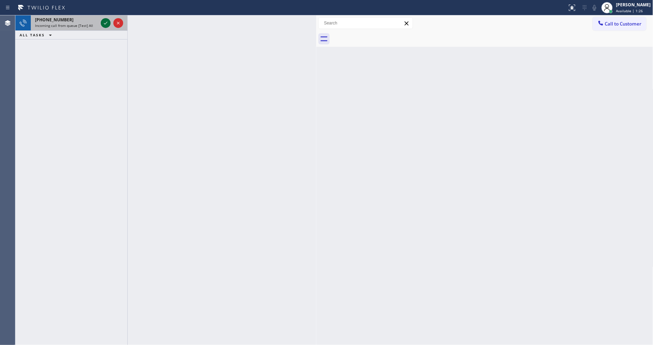
click at [104, 19] on icon at bounding box center [105, 23] width 8 height 8
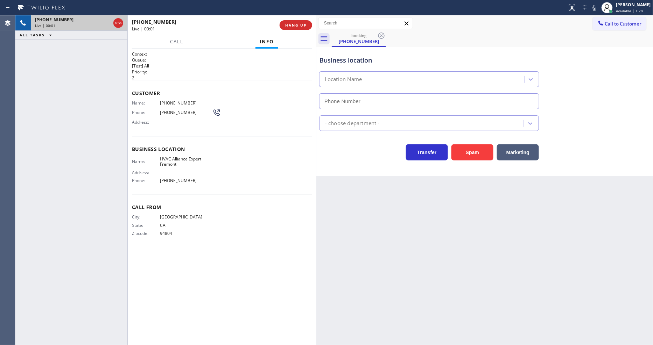
type input "(510) 854-7484"
click at [243, 242] on div "Call From City: OAKLAND State: CA Zipcode: 94804" at bounding box center [222, 221] width 180 height 53
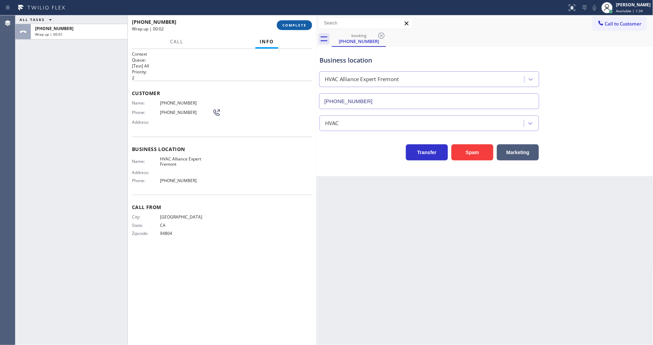
click at [292, 24] on span "COMPLETE" at bounding box center [294, 25] width 24 height 5
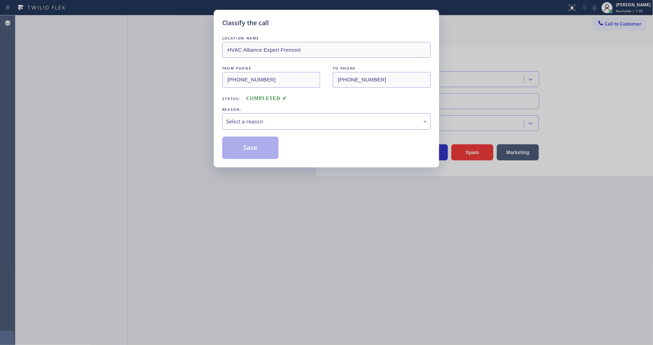
click at [263, 119] on div "Select a reason" at bounding box center [326, 122] width 201 height 8
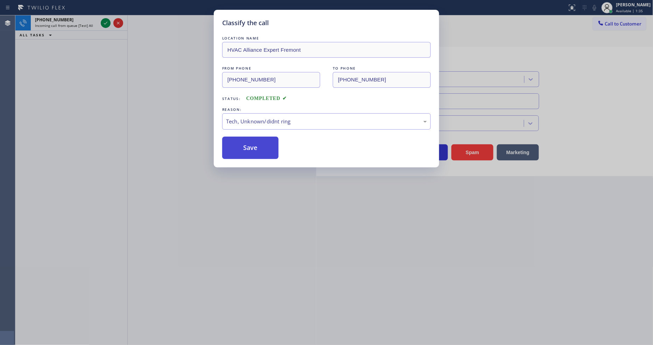
click at [263, 140] on button "Save" at bounding box center [250, 148] width 56 height 22
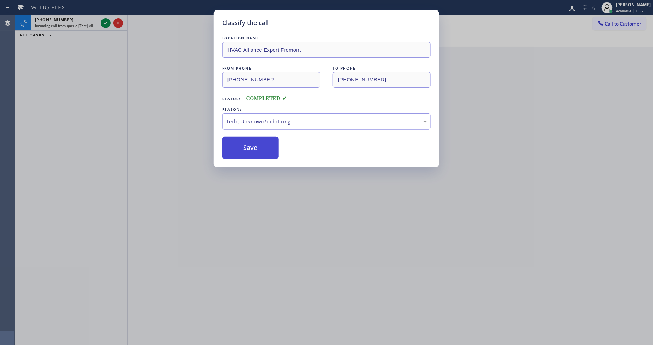
click at [263, 140] on button "Save" at bounding box center [250, 148] width 56 height 22
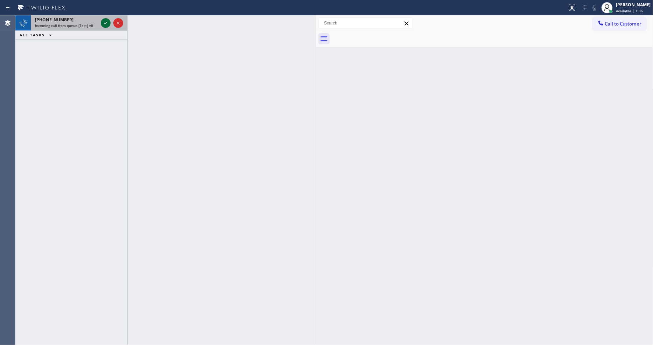
click at [107, 23] on icon at bounding box center [105, 23] width 8 height 8
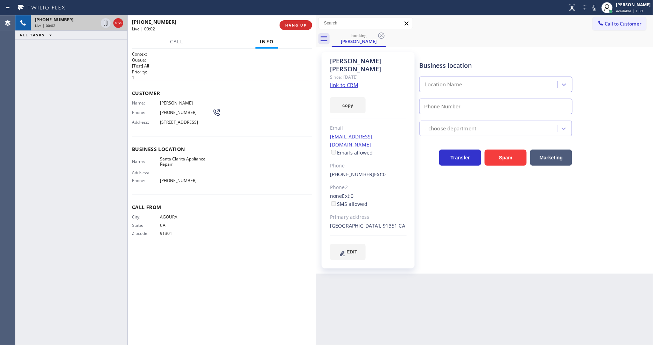
type input "(661) 368-9097"
click at [344, 81] on link "link to CRM" at bounding box center [344, 84] width 28 height 7
click at [136, 147] on div "Business location Name: Santa Clarita Appliance Repair Address: Phone: (661) 36…" at bounding box center [222, 166] width 180 height 58
click at [339, 81] on link "link to CRM" at bounding box center [344, 84] width 28 height 7
click at [299, 26] on span "HANG UP" at bounding box center [295, 25] width 21 height 5
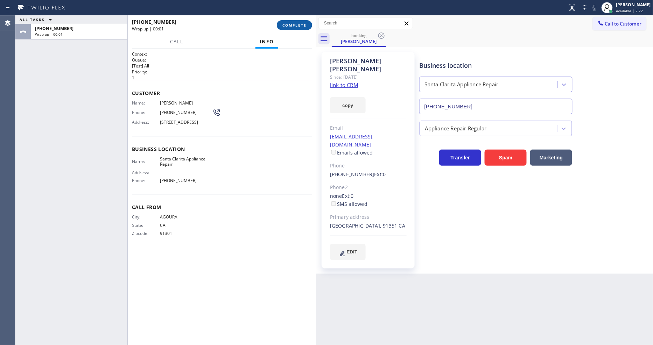
click at [299, 26] on span "COMPLETE" at bounding box center [294, 25] width 24 height 5
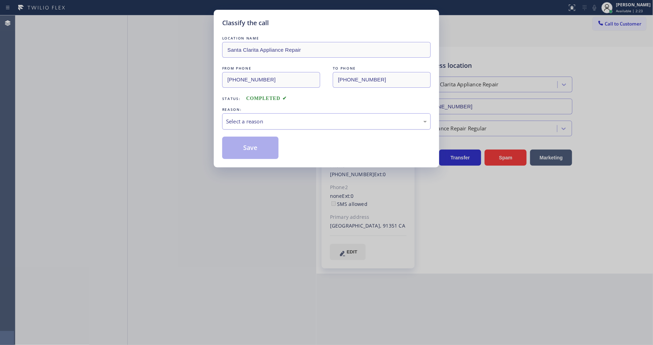
click at [266, 120] on div "Select a reason" at bounding box center [326, 122] width 201 height 8
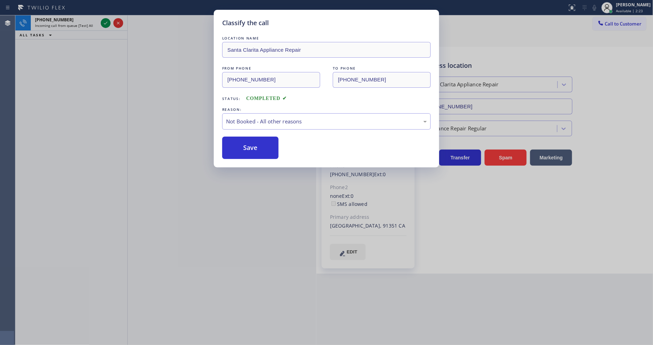
click at [264, 148] on button "Save" at bounding box center [250, 148] width 56 height 22
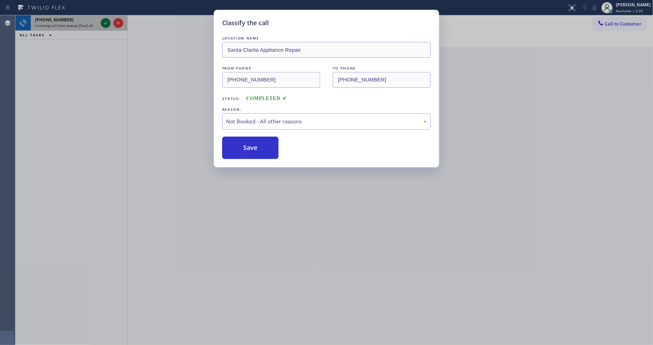
click at [105, 22] on icon at bounding box center [105, 23] width 8 height 8
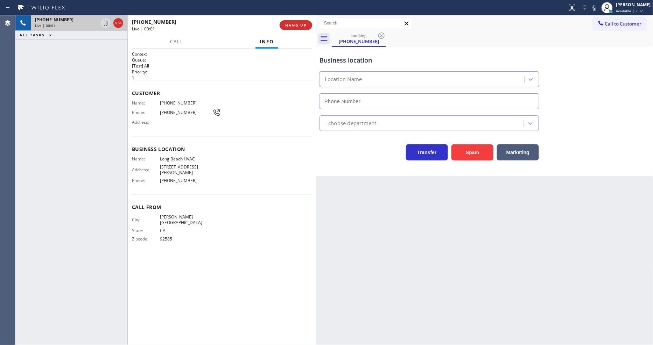
type input "(323) 641-4970"
drag, startPoint x: 445, startPoint y: 201, endPoint x: 414, endPoint y: 196, distance: 30.9
click at [445, 201] on div "Back to Dashboard Change Sender ID Customers Technicians Select a contact Outbo…" at bounding box center [484, 180] width 337 height 330
click at [177, 156] on span "Long Beach HVAC" at bounding box center [186, 158] width 52 height 5
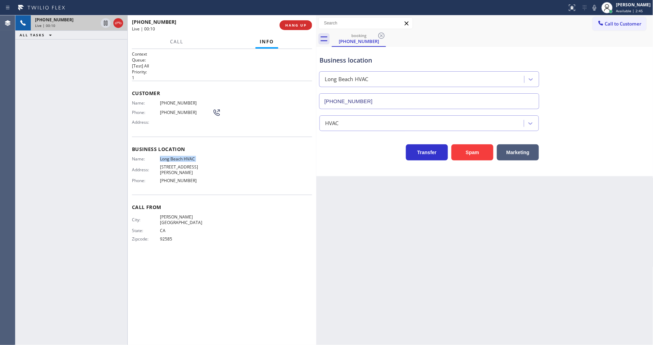
click at [177, 156] on span "Long Beach HVAC" at bounding box center [186, 158] width 52 height 5
copy span "Long Beach HVAC"
click at [182, 101] on span "(310) 729-3531" at bounding box center [186, 102] width 52 height 5
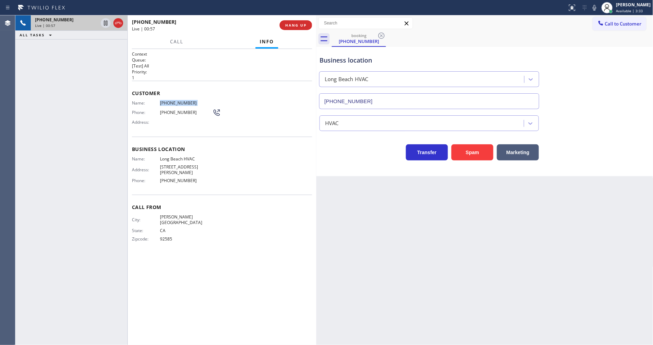
copy span "(310) 729-3531"
click at [484, 187] on div "Back to Dashboard Change Sender ID Customers Technicians Select a contact Outbo…" at bounding box center [484, 180] width 337 height 330
click at [170, 100] on span "(310) 729-3531" at bounding box center [186, 102] width 52 height 5
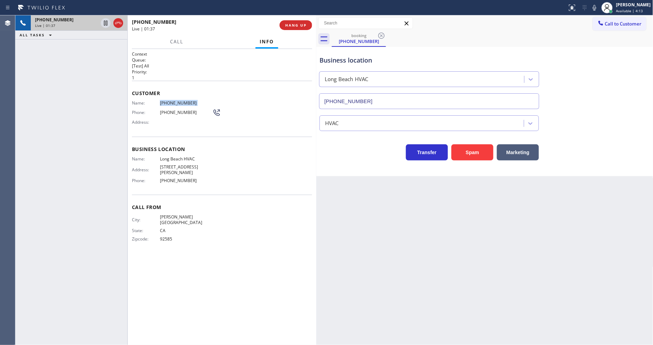
copy span "(310) 729-3531"
click at [57, 42] on div "+13107293531 Live | 02:12 ALL TASKS ALL TASKS ACTIVE TASKS TASKS IN WRAP UP" at bounding box center [71, 180] width 112 height 330
click at [107, 23] on icon at bounding box center [105, 23] width 8 height 8
click at [598, 9] on icon at bounding box center [594, 7] width 8 height 8
click at [255, 252] on div "Context Queue: [Test] All Priority: 1 Customer Name: (310) 729-3531 Phone: (310…" at bounding box center [222, 197] width 180 height 292
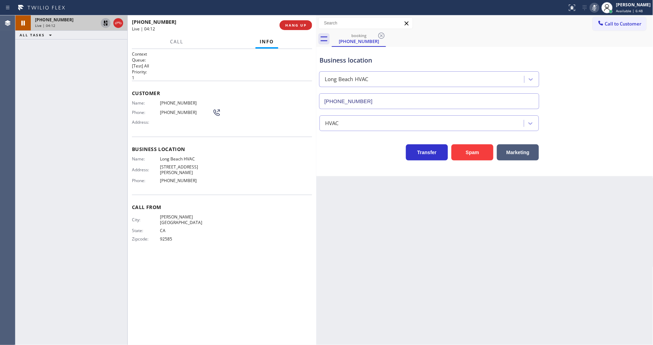
click at [103, 21] on icon at bounding box center [105, 23] width 8 height 8
click at [596, 7] on icon at bounding box center [594, 7] width 8 height 8
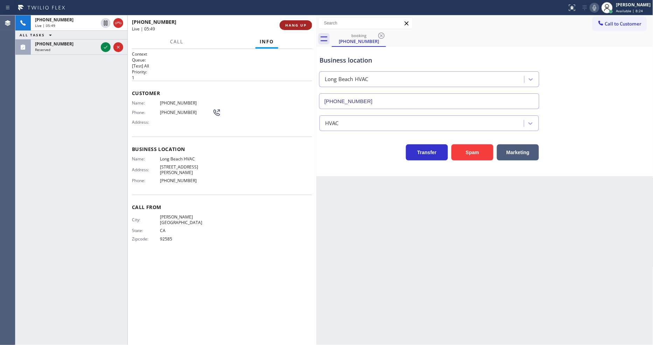
click at [296, 26] on span "HANG UP" at bounding box center [295, 25] width 21 height 5
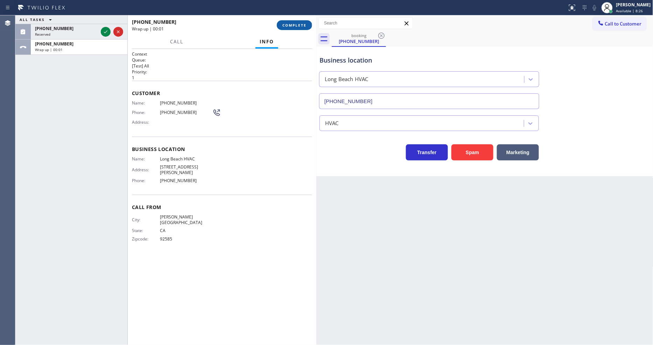
click at [296, 26] on span "COMPLETE" at bounding box center [294, 25] width 24 height 5
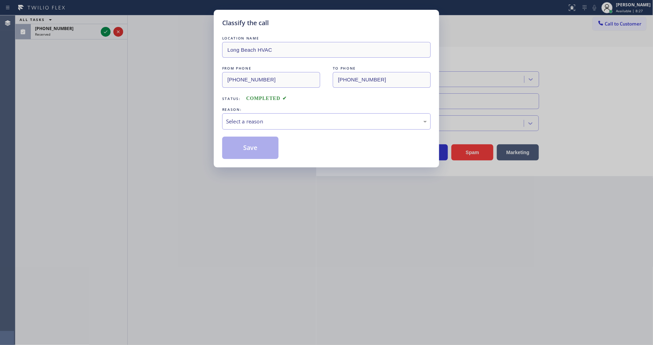
click at [249, 118] on div "Select a reason" at bounding box center [326, 122] width 201 height 8
click at [243, 144] on button "Save" at bounding box center [250, 148] width 56 height 22
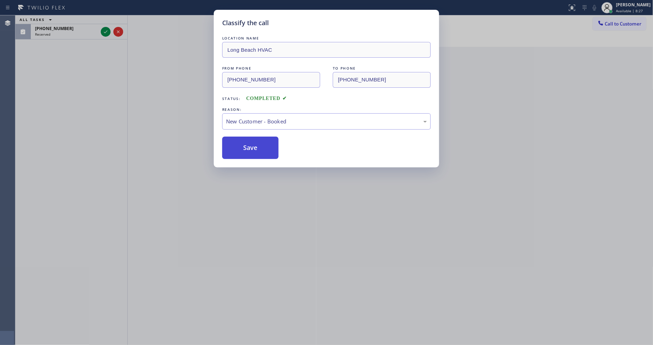
click at [243, 144] on button "Save" at bounding box center [250, 148] width 56 height 22
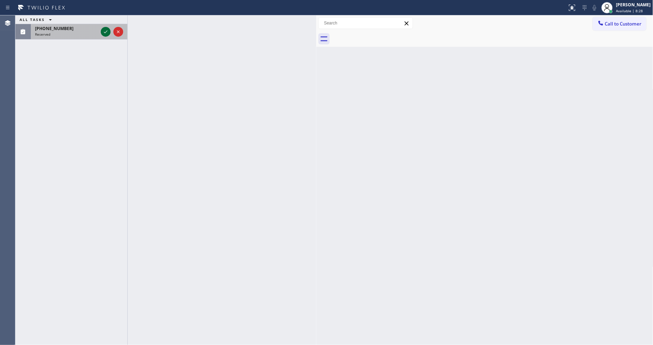
click at [105, 28] on icon at bounding box center [105, 32] width 8 height 8
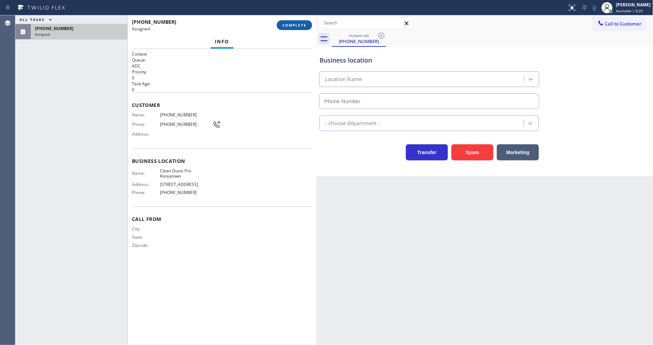
type input "(213) 699-3707"
click at [303, 21] on button "COMPLETE" at bounding box center [294, 25] width 35 height 10
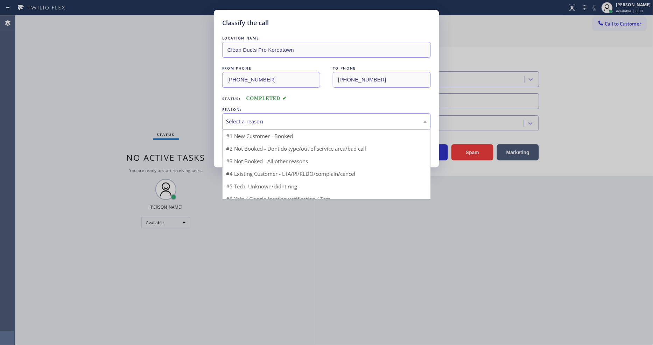
click at [278, 118] on div "Select a reason" at bounding box center [326, 122] width 201 height 8
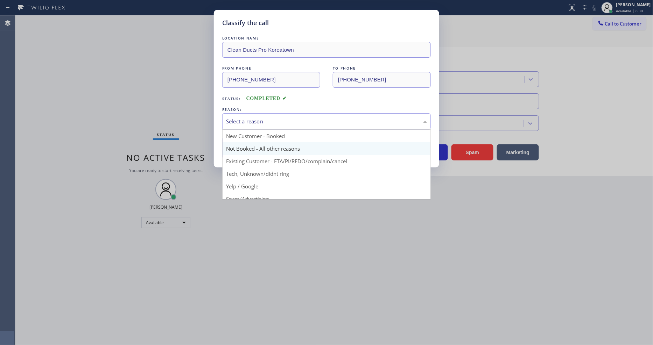
click at [254, 142] on button "Save" at bounding box center [250, 148] width 56 height 22
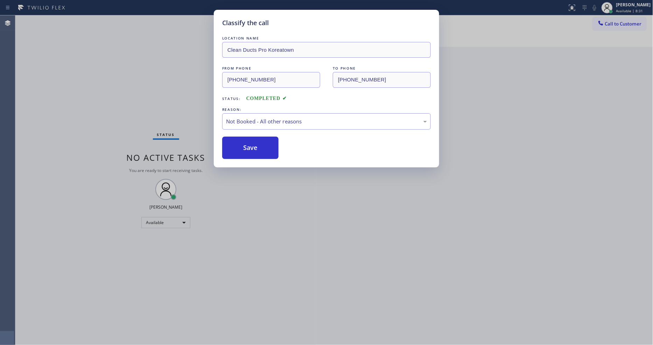
click at [254, 142] on button "Save" at bounding box center [250, 148] width 56 height 22
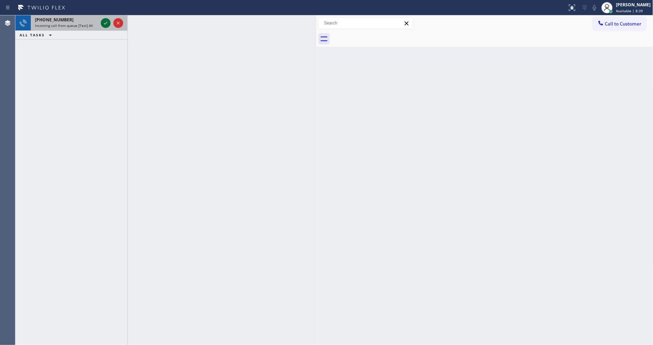
click at [105, 25] on icon at bounding box center [105, 23] width 8 height 8
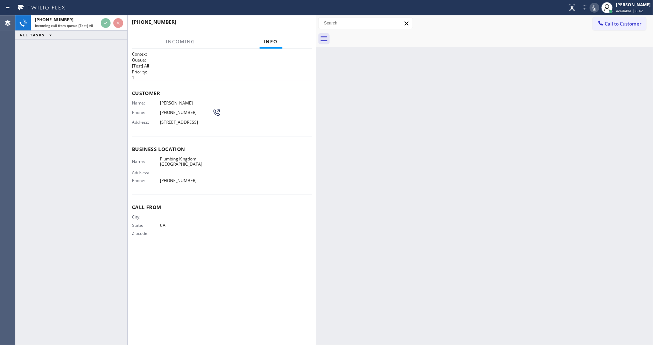
click at [162, 268] on div "Context Queue: [Test] All Priority: 1 Customer Name: Alex Brentwood Phone: (213…" at bounding box center [222, 197] width 180 height 292
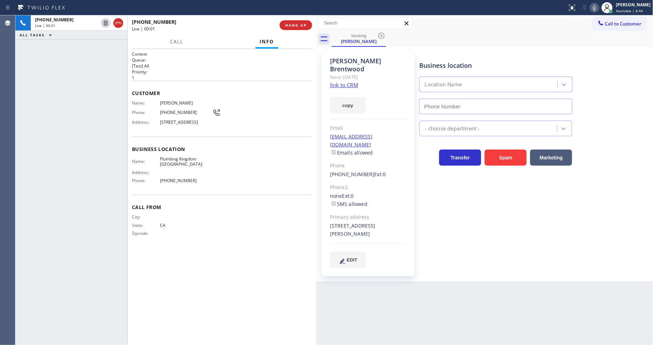
type input "(310) 388-4002"
click at [332, 81] on link "link to CRM" at bounding box center [344, 84] width 28 height 7
click at [300, 22] on button "HANG UP" at bounding box center [295, 25] width 33 height 10
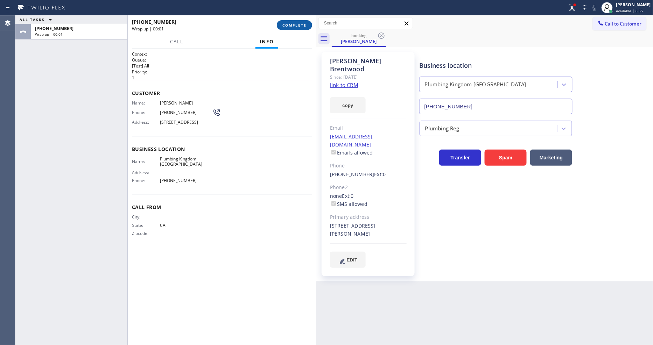
click at [300, 23] on span "COMPLETE" at bounding box center [294, 25] width 24 height 5
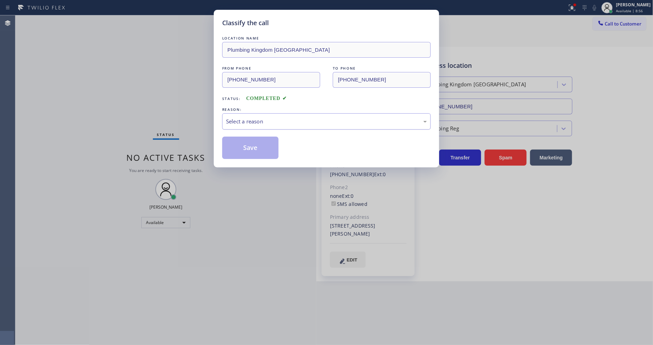
drag, startPoint x: 332, startPoint y: 117, endPoint x: 328, endPoint y: 120, distance: 4.7
click at [331, 118] on div "Select a reason" at bounding box center [326, 122] width 201 height 8
click at [261, 139] on button "Save" at bounding box center [250, 148] width 56 height 22
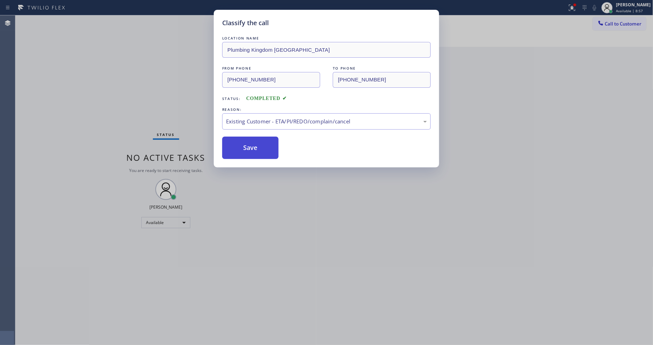
click at [261, 139] on button "Save" at bounding box center [250, 148] width 56 height 22
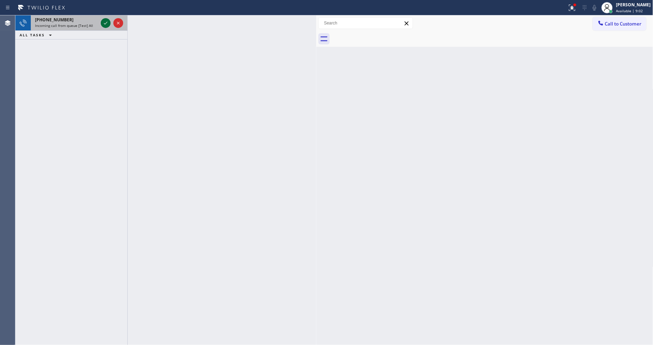
click at [106, 22] on icon at bounding box center [105, 23] width 8 height 8
click at [100, 24] on div at bounding box center [111, 22] width 25 height 15
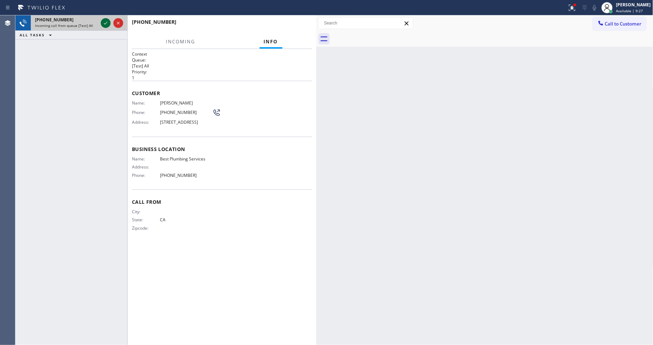
click at [103, 24] on div at bounding box center [106, 23] width 10 height 8
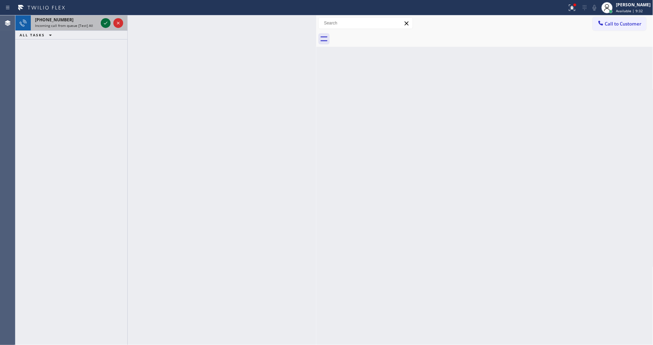
click at [105, 23] on icon at bounding box center [105, 23] width 8 height 8
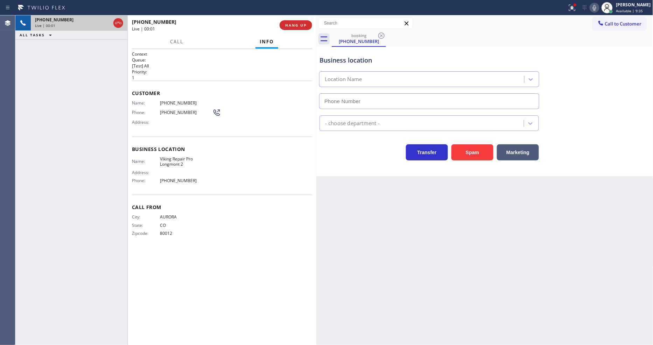
type input "(720) 637-1164"
click at [292, 28] on button "HANG UP" at bounding box center [295, 25] width 33 height 10
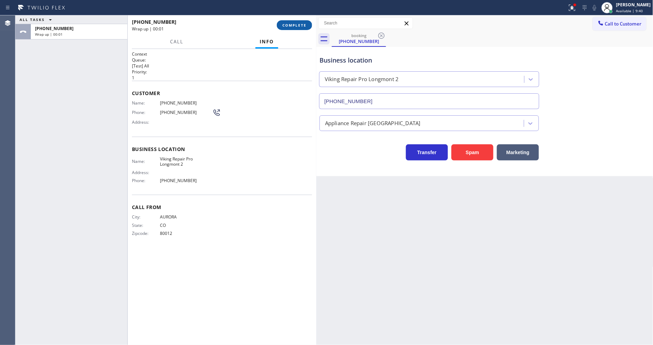
click at [292, 28] on button "COMPLETE" at bounding box center [294, 25] width 35 height 10
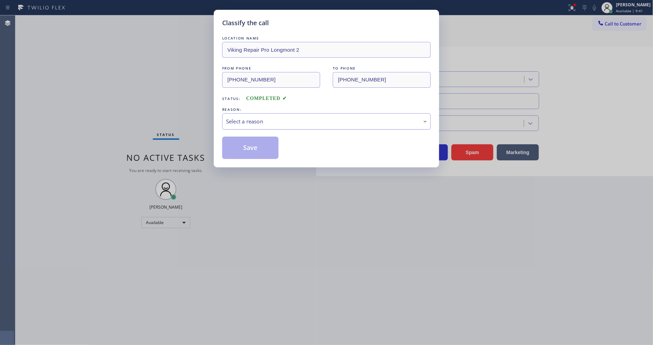
click at [261, 118] on div "Select a reason" at bounding box center [326, 122] width 201 height 8
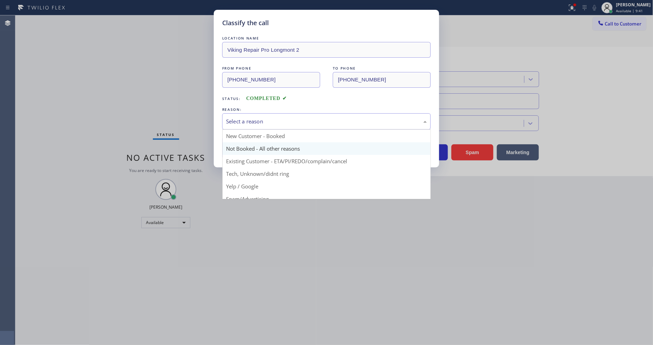
click at [261, 144] on button "Save" at bounding box center [250, 148] width 56 height 22
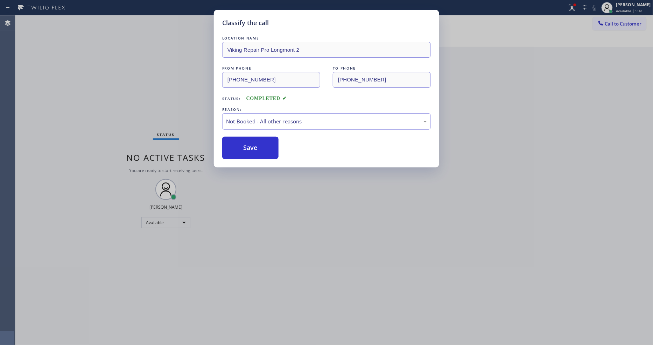
click at [261, 144] on button "Save" at bounding box center [250, 148] width 56 height 22
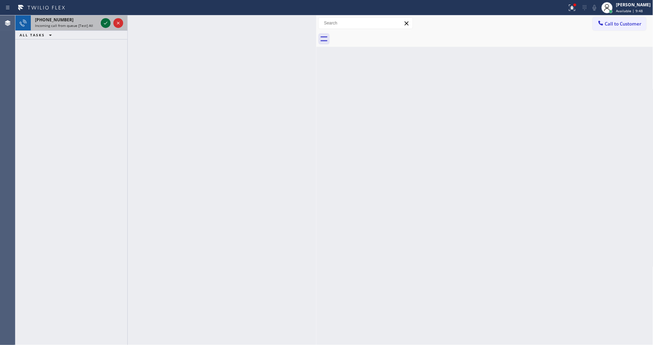
click at [106, 23] on icon at bounding box center [105, 23] width 3 height 3
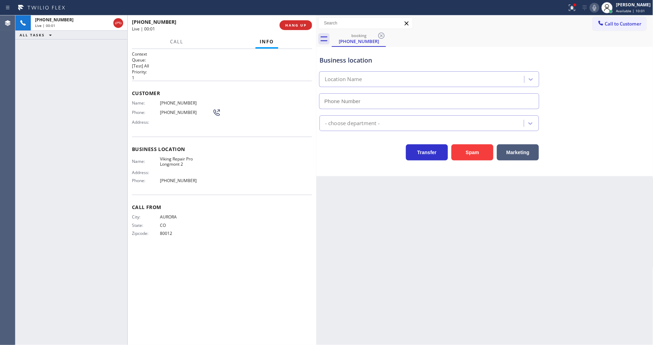
type input "(720) 637-1164"
click at [170, 162] on span "Viking Repair Pro Longmont 2" at bounding box center [186, 161] width 52 height 11
copy span "Viking Repair Pro Longmont 2"
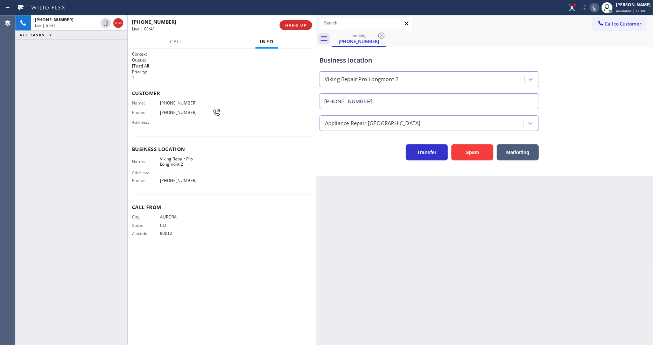
click at [173, 95] on div "Customer Name: (303) 834-9733 Phone: (303) 834-9733 Address:" at bounding box center [222, 109] width 180 height 56
click at [173, 101] on span "(303) 834-9733" at bounding box center [186, 102] width 52 height 5
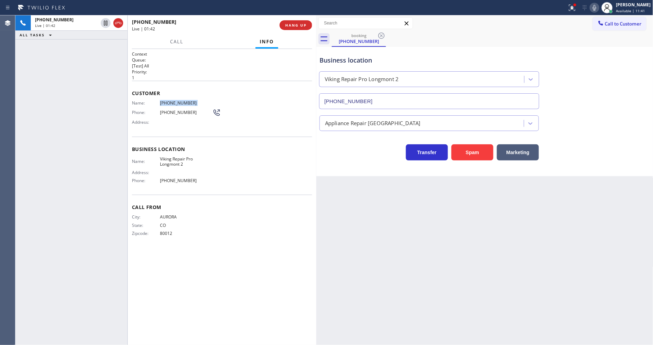
click at [173, 101] on span "(303) 834-9733" at bounding box center [186, 102] width 52 height 5
copy span "(303) 834-9733"
click at [48, 169] on div "+13038349733 Live | 01:44 ALL TASKS ALL TASKS ACTIVE TASKS TASKS IN WRAP UP" at bounding box center [71, 180] width 112 height 330
click at [104, 23] on icon at bounding box center [105, 23] width 8 height 8
click at [598, 8] on icon at bounding box center [594, 7] width 8 height 8
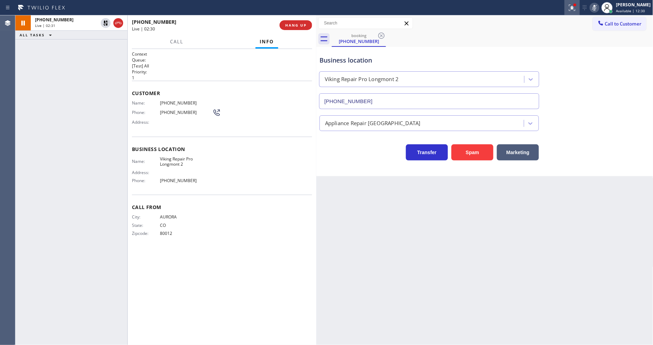
click at [575, 5] on icon at bounding box center [572, 7] width 8 height 8
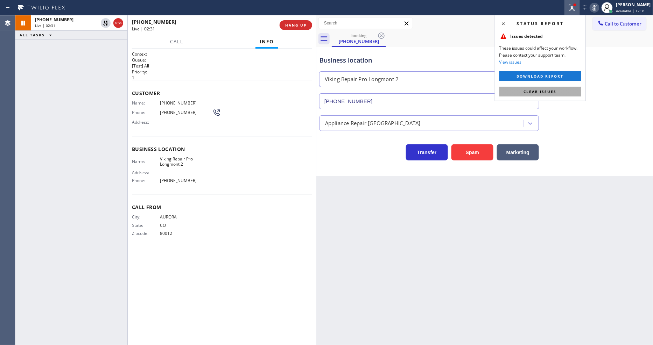
click at [530, 95] on button "Clear issues" at bounding box center [540, 92] width 82 height 10
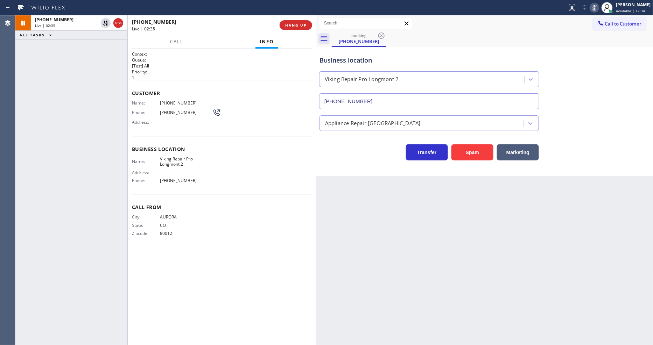
drag, startPoint x: 379, startPoint y: 269, endPoint x: 298, endPoint y: 297, distance: 85.3
click at [379, 269] on div "Back to Dashboard Change Sender ID Customers Technicians Select a contact Outbo…" at bounding box center [484, 180] width 337 height 330
click at [483, 248] on div "Back to Dashboard Change Sender ID Customers Technicians Select a contact Outbo…" at bounding box center [484, 180] width 337 height 330
click at [107, 23] on icon at bounding box center [105, 23] width 5 height 5
click at [596, 8] on icon at bounding box center [593, 8] width 3 height 6
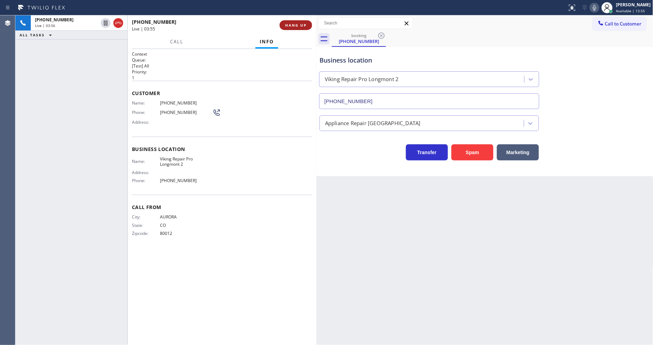
click at [292, 22] on button "HANG UP" at bounding box center [295, 25] width 33 height 10
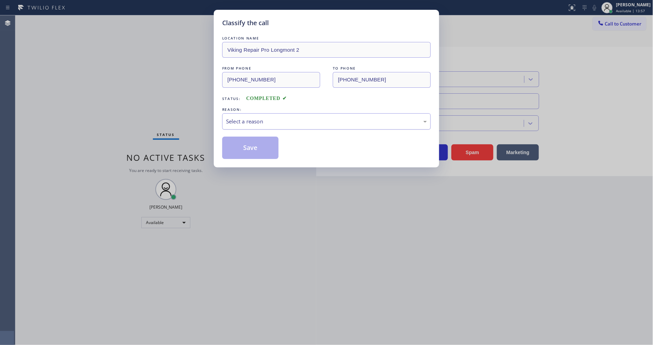
click at [244, 114] on div "Select a reason" at bounding box center [326, 121] width 208 height 16
click at [238, 145] on button "Save" at bounding box center [250, 148] width 56 height 22
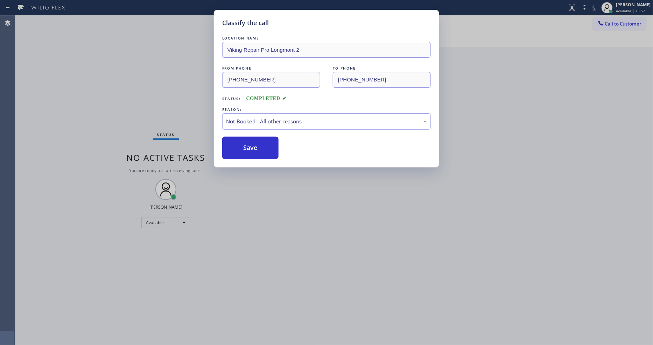
click at [238, 145] on button "Save" at bounding box center [250, 148] width 56 height 22
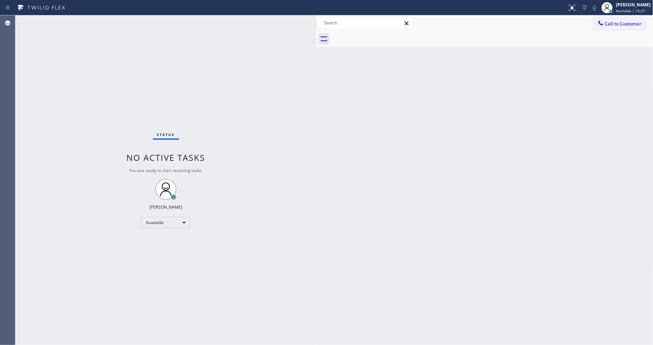
click at [87, 113] on div "Status No active tasks You are ready to start receiving tasks. [PERSON_NAME] Av…" at bounding box center [165, 180] width 301 height 330
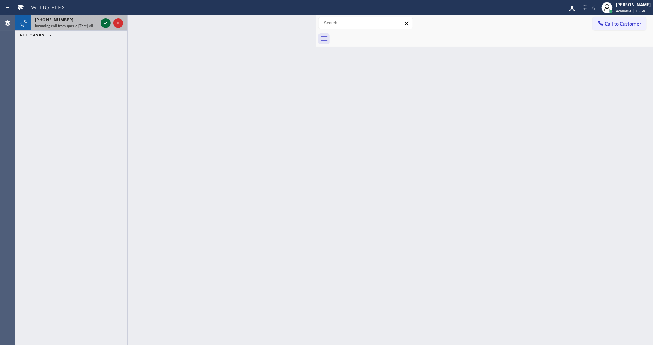
click at [104, 22] on icon at bounding box center [105, 23] width 8 height 8
click at [102, 23] on icon at bounding box center [105, 23] width 8 height 8
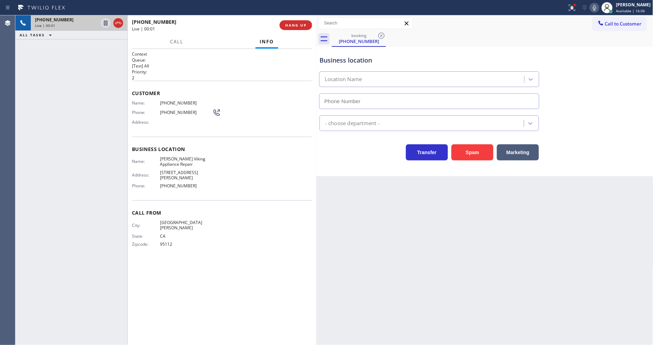
type input "(408) 709-7384"
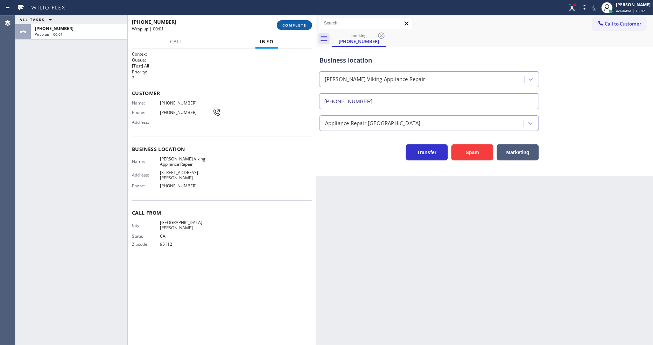
click at [309, 24] on button "COMPLETE" at bounding box center [294, 25] width 35 height 10
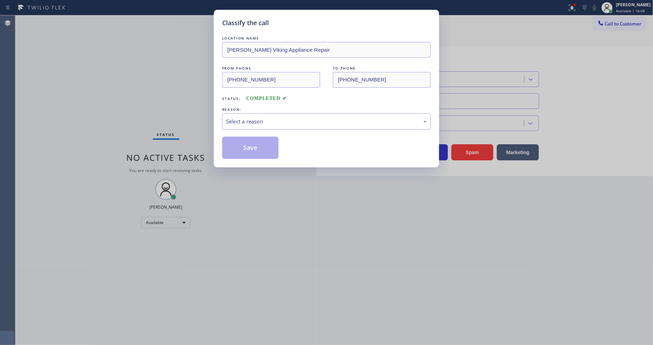
drag, startPoint x: 270, startPoint y: 121, endPoint x: 270, endPoint y: 126, distance: 5.2
click at [270, 120] on div "Select a reason" at bounding box center [326, 122] width 201 height 8
click at [262, 147] on button "Save" at bounding box center [250, 148] width 56 height 22
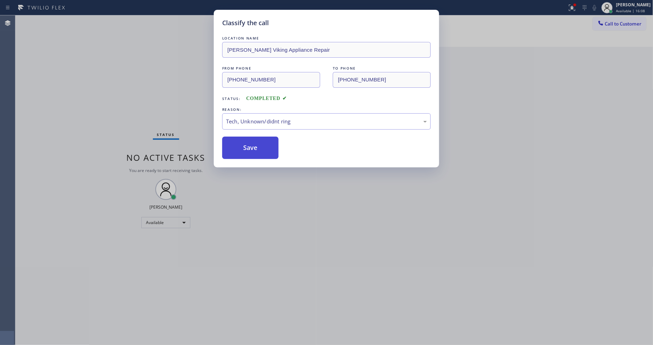
click at [262, 147] on button "Save" at bounding box center [250, 148] width 56 height 22
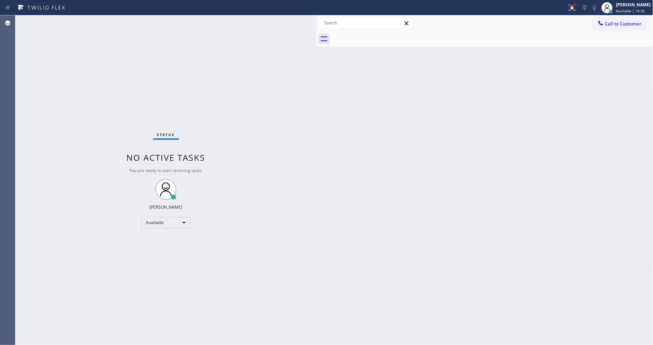
click at [520, 233] on div "Back to Dashboard Change Sender ID Customers Technicians Select a contact Outbo…" at bounding box center [484, 180] width 337 height 330
click at [461, 127] on div "Back to Dashboard Change Sender ID Customers Technicians Select a contact Outbo…" at bounding box center [484, 180] width 337 height 330
drag, startPoint x: 504, startPoint y: 253, endPoint x: 463, endPoint y: 255, distance: 40.3
click at [504, 253] on div "Back to Dashboard Change Sender ID Customers Technicians Select a contact Outbo…" at bounding box center [484, 180] width 337 height 330
click at [383, 225] on div "Back to Dashboard Change Sender ID Customers Technicians Select a contact Outbo…" at bounding box center [484, 180] width 337 height 330
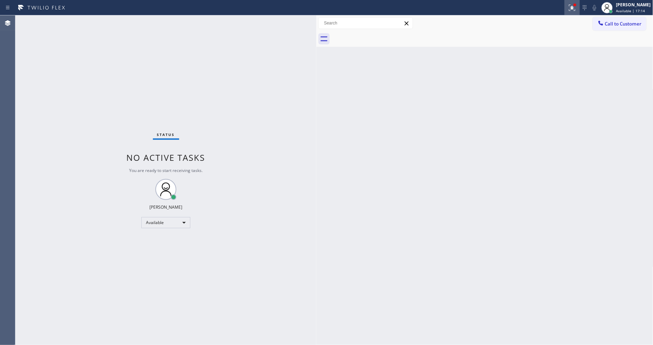
click at [573, 6] on icon at bounding box center [571, 7] width 4 height 5
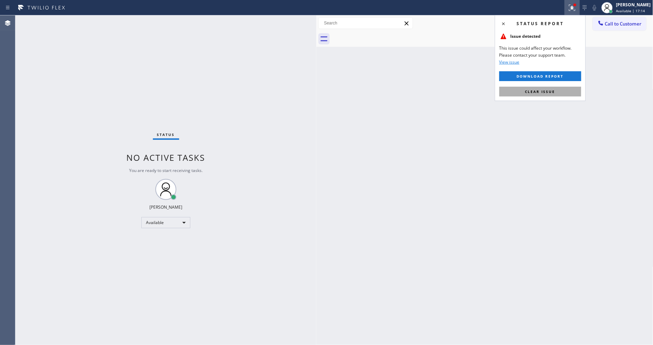
click at [533, 87] on button "Clear issue" at bounding box center [540, 92] width 82 height 10
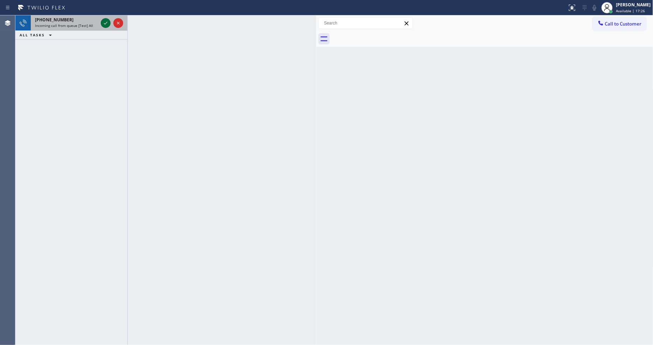
click at [102, 21] on icon at bounding box center [105, 23] width 8 height 8
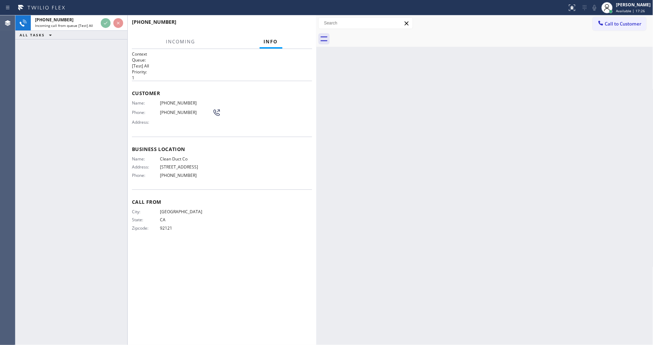
click at [91, 66] on div "+16198389474 Incoming call from queue [Test] All ALL TASKS ALL TASKS ACTIVE TAS…" at bounding box center [71, 180] width 112 height 330
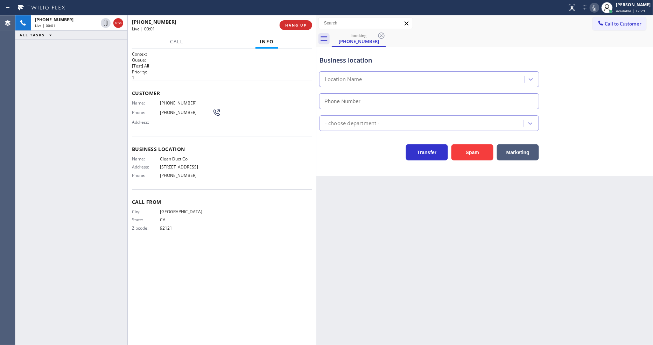
type input "(909) 906-1249"
click at [297, 25] on span "HANG UP" at bounding box center [295, 25] width 21 height 5
click at [297, 25] on span "COMPLETE" at bounding box center [294, 25] width 24 height 5
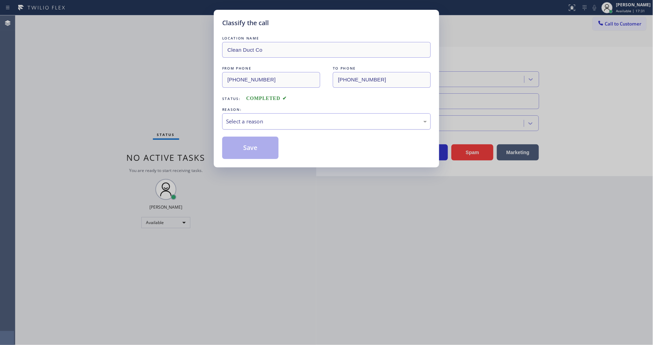
click at [265, 118] on div "Select a reason" at bounding box center [326, 122] width 201 height 8
click at [263, 146] on button "Save" at bounding box center [250, 148] width 56 height 22
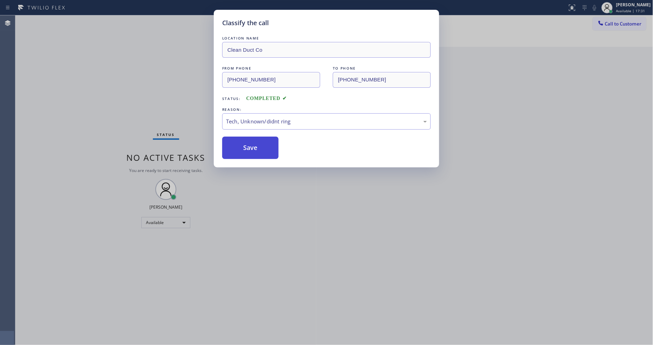
click at [263, 146] on button "Save" at bounding box center [250, 148] width 56 height 22
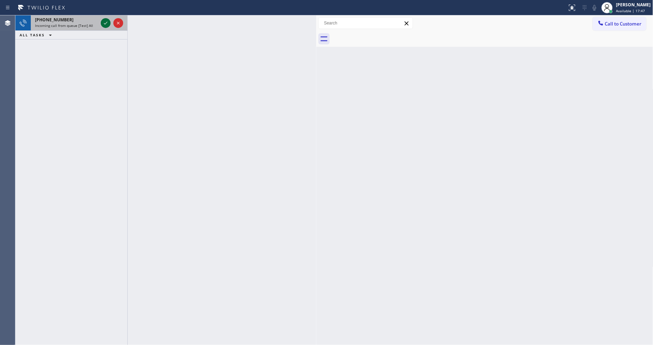
click at [104, 21] on icon at bounding box center [105, 23] width 8 height 8
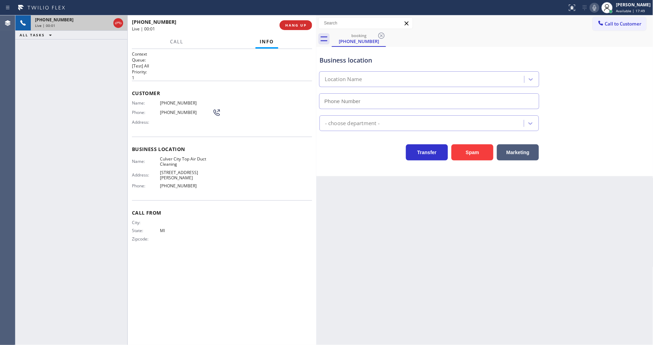
type input "(310) 340-0066"
click at [299, 23] on span "HANG UP" at bounding box center [295, 25] width 21 height 5
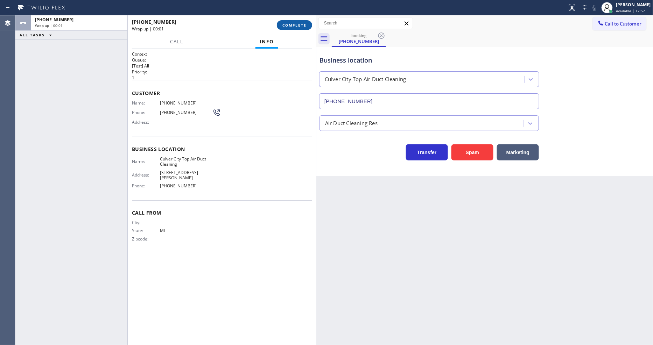
click at [299, 25] on span "COMPLETE" at bounding box center [294, 25] width 24 height 5
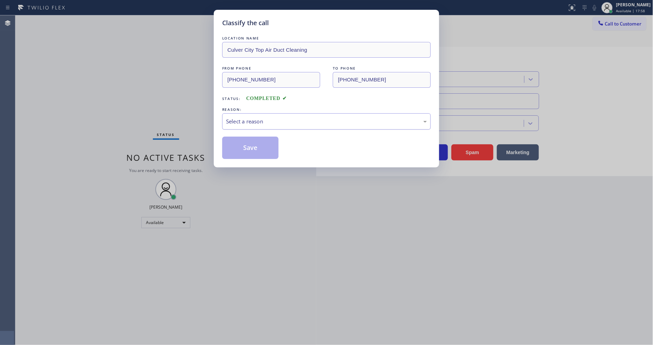
click at [271, 118] on div "Select a reason" at bounding box center [326, 122] width 201 height 8
click at [261, 152] on button "Save" at bounding box center [250, 148] width 56 height 22
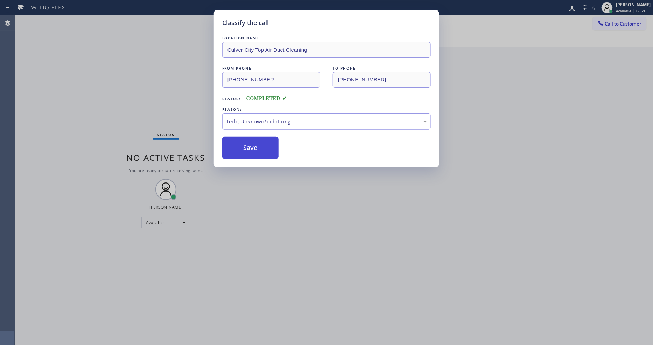
click at [261, 152] on button "Save" at bounding box center [250, 148] width 56 height 22
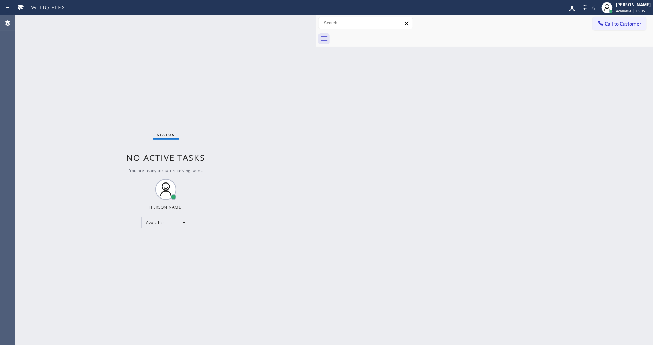
click at [336, 250] on div "Back to Dashboard Change Sender ID Customers Technicians Select a contact Outbo…" at bounding box center [484, 180] width 337 height 330
click at [580, 80] on div "Back to Dashboard Change Sender ID Customers Technicians Select a contact Outbo…" at bounding box center [484, 180] width 337 height 330
click at [226, 305] on div "Status No active tasks You are ready to start receiving tasks. [PERSON_NAME] Av…" at bounding box center [165, 180] width 301 height 330
drag, startPoint x: 136, startPoint y: 116, endPoint x: 221, endPoint y: 271, distance: 176.9
click at [221, 271] on div "Status No active tasks You are ready to start receiving tasks. [PERSON_NAME] Av…" at bounding box center [165, 180] width 301 height 330
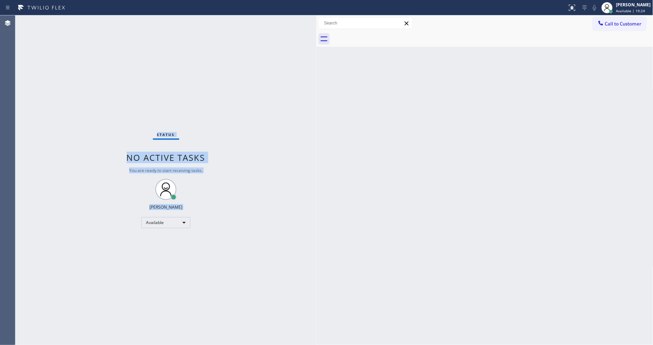
click at [221, 266] on div "Status No active tasks You are ready to start receiving tasks. [PERSON_NAME] Av…" at bounding box center [165, 180] width 301 height 330
drag, startPoint x: 221, startPoint y: 263, endPoint x: 228, endPoint y: 263, distance: 6.7
click at [228, 263] on div "Status No active tasks You are ready to start receiving tasks. [PERSON_NAME] Av…" at bounding box center [165, 180] width 301 height 330
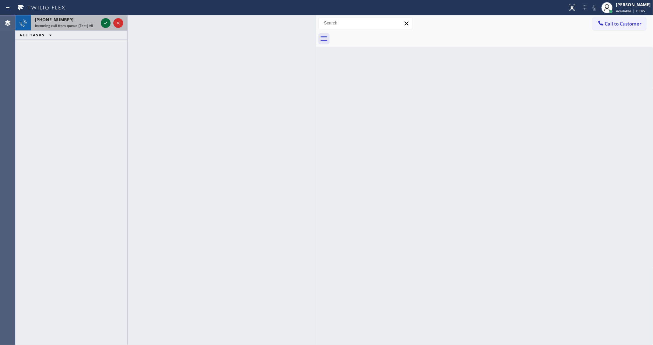
click at [105, 22] on icon at bounding box center [105, 23] width 8 height 8
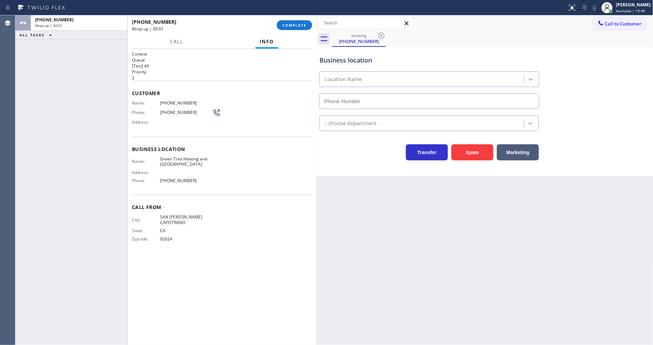
type input "(949) 506-5933"
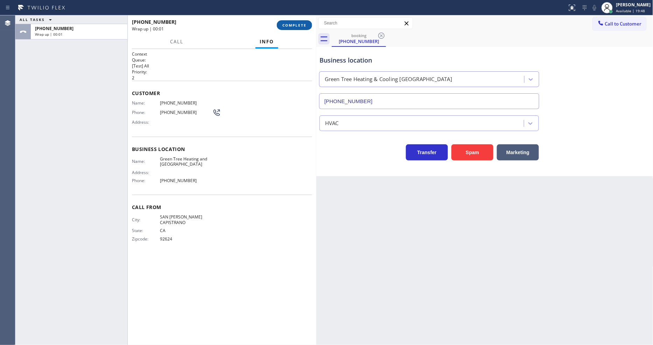
click at [299, 27] on span "COMPLETE" at bounding box center [294, 25] width 24 height 5
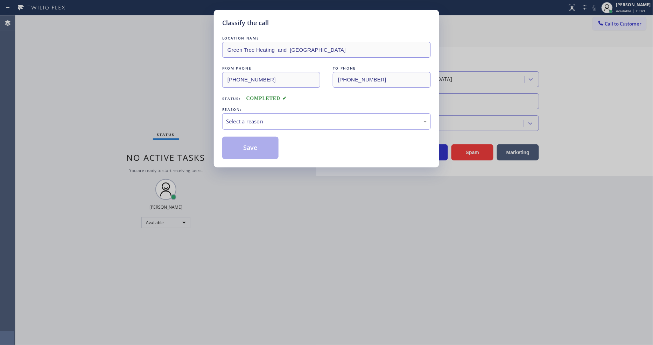
click at [247, 118] on div "Select a reason" at bounding box center [326, 122] width 201 height 8
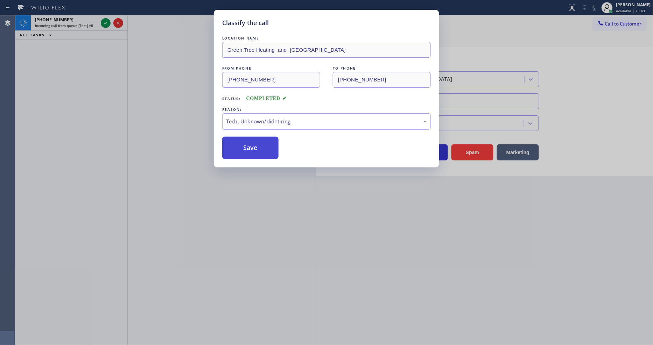
drag, startPoint x: 255, startPoint y: 172, endPoint x: 253, endPoint y: 145, distance: 27.1
click at [252, 145] on button "Save" at bounding box center [250, 148] width 56 height 22
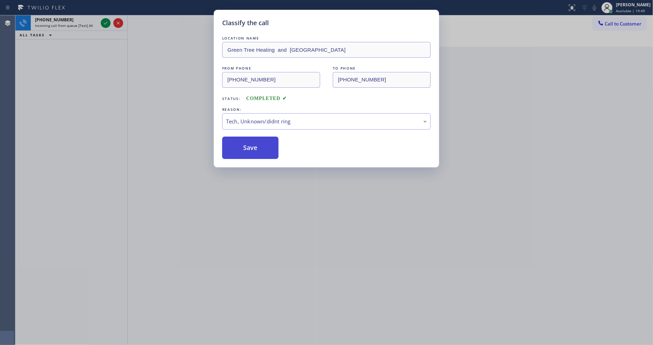
click at [252, 145] on button "Save" at bounding box center [250, 148] width 56 height 22
drag, startPoint x: 252, startPoint y: 145, endPoint x: 249, endPoint y: 130, distance: 15.4
click at [252, 142] on button "Save" at bounding box center [250, 148] width 56 height 22
click at [105, 22] on icon at bounding box center [105, 23] width 8 height 8
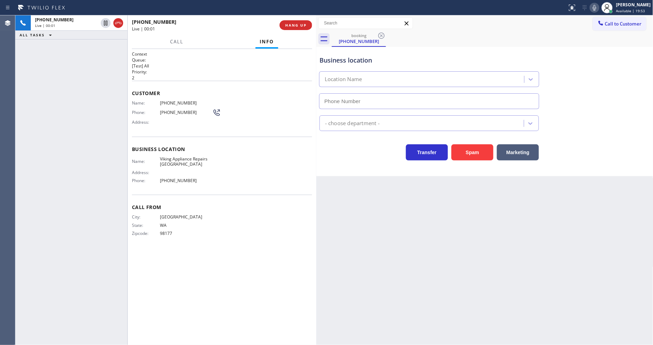
type input "(206) 981-5347"
click at [310, 26] on button "HANG UP" at bounding box center [295, 25] width 33 height 10
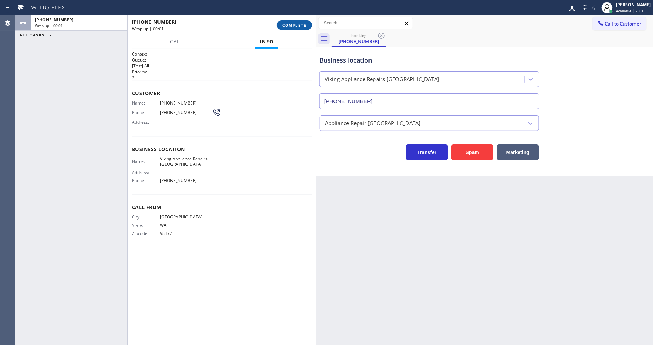
click at [310, 26] on button "COMPLETE" at bounding box center [294, 25] width 35 height 10
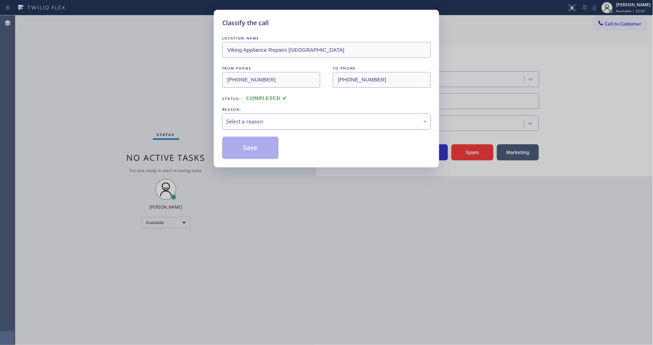
click at [285, 121] on div "Select a reason" at bounding box center [326, 122] width 201 height 8
drag, startPoint x: 274, startPoint y: 166, endPoint x: 260, endPoint y: 143, distance: 26.7
click at [260, 143] on button "Save" at bounding box center [250, 148] width 56 height 22
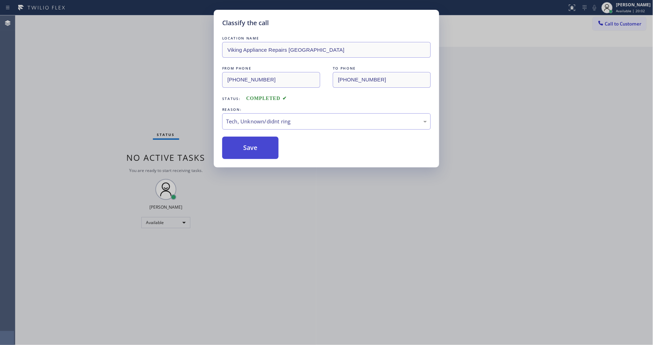
click at [260, 143] on button "Save" at bounding box center [250, 148] width 56 height 22
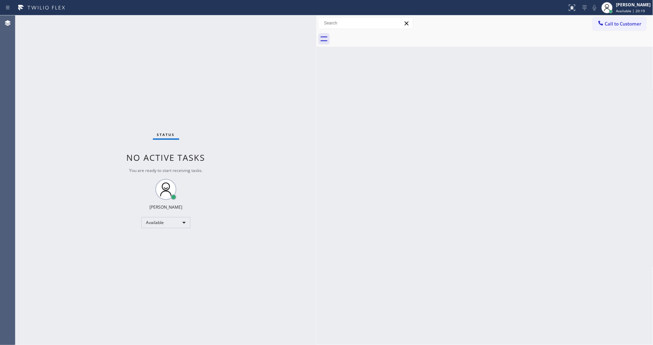
drag, startPoint x: 477, startPoint y: 251, endPoint x: 362, endPoint y: 265, distance: 116.3
click at [477, 251] on div "Back to Dashboard Change Sender ID Customers Technicians Select a contact Outbo…" at bounding box center [484, 180] width 337 height 330
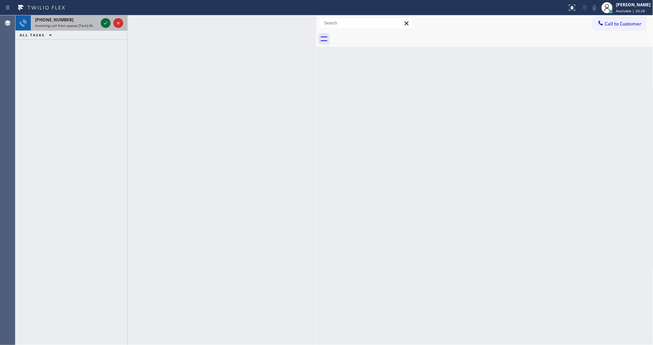
click at [106, 22] on icon at bounding box center [105, 23] width 8 height 8
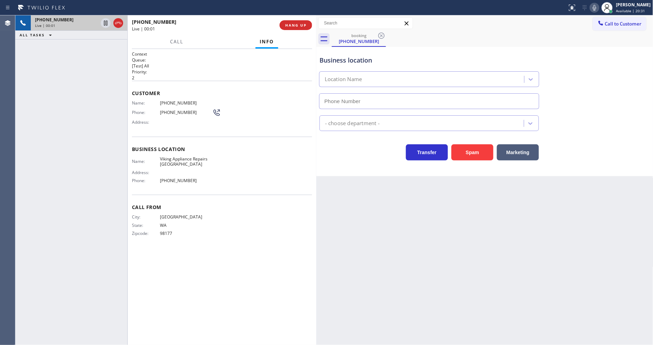
type input "(206) 981-5347"
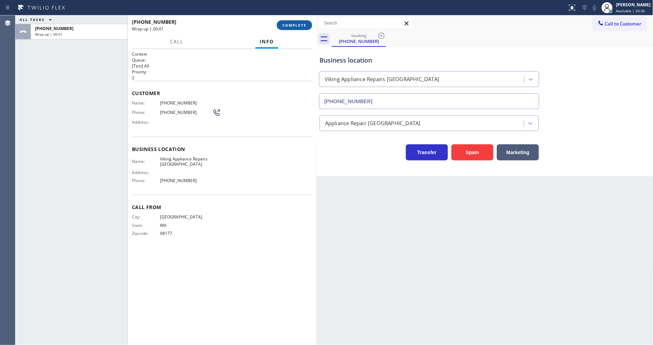
click at [284, 26] on span "COMPLETE" at bounding box center [294, 25] width 24 height 5
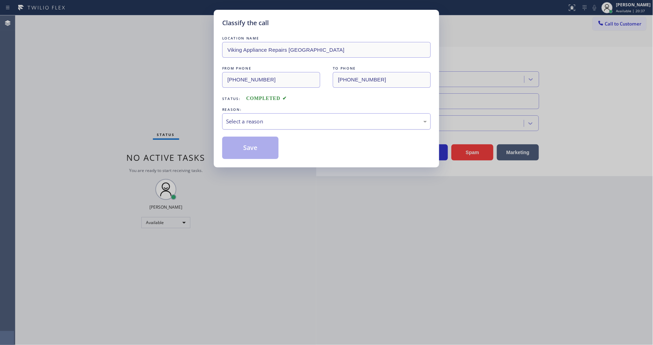
click at [274, 122] on div "Select a reason" at bounding box center [326, 122] width 201 height 8
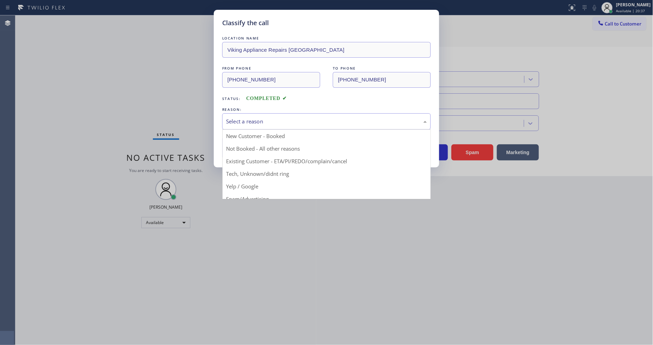
drag, startPoint x: 268, startPoint y: 170, endPoint x: 266, endPoint y: 167, distance: 3.8
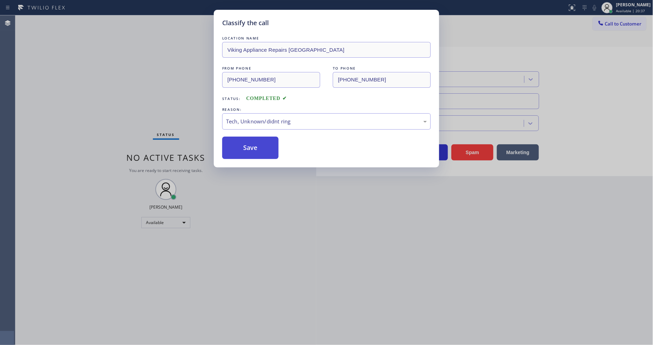
click at [258, 139] on button "Save" at bounding box center [250, 148] width 56 height 22
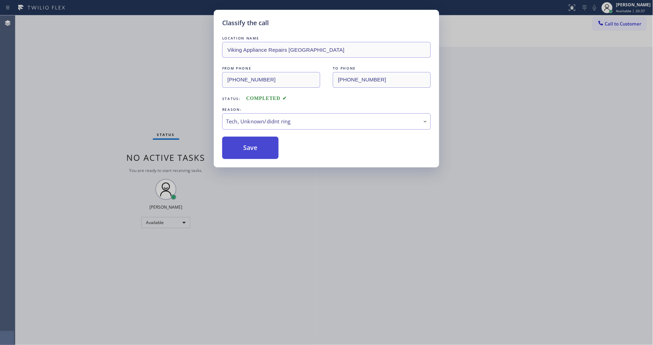
click at [258, 139] on button "Save" at bounding box center [250, 148] width 56 height 22
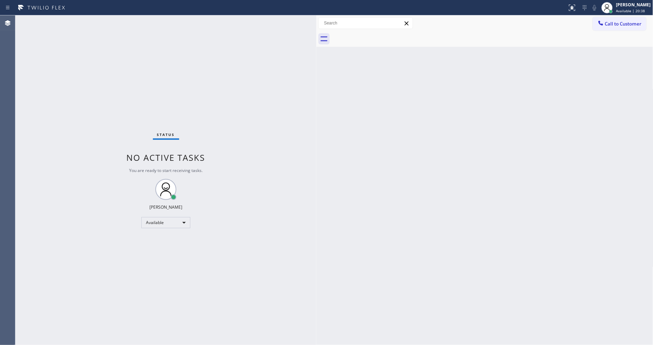
click at [219, 344] on div "Status No active tasks You are ready to start receiving tasks. [PERSON_NAME] Av…" at bounding box center [165, 180] width 301 height 330
click at [513, 235] on div "Back to Dashboard Change Sender ID Customers Technicians Select a contact Outbo…" at bounding box center [484, 180] width 337 height 330
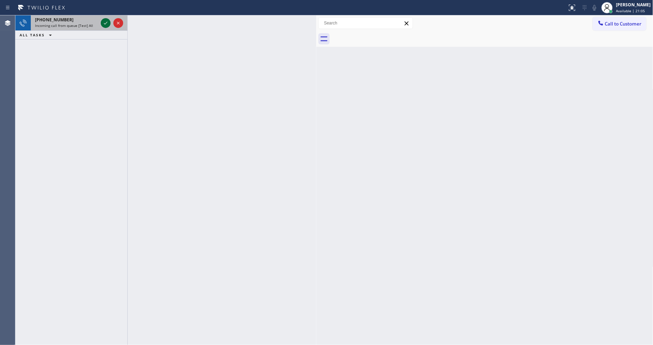
click at [102, 22] on icon at bounding box center [105, 23] width 8 height 8
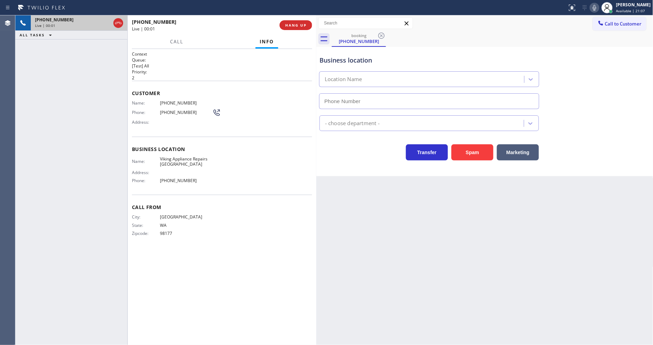
type input "(206) 981-5347"
click at [260, 128] on div "Customer Name: (206) 605-1090 Phone: (206) 605-1090 Address:" at bounding box center [222, 109] width 180 height 56
click at [301, 26] on span "HANG UP" at bounding box center [295, 25] width 21 height 5
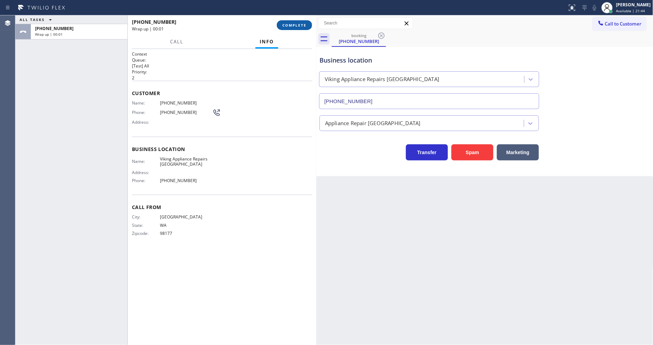
click at [301, 26] on span "COMPLETE" at bounding box center [294, 25] width 24 height 5
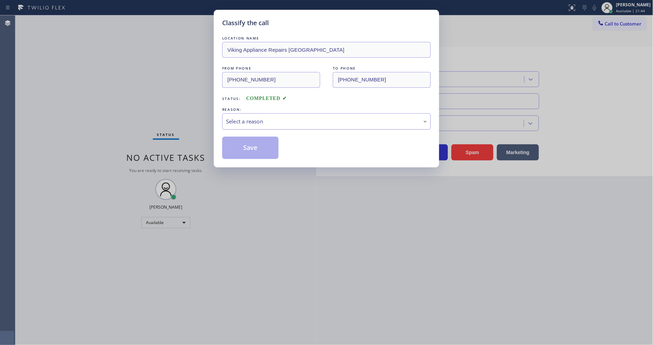
click at [275, 119] on div "Select a reason" at bounding box center [326, 122] width 201 height 8
click at [256, 147] on button "Save" at bounding box center [250, 148] width 56 height 22
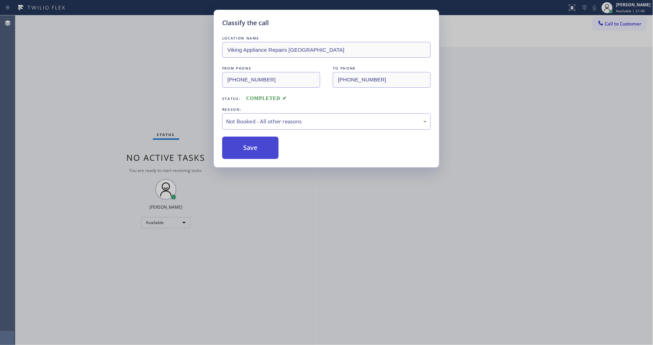
click at [256, 147] on button "Save" at bounding box center [250, 148] width 56 height 22
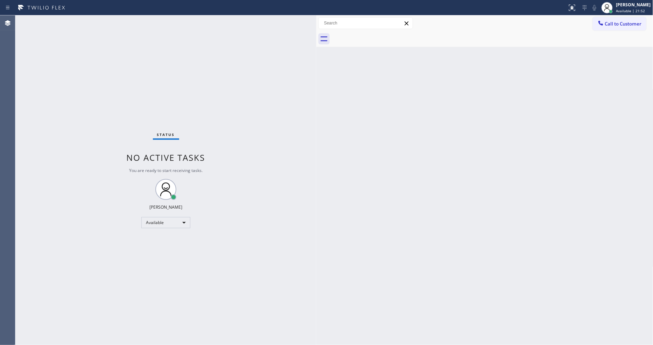
click at [468, 225] on div "Back to Dashboard Change Sender ID Customers Technicians Select a contact Outbo…" at bounding box center [484, 180] width 337 height 330
click at [239, 240] on div "Status No active tasks You are ready to start receiving tasks. [PERSON_NAME] Av…" at bounding box center [165, 180] width 301 height 330
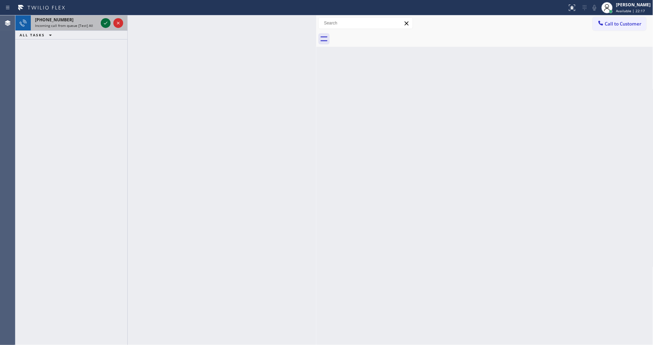
click at [106, 24] on icon at bounding box center [105, 23] width 8 height 8
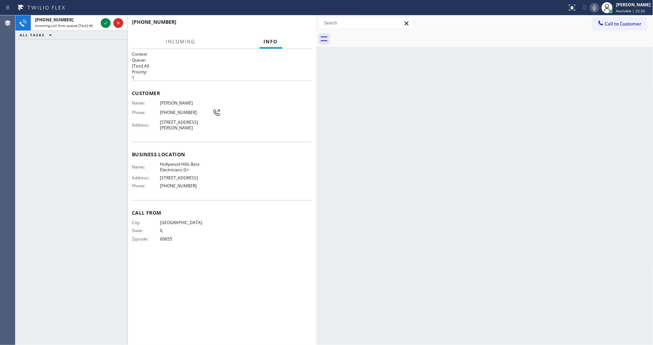
click at [297, 78] on p "1" at bounding box center [222, 78] width 180 height 6
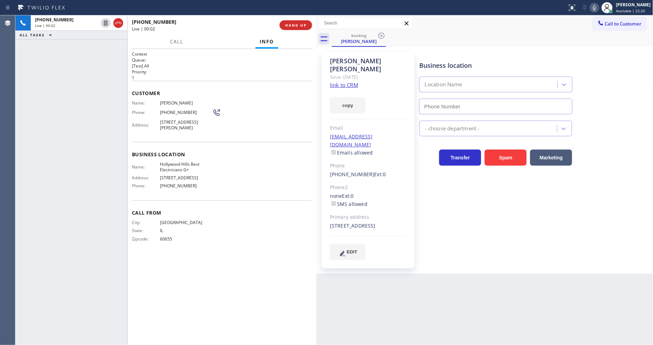
type input "[PHONE_NUMBER]"
click at [338, 81] on link "link to CRM" at bounding box center [344, 84] width 28 height 7
drag, startPoint x: 104, startPoint y: 20, endPoint x: 124, endPoint y: 21, distance: 20.0
click at [104, 20] on icon at bounding box center [105, 23] width 8 height 8
click at [598, 6] on icon at bounding box center [594, 7] width 8 height 8
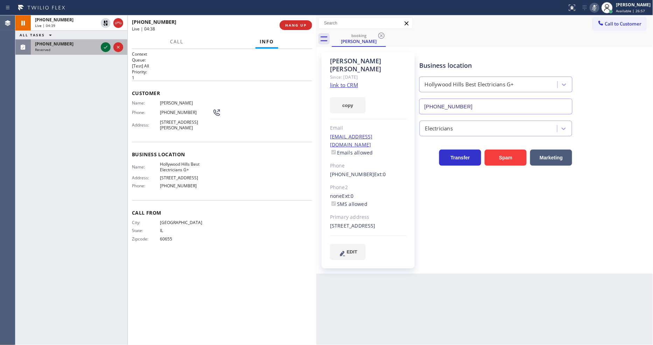
click at [106, 48] on icon at bounding box center [105, 47] width 8 height 8
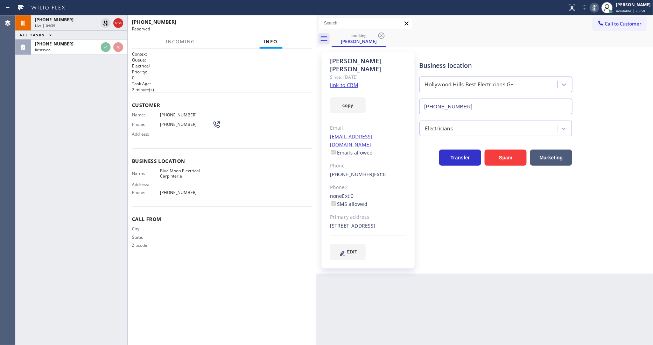
drag, startPoint x: 121, startPoint y: 114, endPoint x: 210, endPoint y: 94, distance: 90.8
click at [121, 114] on div "+13129526417 Live | 04:39 ALL TASKS ALL TASKS ACTIVE TASKS TASKS IN WRAP UP (80…" at bounding box center [71, 180] width 112 height 330
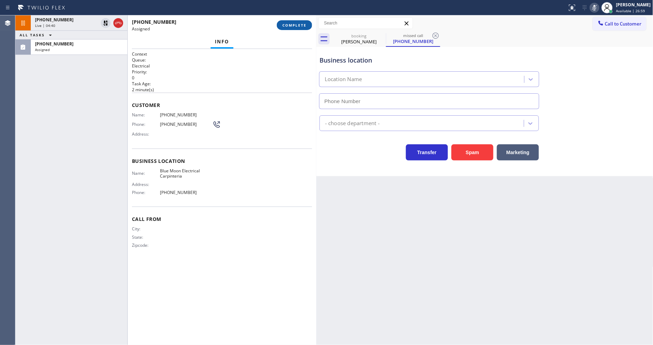
type input "(805) 222-7751"
click at [300, 25] on span "COMPLETE" at bounding box center [294, 25] width 24 height 5
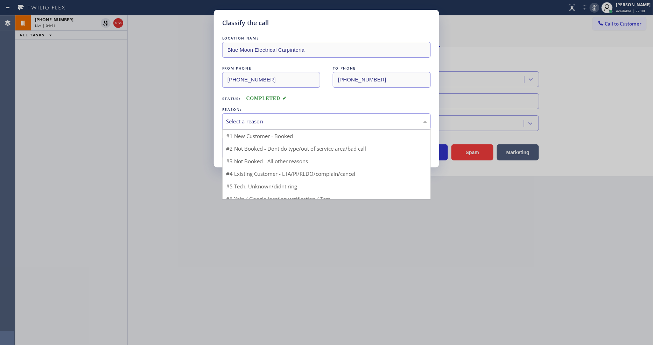
click at [256, 121] on div "Select a reason" at bounding box center [326, 122] width 201 height 8
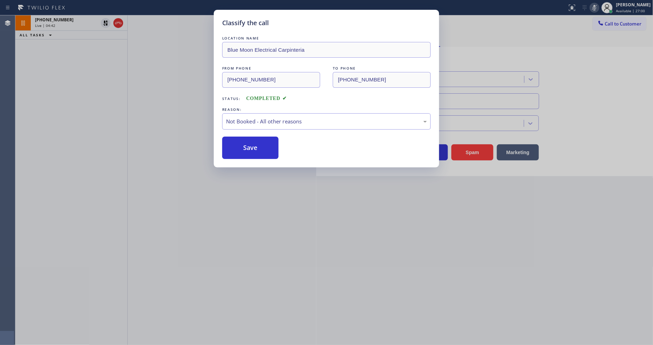
click at [251, 147] on button "Save" at bounding box center [250, 148] width 56 height 22
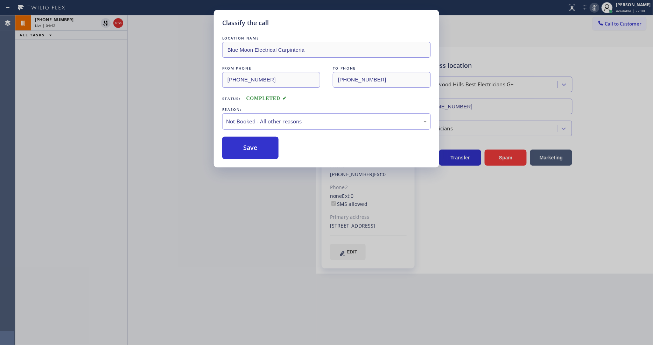
click at [251, 147] on button "Save" at bounding box center [250, 148] width 56 height 22
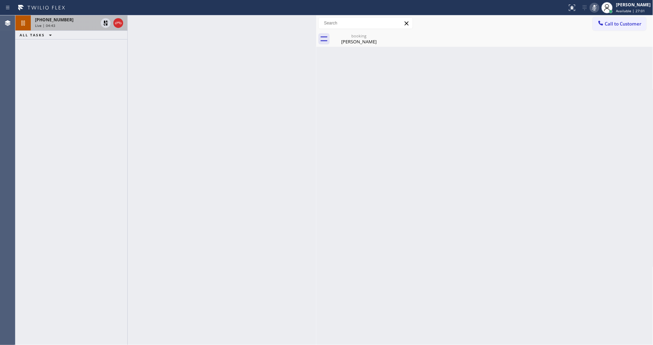
click at [66, 21] on div "+13129526417" at bounding box center [66, 20] width 63 height 6
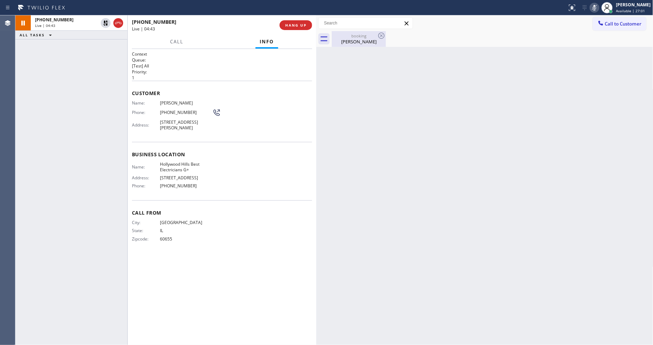
click at [342, 40] on div "Kelly Skalicky" at bounding box center [358, 41] width 53 height 6
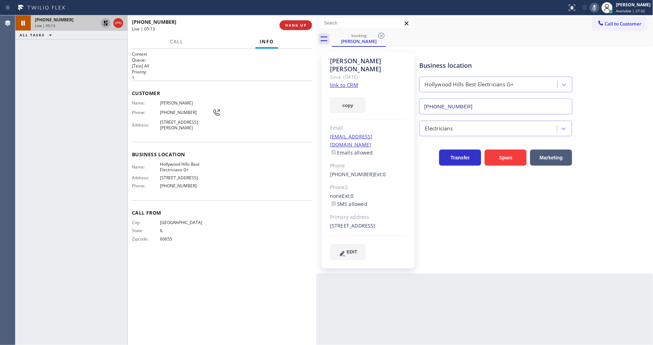
click at [107, 21] on icon at bounding box center [105, 23] width 5 height 5
click at [598, 6] on icon at bounding box center [594, 7] width 8 height 8
drag, startPoint x: 104, startPoint y: 23, endPoint x: 387, endPoint y: 2, distance: 283.7
click at [104, 23] on icon at bounding box center [105, 23] width 8 height 8
click at [599, 4] on div at bounding box center [594, 7] width 10 height 8
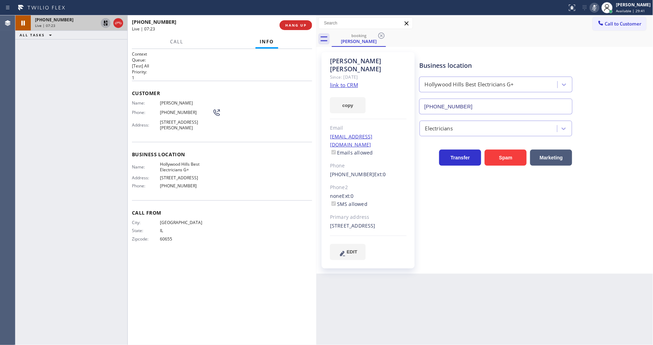
click at [105, 23] on icon at bounding box center [105, 23] width 8 height 8
click at [598, 8] on icon at bounding box center [594, 7] width 8 height 8
click at [463, 241] on div "Business location Hollywood Hills Best Electricians G+ (323) 203-0882 Electrici…" at bounding box center [534, 156] width 233 height 204
click at [296, 26] on span "HANG UP" at bounding box center [295, 25] width 21 height 5
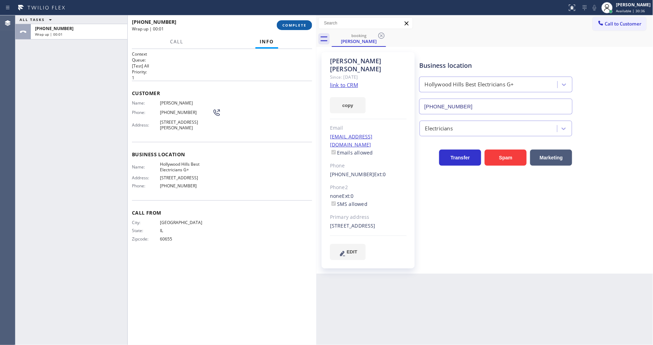
click at [296, 26] on span "COMPLETE" at bounding box center [294, 25] width 24 height 5
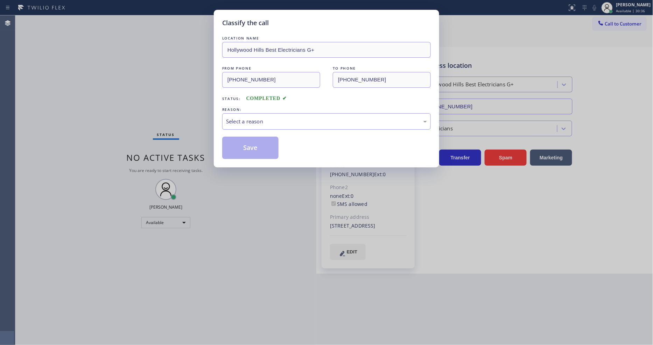
click at [255, 118] on div "Select a reason" at bounding box center [326, 122] width 201 height 8
click at [250, 149] on button "Save" at bounding box center [250, 148] width 56 height 22
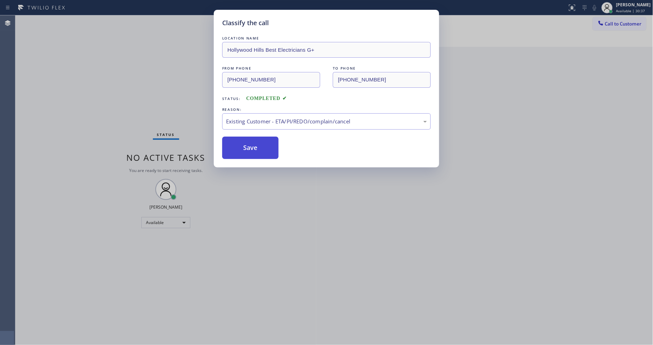
click at [250, 149] on button "Save" at bounding box center [250, 148] width 56 height 22
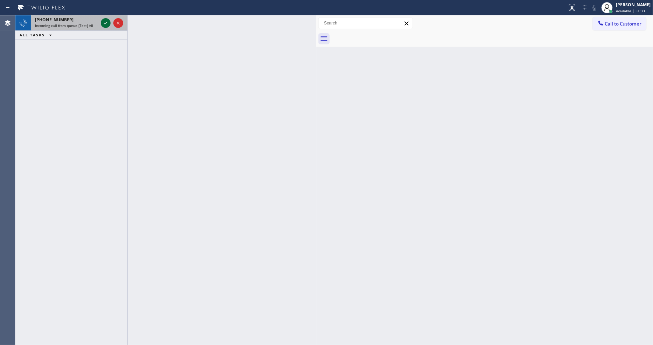
click at [103, 21] on icon at bounding box center [105, 23] width 8 height 8
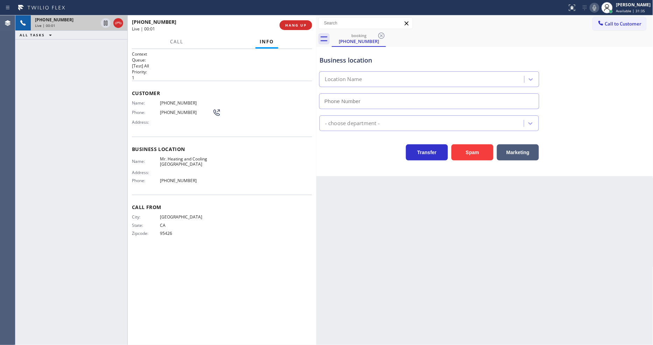
type input "(347) 851-8447"
click at [474, 233] on div "Back to Dashboard Change Sender ID Customers Technicians Select a contact Outbo…" at bounding box center [484, 180] width 337 height 330
click at [301, 25] on span "HANG UP" at bounding box center [295, 25] width 21 height 5
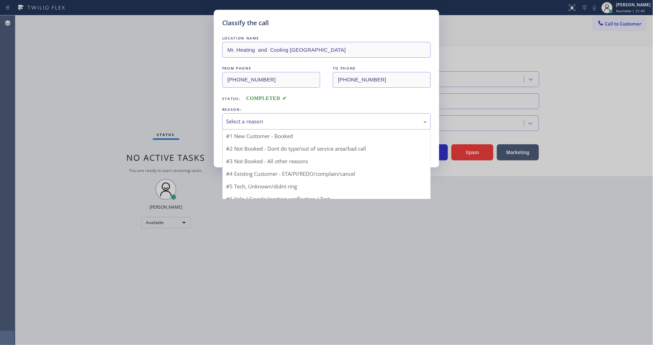
click at [284, 113] on div "Select a reason" at bounding box center [326, 121] width 208 height 16
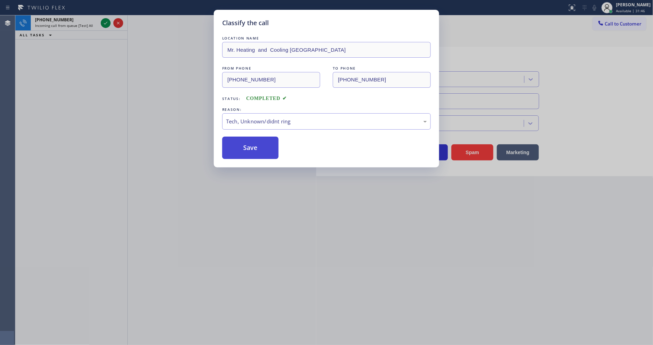
click at [253, 149] on button "Save" at bounding box center [250, 148] width 56 height 22
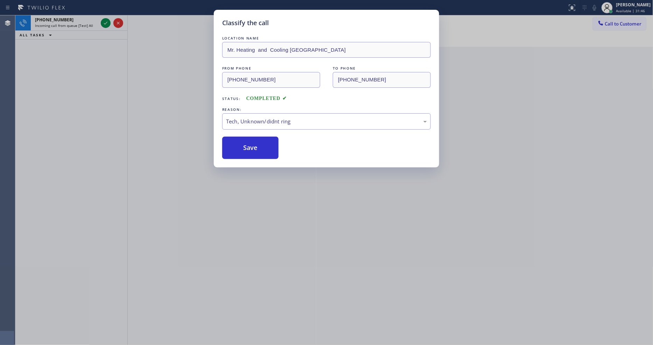
drag, startPoint x: 253, startPoint y: 149, endPoint x: 235, endPoint y: 128, distance: 28.0
click at [253, 146] on button "Save" at bounding box center [250, 148] width 56 height 22
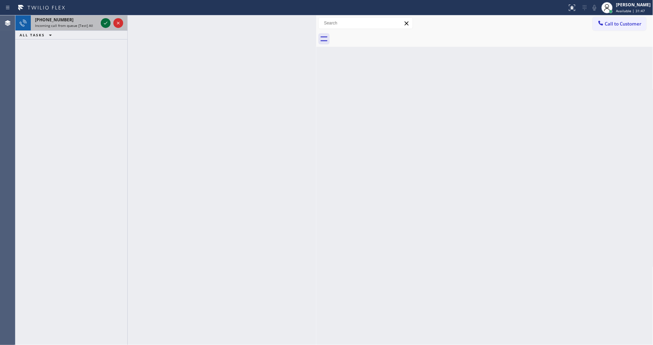
click at [106, 22] on icon at bounding box center [105, 23] width 8 height 8
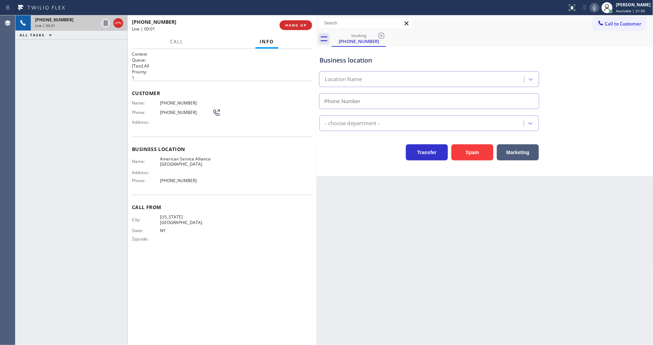
type input "(510) 361-0551"
click at [525, 244] on div "Back to Dashboard Change Sender ID Customers Technicians Select a contact Outbo…" at bounding box center [484, 180] width 337 height 330
click at [186, 162] on span "American Service Alliance San Leandro" at bounding box center [186, 161] width 52 height 11
click at [186, 161] on span "American Service Alliance San Leandro" at bounding box center [186, 161] width 52 height 11
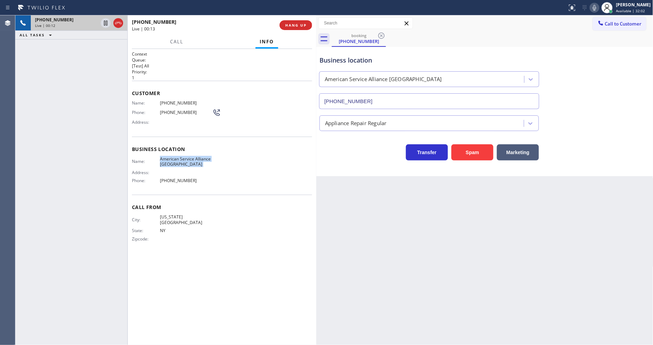
click at [186, 161] on span "American Service Alliance San Leandro" at bounding box center [186, 161] width 52 height 11
click at [273, 116] on div "Name: (929) 641-7648 Phone: (929) 641-7648 Address:" at bounding box center [222, 114] width 180 height 28
click at [275, 109] on div "Name: (929) 641-7648 Phone: (929) 641-7648 Address:" at bounding box center [222, 114] width 180 height 28
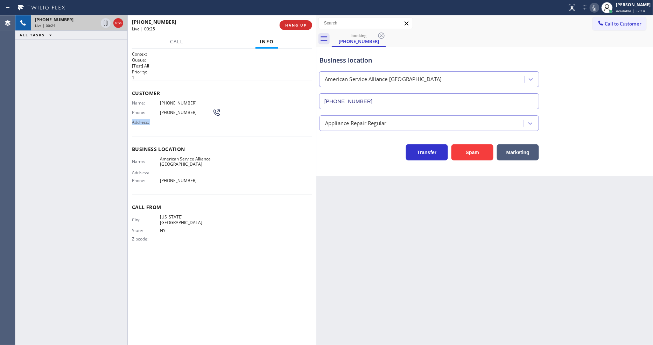
click at [275, 109] on div "Name: (929) 641-7648 Phone: (929) 641-7648 Address:" at bounding box center [222, 114] width 180 height 28
click at [275, 106] on div "Name: (929) 641-7648 Phone: (929) 641-7648 Address:" at bounding box center [222, 114] width 180 height 28
click at [258, 270] on div "Context Queue: [Test] All Priority: 1 Customer Name: (929) 641-7648 Phone: (929…" at bounding box center [222, 197] width 180 height 292
click at [294, 27] on span "HANG UP" at bounding box center [295, 25] width 21 height 5
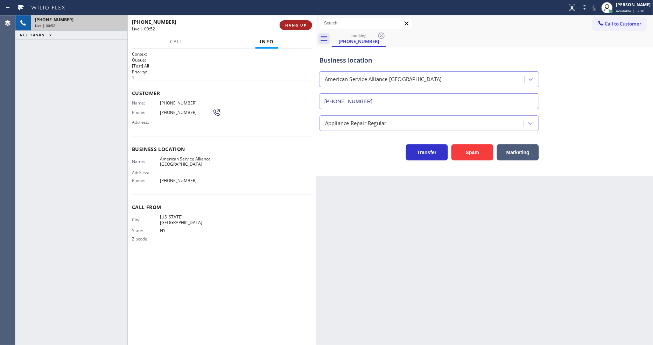
click at [294, 27] on span "HANG UP" at bounding box center [295, 25] width 21 height 5
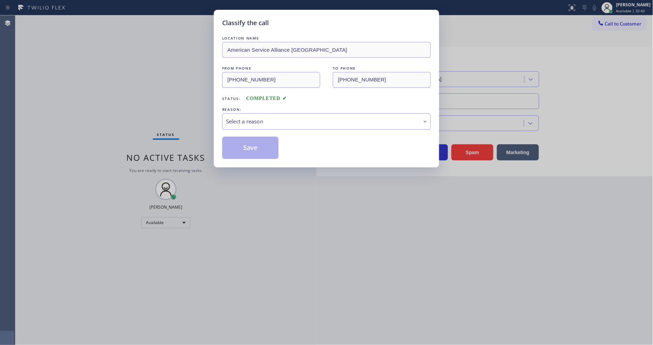
click at [255, 118] on div "Select a reason" at bounding box center [326, 122] width 201 height 8
click at [248, 143] on button "Save" at bounding box center [250, 148] width 56 height 22
click at [247, 144] on button "Save" at bounding box center [250, 148] width 56 height 22
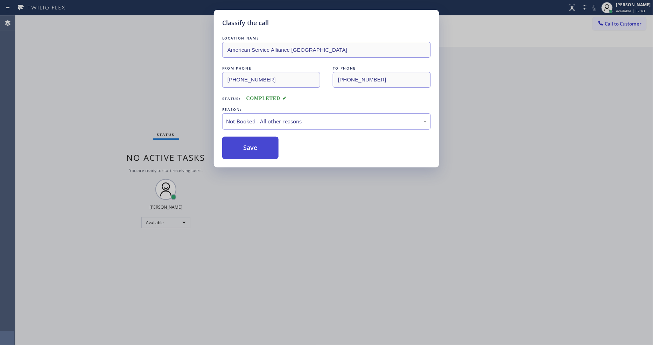
click at [247, 144] on button "Save" at bounding box center [250, 148] width 56 height 22
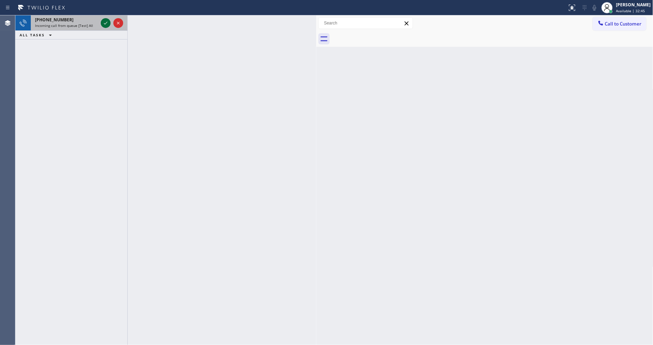
click at [102, 22] on icon at bounding box center [105, 23] width 8 height 8
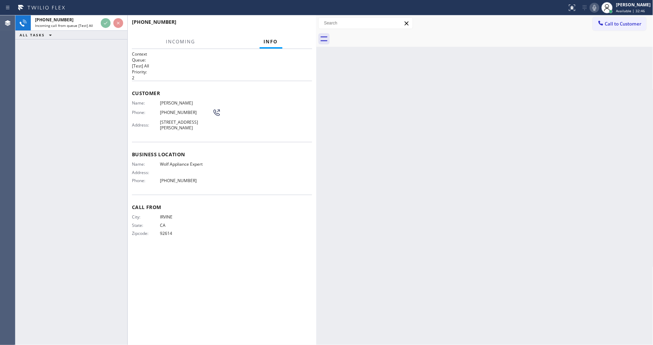
click at [256, 128] on div "Name: Mia Hu Phone: (949) 391-2888 Address: 55 Thrasher, Irvine, CA 92618, USA" at bounding box center [222, 116] width 180 height 33
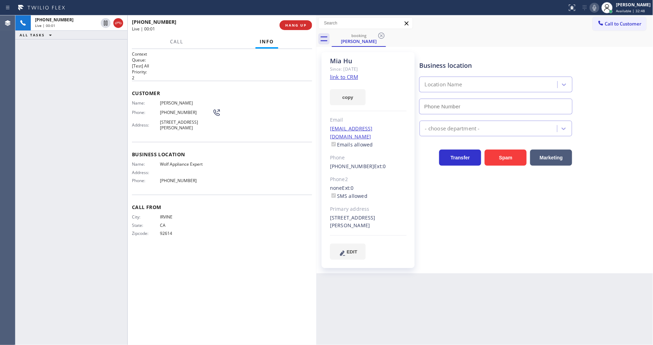
click at [345, 75] on link "link to CRM" at bounding box center [344, 76] width 28 height 7
type input "(949) 536-9698"
click at [142, 110] on span "Phone:" at bounding box center [146, 112] width 28 height 5
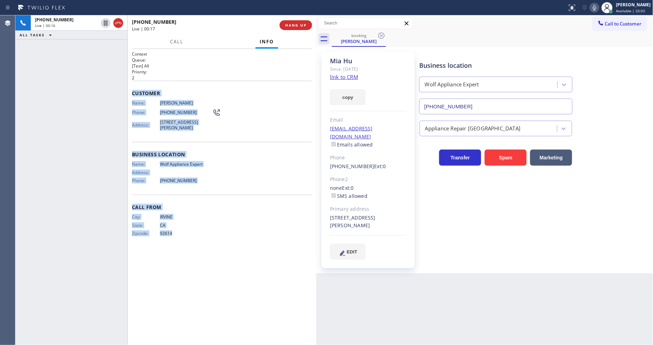
drag, startPoint x: 135, startPoint y: 103, endPoint x: 207, endPoint y: 335, distance: 242.7
click at [207, 335] on div "Context Queue: [Test] All Priority: 2 Customer Name: Mia Hu Phone: (949) 391-28…" at bounding box center [222, 197] width 180 height 292
copy div "Customer Name: Mia Hu Phone: (949) 391-2888 Address: 55 Thrasher, Irvine, CA 92…"
click at [103, 22] on icon at bounding box center [105, 23] width 8 height 8
click at [598, 8] on icon at bounding box center [594, 7] width 8 height 8
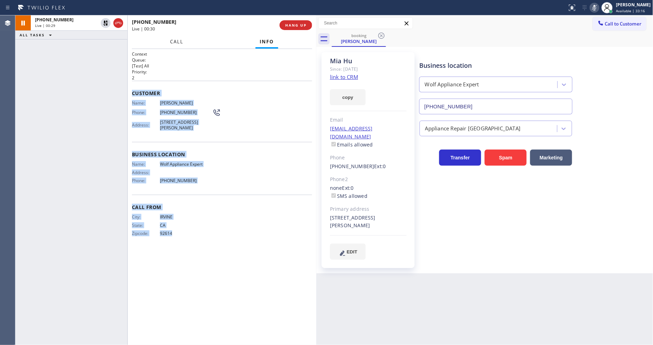
click at [179, 43] on span "Call" at bounding box center [176, 41] width 13 height 6
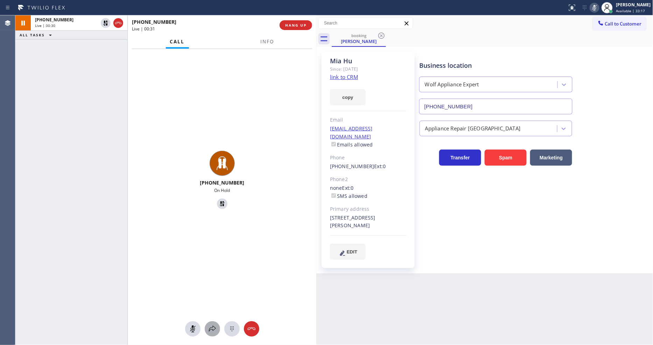
click at [211, 322] on button at bounding box center [212, 328] width 15 height 15
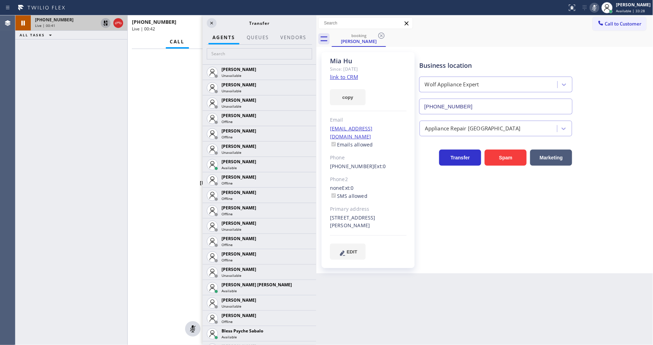
drag, startPoint x: 105, startPoint y: 22, endPoint x: 113, endPoint y: 25, distance: 7.9
click at [105, 22] on icon at bounding box center [105, 23] width 8 height 8
click at [597, 5] on icon at bounding box center [594, 7] width 8 height 8
click at [212, 23] on icon at bounding box center [211, 23] width 8 height 8
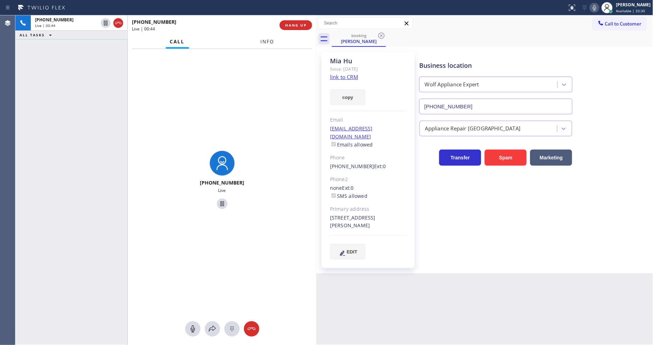
click at [271, 42] on span "Info" at bounding box center [268, 41] width 14 height 6
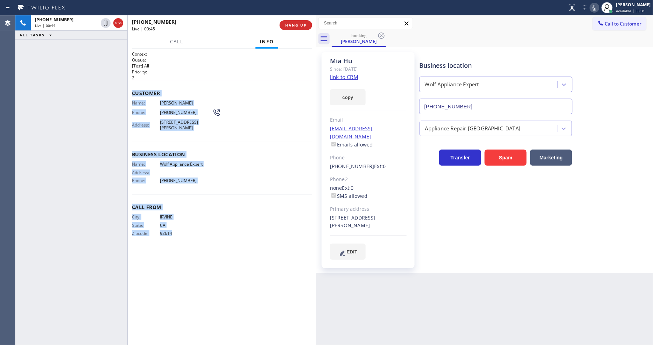
click at [345, 76] on link "link to CRM" at bounding box center [344, 76] width 28 height 7
click at [258, 100] on div "Name: Mia Hu Phone: (949) 391-2888 Address: 55 Thrasher, Irvine, CA 92618, USA" at bounding box center [222, 116] width 180 height 33
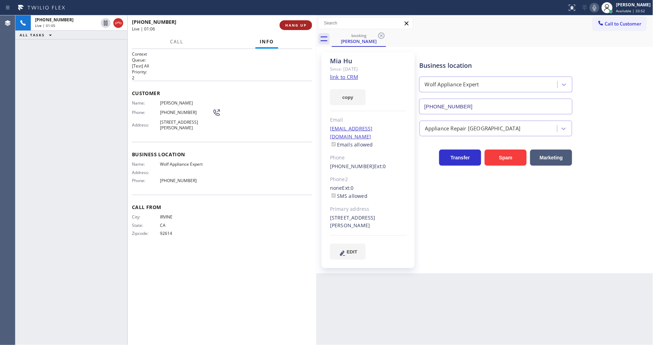
click at [295, 27] on span "HANG UP" at bounding box center [295, 25] width 21 height 5
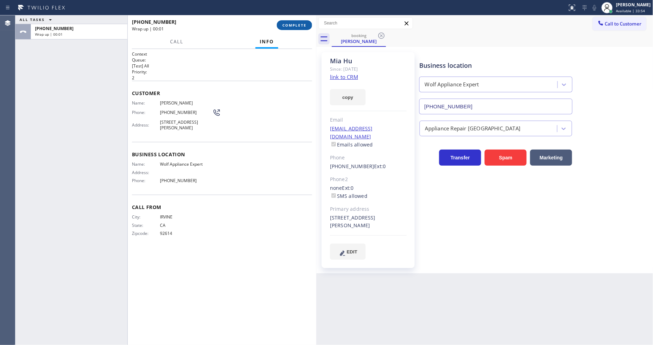
click at [296, 25] on span "COMPLETE" at bounding box center [294, 25] width 24 height 5
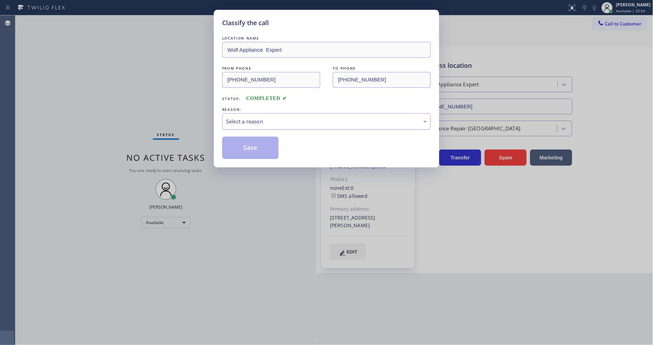
click at [270, 123] on div "Select a reason" at bounding box center [326, 122] width 201 height 8
click at [258, 142] on button "Save" at bounding box center [250, 148] width 56 height 22
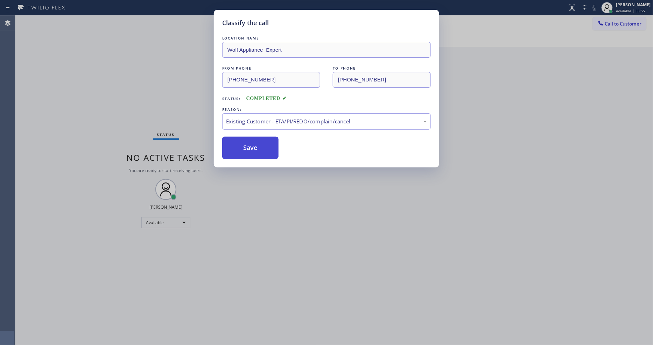
click at [258, 142] on button "Save" at bounding box center [250, 148] width 56 height 22
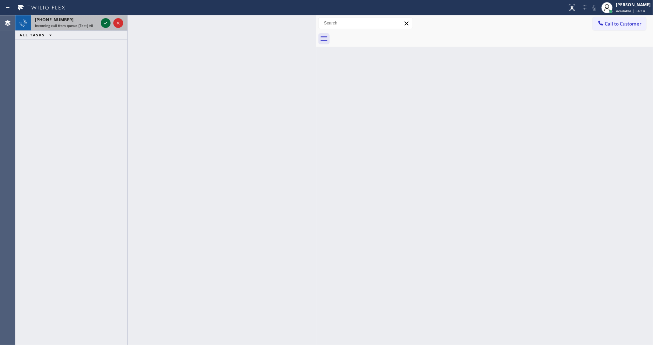
click at [104, 20] on icon at bounding box center [105, 23] width 8 height 8
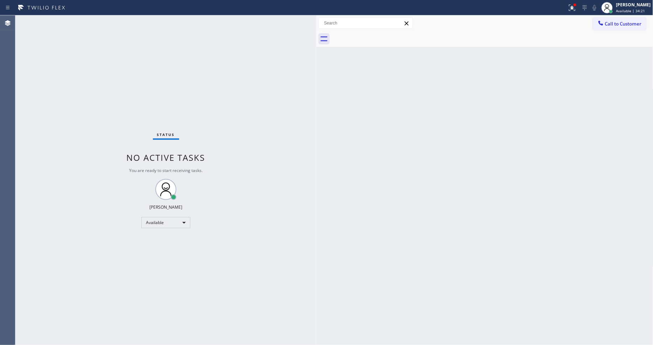
click at [91, 22] on div "Status No active tasks You are ready to start receiving tasks. [PERSON_NAME] Av…" at bounding box center [165, 180] width 301 height 330
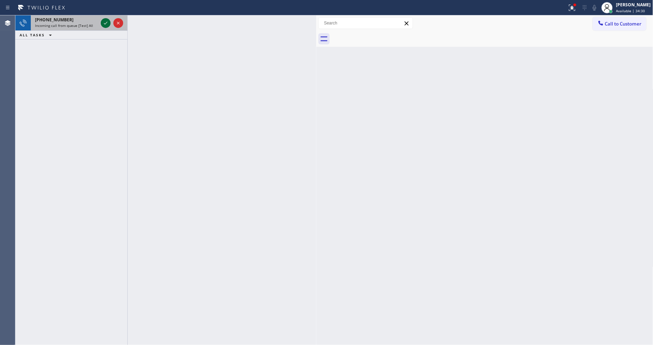
click at [106, 20] on icon at bounding box center [105, 23] width 8 height 8
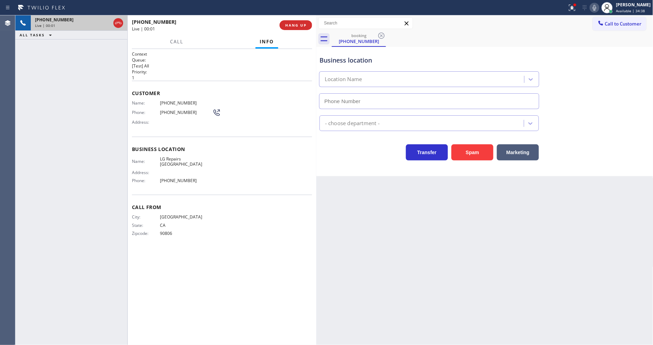
type input "(206) 567-1716"
click at [487, 207] on div "Back to Dashboard Change Sender ID Customers Technicians Select a contact Outbo…" at bounding box center [484, 180] width 337 height 330
click at [183, 158] on span "LG Repairs Seattle" at bounding box center [186, 161] width 52 height 11
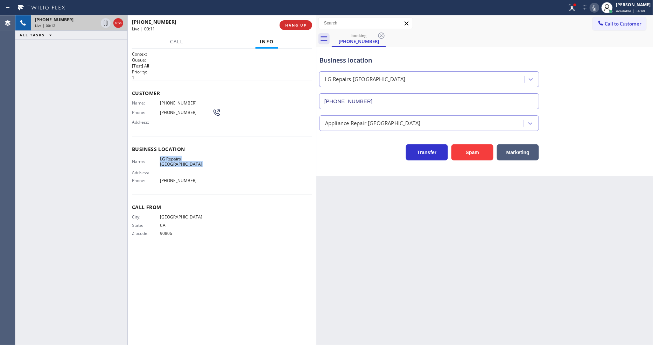
copy span "LG Repairs Seattle"
click at [173, 100] on span "(562) 489-4772" at bounding box center [186, 102] width 52 height 5
copy span "(562) 489-4772"
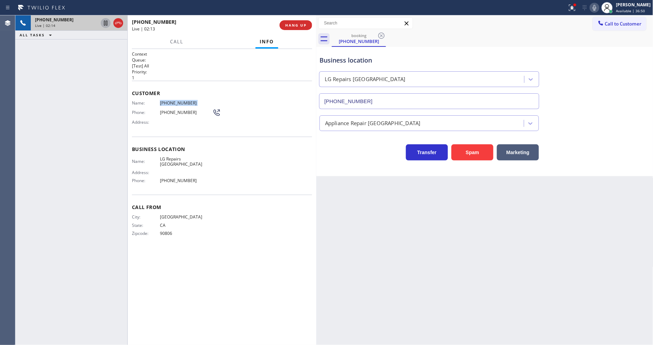
click at [106, 20] on icon at bounding box center [105, 23] width 8 height 8
drag, startPoint x: 602, startPoint y: 8, endPoint x: 576, endPoint y: 69, distance: 66.2
click at [598, 8] on icon at bounding box center [594, 7] width 8 height 8
drag, startPoint x: 104, startPoint y: 23, endPoint x: 110, endPoint y: 27, distance: 7.1
click at [104, 23] on icon at bounding box center [105, 23] width 5 height 5
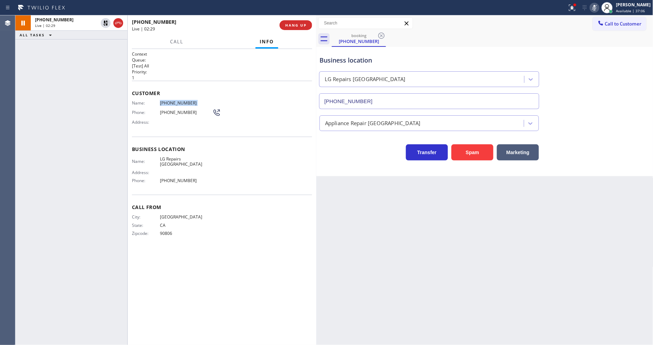
click at [598, 8] on icon at bounding box center [594, 7] width 8 height 8
click at [296, 26] on span "HANG UP" at bounding box center [295, 25] width 21 height 5
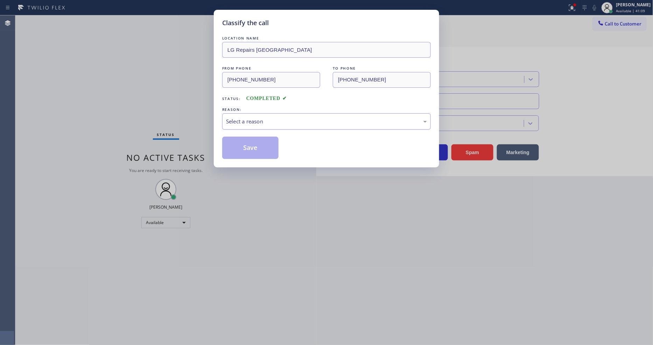
click at [254, 120] on div "Select a reason" at bounding box center [326, 122] width 201 height 8
click at [245, 149] on button "Save" at bounding box center [250, 148] width 56 height 22
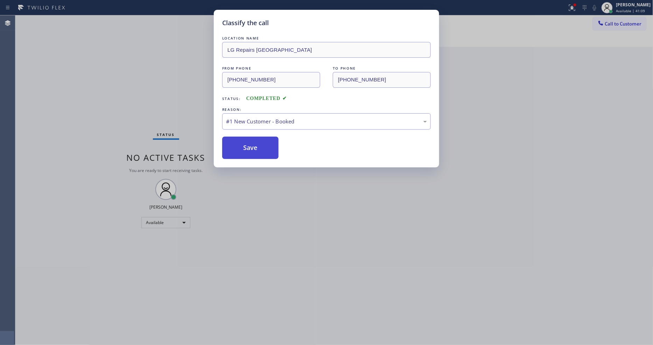
click at [245, 149] on button "Save" at bounding box center [250, 148] width 56 height 22
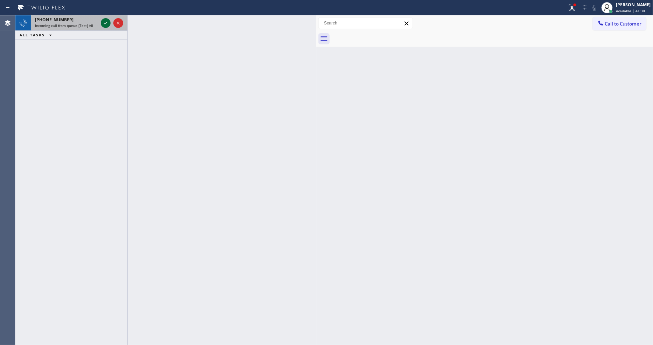
click at [102, 20] on icon at bounding box center [105, 23] width 8 height 8
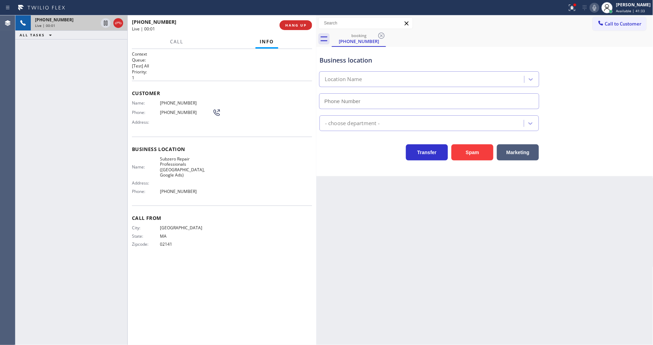
type input "(857) 219-2462"
click at [177, 162] on span "Subzero Repair Professionals (Boston, Google Ads)" at bounding box center [186, 167] width 52 height 22
copy span "Subzero Repair Professionals (Boston, Google Ads)"
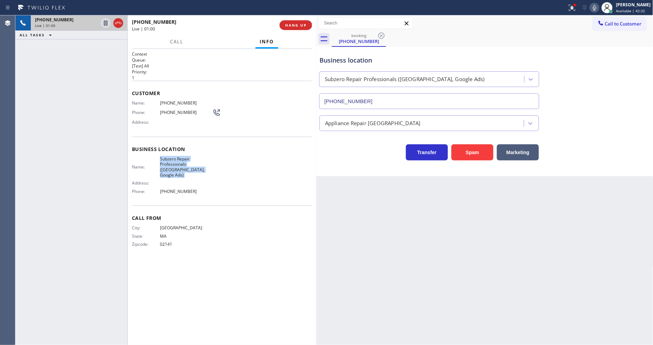
click at [178, 101] on span "(617) 251-3686" at bounding box center [186, 102] width 52 height 5
copy span "(617) 251-3686"
click at [574, 9] on icon at bounding box center [572, 7] width 8 height 8
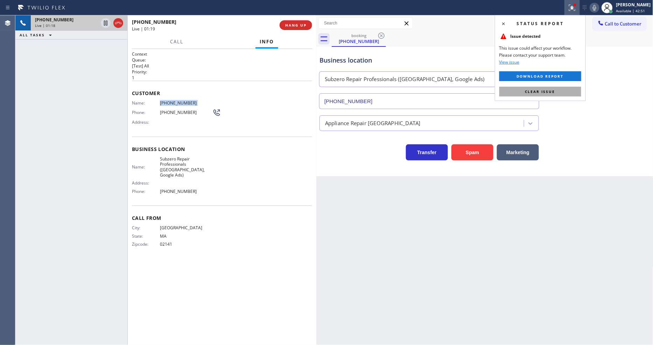
click at [552, 93] on span "Clear issue" at bounding box center [540, 91] width 30 height 5
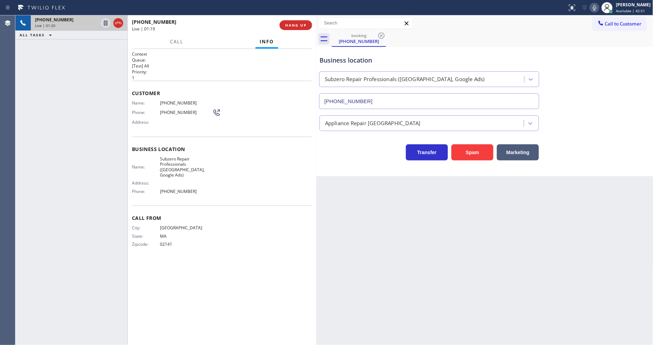
click at [255, 191] on div "Business location Name: Subzero Repair Professionals (Boston, Google Ads) Addre…" at bounding box center [222, 171] width 180 height 69
drag, startPoint x: 106, startPoint y: 24, endPoint x: 214, endPoint y: 18, distance: 108.3
click at [106, 24] on icon at bounding box center [105, 23] width 3 height 5
click at [598, 10] on icon at bounding box center [594, 7] width 8 height 8
click at [104, 21] on icon at bounding box center [105, 23] width 8 height 8
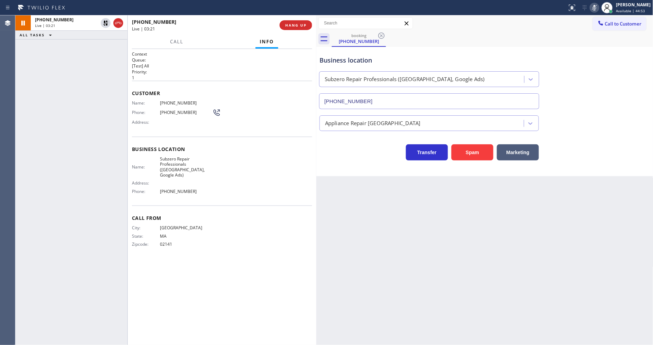
click at [596, 7] on icon at bounding box center [593, 8] width 3 height 6
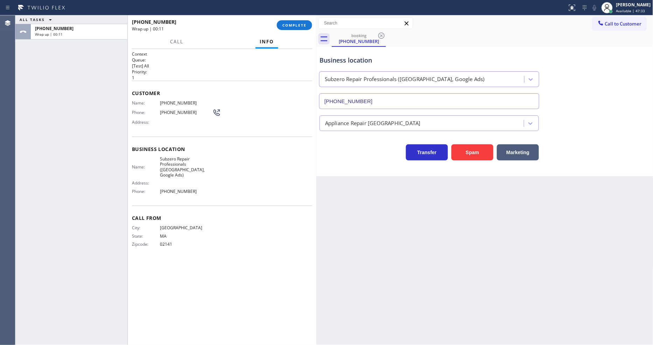
click at [294, 30] on div "+16172513686 Wrap up | 00:11 COMPLETE" at bounding box center [222, 25] width 180 height 18
click at [293, 23] on span "COMPLETE" at bounding box center [294, 25] width 24 height 5
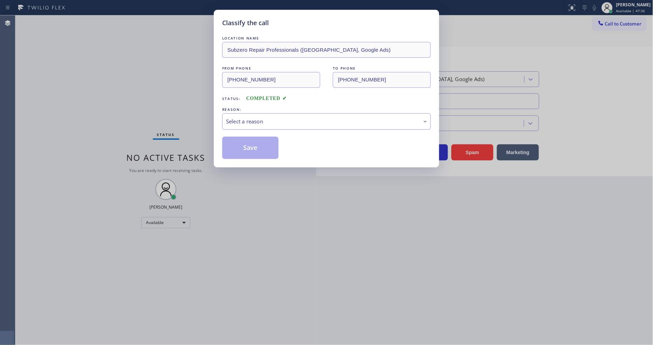
click at [267, 123] on div "Select a reason" at bounding box center [326, 122] width 201 height 8
click at [266, 149] on button "Save" at bounding box center [250, 148] width 56 height 22
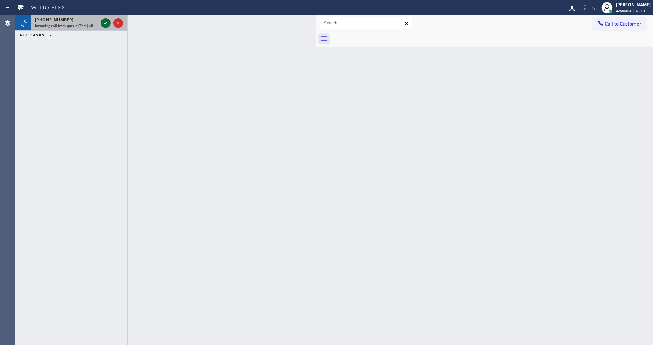
click at [102, 22] on icon at bounding box center [105, 23] width 8 height 8
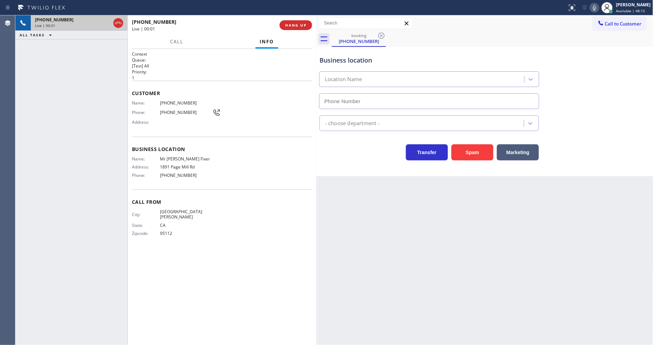
type input "[PHONE_NUMBER]"
click at [173, 158] on span "Mr [PERSON_NAME] Fixer" at bounding box center [186, 158] width 52 height 5
click at [251, 238] on div "Call From City: SAN JOSE State: CA Zipcode: 95112" at bounding box center [222, 219] width 180 height 58
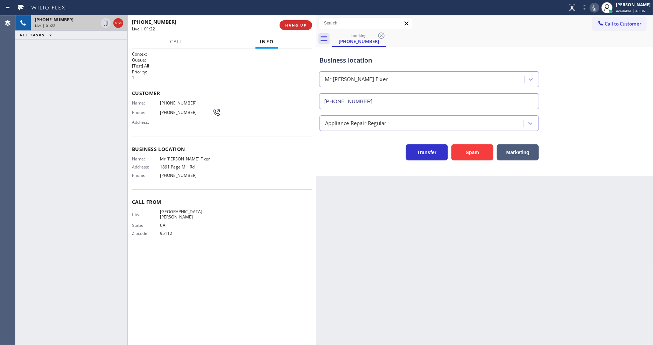
click at [424, 271] on div "Back to Dashboard Change Sender ID Customers Technicians Select a contact Outbo…" at bounding box center [484, 180] width 337 height 330
click at [165, 231] on span "95112" at bounding box center [186, 233] width 52 height 5
click at [215, 227] on div "City: SAN JOSE State: CA Zipcode: 95112" at bounding box center [222, 224] width 180 height 30
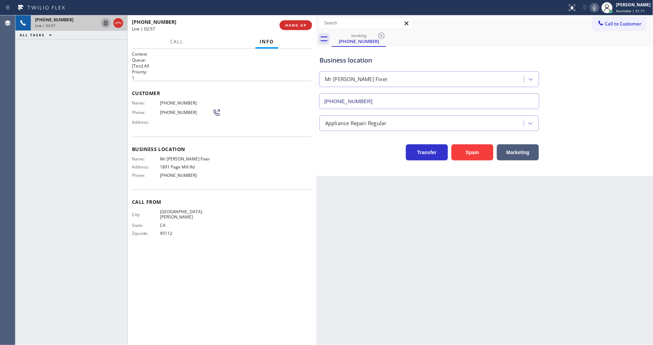
click at [104, 24] on icon at bounding box center [105, 23] width 8 height 8
click at [597, 8] on icon at bounding box center [594, 7] width 8 height 8
click at [106, 24] on icon at bounding box center [105, 23] width 5 height 5
click at [598, 8] on icon at bounding box center [594, 7] width 8 height 8
click at [326, 274] on div "Back to Dashboard Change Sender ID Customers Technicians Select a contact Outbo…" at bounding box center [484, 180] width 337 height 330
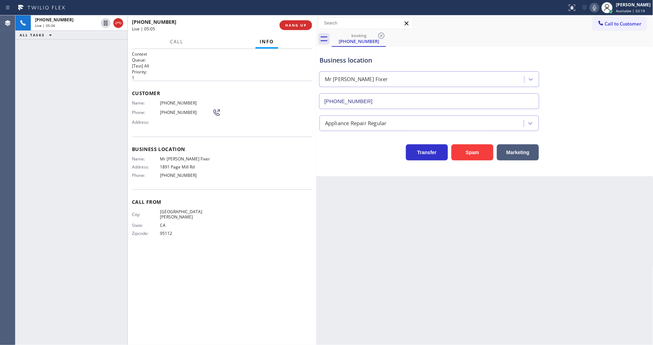
click at [156, 115] on div "Name: (408) 849-9033 Phone: (408) 849-9033 Address:" at bounding box center [176, 114] width 89 height 28
click at [174, 103] on span "(408) 849-9033" at bounding box center [186, 102] width 52 height 5
drag, startPoint x: 498, startPoint y: 267, endPoint x: 416, endPoint y: 272, distance: 81.7
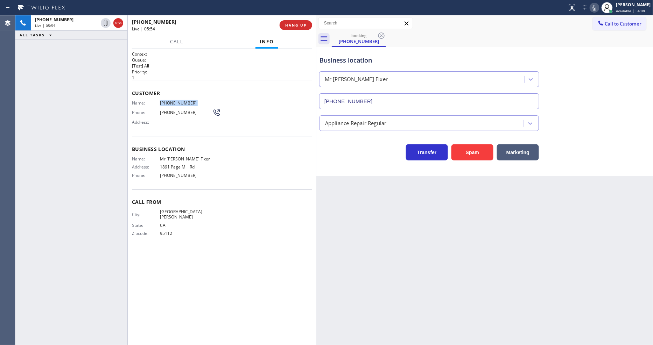
click at [498, 267] on div "Back to Dashboard Change Sender ID Customers Technicians Select a contact Outbo…" at bounding box center [484, 180] width 337 height 330
click at [284, 27] on button "HANG UP" at bounding box center [295, 25] width 33 height 10
click at [287, 24] on span "HANG UP" at bounding box center [295, 25] width 21 height 5
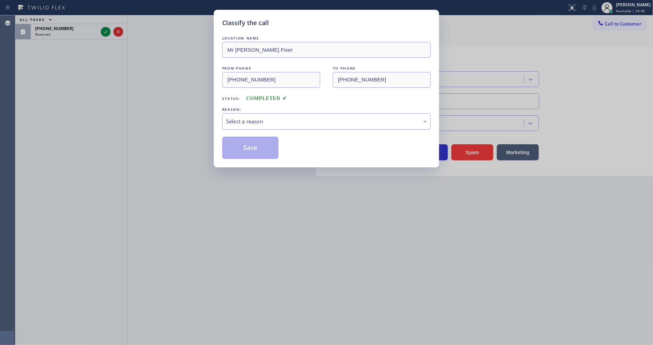
click at [263, 118] on div "Select a reason" at bounding box center [326, 122] width 201 height 8
click at [248, 141] on button "Save" at bounding box center [250, 148] width 56 height 22
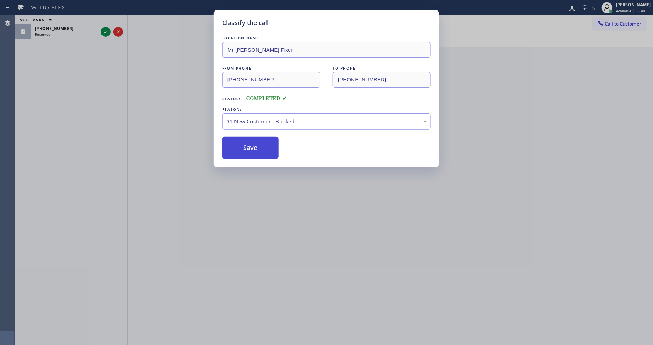
click at [248, 141] on button "Save" at bounding box center [250, 148] width 56 height 22
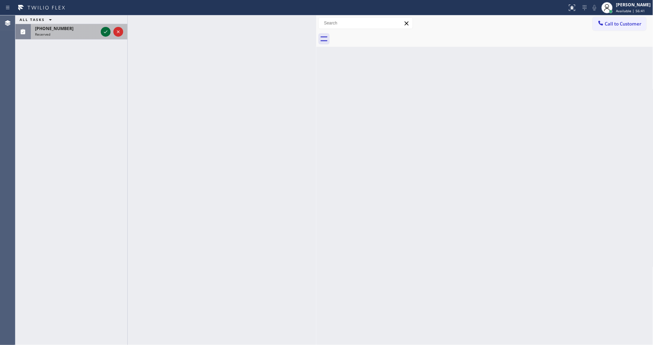
click at [106, 31] on icon at bounding box center [105, 31] width 3 height 3
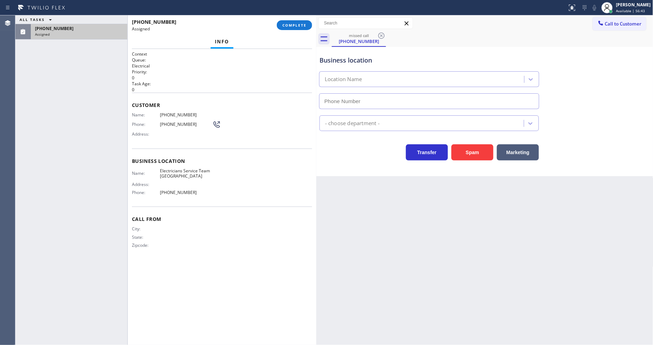
type input "(818) 938-8113"
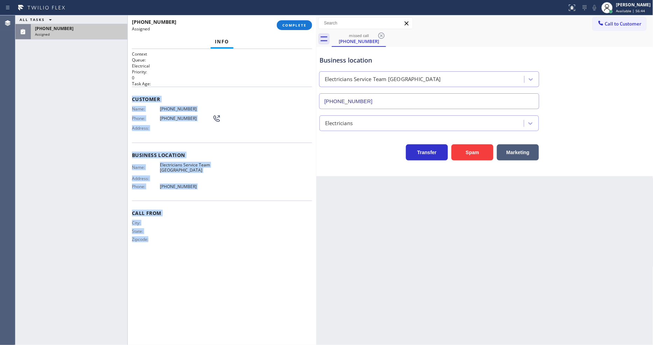
drag, startPoint x: 131, startPoint y: 97, endPoint x: 234, endPoint y: 234, distance: 171.6
click at [216, 345] on html "Status report No issues detected If you experience an issue, please download th…" at bounding box center [326, 172] width 653 height 345
click at [298, 25] on span "COMPLETE" at bounding box center [294, 25] width 24 height 5
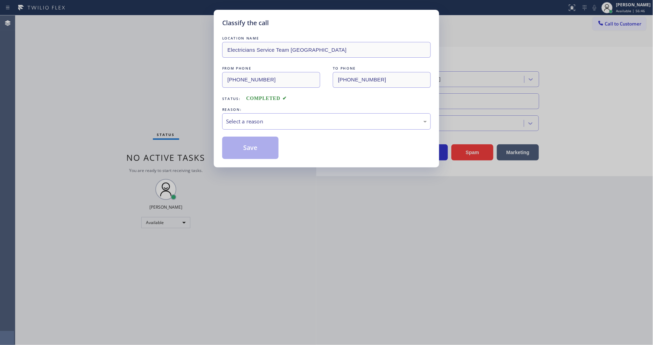
click at [265, 120] on div "Select a reason" at bounding box center [326, 122] width 201 height 8
click at [259, 146] on button "Save" at bounding box center [250, 148] width 56 height 22
click at [259, 147] on button "Save" at bounding box center [250, 148] width 56 height 22
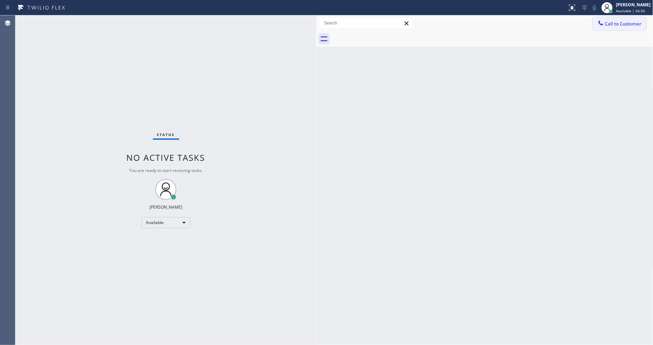
click at [623, 20] on button "Call to Customer" at bounding box center [619, 23] width 54 height 13
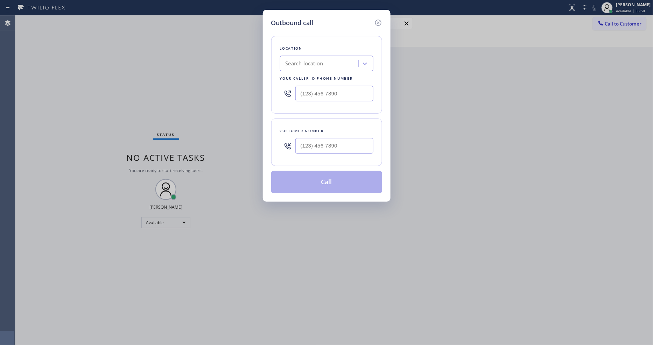
click at [305, 61] on div "Search location" at bounding box center [304, 64] width 38 height 8
paste input "Electricians Service Team North Hollywood"
type input "Electricians Service Team North Hollywood"
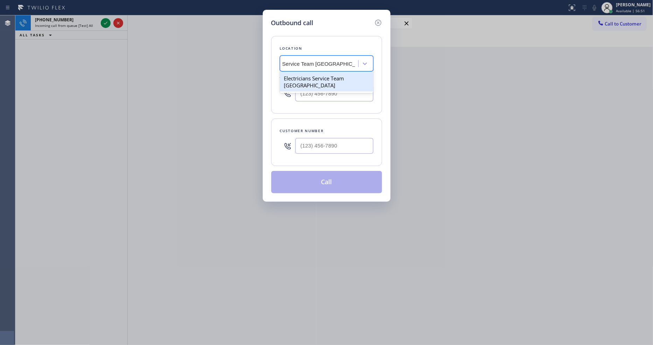
click at [302, 74] on div "Electricians Service Team North Hollywood" at bounding box center [326, 82] width 93 height 20
type input "(818) 938-8113"
click at [380, 20] on icon at bounding box center [378, 23] width 8 height 8
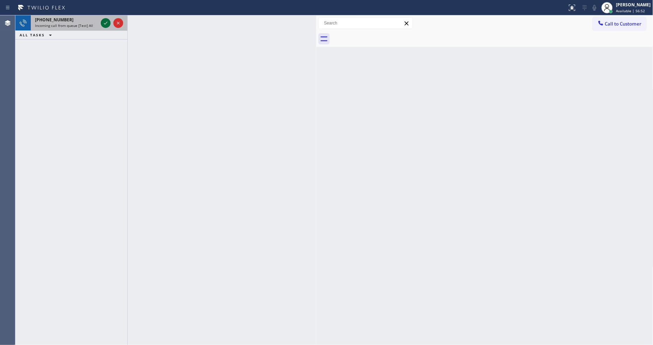
click at [106, 24] on icon at bounding box center [105, 23] width 8 height 8
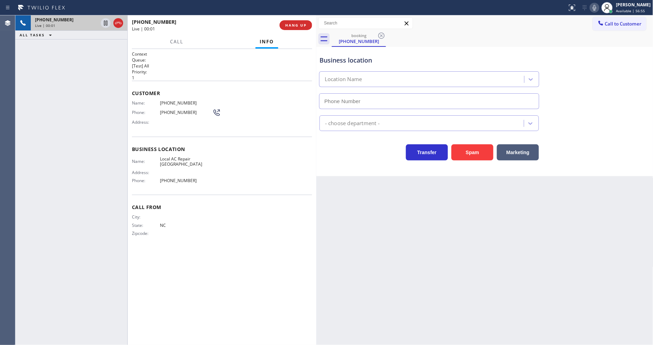
type input "(305) 680-3364"
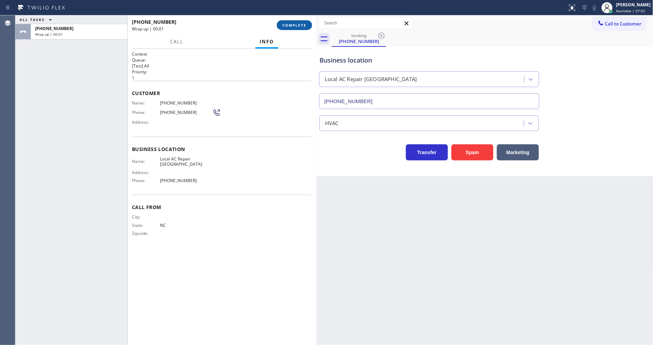
click at [299, 22] on button "COMPLETE" at bounding box center [294, 25] width 35 height 10
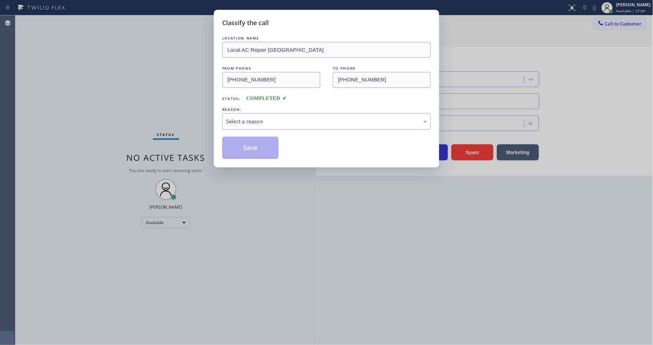
click at [274, 121] on div "Select a reason" at bounding box center [326, 122] width 201 height 8
click at [264, 151] on button "Save" at bounding box center [250, 148] width 56 height 22
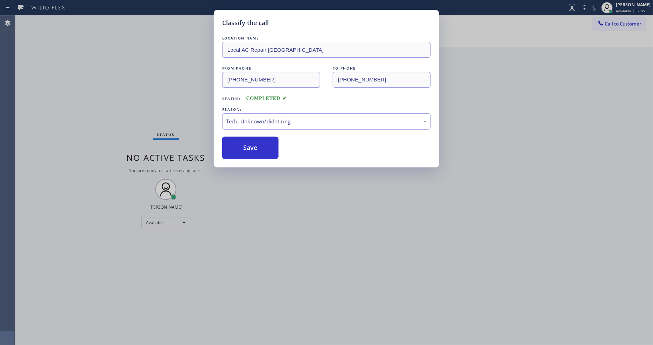
drag, startPoint x: 264, startPoint y: 151, endPoint x: 546, endPoint y: 63, distance: 296.1
click at [264, 151] on button "Save" at bounding box center [250, 148] width 56 height 22
click at [618, 26] on span "Call to Customer" at bounding box center [623, 24] width 37 height 6
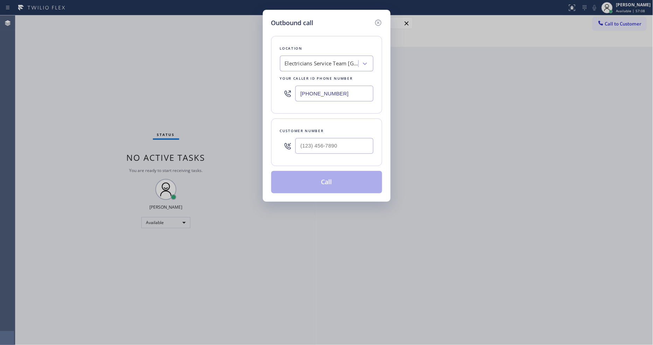
click at [183, 150] on div "Outbound call Location Electricians Service Team North Hollywood Your caller id…" at bounding box center [326, 172] width 653 height 345
click at [327, 141] on input "(___) ___-____" at bounding box center [334, 146] width 78 height 16
paste input "818) 296-4062"
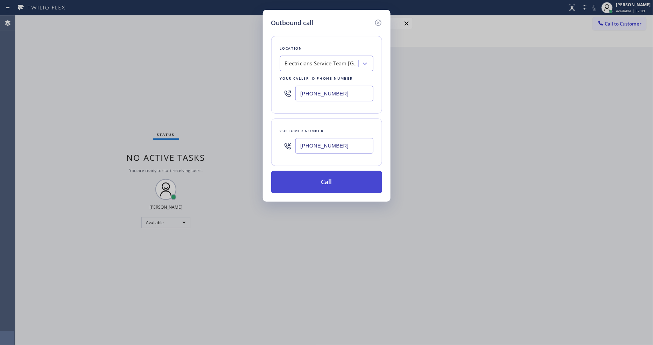
type input "(818) 296-4062"
click at [314, 185] on button "Call" at bounding box center [326, 182] width 111 height 22
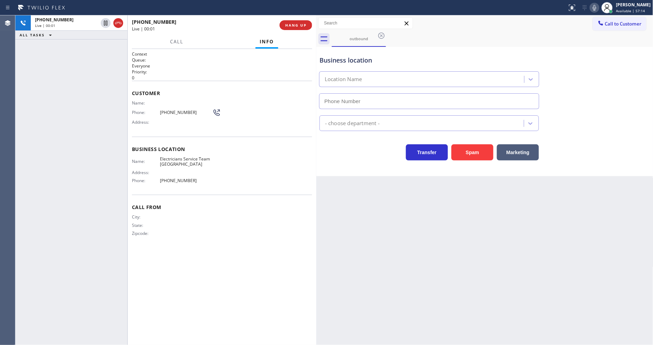
type input "(818) 938-8113"
click at [119, 180] on div "+18182964062 Live | 00:15 ALL TASKS ALL TASKS ACTIVE TASKS TASKS IN WRAP UP" at bounding box center [71, 180] width 112 height 330
click at [298, 27] on span "HANG UP" at bounding box center [295, 25] width 21 height 5
click at [298, 22] on button "HANG UP" at bounding box center [295, 25] width 33 height 10
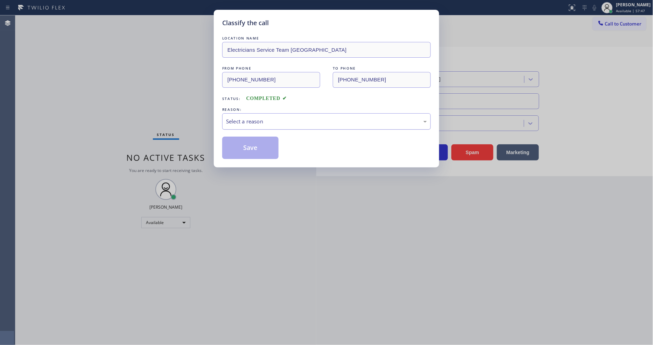
click at [254, 118] on div "Select a reason" at bounding box center [326, 122] width 201 height 8
click at [250, 145] on button "Save" at bounding box center [250, 148] width 56 height 22
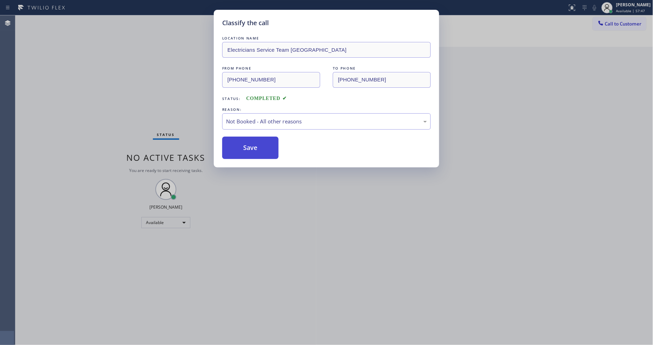
click at [250, 145] on button "Save" at bounding box center [250, 148] width 56 height 22
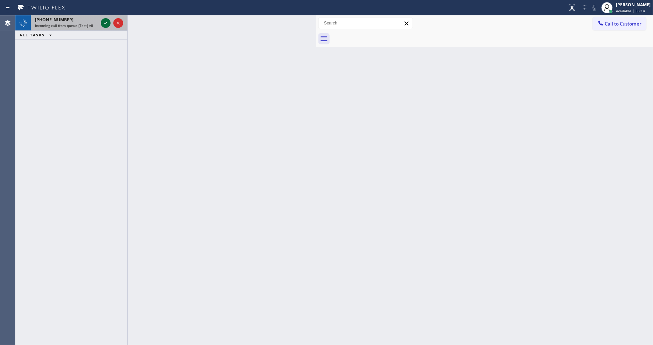
click at [103, 23] on icon at bounding box center [105, 23] width 8 height 8
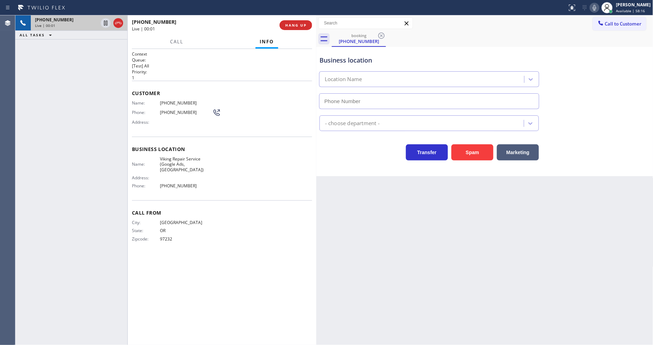
type input "(971) 626-1642"
click at [171, 160] on span "Viking Repair Service (Google Ads, Portland)" at bounding box center [186, 164] width 52 height 16
click at [181, 100] on span "(503) 381-0095" at bounding box center [186, 102] width 52 height 5
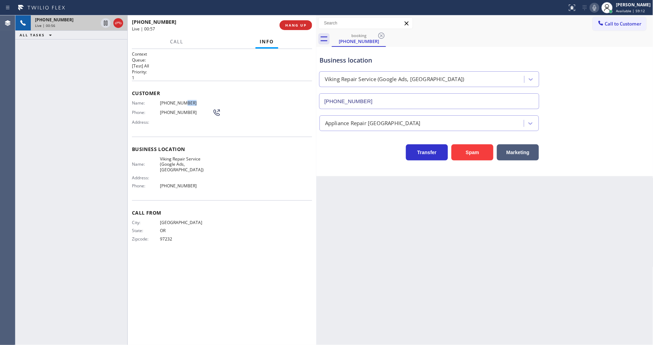
click at [181, 100] on span "(503) 381-0095" at bounding box center [186, 102] width 52 height 5
drag, startPoint x: 107, startPoint y: 21, endPoint x: 257, endPoint y: 21, distance: 150.0
click at [106, 21] on icon at bounding box center [105, 23] width 8 height 8
click at [598, 6] on icon at bounding box center [594, 7] width 8 height 8
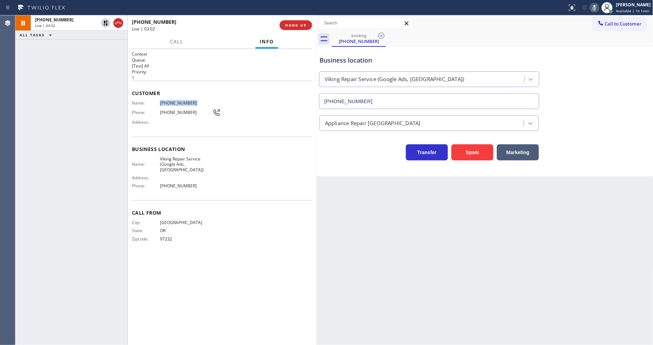
drag, startPoint x: 107, startPoint y: 124, endPoint x: 145, endPoint y: 186, distance: 72.3
click at [107, 124] on div "+15033810095 Live | 03:02 ALL TASKS ALL TASKS ACTIVE TASKS TASKS IN WRAP UP" at bounding box center [71, 180] width 112 height 330
click at [106, 23] on icon at bounding box center [105, 23] width 8 height 8
click at [597, 10] on icon at bounding box center [594, 7] width 8 height 8
click at [305, 284] on div "Context Queue: [Test] All Priority: 1 Customer Name: (503) 381-0095 Phone: (503…" at bounding box center [222, 197] width 180 height 292
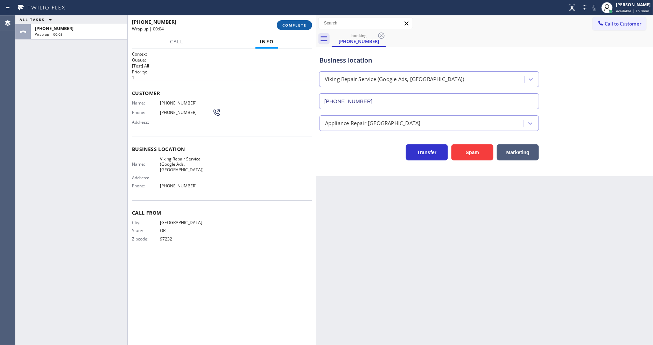
click at [301, 26] on span "COMPLETE" at bounding box center [294, 25] width 24 height 5
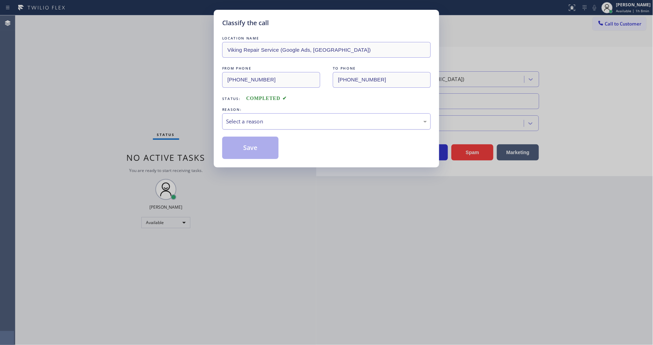
click at [270, 118] on div "Select a reason" at bounding box center [326, 122] width 201 height 8
click at [262, 142] on button "Save" at bounding box center [250, 148] width 56 height 22
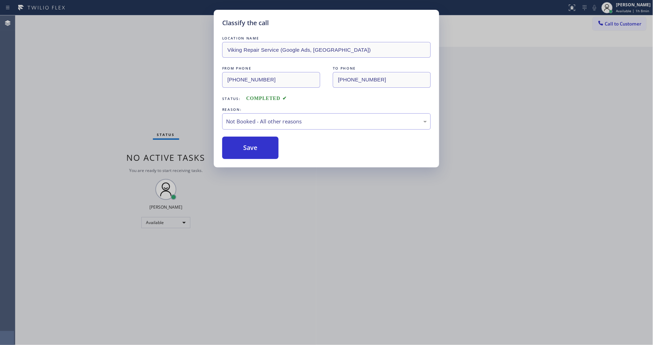
click at [262, 142] on button "Save" at bounding box center [250, 148] width 56 height 22
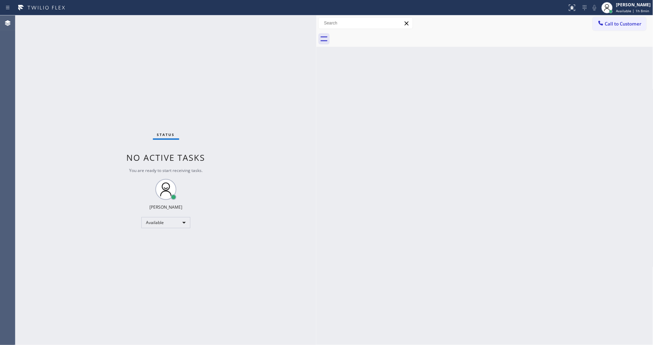
drag, startPoint x: 613, startPoint y: 19, endPoint x: 599, endPoint y: 23, distance: 14.2
click at [613, 19] on button "Call to Customer" at bounding box center [619, 23] width 54 height 13
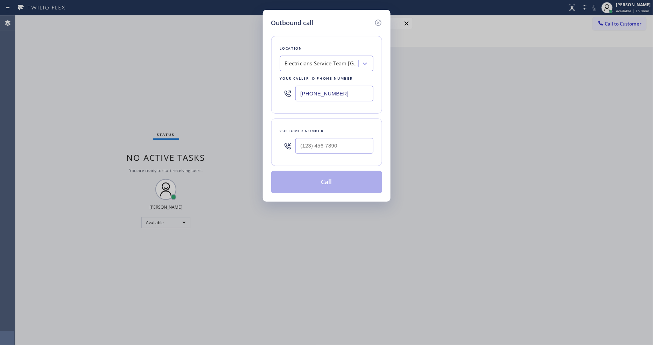
click at [320, 62] on div "Electricians Service Team North Hollywood" at bounding box center [321, 64] width 73 height 8
paste input "Viking Repair Service (Google Ads, Portland)"
type input "Viking Repair Service (Google Ads, Portland)"
click at [314, 81] on div "4B2.Paid Viking Repair Service (Google Ads, Portland)" at bounding box center [326, 82] width 93 height 20
type input "(971) 626-1642"
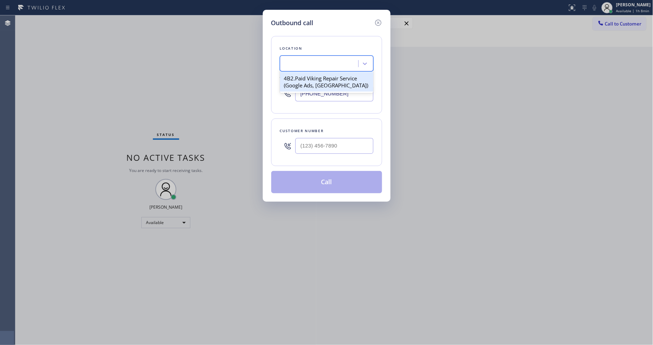
scroll to position [0, 1]
click at [168, 111] on div "Outbound call Location 4B2.Paid Viking Repair Service (Google Ads, Portland) Yo…" at bounding box center [326, 172] width 653 height 345
click at [329, 139] on input "(___) ___-____" at bounding box center [334, 146] width 78 height 16
paste input "503) 381-0095"
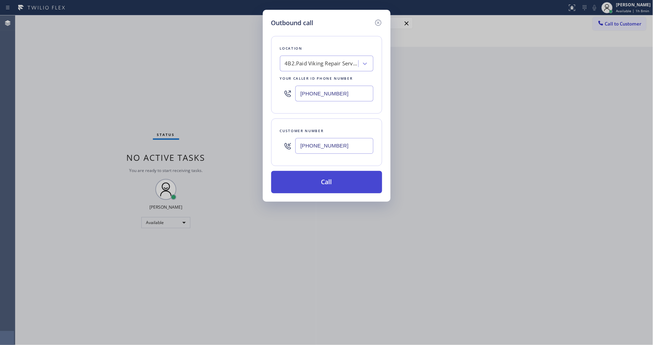
type input "(503) 381-0095"
click at [311, 173] on button "Call" at bounding box center [326, 182] width 111 height 22
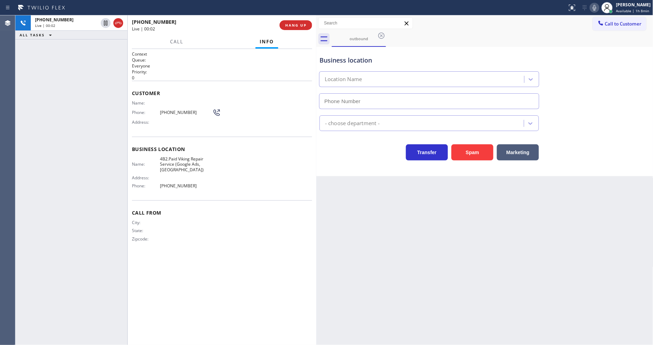
type input "(971) 626-1642"
click at [468, 184] on div "Back to Dashboard Change Sender ID Customers Technicians Select a contact Outbo…" at bounding box center [484, 180] width 337 height 330
click at [458, 184] on div "Back to Dashboard Change Sender ID Customers Technicians Select a contact Outbo…" at bounding box center [484, 180] width 337 height 330
click at [596, 9] on icon at bounding box center [593, 8] width 3 height 6
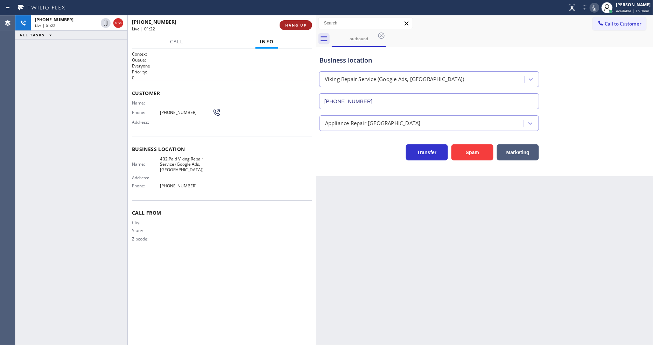
click at [292, 24] on span "HANG UP" at bounding box center [295, 25] width 21 height 5
drag, startPoint x: 292, startPoint y: 24, endPoint x: 341, endPoint y: 33, distance: 49.6
click at [292, 24] on span "HANG UP" at bounding box center [295, 25] width 21 height 5
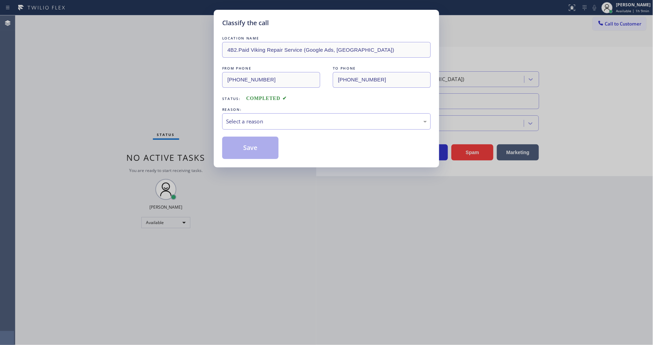
click at [243, 119] on div "Select a reason" at bounding box center [326, 122] width 201 height 8
click at [242, 148] on button "Save" at bounding box center [250, 148] width 56 height 22
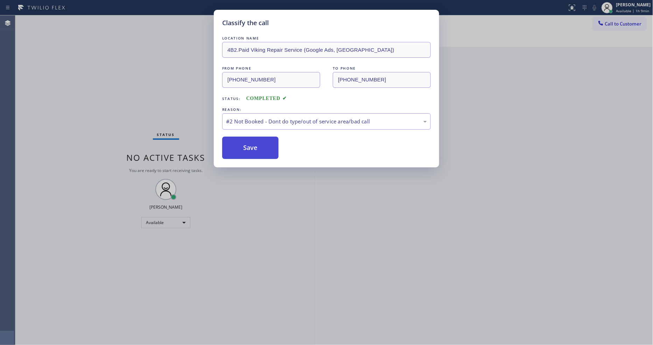
click at [242, 148] on button "Save" at bounding box center [250, 148] width 56 height 22
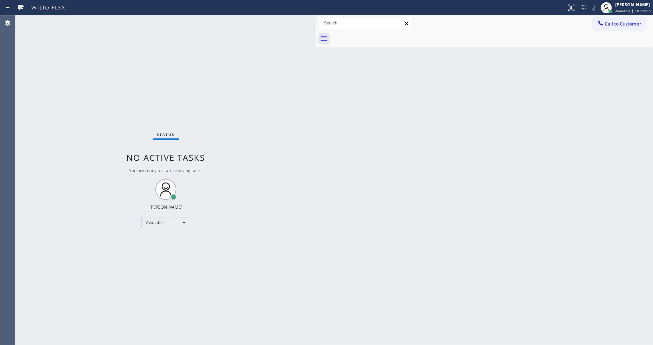
click at [163, 58] on div "Status No active tasks You are ready to start receiving tasks. [PERSON_NAME] Av…" at bounding box center [165, 180] width 301 height 330
click at [95, 19] on div "Status No active tasks You are ready to start receiving tasks. [PERSON_NAME] Av…" at bounding box center [165, 180] width 301 height 330
click at [102, 25] on div "Status No active tasks You are ready to start receiving tasks. [PERSON_NAME] Av…" at bounding box center [165, 180] width 301 height 330
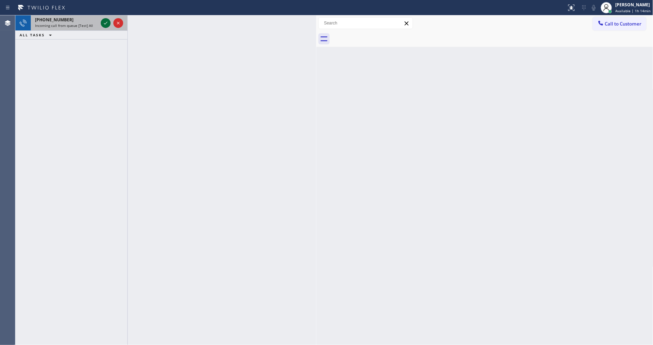
click at [104, 22] on icon at bounding box center [105, 23] width 8 height 8
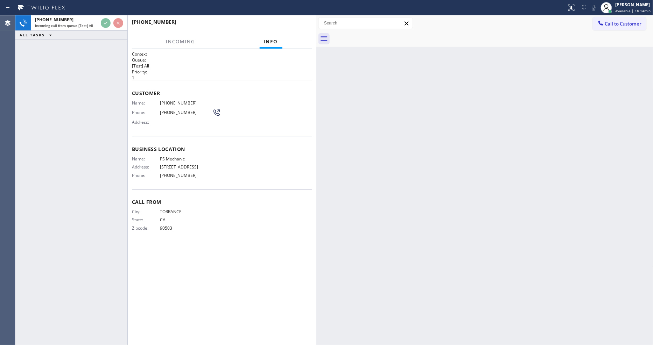
click at [100, 65] on div "+13103506170 Incoming call from queue [Test] All ALL TASKS ALL TASKS ACTIVE TAS…" at bounding box center [71, 180] width 112 height 330
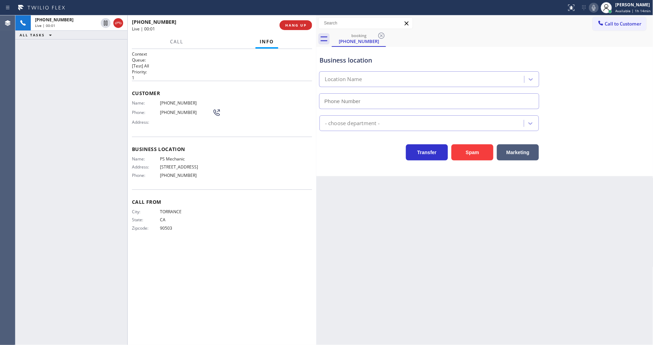
type input "(442) 275-8714"
click at [303, 23] on span "HANG UP" at bounding box center [295, 25] width 21 height 5
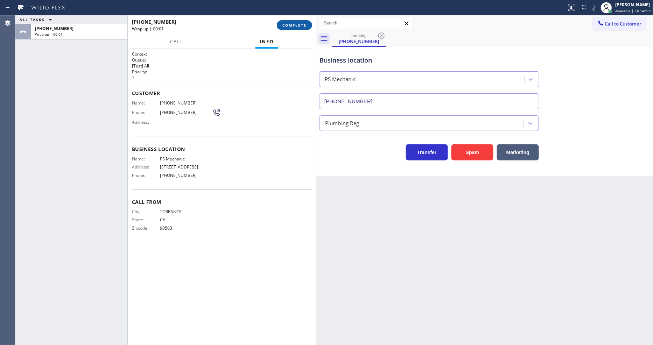
click at [303, 23] on span "COMPLETE" at bounding box center [294, 25] width 24 height 5
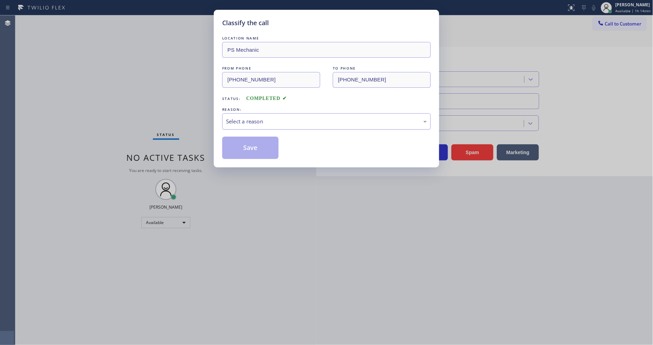
click at [275, 118] on div "Select a reason" at bounding box center [326, 122] width 201 height 8
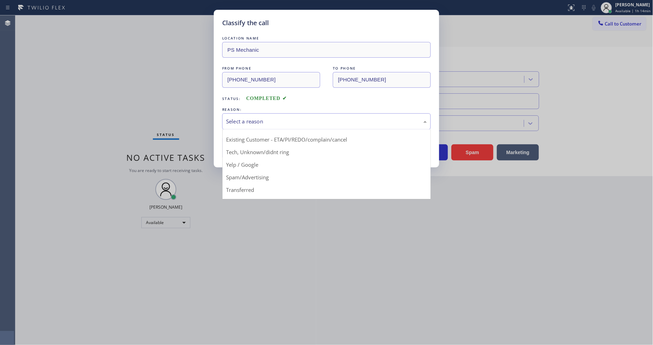
scroll to position [44, 0]
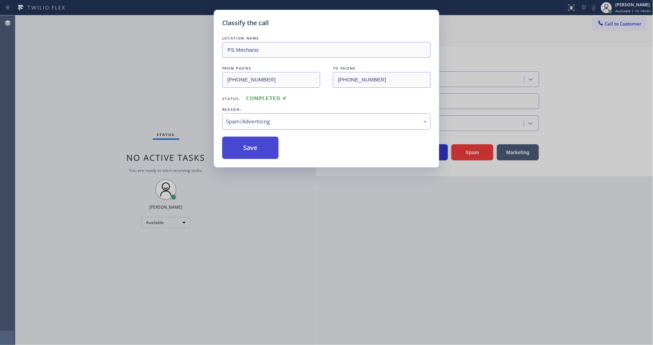
click at [264, 144] on button "Save" at bounding box center [250, 148] width 56 height 22
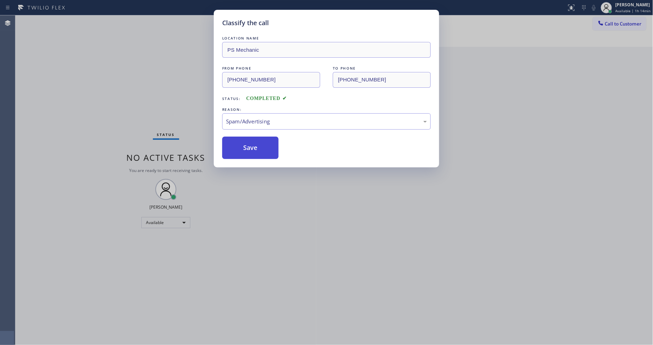
click at [264, 144] on button "Save" at bounding box center [250, 148] width 56 height 22
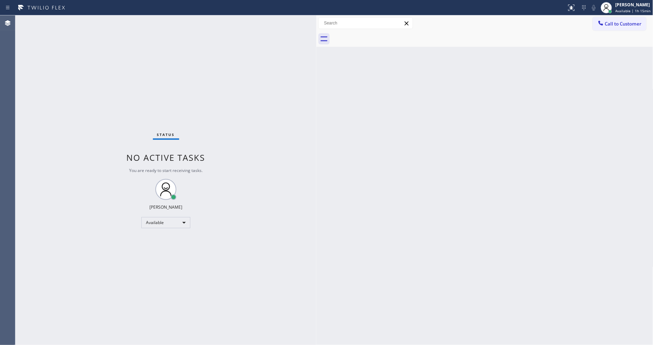
click at [95, 21] on div "Status No active tasks You are ready to start receiving tasks. [PERSON_NAME] Av…" at bounding box center [165, 180] width 301 height 330
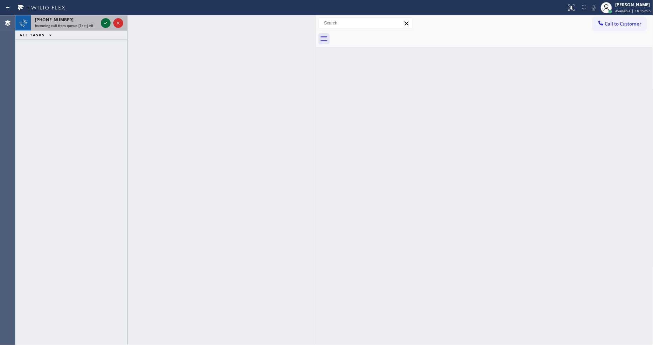
click at [101, 21] on div at bounding box center [111, 22] width 25 height 15
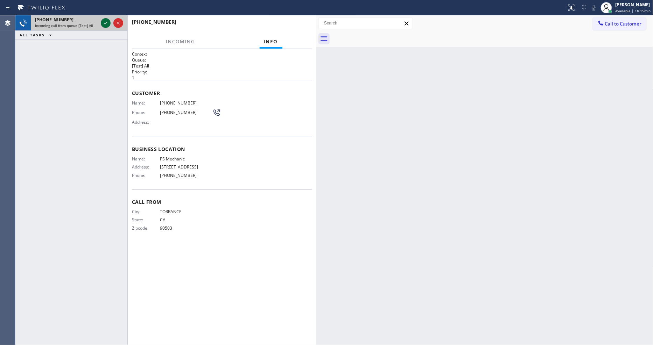
click at [102, 21] on icon at bounding box center [105, 23] width 8 height 8
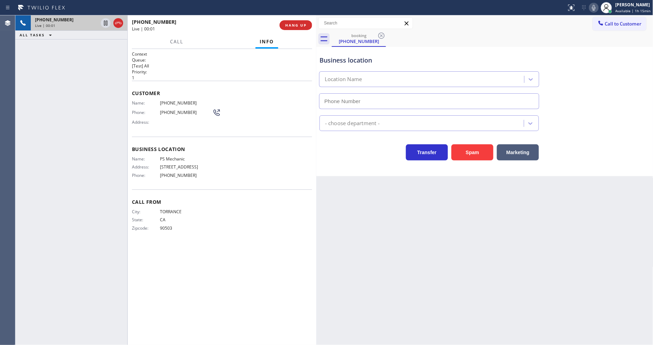
type input "(442) 275-8714"
click at [293, 22] on button "HANG UP" at bounding box center [295, 25] width 33 height 10
click at [293, 23] on span "HANG UP" at bounding box center [295, 25] width 21 height 5
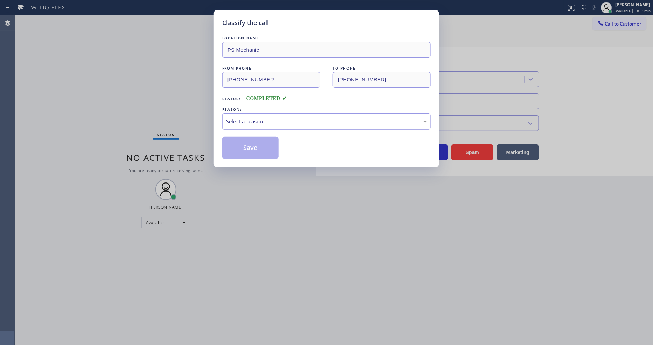
click at [296, 113] on div "Select a reason" at bounding box center [326, 121] width 208 height 16
click at [257, 142] on button "Save" at bounding box center [250, 148] width 56 height 22
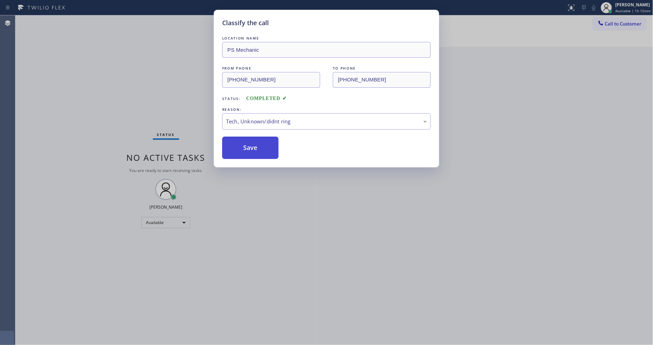
click at [257, 148] on button "Save" at bounding box center [250, 148] width 56 height 22
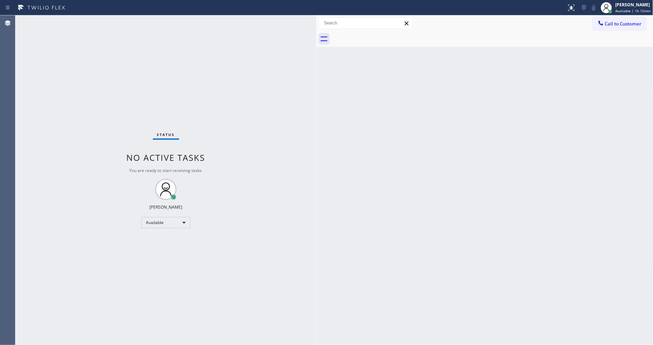
click at [87, 17] on div "Status No active tasks You are ready to start receiving tasks. [PERSON_NAME] Av…" at bounding box center [165, 180] width 301 height 330
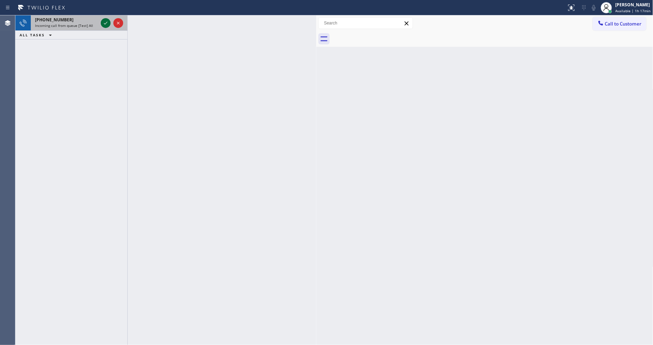
click at [104, 22] on icon at bounding box center [105, 23] width 8 height 8
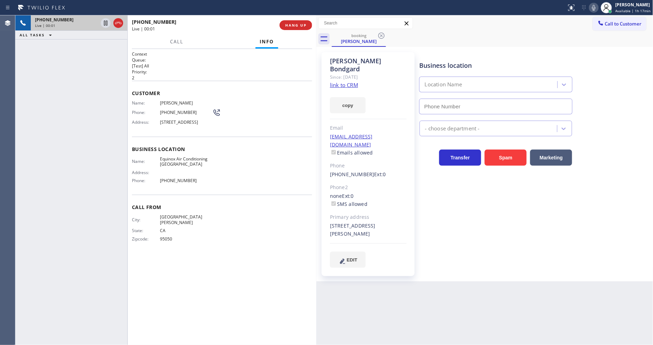
type input "(408) 762-4665"
click at [343, 81] on link "link to CRM" at bounding box center [344, 84] width 28 height 7
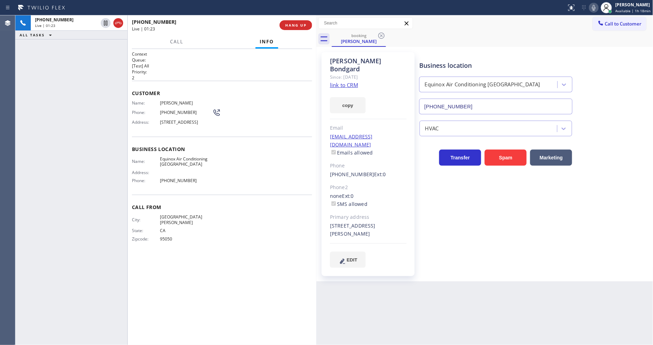
drag, startPoint x: 105, startPoint y: 23, endPoint x: 128, endPoint y: 27, distance: 23.5
click at [105, 23] on icon at bounding box center [105, 23] width 8 height 8
drag, startPoint x: 597, startPoint y: 7, endPoint x: 581, endPoint y: 3, distance: 16.7
click at [597, 7] on icon at bounding box center [593, 7] width 8 height 8
click at [177, 161] on span "Equinox Air Conditioning Robertsville" at bounding box center [186, 161] width 52 height 11
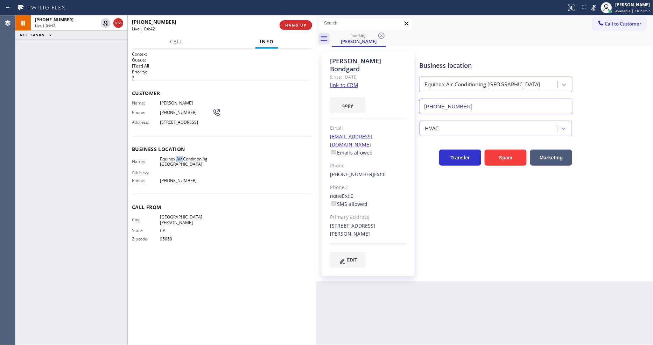
click at [177, 161] on span "Equinox Air Conditioning Robertsville" at bounding box center [186, 161] width 52 height 11
click at [106, 24] on icon at bounding box center [105, 23] width 5 height 5
click at [596, 7] on rect at bounding box center [593, 7] width 5 height 5
click at [290, 22] on button "HANG UP" at bounding box center [295, 25] width 33 height 10
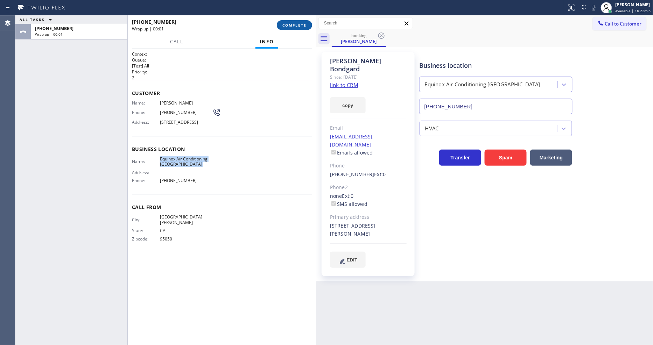
click at [290, 22] on button "COMPLETE" at bounding box center [294, 25] width 35 height 10
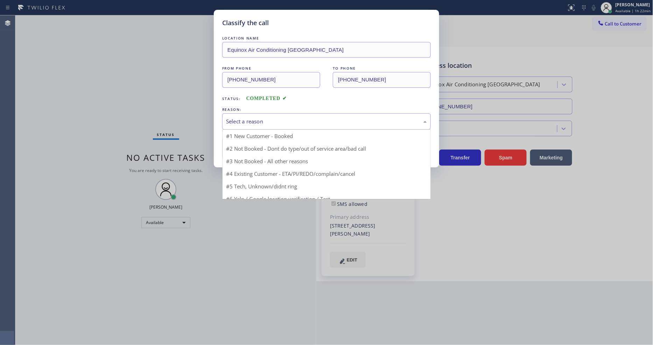
click at [278, 120] on div "Select a reason" at bounding box center [326, 122] width 201 height 8
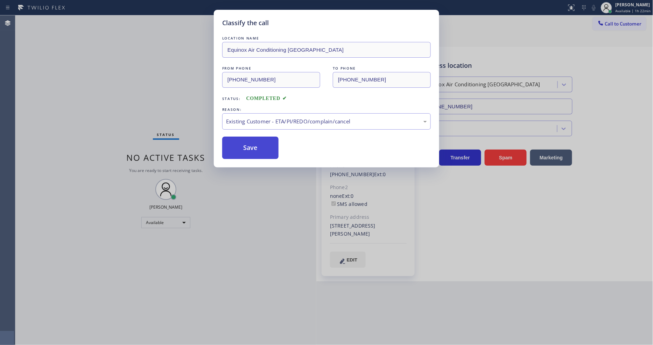
click at [256, 147] on button "Save" at bounding box center [250, 148] width 56 height 22
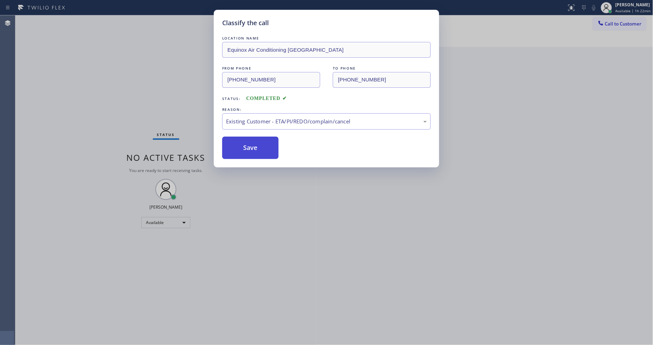
click at [256, 147] on button "Save" at bounding box center [250, 148] width 56 height 22
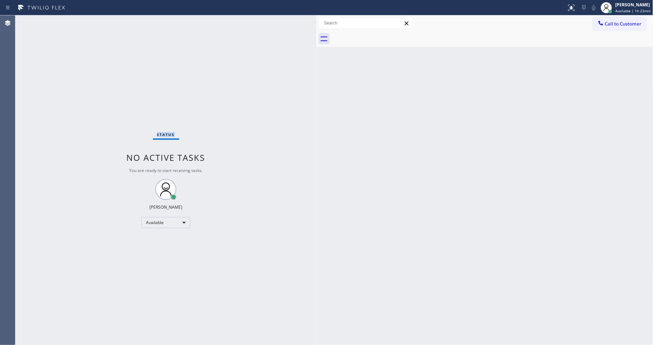
click at [93, 23] on div "Status No active tasks You are ready to start receiving tasks. [PERSON_NAME] Av…" at bounding box center [165, 180] width 301 height 330
click at [86, 24] on div "Status No active tasks You are ready to start receiving tasks. [PERSON_NAME] Av…" at bounding box center [165, 180] width 301 height 330
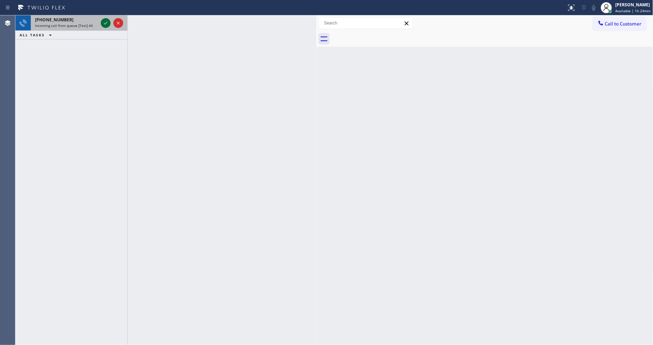
click at [103, 21] on icon at bounding box center [105, 23] width 8 height 8
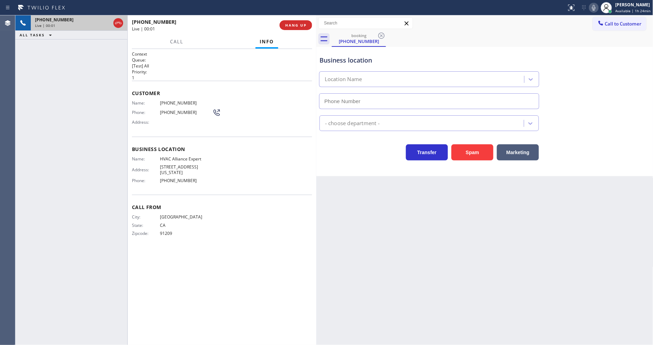
type input "[PHONE_NUMBER]"
click at [235, 181] on div "Business location Name: HVAC Alliance Expert Address: 10866 Washington Blvd Pho…" at bounding box center [222, 166] width 180 height 58
click at [464, 260] on div "Back to Dashboard Change Sender ID Customers Technicians Select a contact Outbo…" at bounding box center [484, 180] width 337 height 330
click at [223, 216] on div "City: LOS ANGELES State: CA Zipcode: 91209" at bounding box center [222, 226] width 180 height 24
click at [222, 215] on div "City: LOS ANGELES State: CA Zipcode: 91209" at bounding box center [222, 226] width 180 height 24
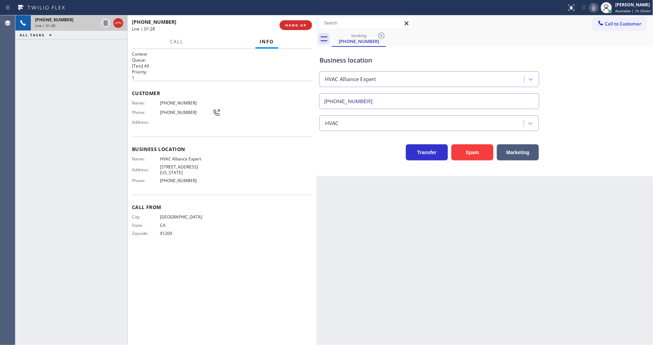
click at [495, 244] on div "Back to Dashboard Change Sender ID Customers Technicians Select a contact Outbo…" at bounding box center [484, 180] width 337 height 330
drag, startPoint x: 462, startPoint y: 278, endPoint x: 455, endPoint y: 277, distance: 7.1
click at [462, 278] on div "Back to Dashboard Change Sender ID Customers Technicians Select a contact Outbo…" at bounding box center [484, 180] width 337 height 330
click at [342, 261] on div "Back to Dashboard Change Sender ID Customers Technicians Select a contact Outbo…" at bounding box center [484, 180] width 337 height 330
click at [305, 27] on span "HANG UP" at bounding box center [295, 25] width 21 height 5
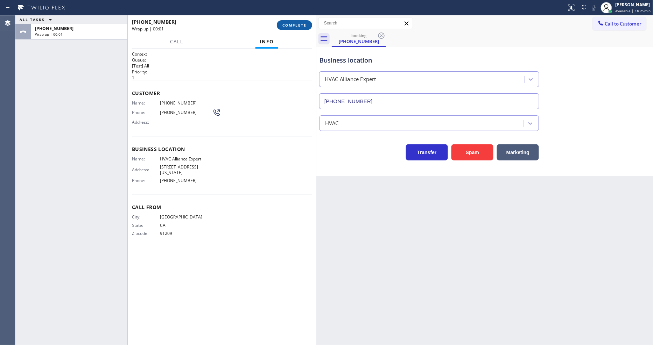
click at [305, 27] on span "COMPLETE" at bounding box center [294, 25] width 24 height 5
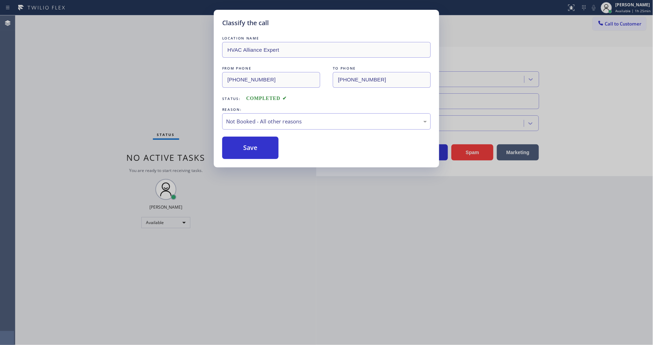
click at [256, 142] on button "Save" at bounding box center [250, 148] width 56 height 22
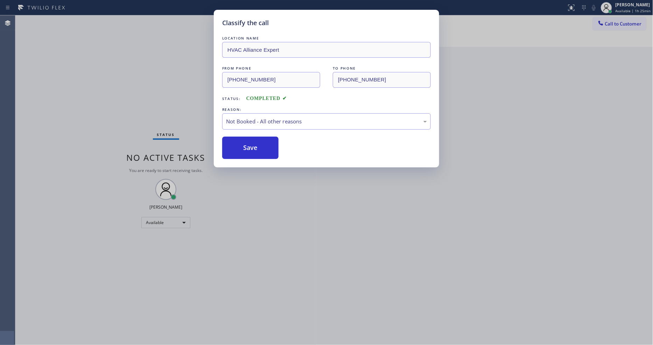
click at [256, 142] on button "Save" at bounding box center [250, 148] width 56 height 22
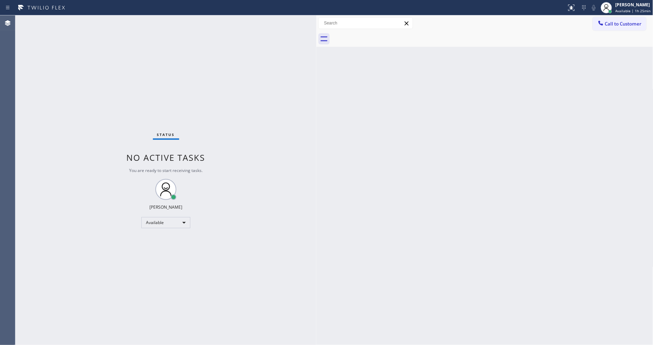
click at [93, 17] on div "Status No active tasks You are ready to start receiving tasks. [PERSON_NAME] Av…" at bounding box center [165, 180] width 301 height 330
click at [95, 20] on div "Status No active tasks You are ready to start receiving tasks. [PERSON_NAME] Av…" at bounding box center [165, 180] width 301 height 330
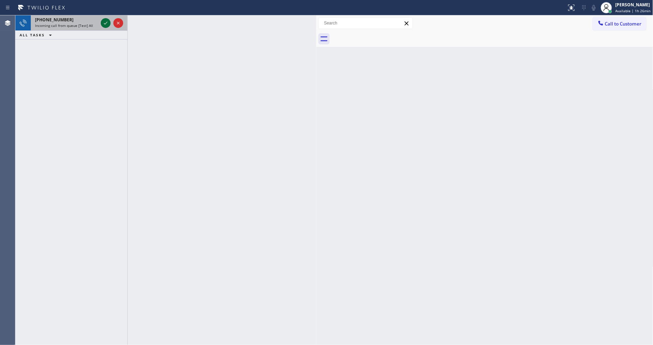
click at [104, 23] on icon at bounding box center [105, 23] width 8 height 8
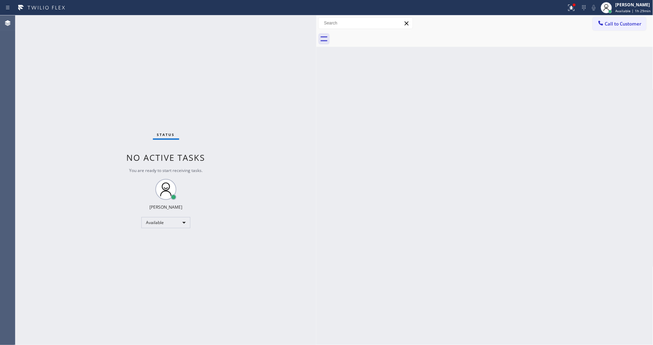
click at [92, 22] on div "Status No active tasks You are ready to start receiving tasks. [PERSON_NAME] Av…" at bounding box center [165, 180] width 301 height 330
click at [99, 25] on div "Status No active tasks You are ready to start receiving tasks. [PERSON_NAME] Av…" at bounding box center [165, 180] width 301 height 330
click at [101, 23] on div "Status No active tasks You are ready to start receiving tasks. [PERSON_NAME] Av…" at bounding box center [165, 180] width 301 height 330
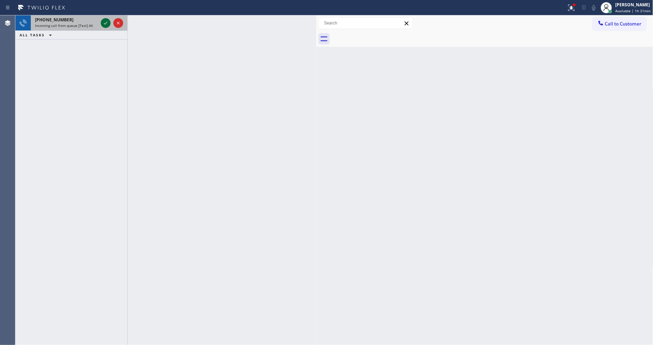
click at [106, 23] on icon at bounding box center [105, 23] width 3 height 3
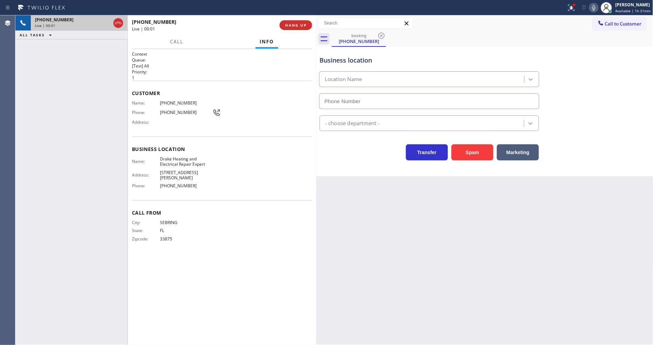
type input "(510) 738-3256"
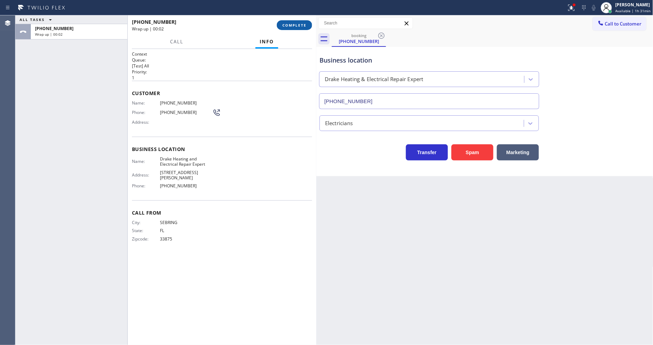
click at [294, 20] on button "COMPLETE" at bounding box center [294, 25] width 35 height 10
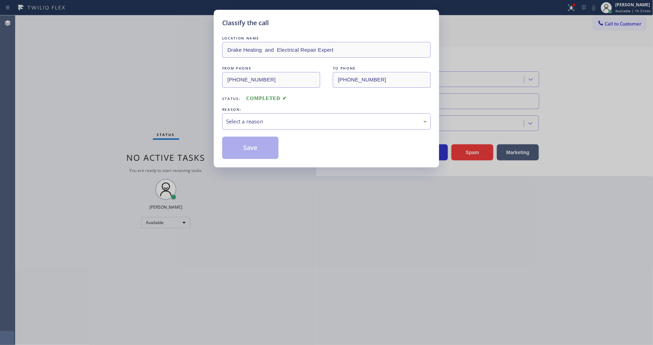
click at [292, 107] on div "REASON:" at bounding box center [326, 109] width 208 height 7
click at [293, 113] on div "Select a reason" at bounding box center [326, 121] width 208 height 16
click at [267, 145] on button "Save" at bounding box center [250, 148] width 56 height 22
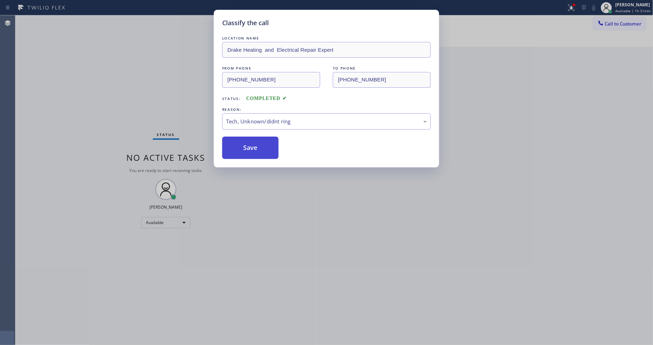
click at [267, 145] on button "Save" at bounding box center [250, 148] width 56 height 22
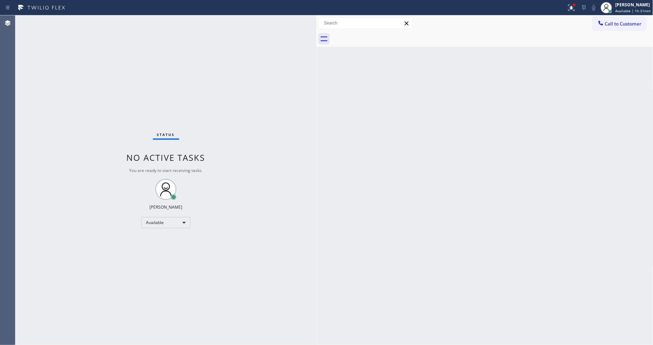
click at [91, 21] on div "Status No active tasks You are ready to start receiving tasks. [PERSON_NAME] Av…" at bounding box center [165, 180] width 301 height 330
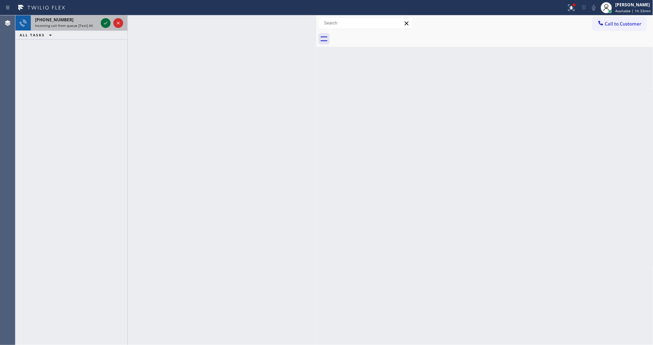
click at [104, 23] on icon at bounding box center [105, 23] width 8 height 8
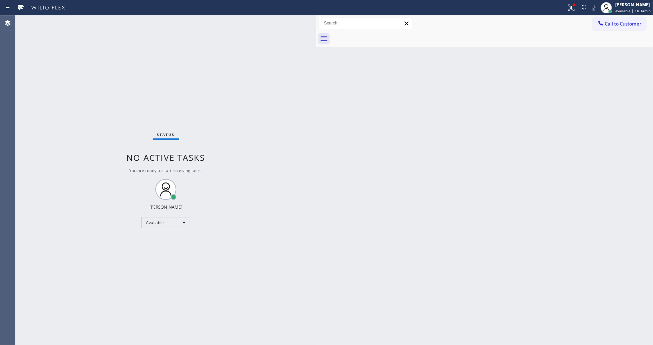
click at [90, 21] on div "Status No active tasks You are ready to start receiving tasks. [PERSON_NAME] Av…" at bounding box center [165, 180] width 301 height 330
drag, startPoint x: 284, startPoint y: 215, endPoint x: 239, endPoint y: 314, distance: 108.5
click at [284, 215] on div "Status No active tasks You are ready to start receiving tasks. [PERSON_NAME] Av…" at bounding box center [165, 180] width 301 height 330
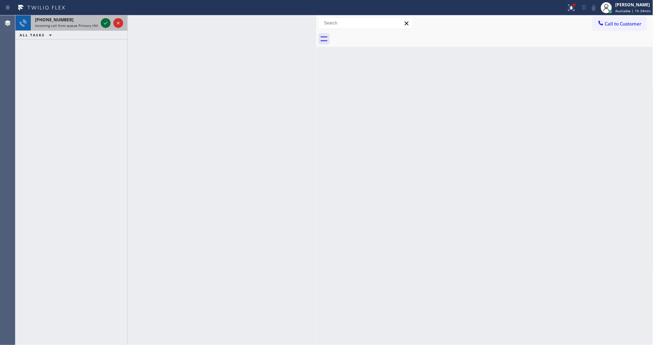
click at [105, 22] on icon at bounding box center [105, 23] width 8 height 8
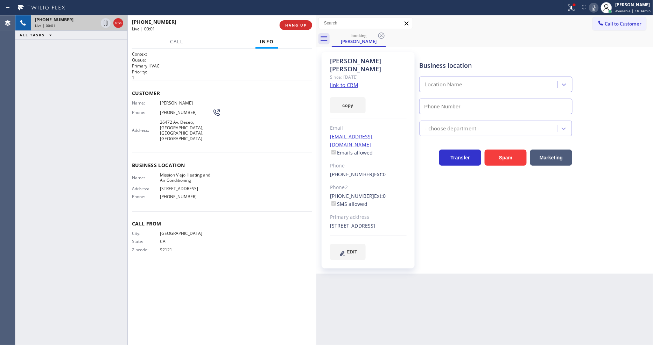
type input "[PHONE_NUMBER]"
click at [332, 81] on link "link to CRM" at bounding box center [344, 84] width 28 height 7
click at [308, 22] on button "HANG UP" at bounding box center [295, 25] width 33 height 10
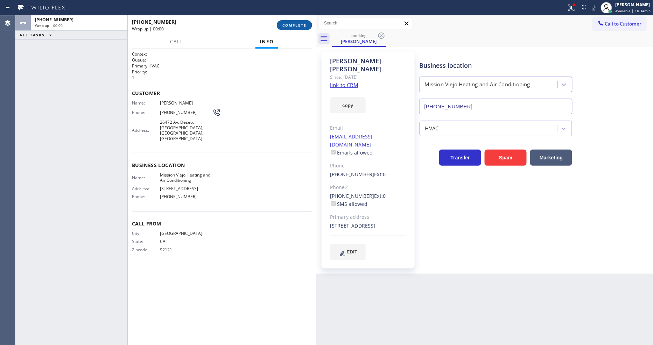
click at [294, 23] on span "COMPLETE" at bounding box center [294, 25] width 24 height 5
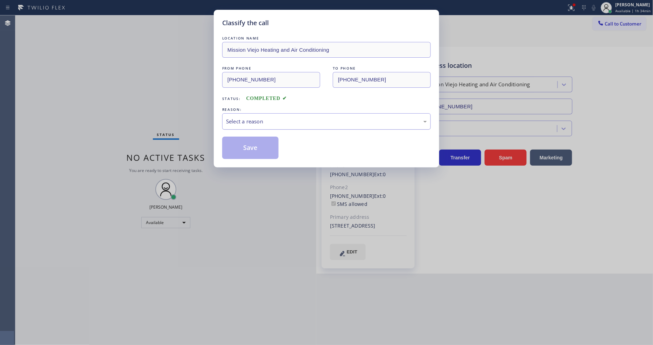
click at [274, 113] on div "Select a reason" at bounding box center [326, 121] width 208 height 16
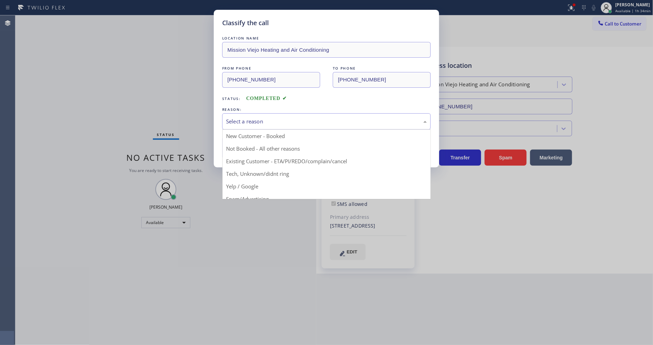
drag, startPoint x: 258, startPoint y: 156, endPoint x: 257, endPoint y: 146, distance: 9.5
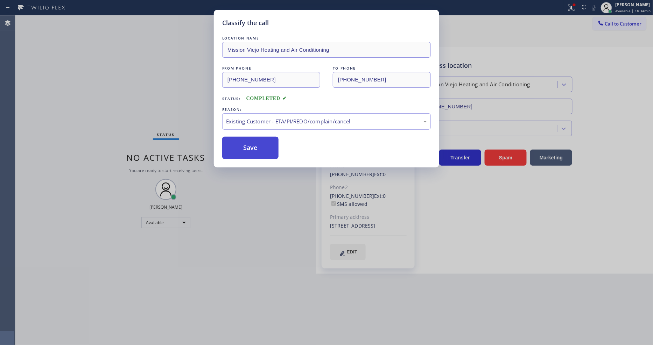
click at [257, 146] on button "Save" at bounding box center [250, 148] width 56 height 22
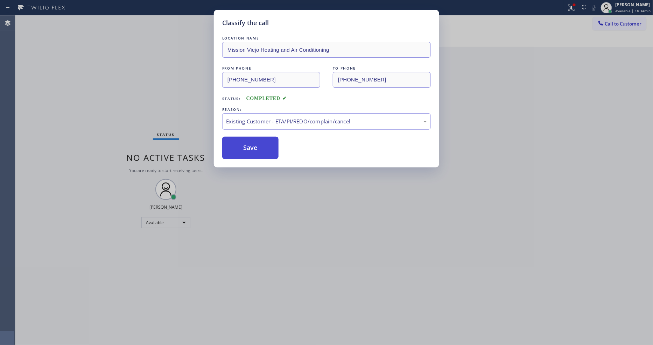
click at [257, 146] on button "Save" at bounding box center [250, 148] width 56 height 22
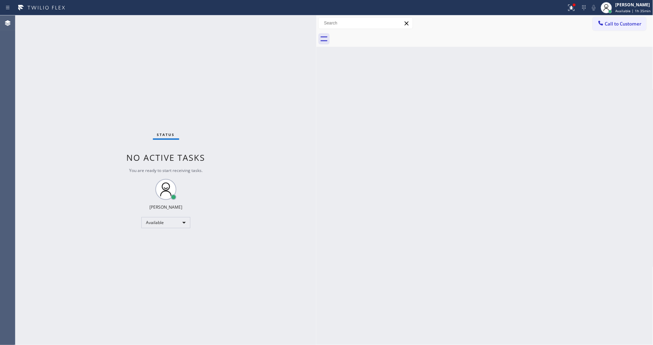
click at [90, 22] on div "Status No active tasks You are ready to start receiving tasks. [PERSON_NAME] Av…" at bounding box center [165, 180] width 301 height 330
click at [207, 317] on div "Status No active tasks You are ready to start receiving tasks. [PERSON_NAME] Av…" at bounding box center [165, 180] width 301 height 330
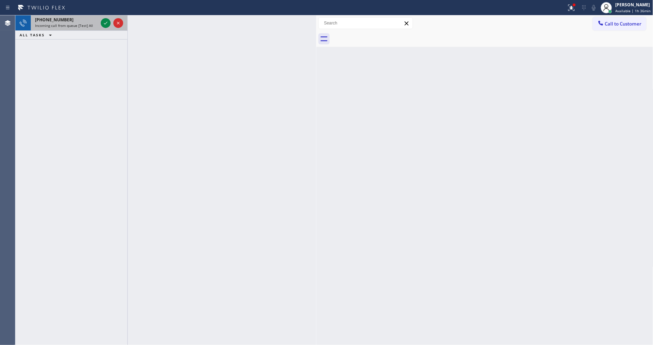
drag, startPoint x: 93, startPoint y: 22, endPoint x: 101, endPoint y: 22, distance: 8.0
click at [93, 22] on div "+18587361276" at bounding box center [66, 20] width 63 height 6
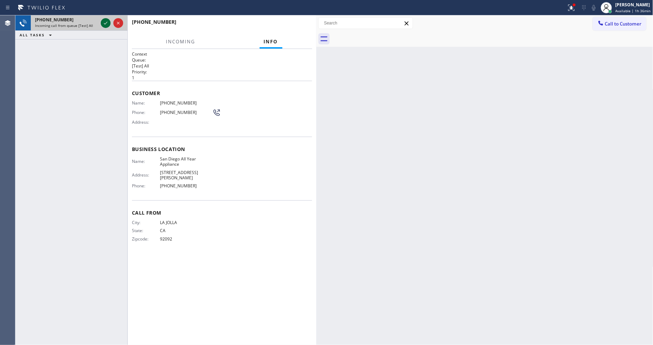
click at [105, 21] on icon at bounding box center [105, 23] width 8 height 8
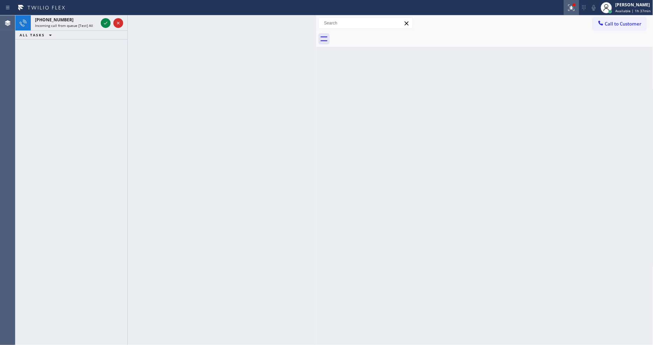
click at [571, 9] on icon at bounding box center [571, 7] width 8 height 8
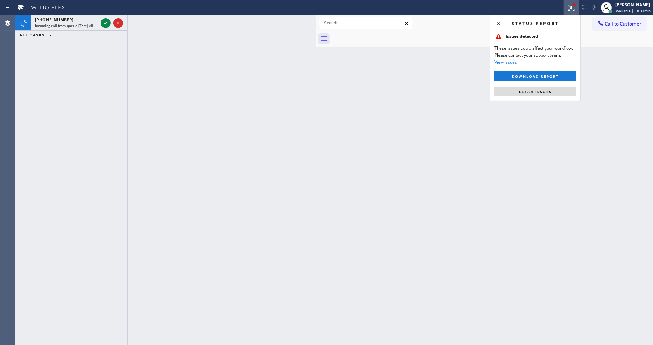
click at [551, 93] on button "Clear issues" at bounding box center [535, 92] width 82 height 10
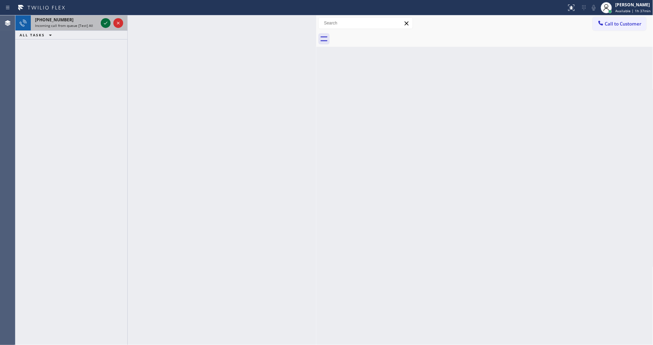
click at [108, 22] on icon at bounding box center [105, 23] width 8 height 8
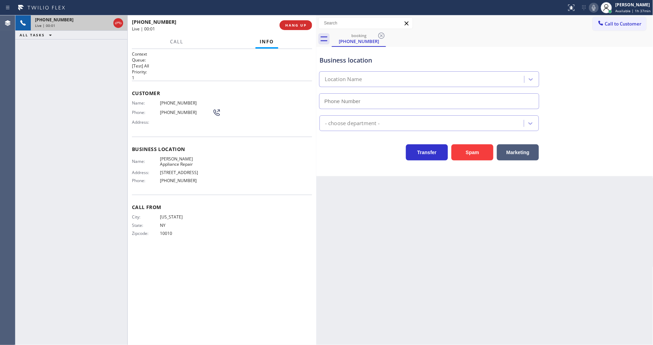
type input "(347) 404-5201"
click at [310, 26] on button "HANG UP" at bounding box center [295, 25] width 33 height 10
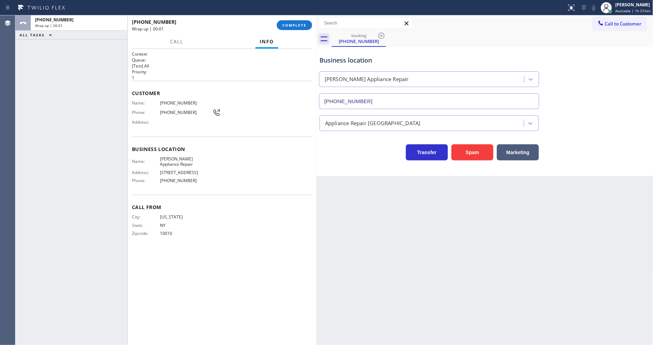
click at [306, 25] on span "COMPLETE" at bounding box center [294, 25] width 24 height 5
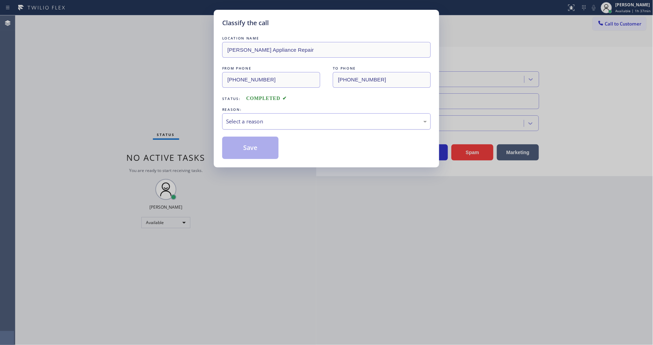
click at [246, 118] on div "Select a reason" at bounding box center [326, 122] width 201 height 8
click at [254, 137] on button "Save" at bounding box center [250, 148] width 56 height 22
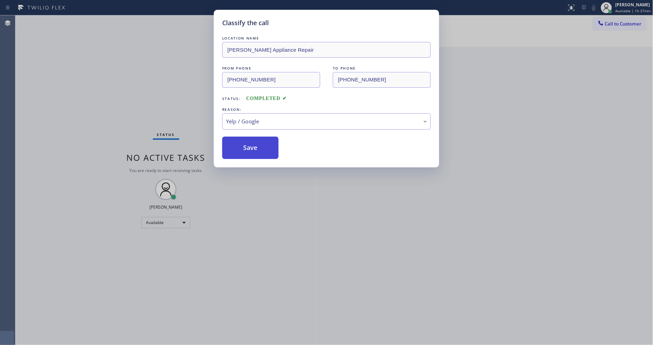
click at [253, 145] on button "Save" at bounding box center [250, 148] width 56 height 22
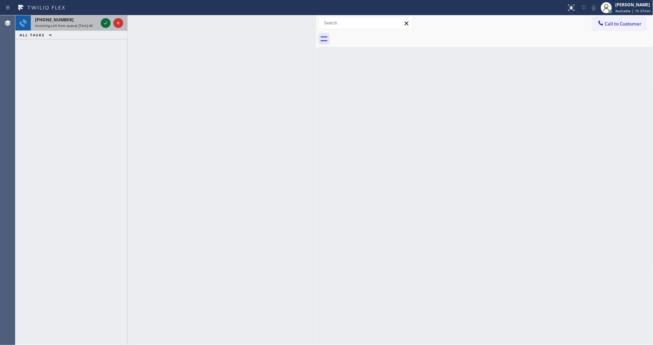
click at [105, 21] on icon at bounding box center [105, 23] width 8 height 8
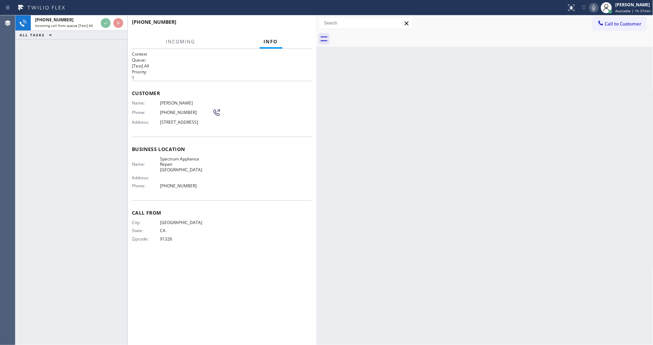
click at [242, 95] on div "Customer Name: Mike Fisher Phone: (213) 309-0636 Address: 186 S Terrace Ridge, …" at bounding box center [222, 109] width 180 height 56
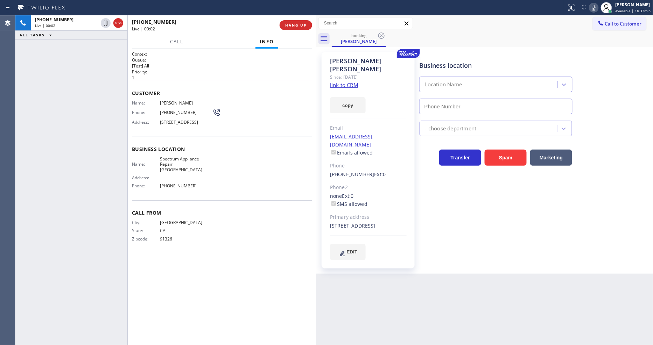
type input "(562) 362-4267"
click at [337, 81] on link "link to CRM" at bounding box center [344, 84] width 28 height 7
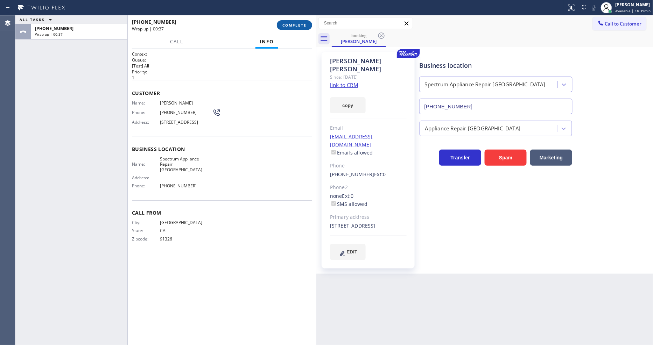
click at [287, 25] on span "COMPLETE" at bounding box center [294, 25] width 24 height 5
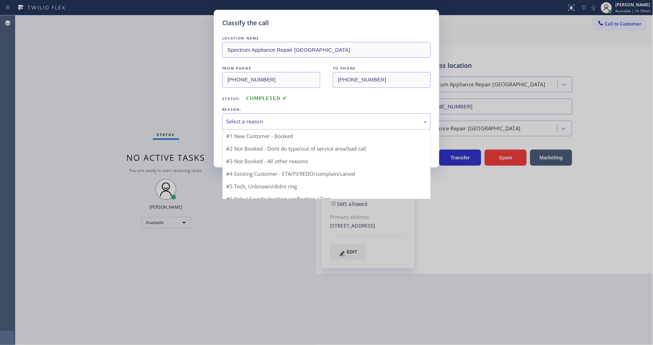
click at [264, 121] on div "Select a reason" at bounding box center [326, 122] width 201 height 8
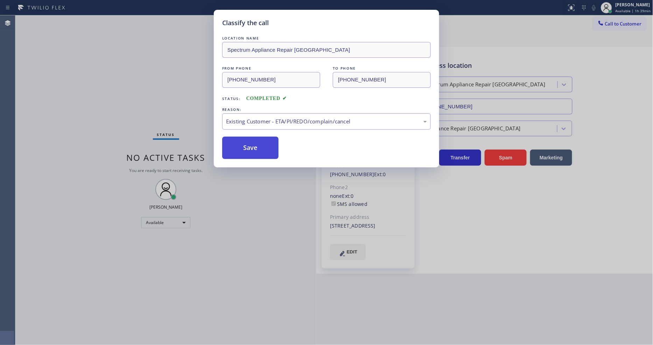
click at [253, 145] on button "Save" at bounding box center [250, 148] width 56 height 22
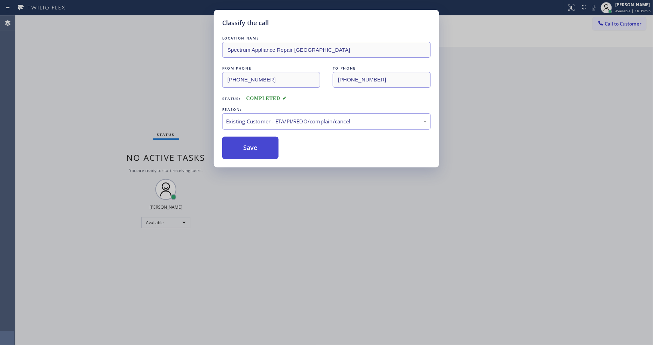
click at [253, 145] on button "Save" at bounding box center [250, 148] width 56 height 22
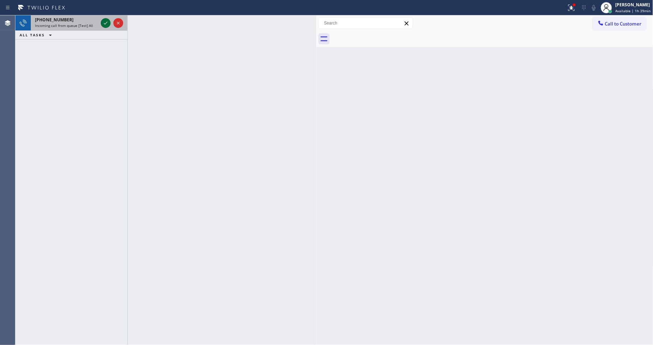
drag, startPoint x: 111, startPoint y: 24, endPoint x: 103, endPoint y: 25, distance: 7.8
click at [104, 25] on div at bounding box center [111, 22] width 25 height 15
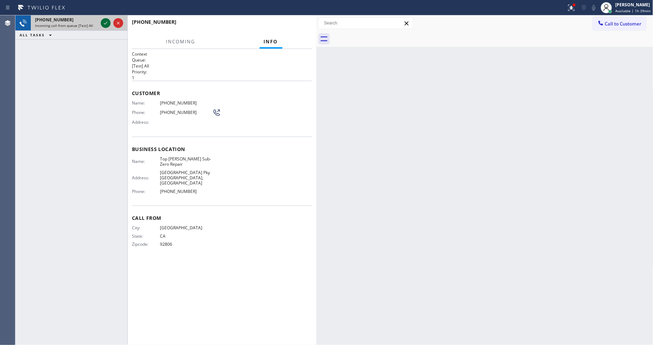
click at [103, 25] on icon at bounding box center [105, 23] width 8 height 8
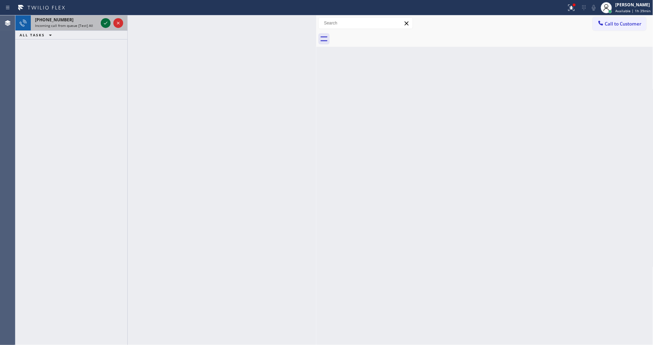
click at [106, 22] on icon at bounding box center [105, 23] width 8 height 8
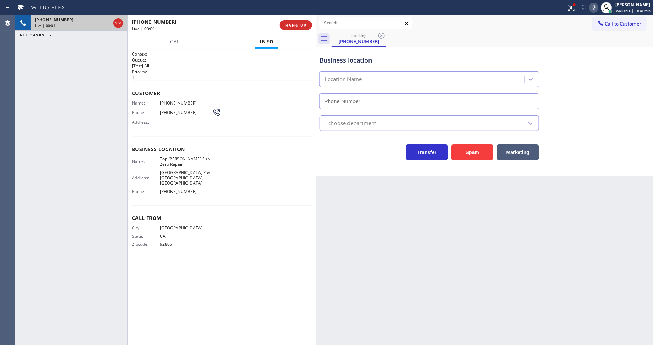
type input "(714) 970-4558"
click at [159, 225] on div "City: ANAHEIM State: CA Zipcode: 92806" at bounding box center [172, 237] width 80 height 24
click at [399, 228] on div "Back to Dashboard Change Sender ID Customers Technicians Select a contact Outbo…" at bounding box center [484, 180] width 337 height 330
click at [190, 156] on span "Top Yorba Linda Sub-Zero Repair" at bounding box center [186, 161] width 52 height 11
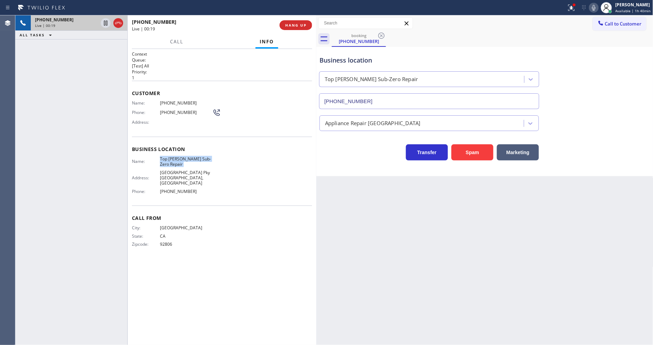
click at [190, 156] on span "Top Yorba Linda Sub-Zero Repair" at bounding box center [186, 161] width 52 height 11
click at [176, 105] on div "Name: (562) 275-5848 Phone: (562) 275-5848 Address:" at bounding box center [176, 114] width 89 height 28
click at [177, 97] on div "Customer Name: (562) 275-5848 Phone: (562) 275-5848 Address:" at bounding box center [222, 109] width 180 height 56
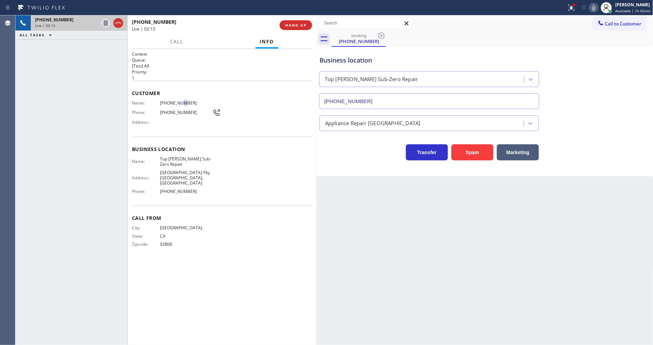
click at [177, 97] on div "Customer Name: (562) 275-5848 Phone: (562) 275-5848 Address:" at bounding box center [222, 109] width 180 height 56
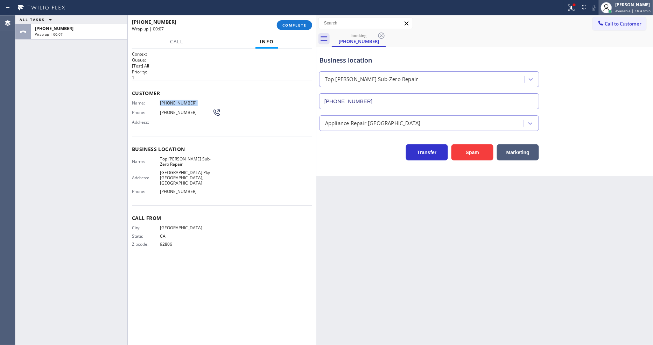
click at [617, 6] on div "[PERSON_NAME]" at bounding box center [632, 5] width 35 height 6
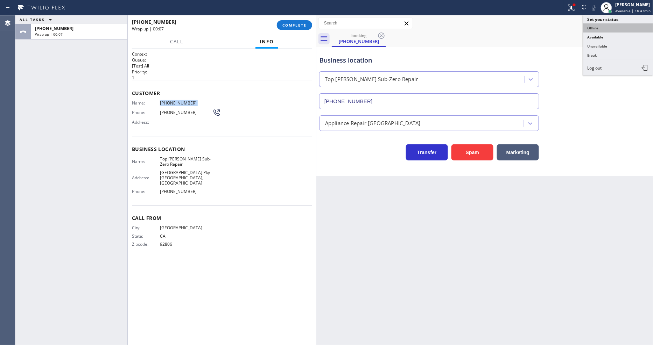
drag, startPoint x: 612, startPoint y: 27, endPoint x: 379, endPoint y: 26, distance: 232.9
click at [612, 27] on button "Offline" at bounding box center [618, 27] width 70 height 9
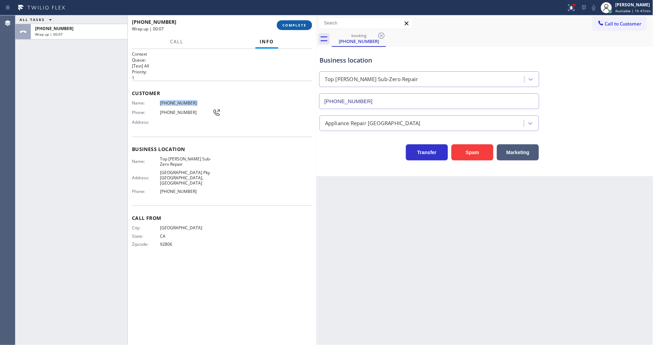
click at [294, 25] on span "COMPLETE" at bounding box center [294, 25] width 24 height 5
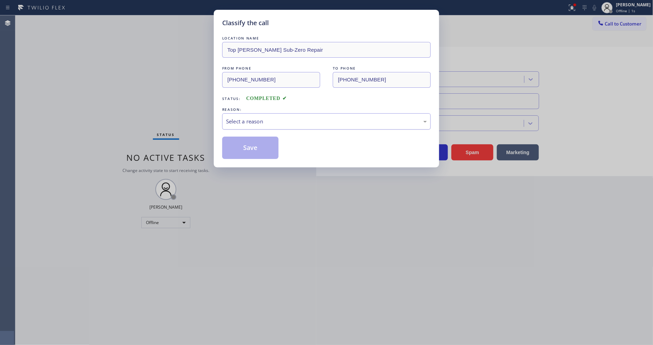
click at [249, 121] on div "Select a reason" at bounding box center [326, 122] width 201 height 8
click at [249, 145] on button "Save" at bounding box center [250, 148] width 56 height 22
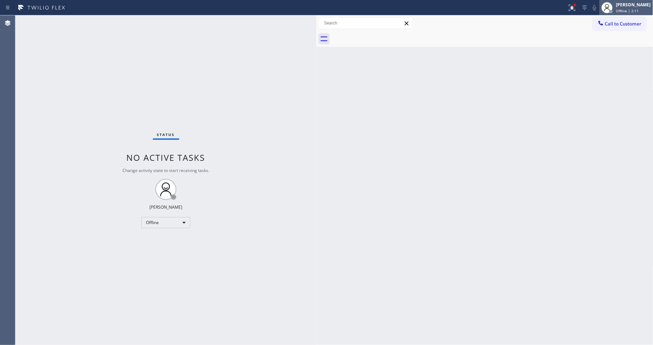
click at [618, 15] on div "Call to Customer Outbound call Location Viking Repair Service (Google Ads, Port…" at bounding box center [484, 23] width 337 height 16
click at [615, 12] on div at bounding box center [606, 7] width 15 height 15
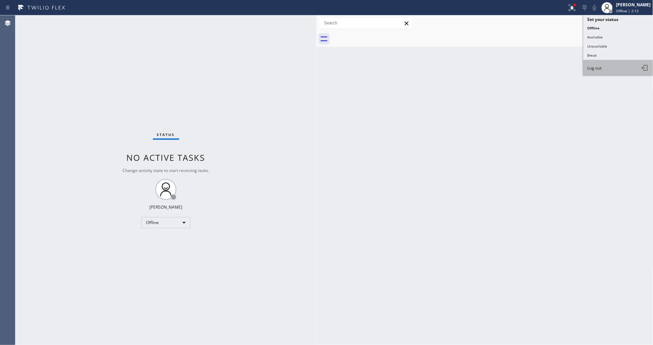
click at [605, 69] on button "Log out" at bounding box center [618, 67] width 70 height 15
